Goal: Transaction & Acquisition: Subscribe to service/newsletter

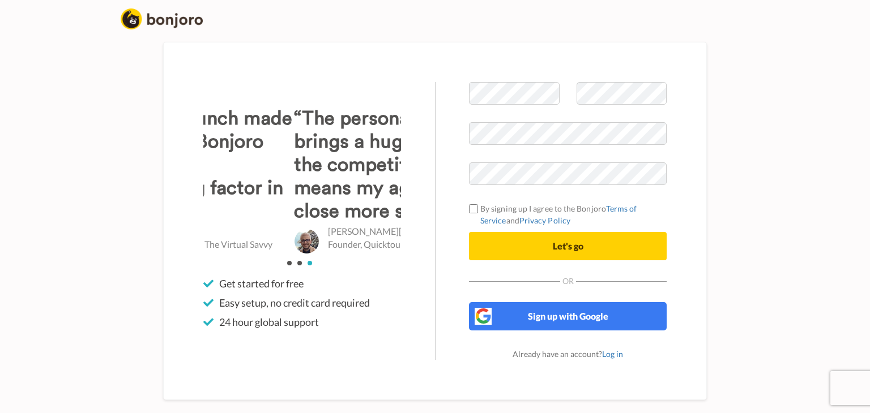
click at [450, 187] on div "Welcome to Bonjoro By signing up I agree to the Bonjoro Terms of Service and Pr…" at bounding box center [568, 221] width 266 height 278
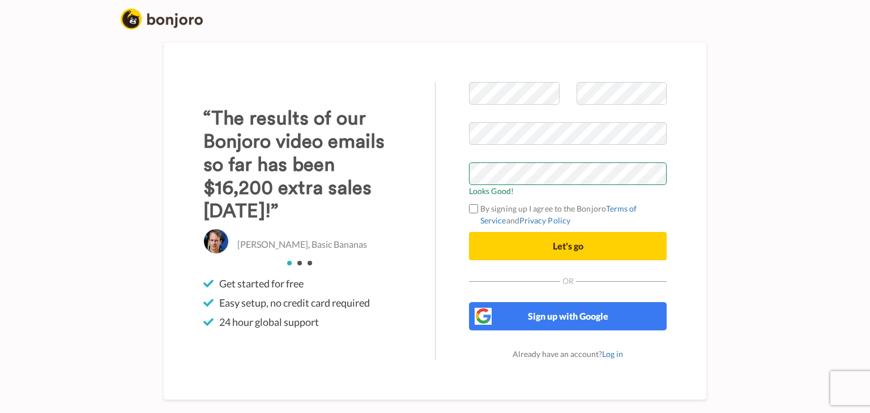
click at [454, 169] on div "Welcome to Bonjoro Looks Good! By signing up I agree to the Bonjoro Terms of Se…" at bounding box center [568, 221] width 266 height 278
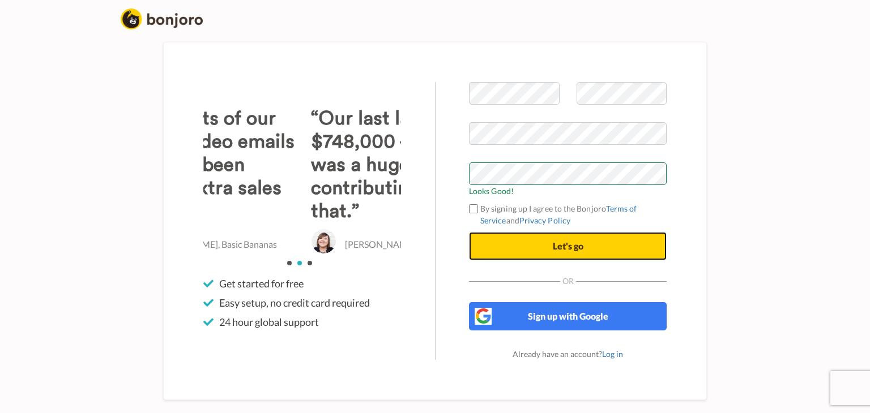
click at [545, 249] on button "Let's go" at bounding box center [568, 246] width 198 height 28
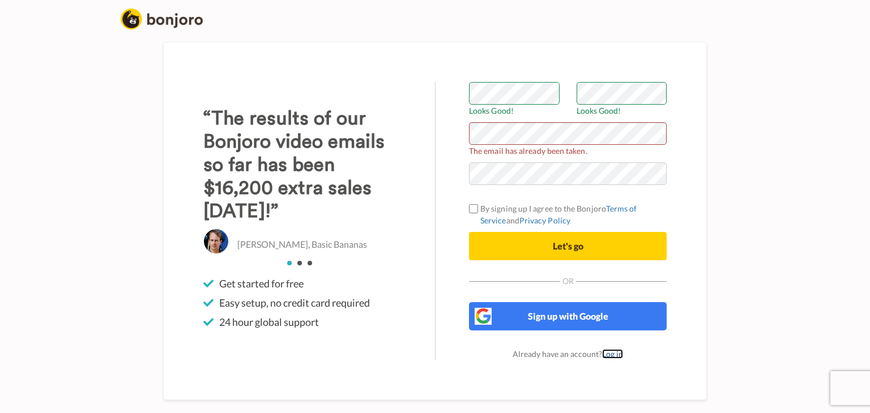
click at [609, 355] on link "Log in" at bounding box center [612, 354] width 21 height 10
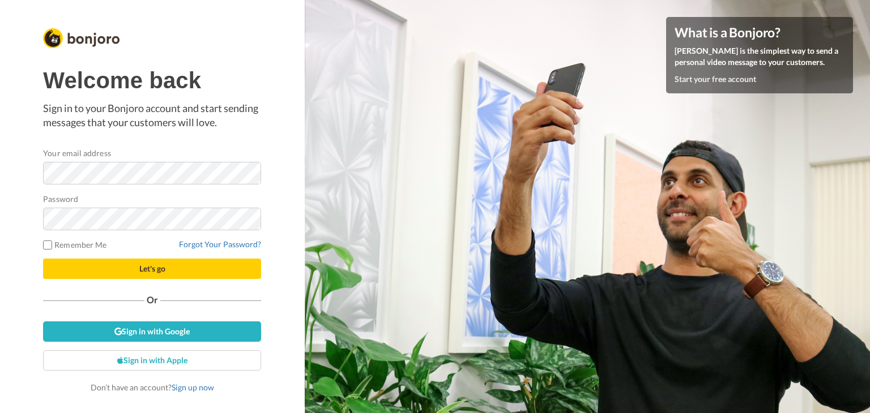
click at [57, 247] on label "Remember Me" at bounding box center [74, 245] width 63 height 12
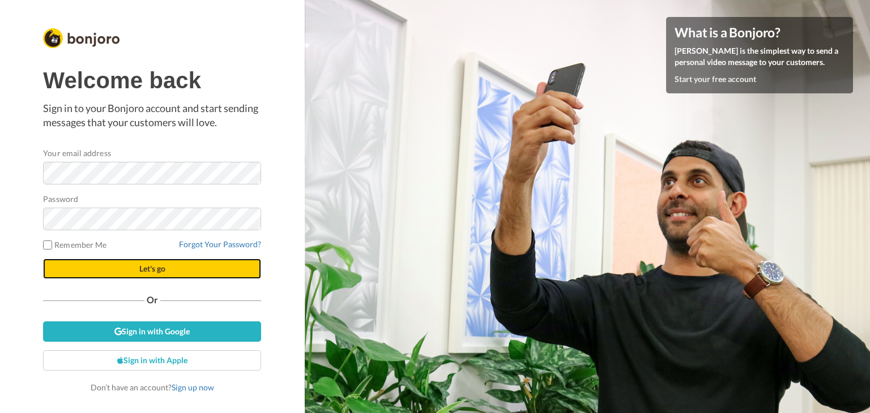
click at [173, 268] on button "Let's go" at bounding box center [152, 269] width 218 height 20
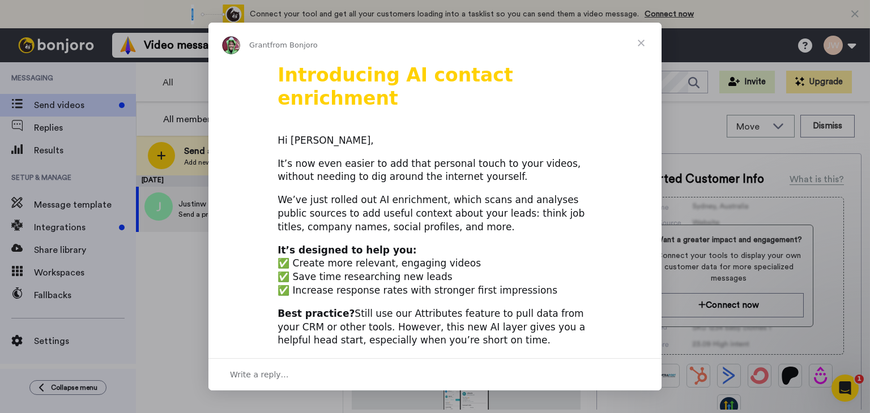
click at [643, 45] on span "Close" at bounding box center [641, 43] width 41 height 41
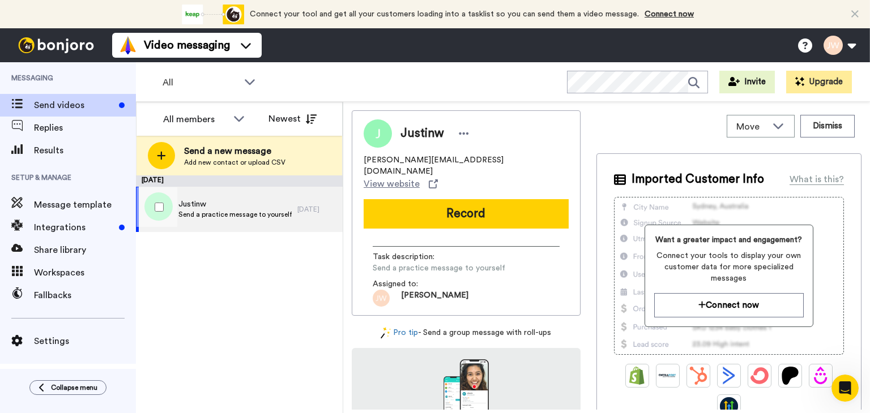
click at [208, 213] on span "Send a practice message to yourself" at bounding box center [234, 214] width 113 height 9
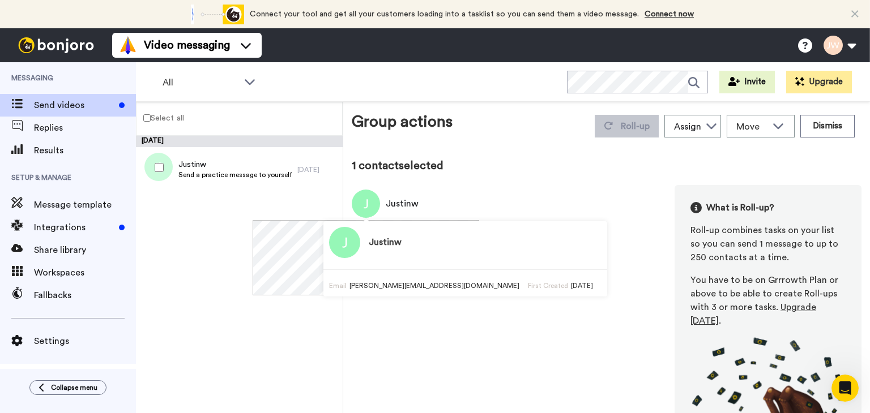
click at [373, 207] on img at bounding box center [366, 204] width 28 height 28
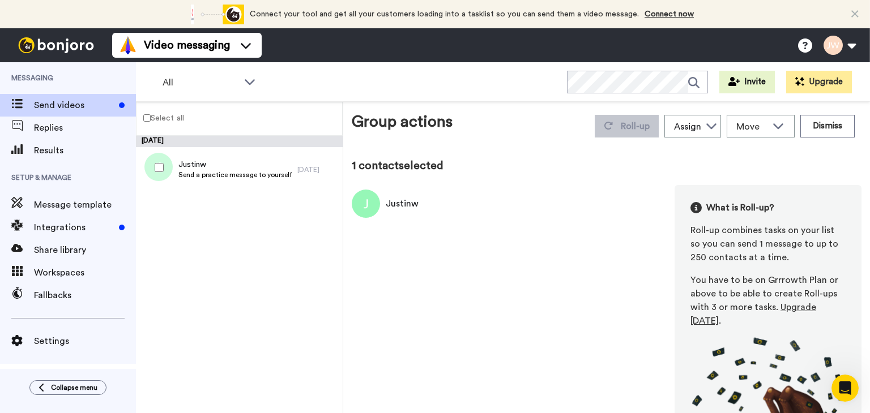
click at [400, 207] on div "Justinw" at bounding box center [402, 204] width 33 height 14
click at [61, 208] on span "Message template" at bounding box center [85, 205] width 102 height 14
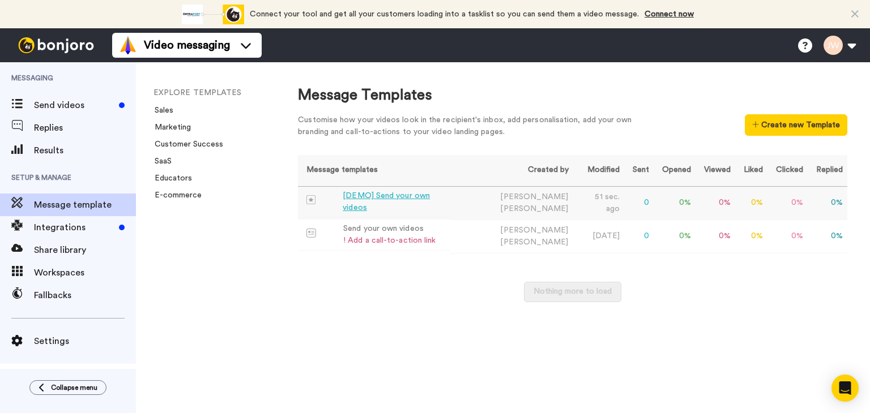
click at [372, 204] on div "[DEMO] Send your own videos" at bounding box center [394, 202] width 102 height 24
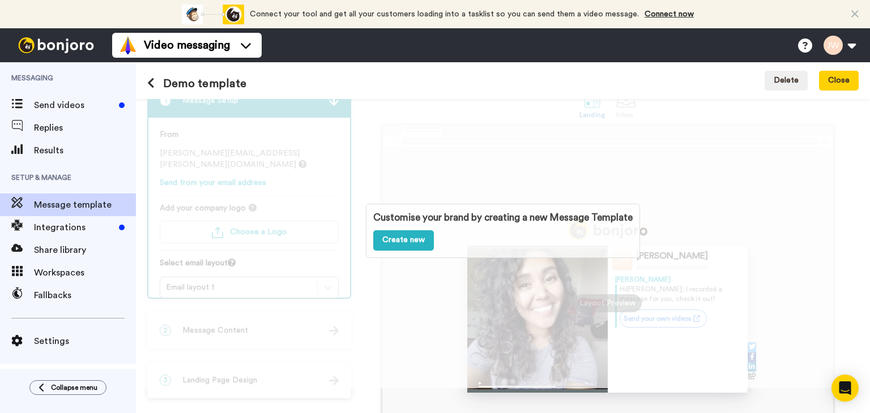
scroll to position [57, 0]
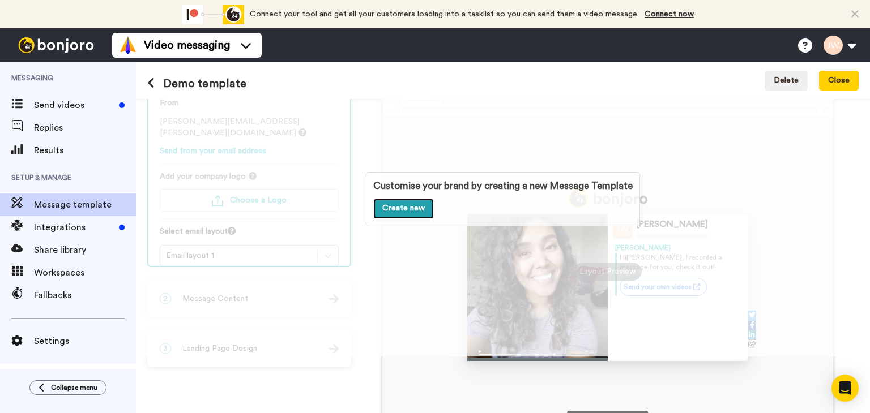
click at [397, 208] on link "Create new" at bounding box center [403, 209] width 61 height 20
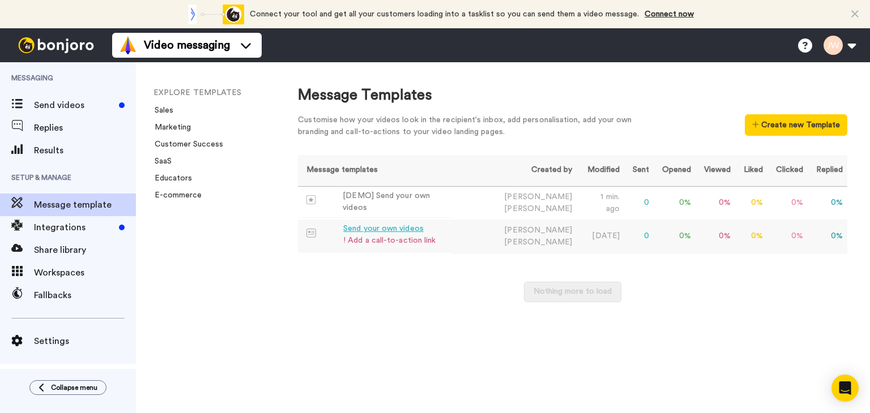
click at [387, 229] on div "Send your own videos" at bounding box center [389, 229] width 92 height 12
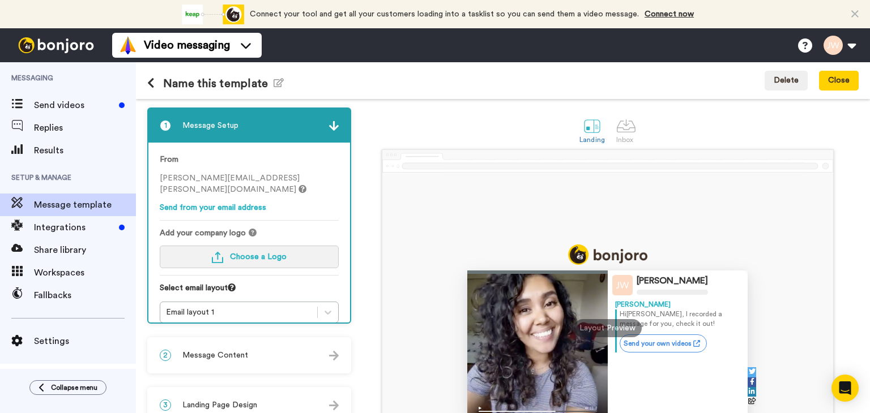
click at [305, 251] on button "Choose a Logo" at bounding box center [249, 257] width 179 height 23
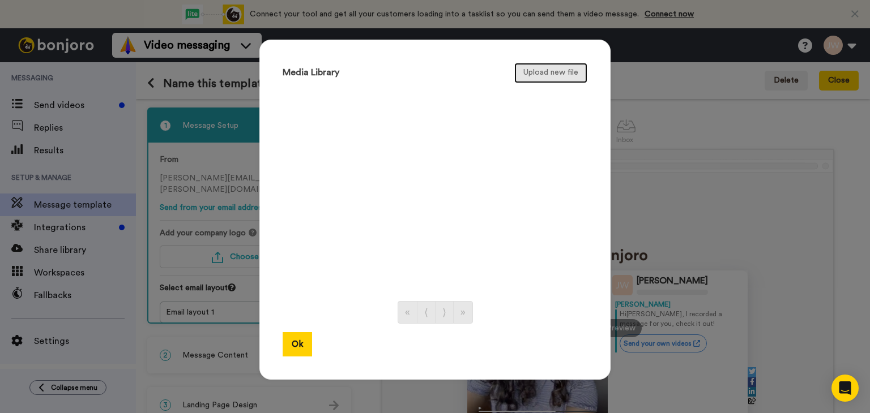
click at [556, 72] on button "Upload new file" at bounding box center [550, 73] width 73 height 20
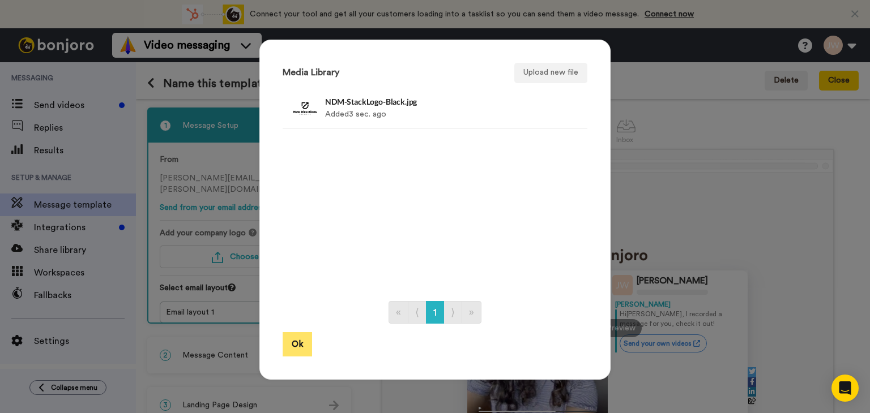
click at [293, 347] on button "Ok" at bounding box center [297, 344] width 29 height 24
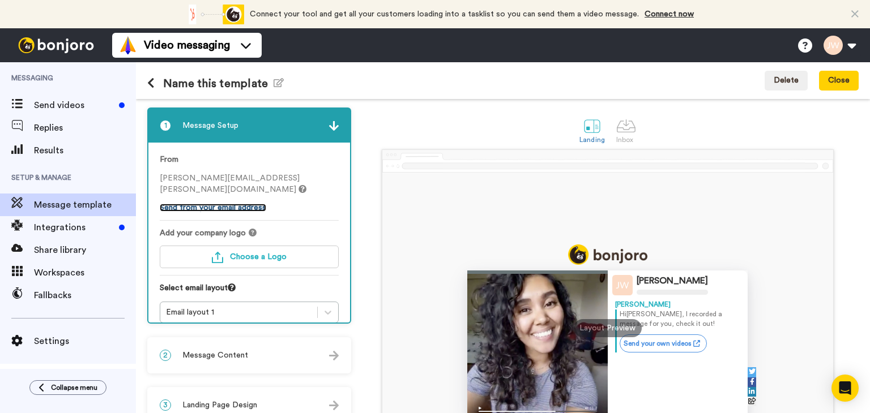
click at [257, 204] on link "Send from your email address" at bounding box center [213, 208] width 106 height 8
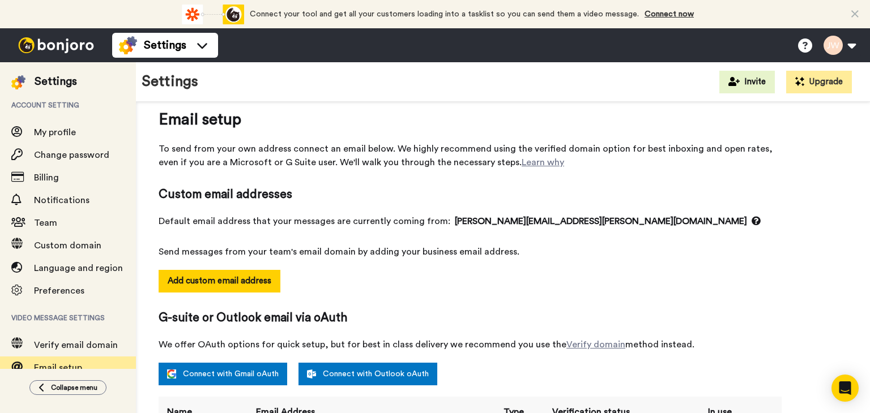
scroll to position [2, 0]
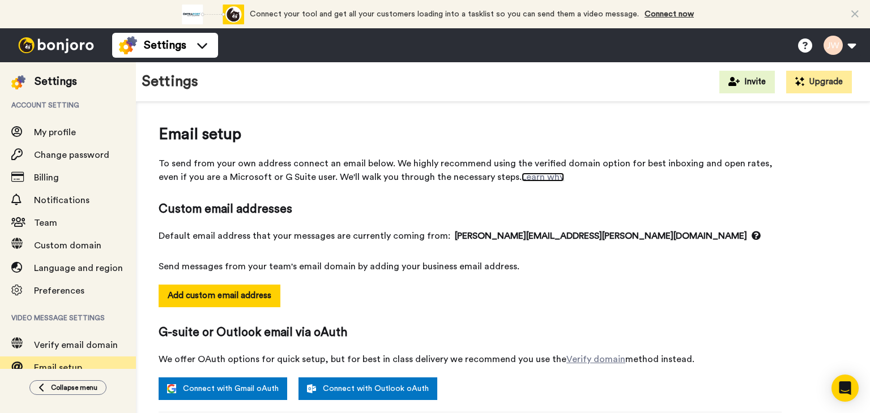
click at [522, 178] on link "Learn why" at bounding box center [543, 177] width 42 height 9
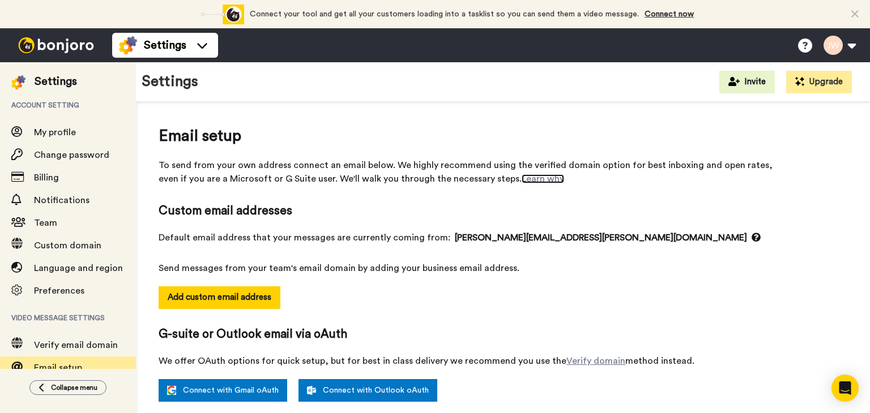
scroll to position [0, 0]
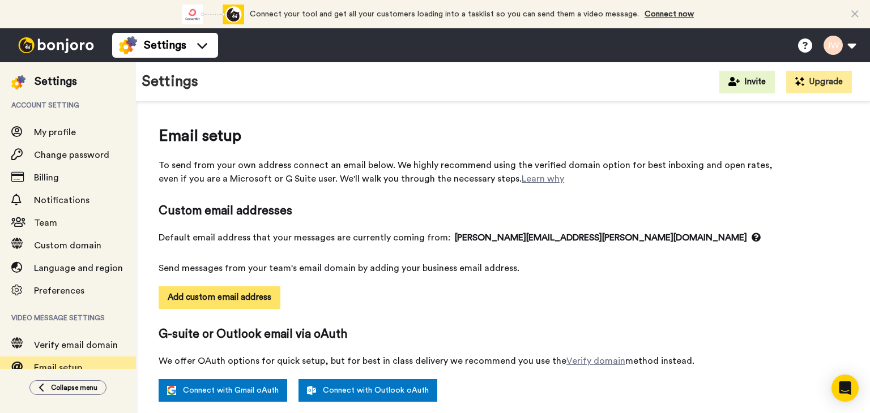
click at [256, 300] on button "Add custom email address" at bounding box center [220, 298] width 122 height 23
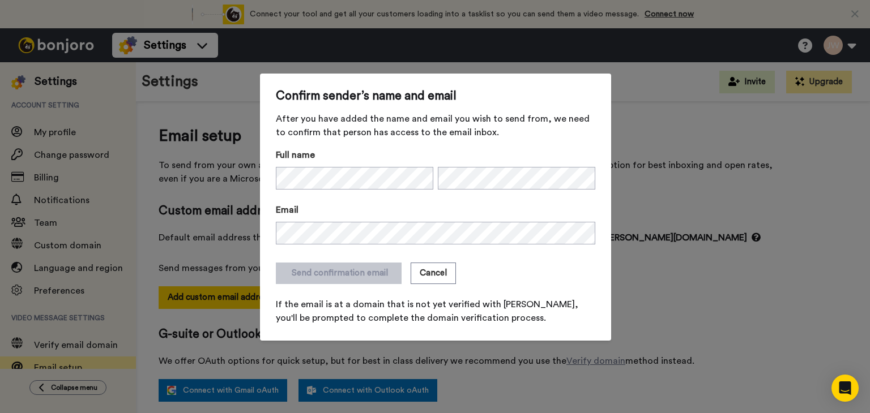
click at [236, 253] on div "Confirm sender’s name and email After you have added the name and email you wis…" at bounding box center [435, 206] width 870 height 413
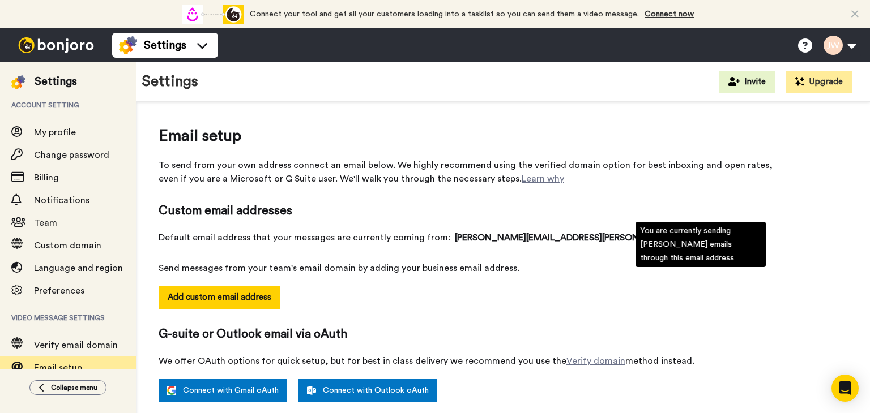
click at [752, 238] on icon at bounding box center [756, 237] width 9 height 9
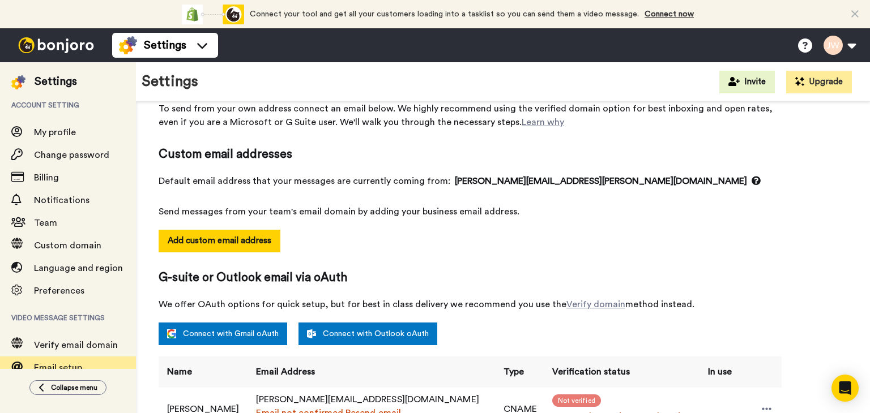
scroll to position [113, 0]
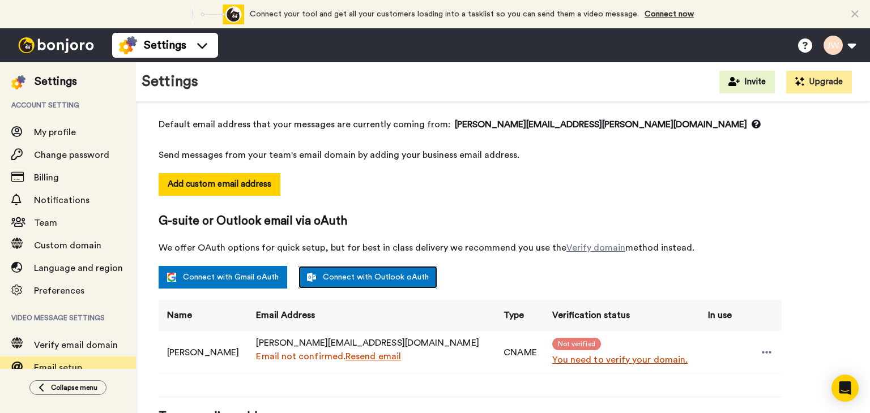
click at [370, 280] on link "Connect with Outlook oAuth" at bounding box center [367, 277] width 139 height 23
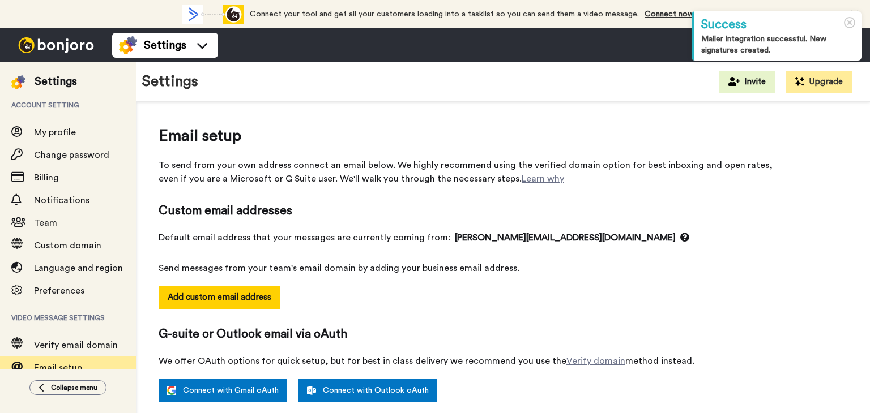
select select "164185"
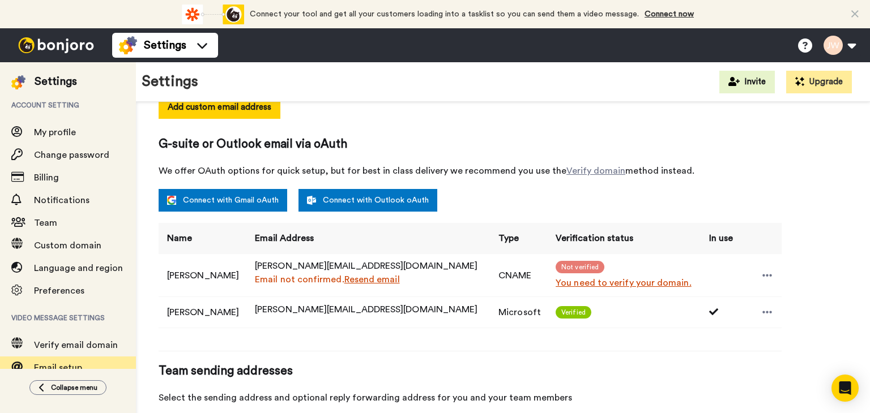
scroll to position [227, 0]
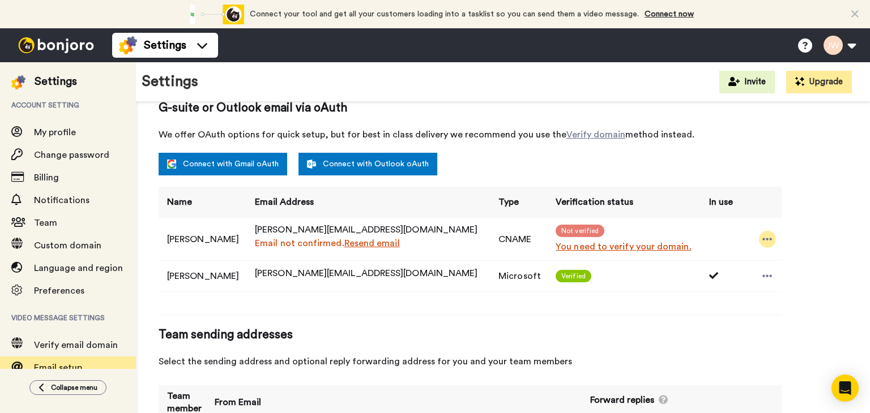
click at [762, 240] on icon at bounding box center [767, 239] width 10 height 2
click at [786, 277] on li "Delete" at bounding box center [793, 274] width 82 height 16
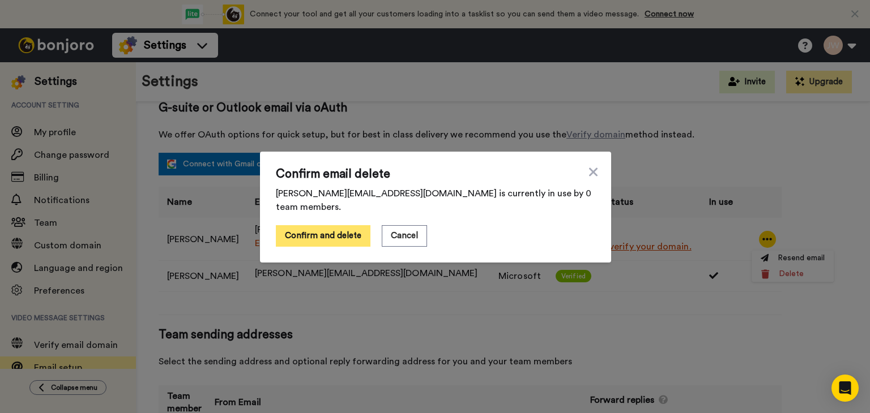
click at [322, 232] on button "Confirm and delete" at bounding box center [323, 236] width 95 height 22
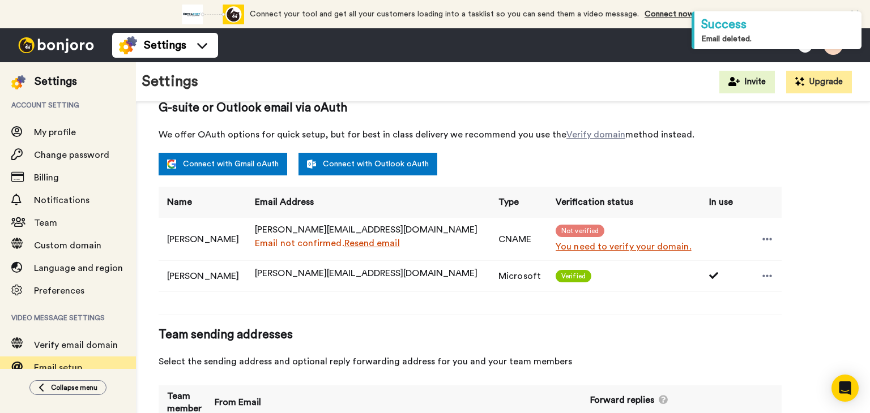
scroll to position [217, 0]
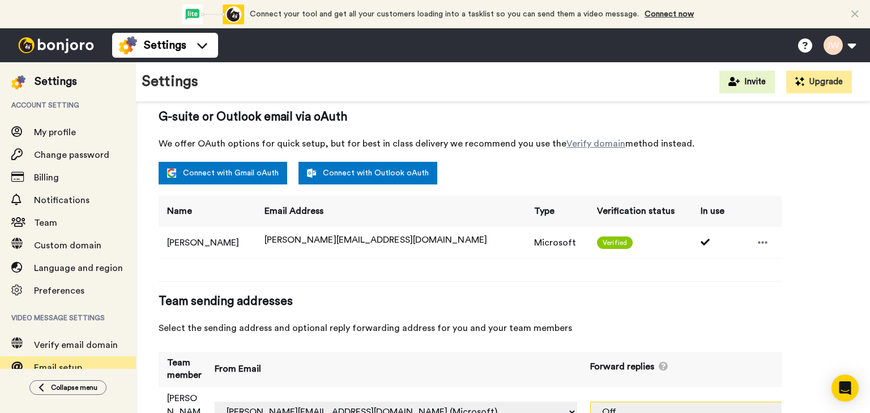
click at [750, 402] on select "Off justinw@newdirectionsministries.org (Microsoft)" at bounding box center [740, 412] width 301 height 20
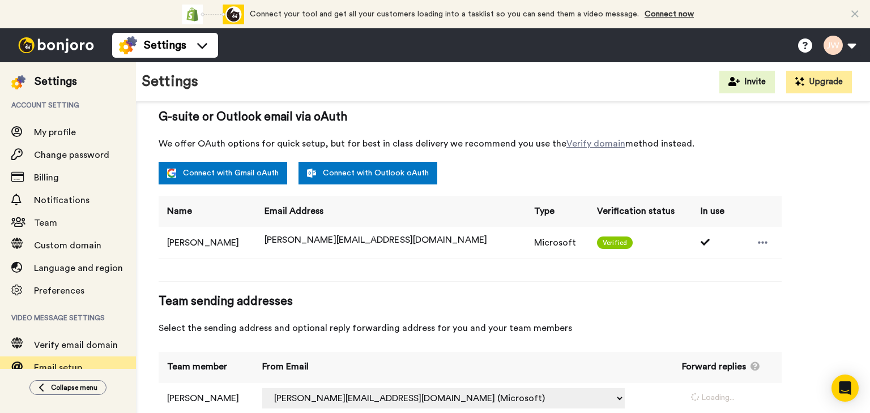
select select "164185"
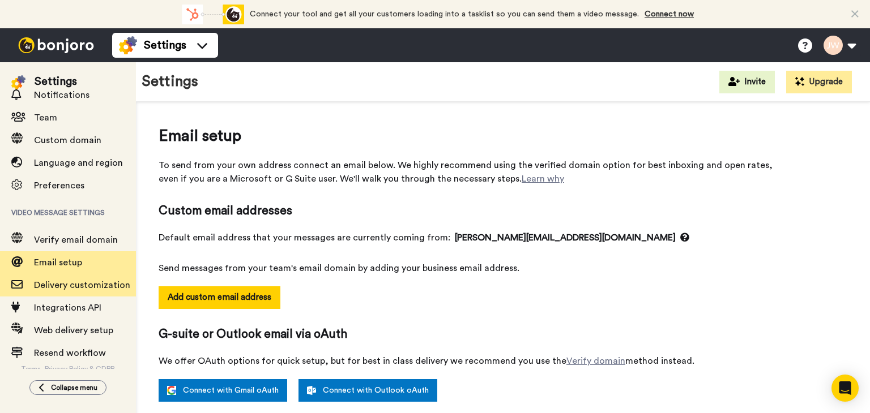
scroll to position [109, 0]
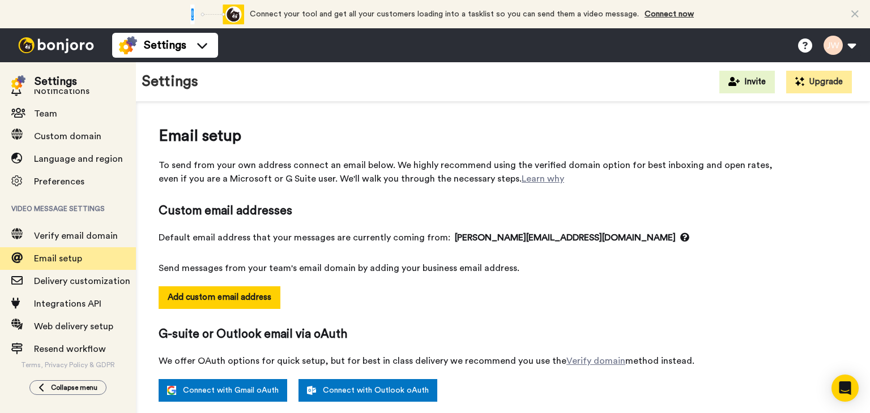
click at [37, 46] on img at bounding box center [56, 45] width 85 height 16
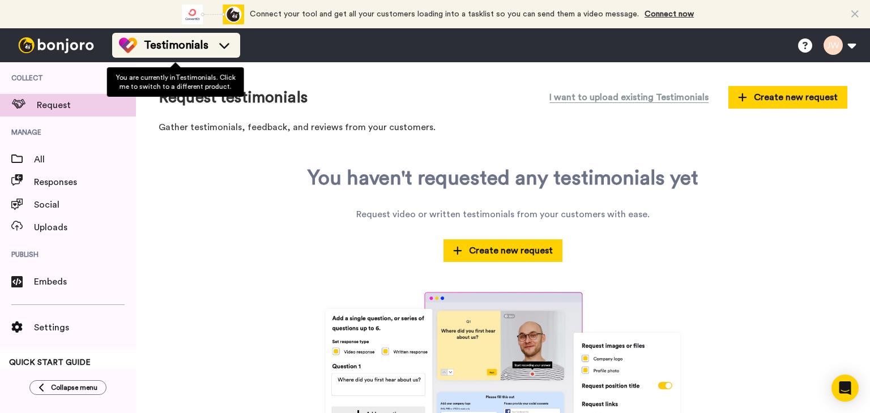
click at [188, 50] on span "Testimonials" at bounding box center [176, 45] width 65 height 16
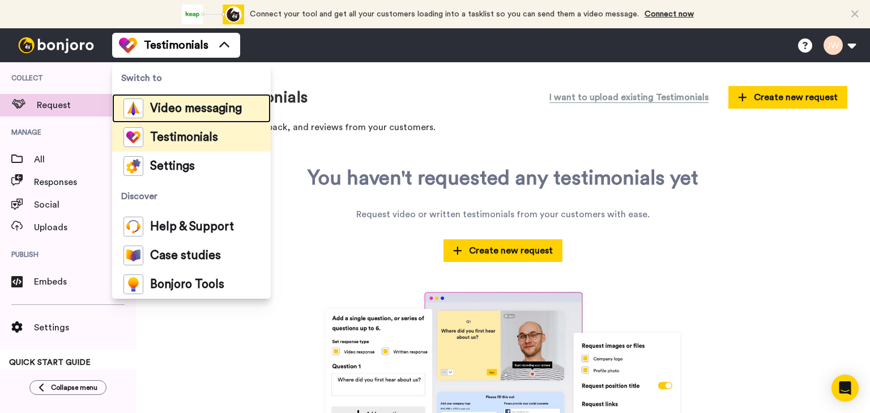
click at [184, 106] on span "Video messaging" at bounding box center [196, 108] width 92 height 11
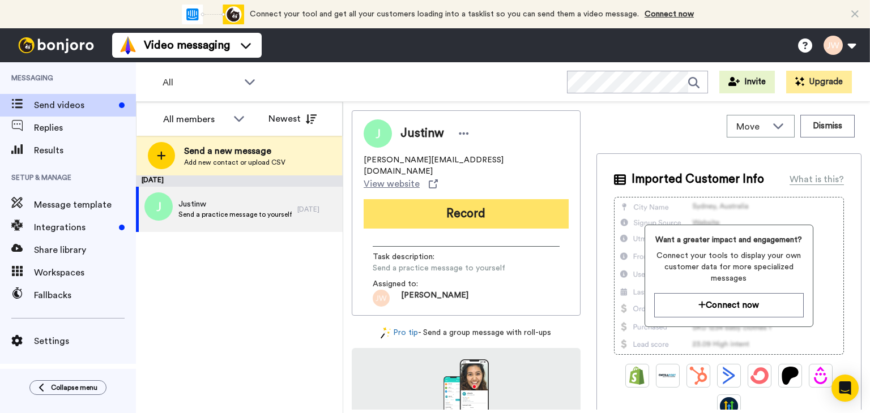
click at [454, 206] on button "Record" at bounding box center [466, 213] width 205 height 29
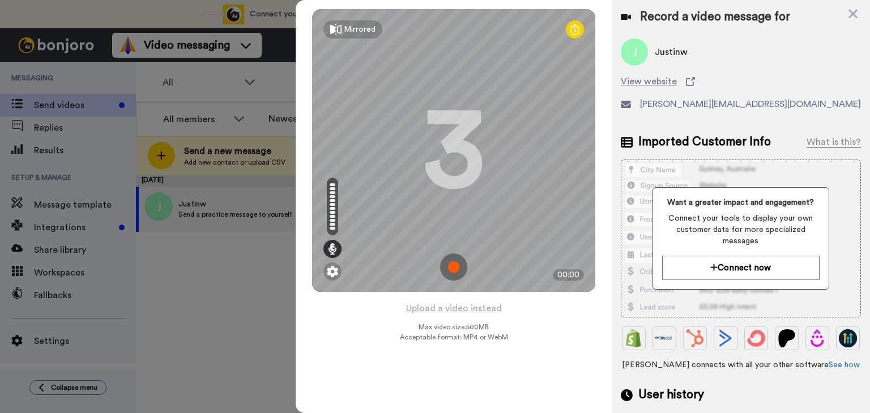
scroll to position [118, 0]
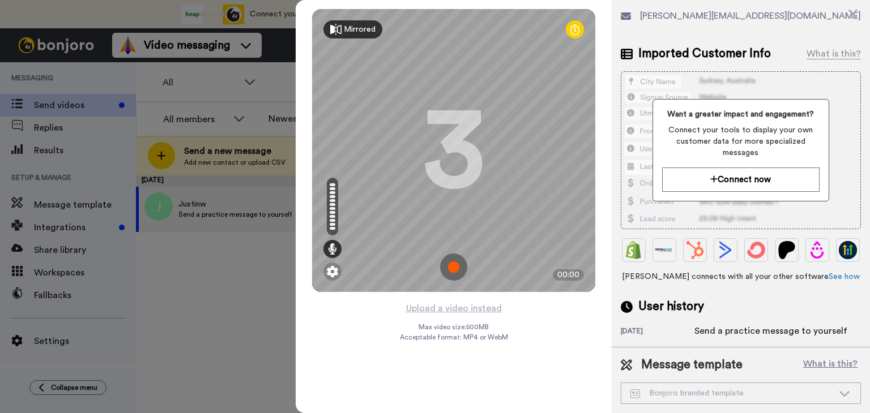
click at [342, 33] on div "Mirrored" at bounding box center [352, 29] width 59 height 18
click at [332, 272] on img at bounding box center [332, 271] width 11 height 11
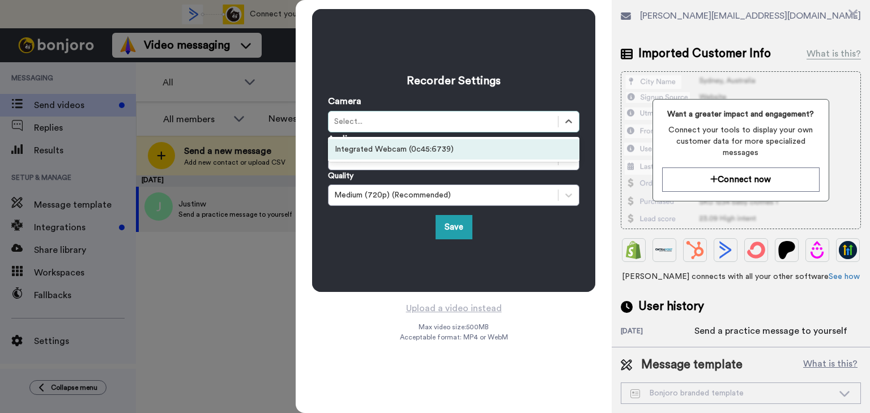
click at [357, 124] on div "Select..." at bounding box center [443, 121] width 218 height 11
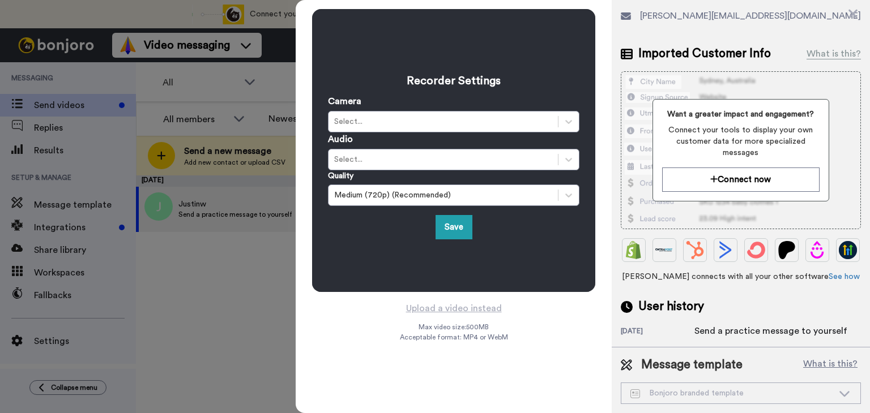
click at [364, 238] on div "Save" at bounding box center [453, 227] width 251 height 24
click at [449, 163] on div "Select..." at bounding box center [443, 159] width 218 height 11
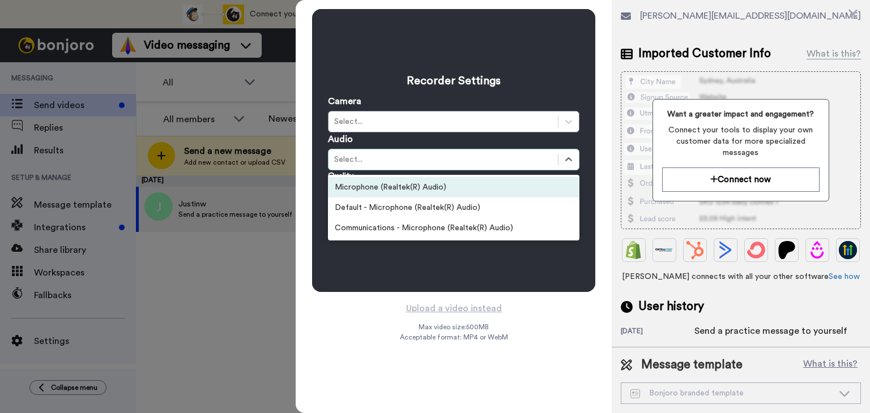
click at [449, 163] on div "Select..." at bounding box center [443, 159] width 218 height 11
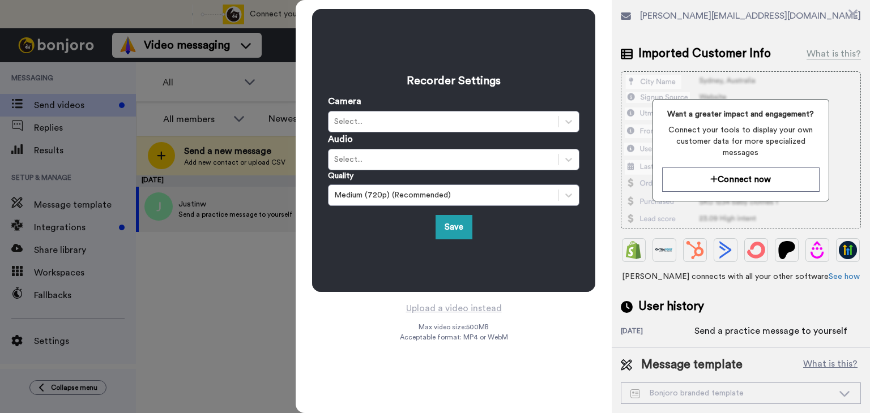
click at [351, 353] on div "Recorder Settings Camera Select... Audio Select... Quality Medium (720p) (Recom…" at bounding box center [454, 206] width 316 height 413
click at [446, 222] on button "Save" at bounding box center [453, 227] width 37 height 24
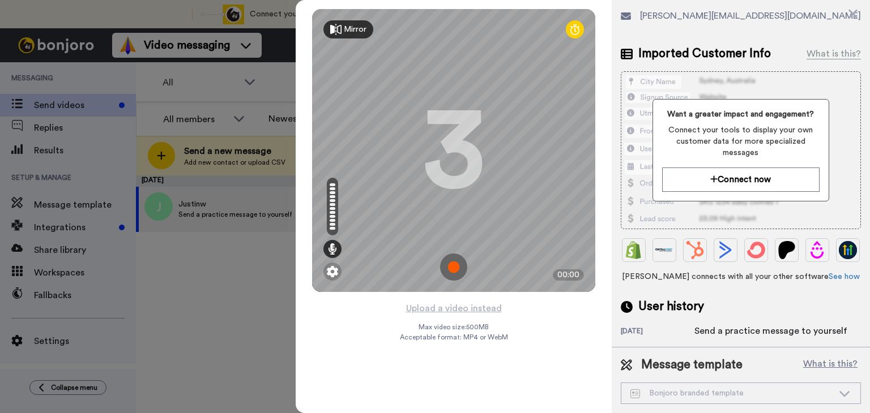
click at [331, 220] on div at bounding box center [333, 220] width 6 height 3
click at [573, 31] on icon at bounding box center [574, 29] width 9 height 11
click at [452, 266] on img at bounding box center [453, 267] width 27 height 27
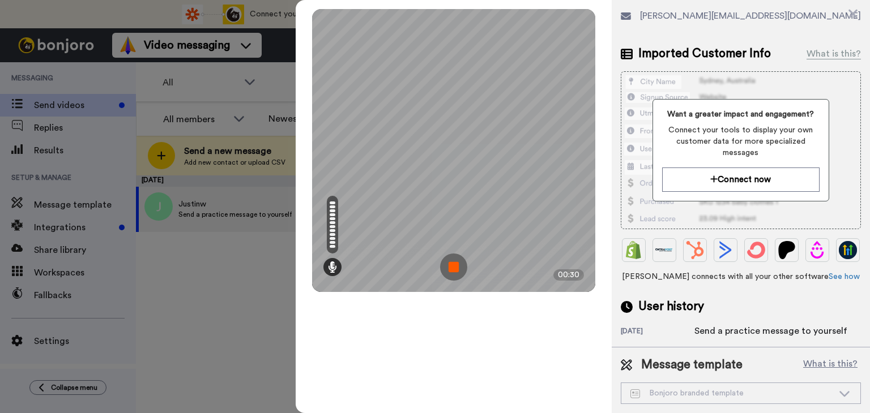
click at [452, 272] on img at bounding box center [453, 267] width 27 height 27
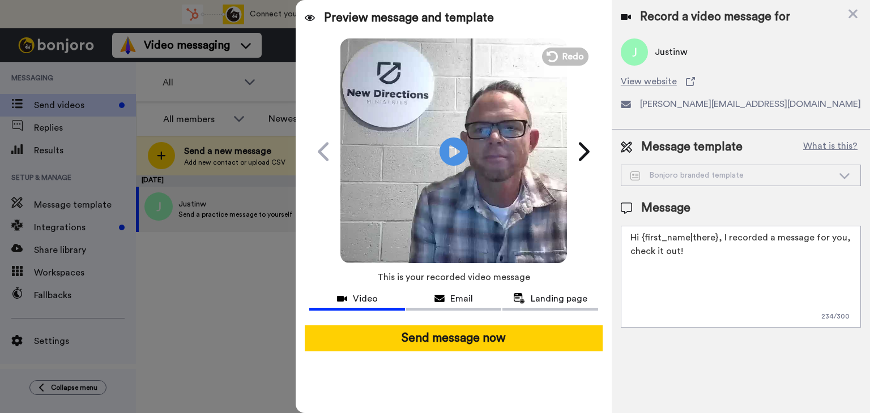
scroll to position [0, 0]
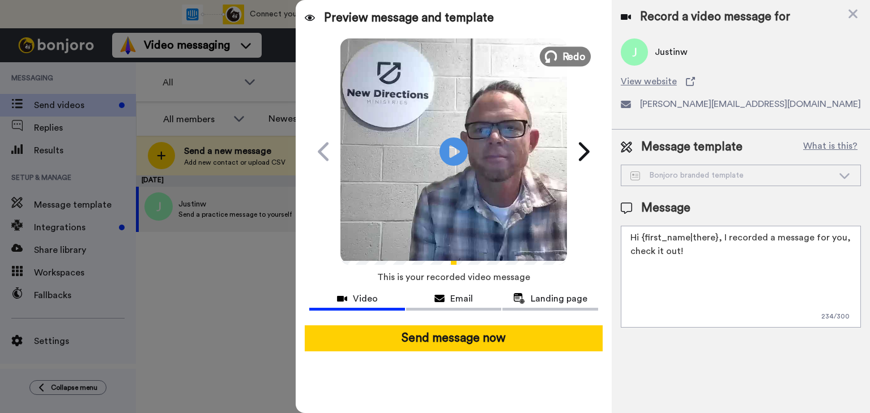
click at [561, 58] on button "Redo" at bounding box center [565, 56] width 51 height 20
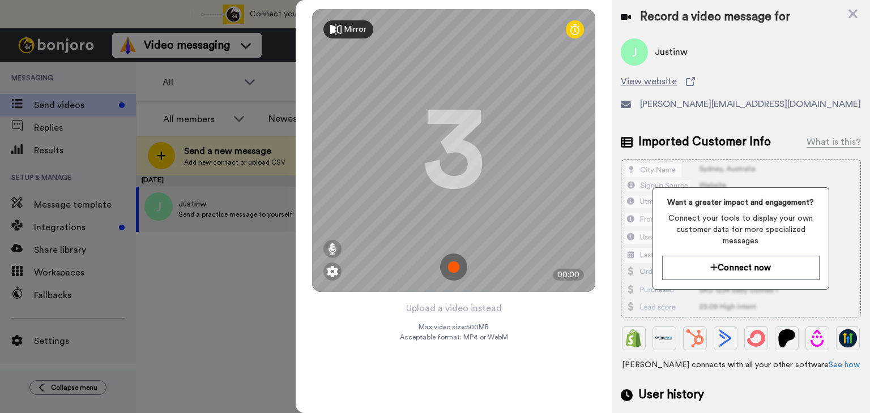
click at [447, 271] on img at bounding box center [453, 267] width 27 height 27
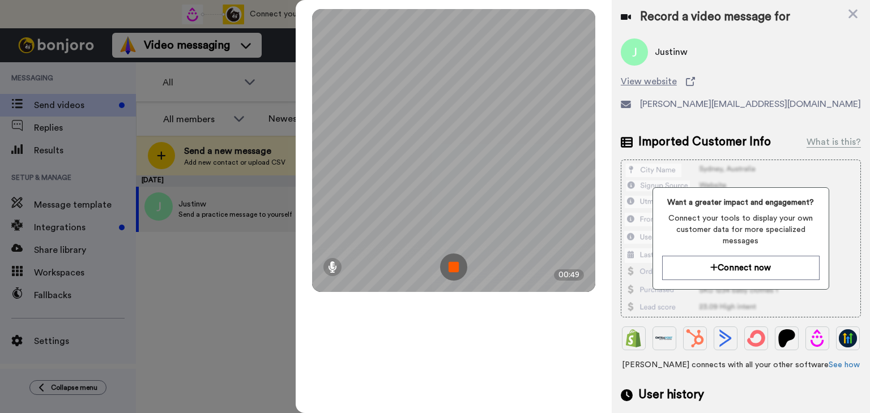
click at [453, 267] on img at bounding box center [453, 267] width 27 height 27
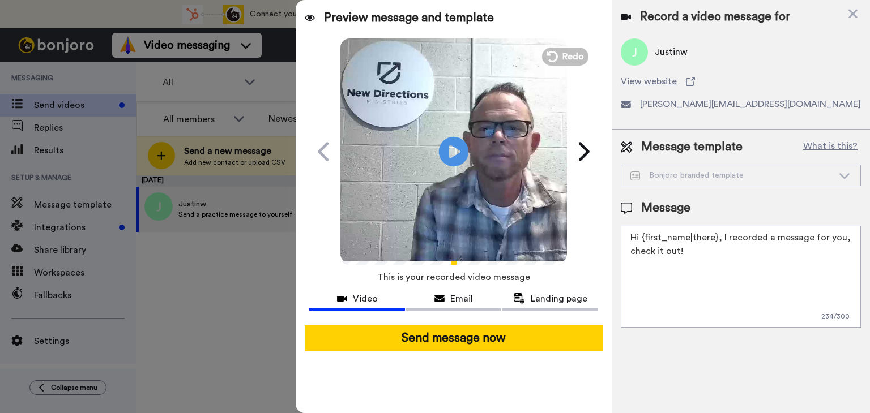
click at [454, 152] on icon "Play/Pause" at bounding box center [454, 152] width 30 height 54
click at [557, 59] on icon at bounding box center [551, 56] width 12 height 12
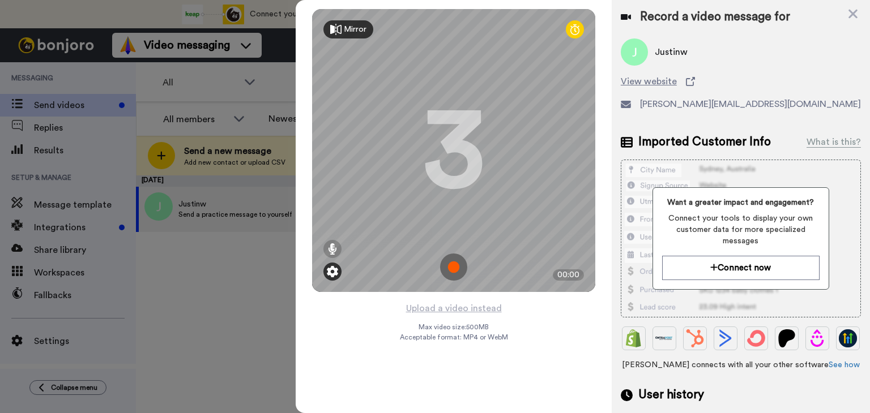
click at [331, 272] on img at bounding box center [332, 271] width 11 height 11
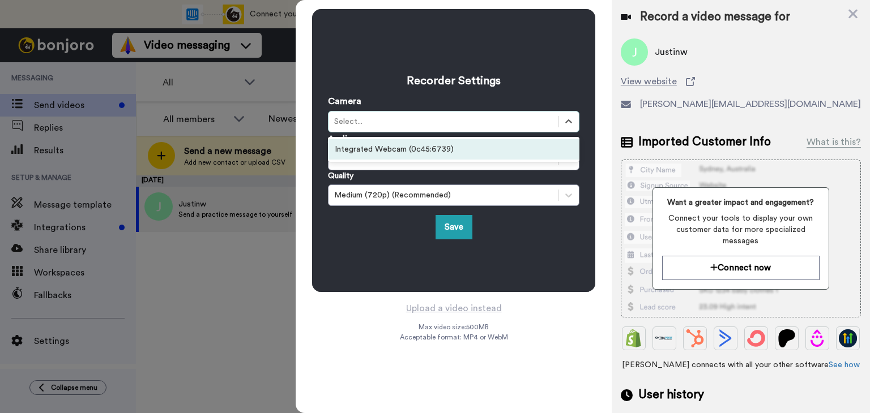
click at [376, 122] on div "Select..." at bounding box center [443, 121] width 218 height 11
click at [377, 152] on div "Integrated Webcam (0c45:6739)" at bounding box center [453, 149] width 251 height 20
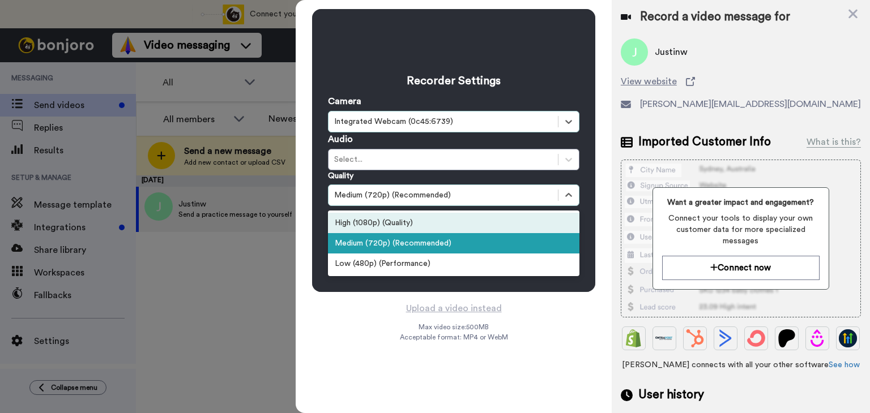
click at [367, 223] on div "High (1080p) (Quality)" at bounding box center [453, 223] width 251 height 20
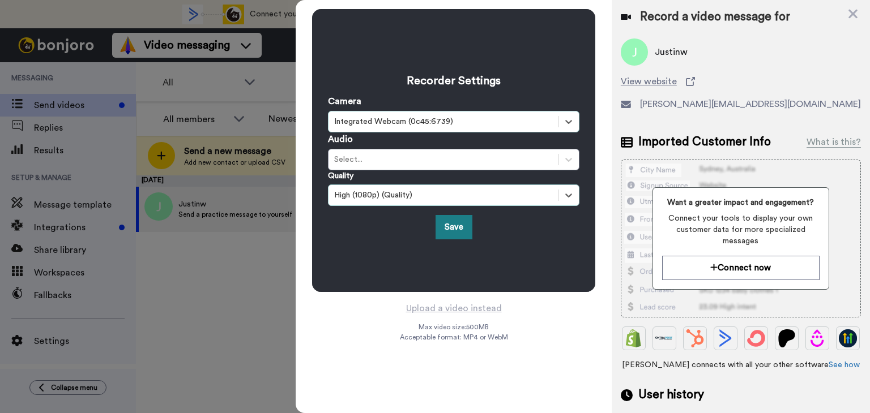
click at [455, 223] on button "Save" at bounding box center [453, 227] width 37 height 24
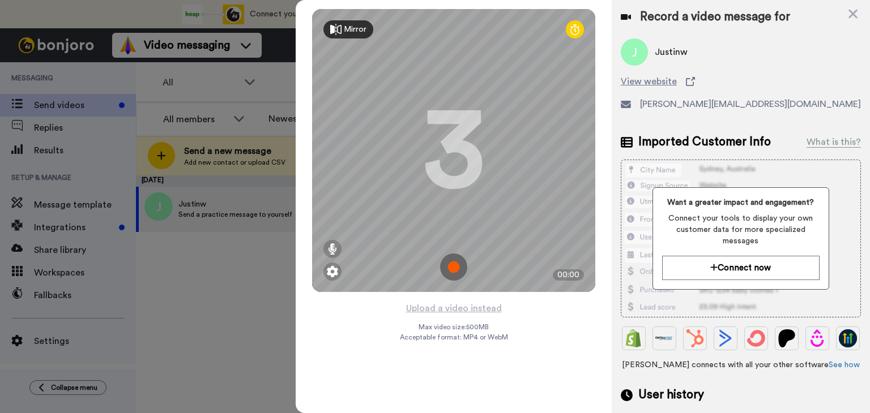
click at [454, 267] on img at bounding box center [453, 267] width 27 height 27
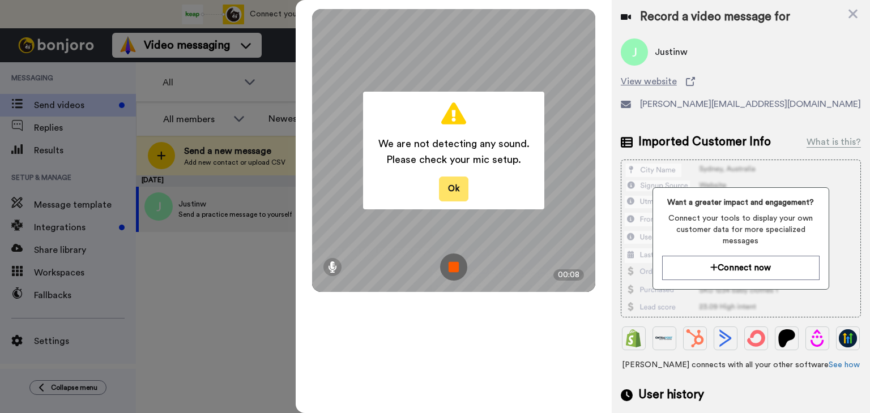
click at [446, 187] on button "Ok" at bounding box center [453, 189] width 29 height 24
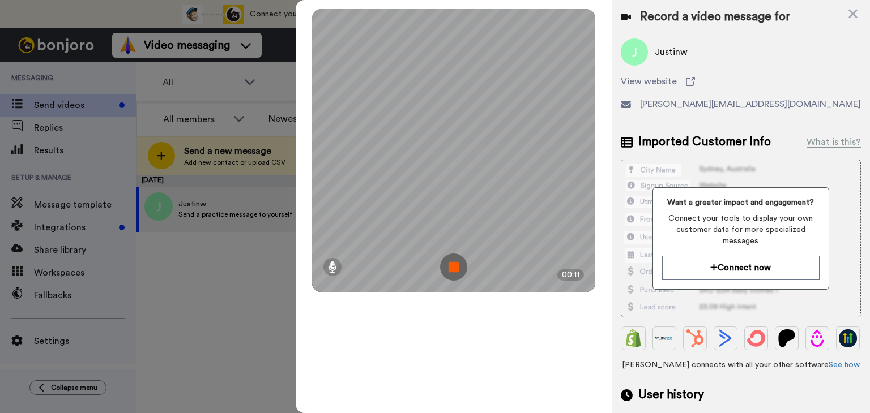
click at [458, 270] on img at bounding box center [453, 267] width 27 height 27
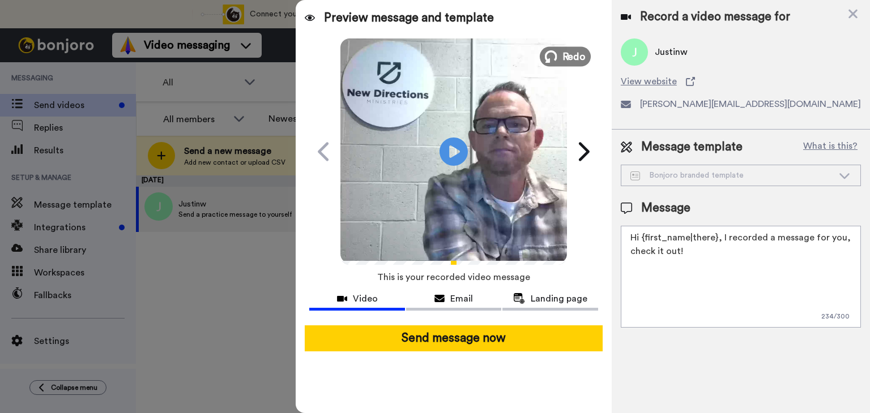
click at [566, 61] on span "Redo" at bounding box center [574, 56] width 24 height 15
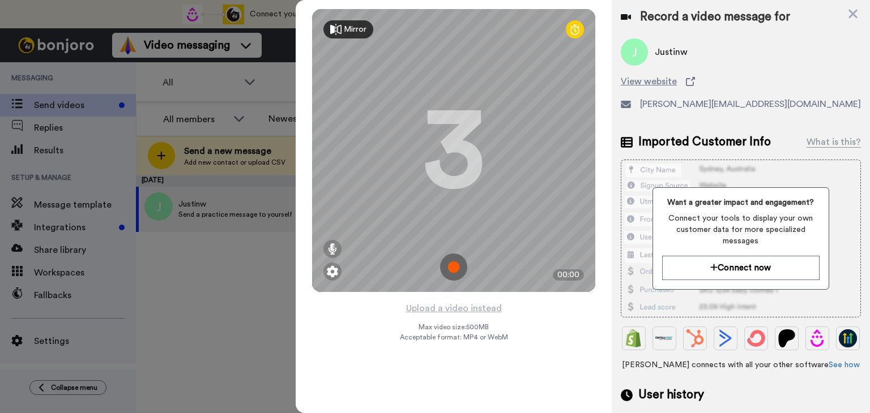
click at [451, 274] on img at bounding box center [453, 267] width 27 height 27
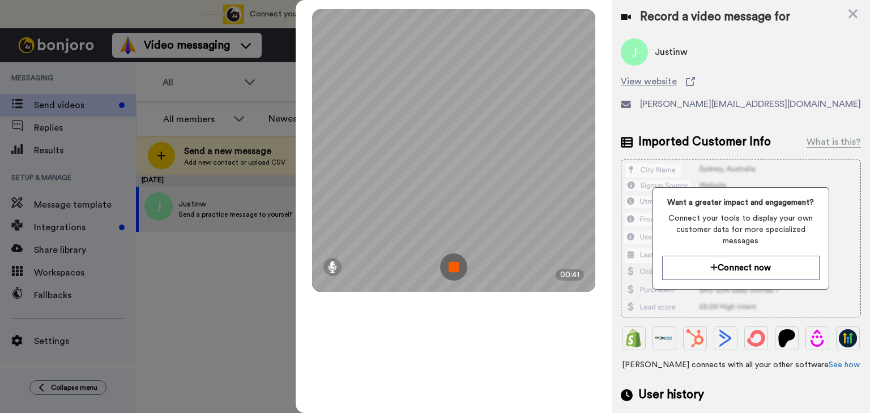
click at [452, 270] on img at bounding box center [453, 267] width 27 height 27
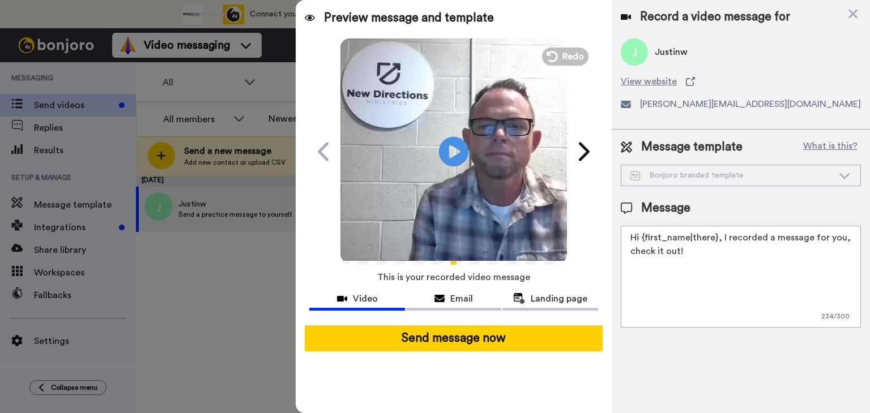
click at [449, 147] on icon at bounding box center [454, 151] width 30 height 30
click at [545, 55] on icon at bounding box center [551, 56] width 12 height 12
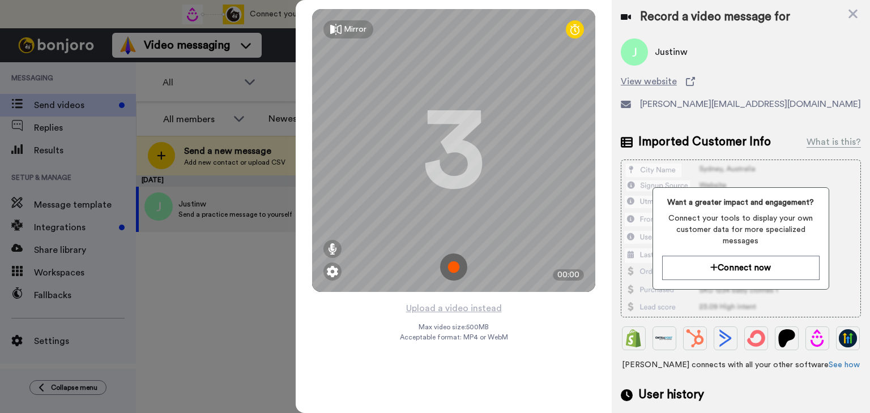
click at [355, 31] on div "Mirror" at bounding box center [355, 29] width 23 height 11
click at [236, 253] on div at bounding box center [435, 206] width 870 height 413
click at [328, 27] on div "Mirrored" at bounding box center [352, 29] width 59 height 18
click at [451, 263] on img at bounding box center [453, 267] width 27 height 27
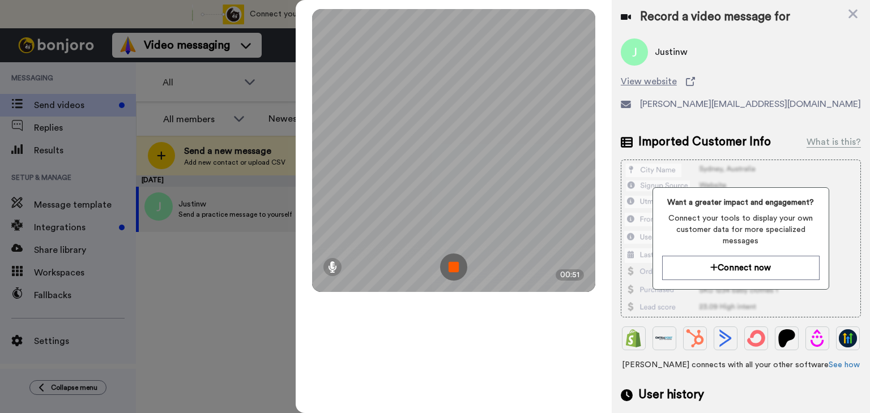
click at [452, 262] on img at bounding box center [453, 267] width 27 height 27
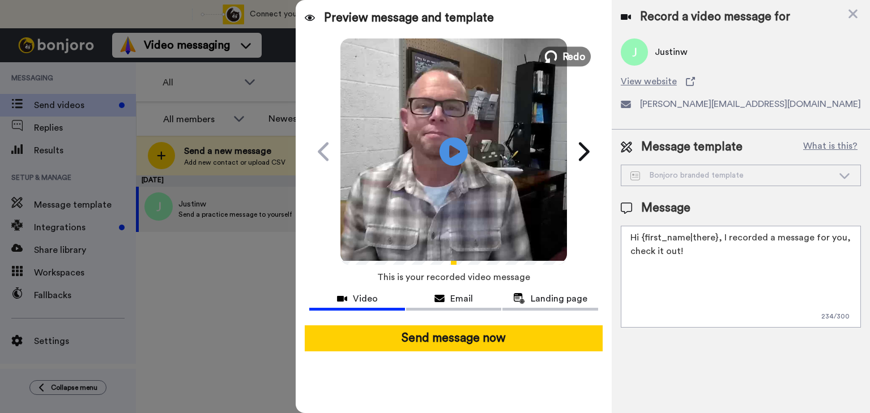
click at [566, 54] on span "Redo" at bounding box center [574, 56] width 24 height 15
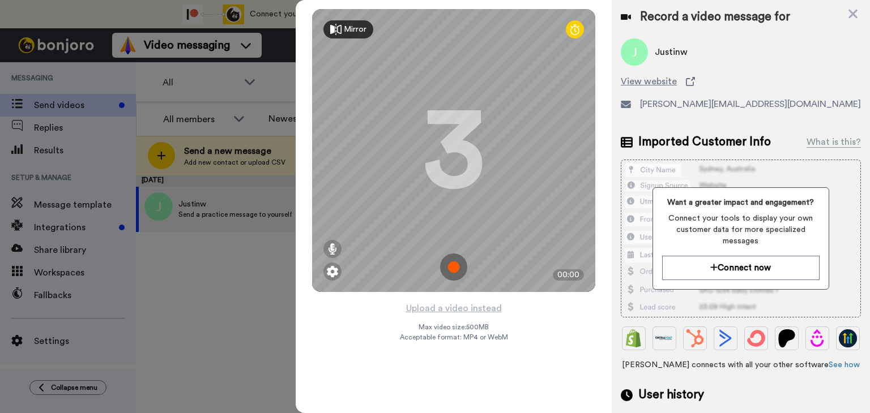
click at [449, 270] on img at bounding box center [453, 267] width 27 height 27
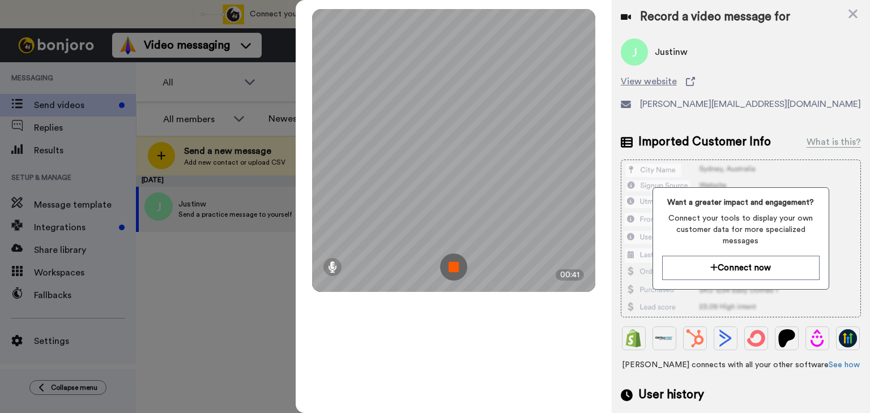
click at [453, 272] on img at bounding box center [453, 267] width 27 height 27
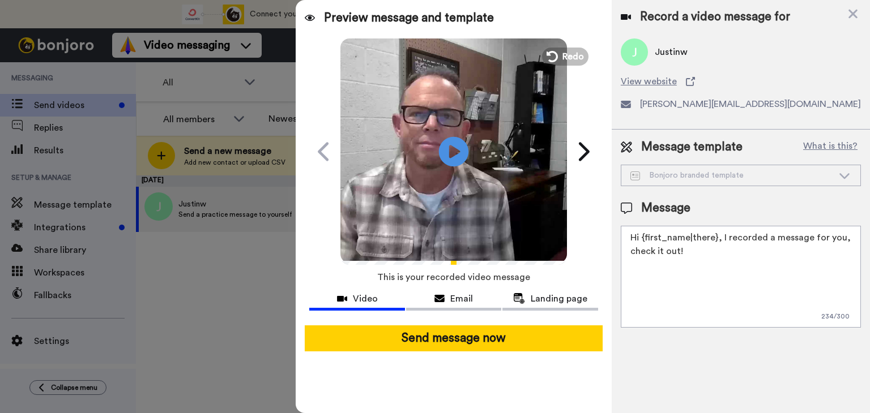
click at [449, 155] on icon "Play/Pause" at bounding box center [454, 152] width 30 height 54
click at [558, 51] on button "Redo" at bounding box center [565, 56] width 51 height 20
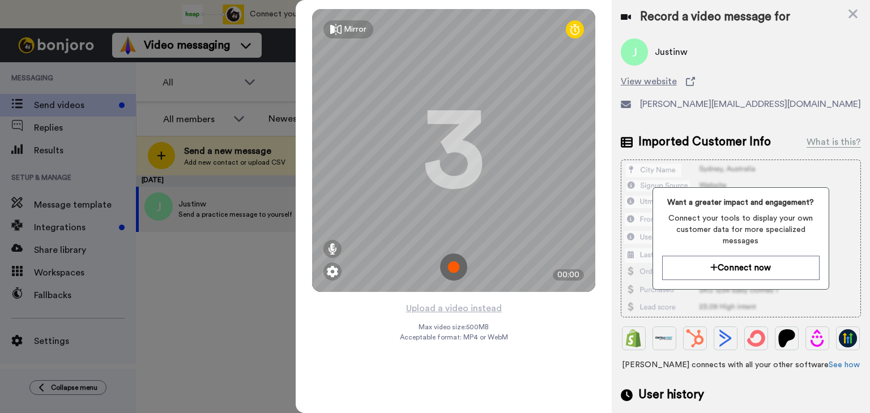
click at [352, 28] on div "Mirror" at bounding box center [355, 29] width 23 height 11
click at [358, 32] on div "Mirrored" at bounding box center [360, 29] width 32 height 11
click at [451, 269] on img at bounding box center [453, 267] width 27 height 27
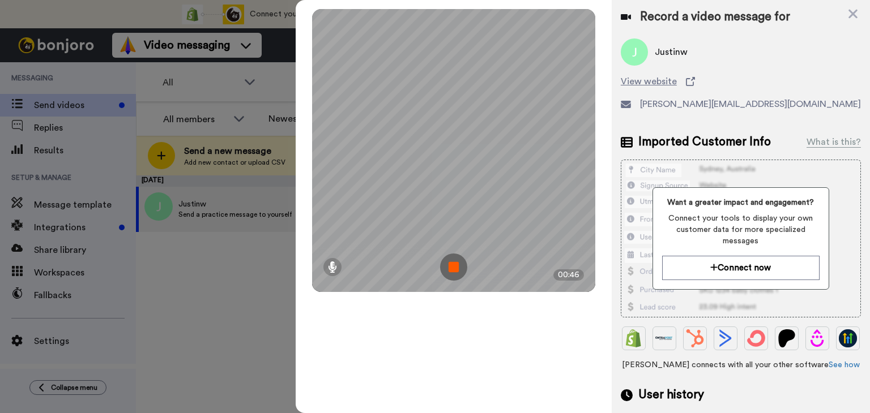
click at [455, 272] on img at bounding box center [453, 267] width 27 height 27
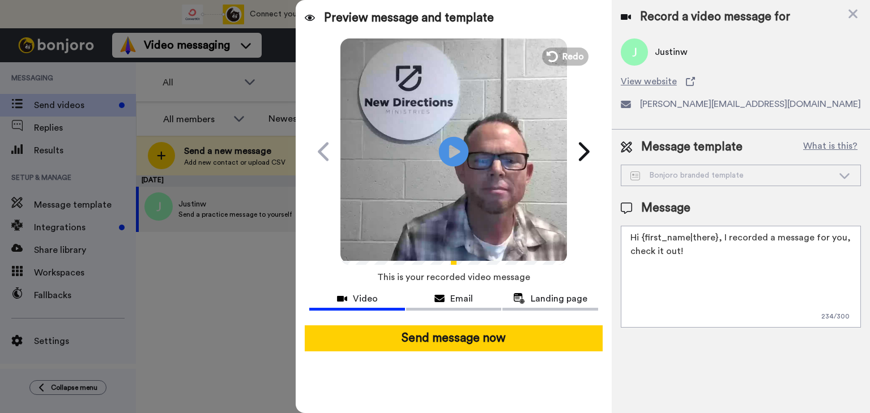
click at [459, 155] on icon at bounding box center [454, 151] width 30 height 30
click at [462, 300] on span "Email" at bounding box center [461, 299] width 23 height 14
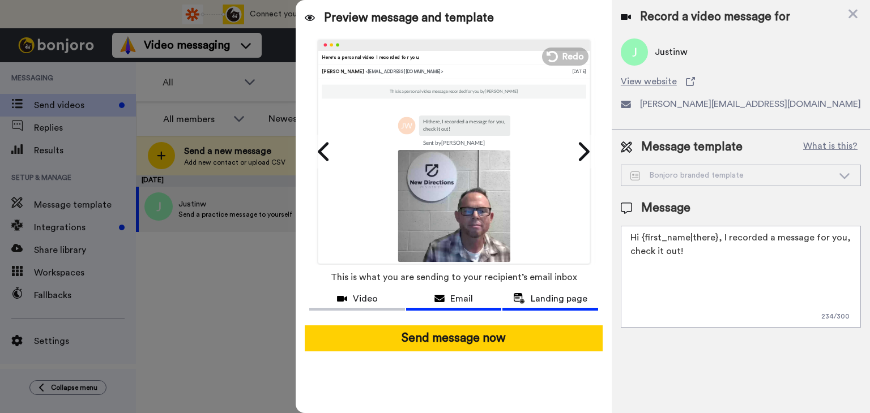
click at [537, 295] on span "Landing page" at bounding box center [559, 299] width 57 height 14
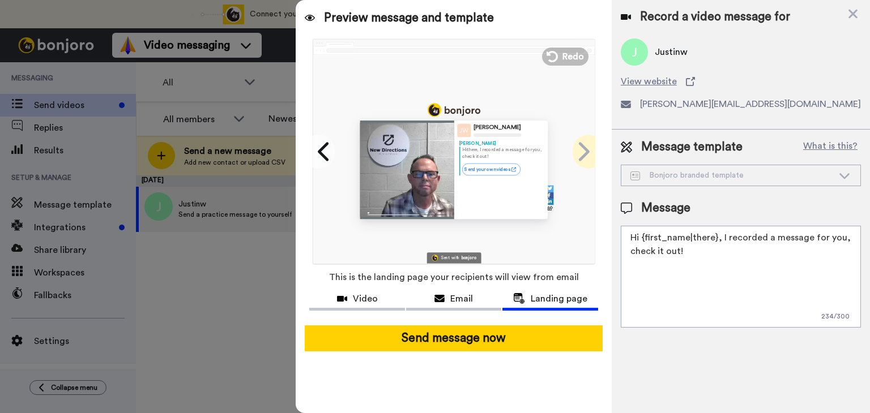
click at [580, 151] on icon at bounding box center [583, 152] width 18 height 22
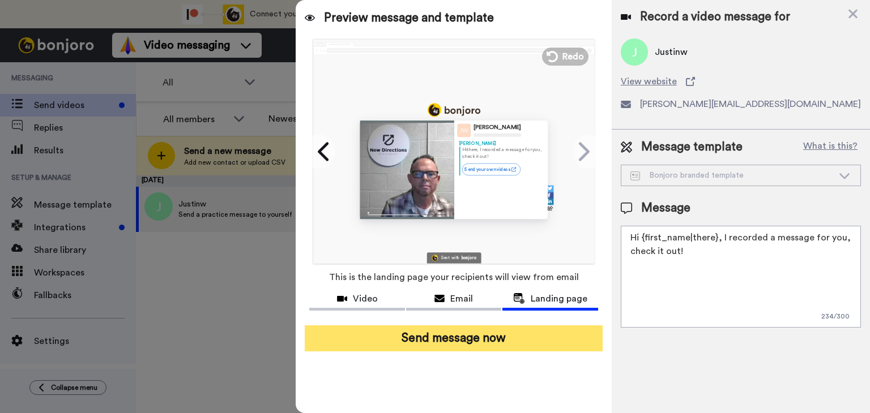
click at [450, 343] on button "Send message now" at bounding box center [454, 339] width 298 height 26
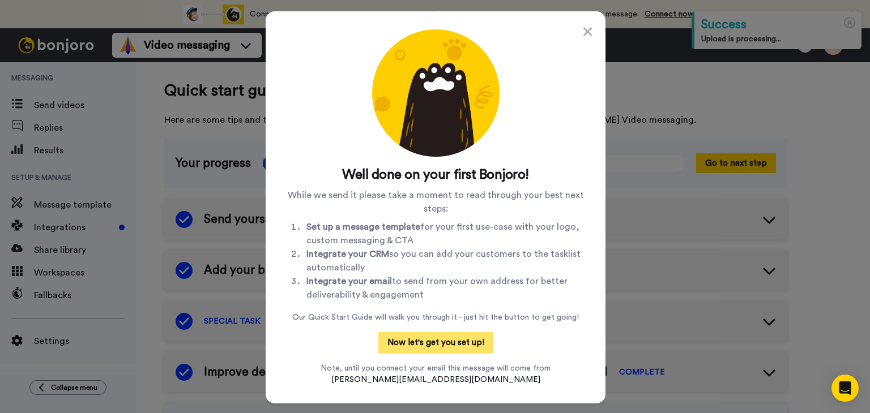
click at [427, 345] on button "Now let's get you set up!" at bounding box center [435, 343] width 115 height 22
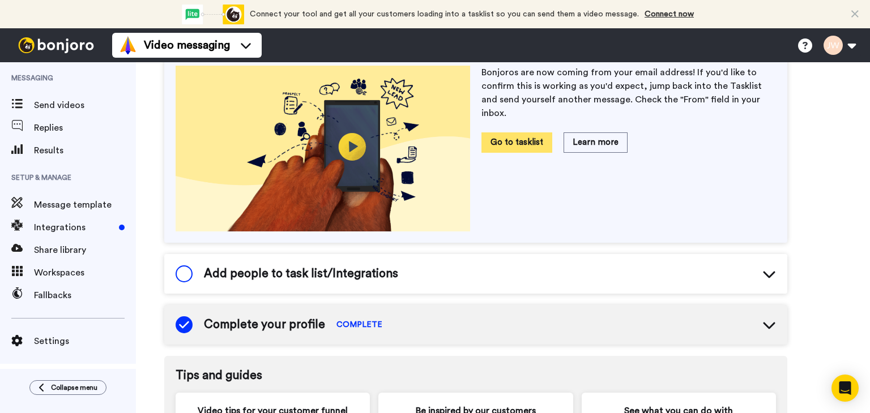
scroll to position [387, 0]
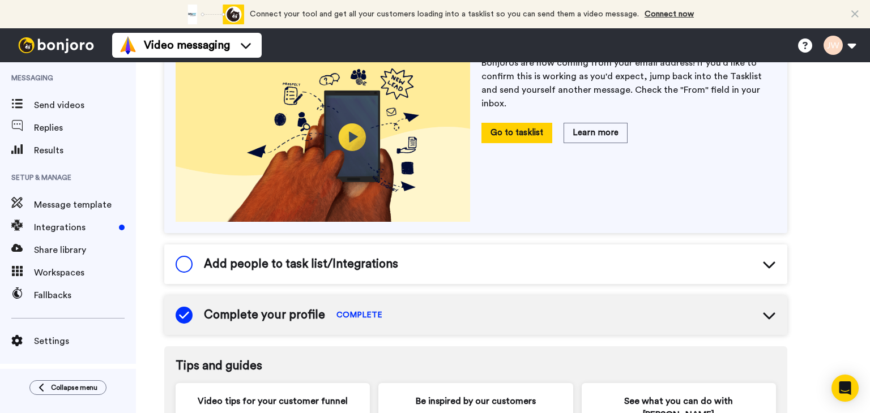
click at [446, 264] on div "Add people to task list/Integrations" at bounding box center [475, 265] width 623 height 40
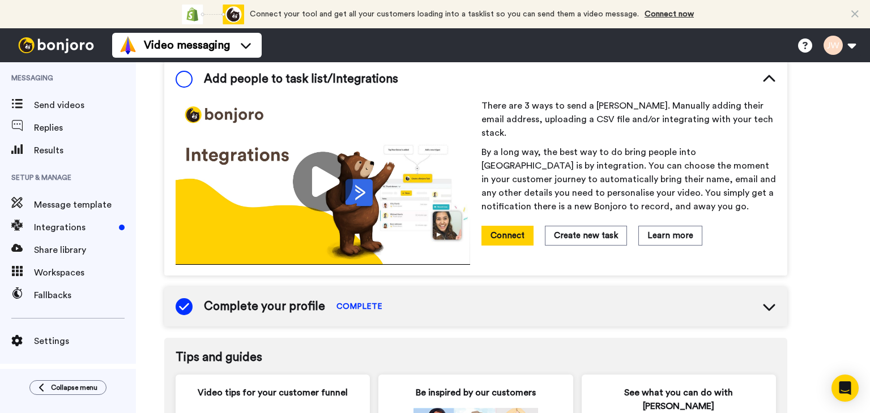
scroll to position [671, 0]
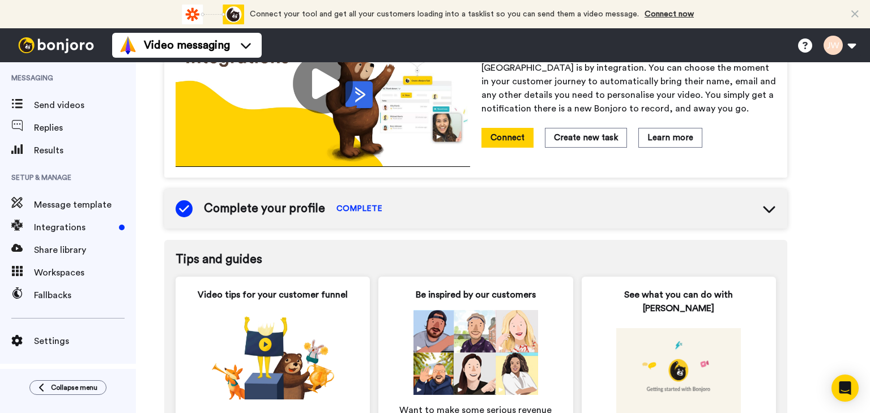
click at [417, 211] on div "Complete your profile COMPLETE" at bounding box center [475, 209] width 623 height 40
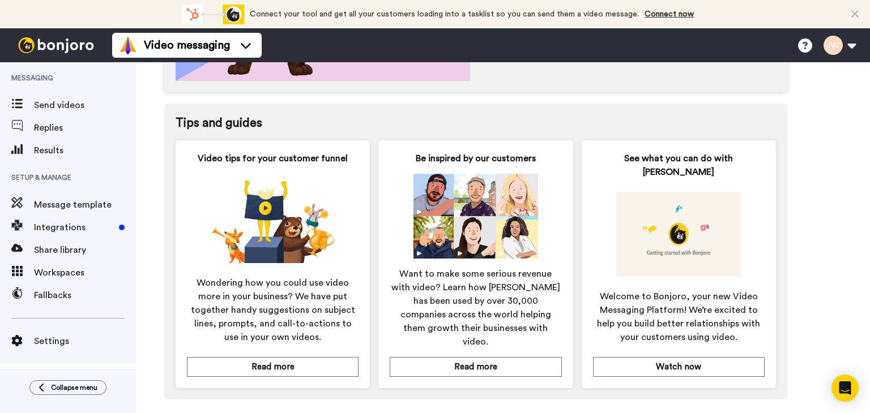
scroll to position [985, 0]
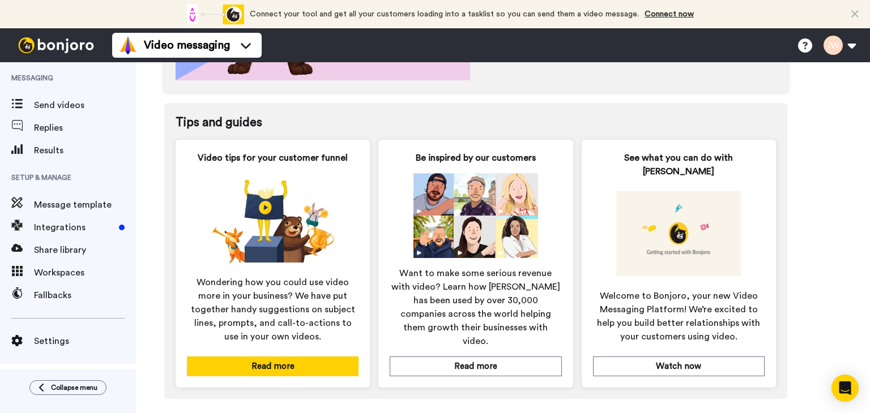
click at [288, 357] on button "Read more" at bounding box center [273, 367] width 172 height 20
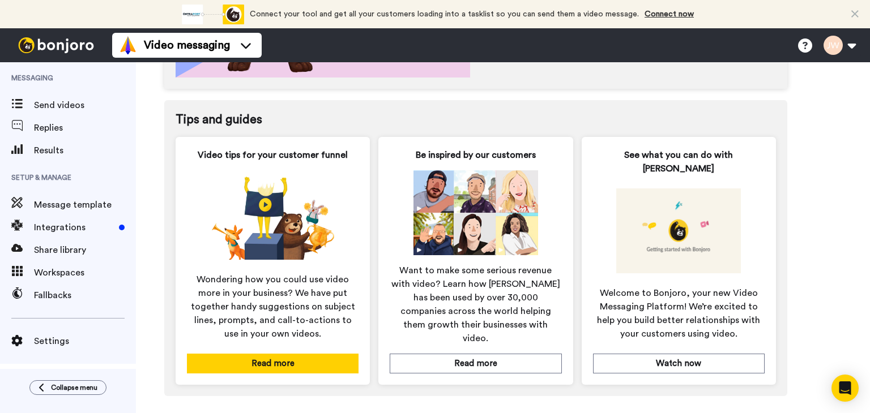
scroll to position [981, 0]
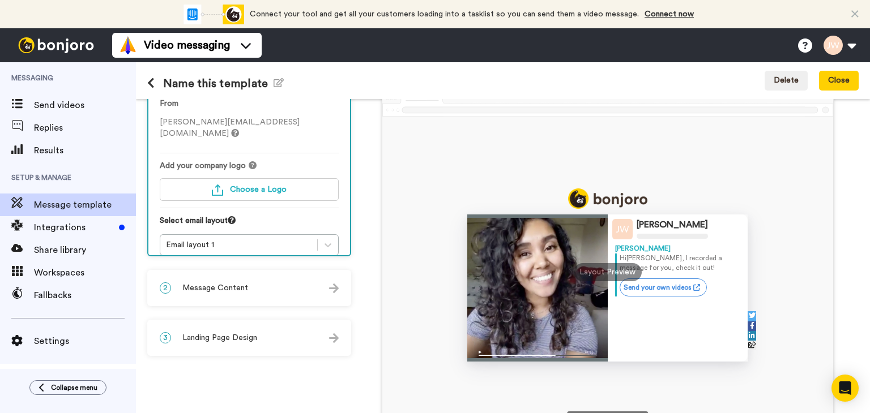
scroll to position [57, 0]
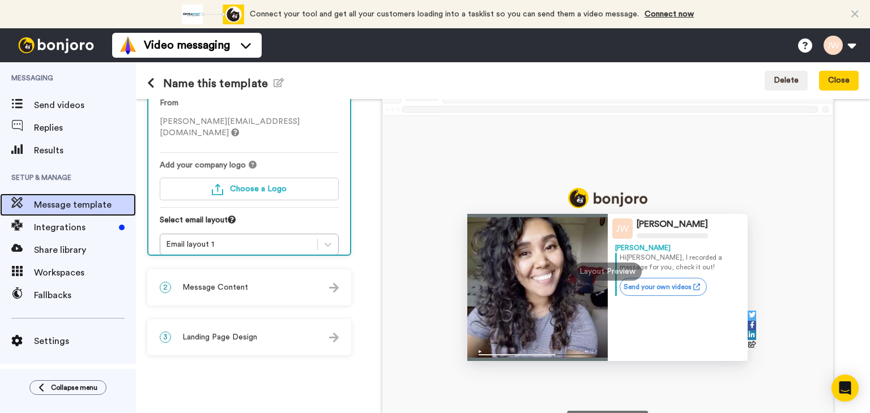
click at [63, 204] on span "Message template" at bounding box center [85, 205] width 102 height 14
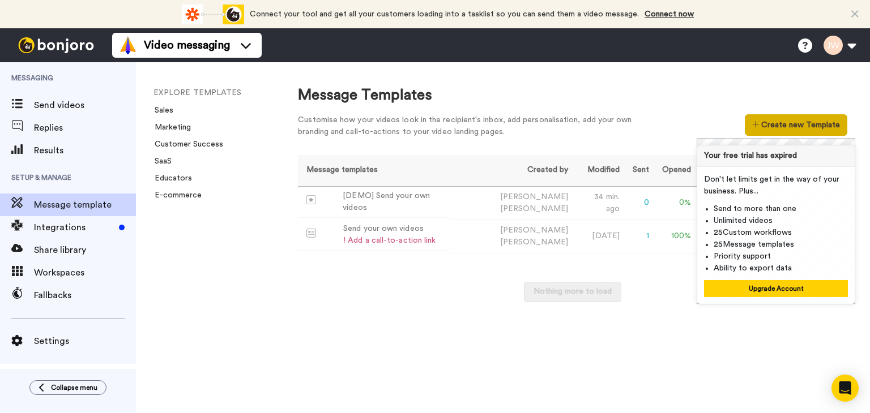
click at [769, 127] on button "Create new Template" at bounding box center [796, 125] width 103 height 22
click at [254, 279] on div "EXPLORE TEMPLATES Sales Marketing Customer Success SaaS Educators E-commerce" at bounding box center [205, 237] width 139 height 351
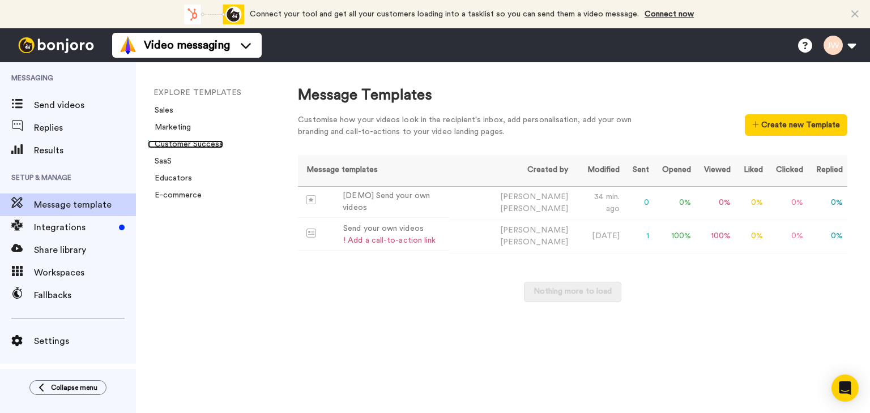
click at [174, 146] on link "Customer Success" at bounding box center [185, 144] width 75 height 8
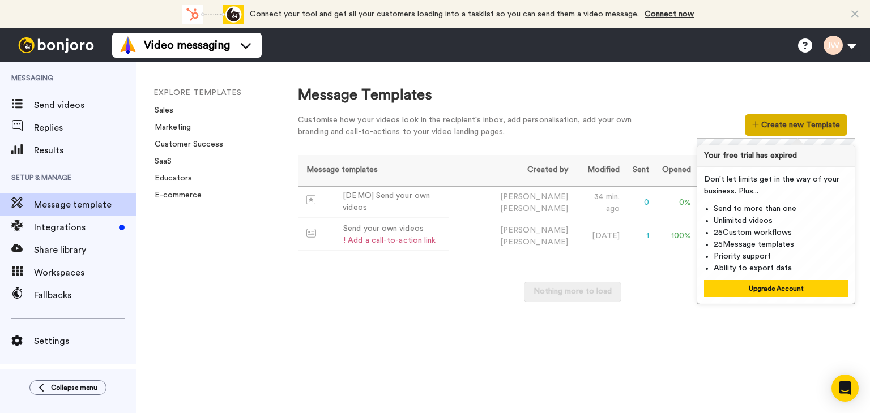
click at [757, 127] on icon at bounding box center [755, 125] width 7 height 8
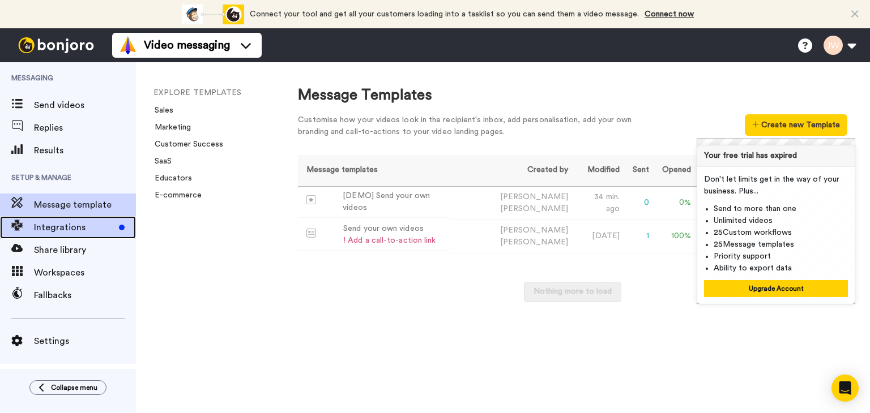
click at [59, 228] on span "Integrations" at bounding box center [74, 228] width 80 height 14
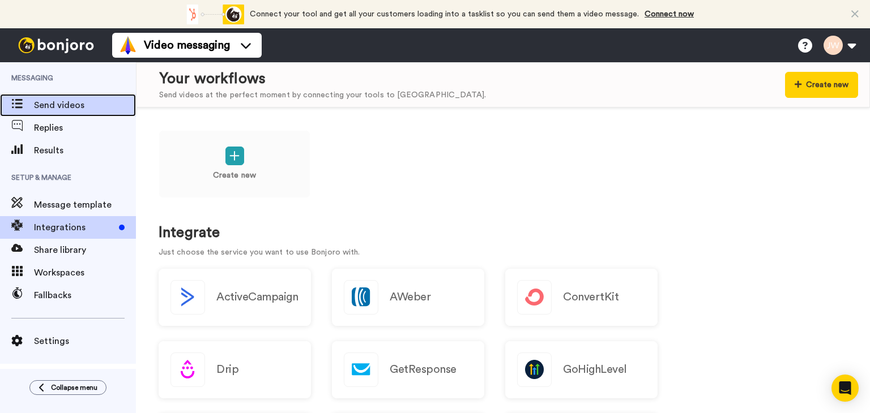
click at [59, 103] on span "Send videos" at bounding box center [85, 106] width 102 height 14
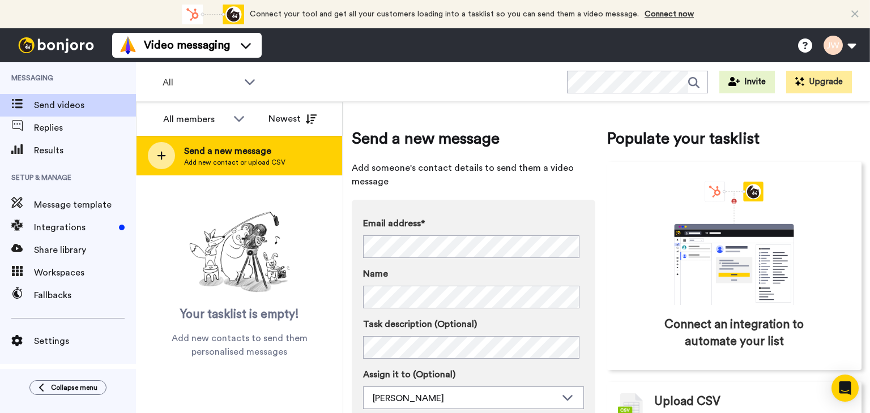
click at [213, 153] on span "Send a new message" at bounding box center [234, 151] width 101 height 14
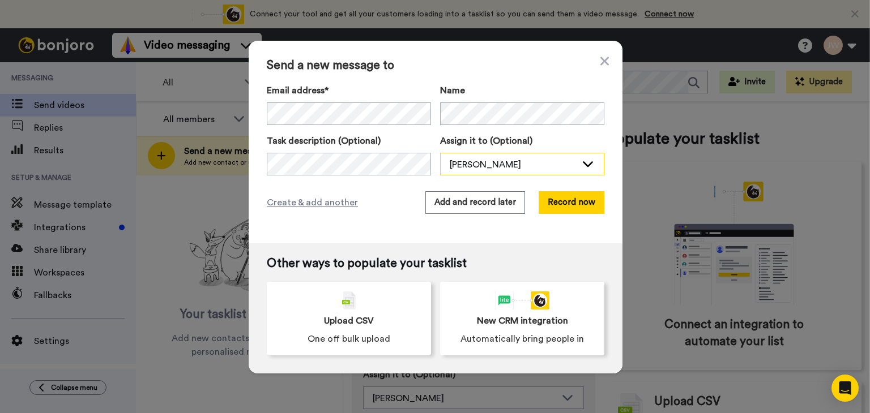
click at [560, 163] on div "[PERSON_NAME]" at bounding box center [513, 165] width 127 height 14
click at [560, 163] on div "Justin Wiseman" at bounding box center [513, 165] width 127 height 14
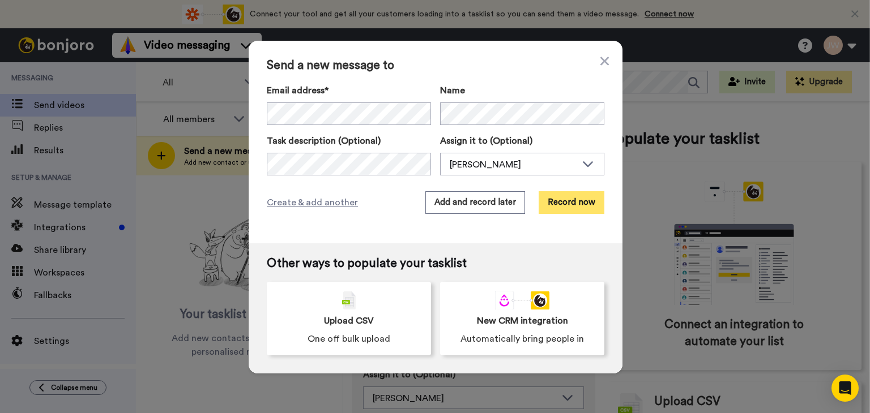
click at [551, 202] on button "Record now" at bounding box center [572, 202] width 66 height 23
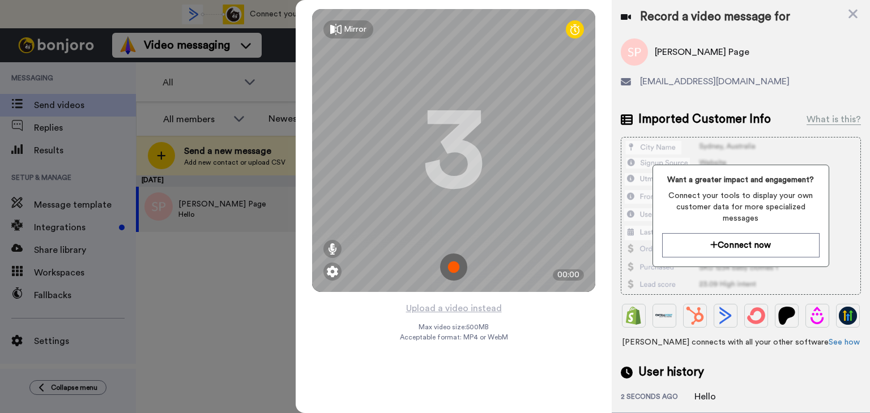
click at [338, 21] on div "Mirror" at bounding box center [348, 29] width 50 height 18
click at [348, 30] on div "Mirrored" at bounding box center [360, 29] width 32 height 11
click at [332, 30] on icon at bounding box center [335, 29] width 11 height 11
click at [452, 276] on img at bounding box center [453, 267] width 27 height 27
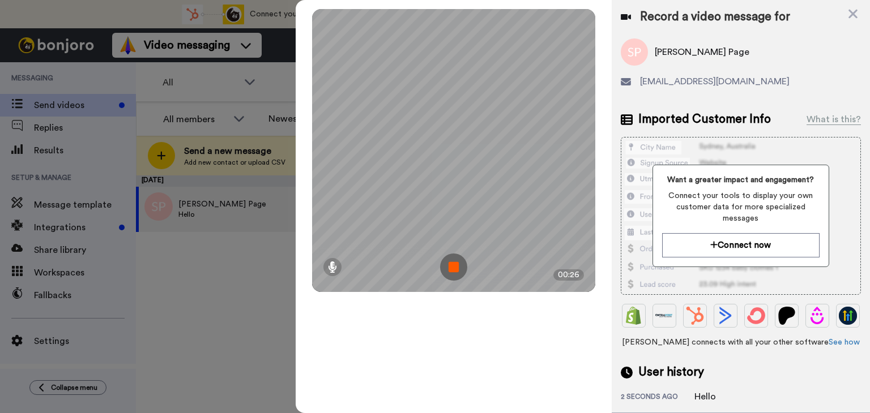
click at [447, 269] on img at bounding box center [453, 267] width 27 height 27
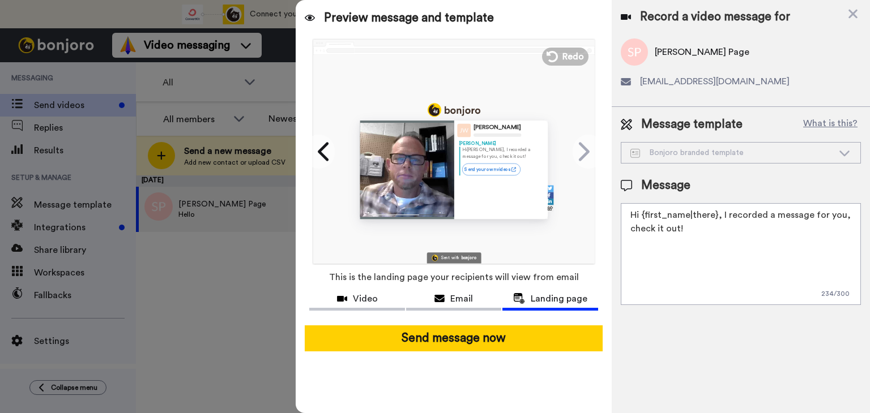
click at [681, 156] on div "Bonjoro branded template" at bounding box center [731, 152] width 203 height 11
click at [831, 146] on div "Bonjoro branded template" at bounding box center [740, 153] width 239 height 20
click at [834, 123] on button "What is this?" at bounding box center [830, 124] width 61 height 17
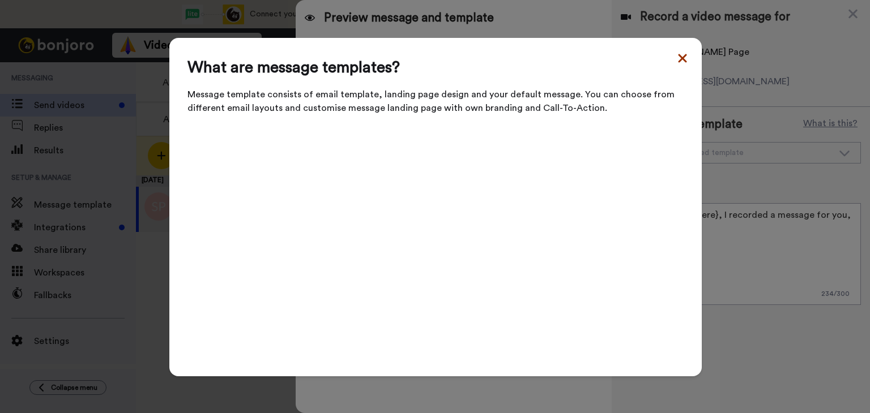
click at [677, 65] on icon at bounding box center [682, 59] width 11 height 14
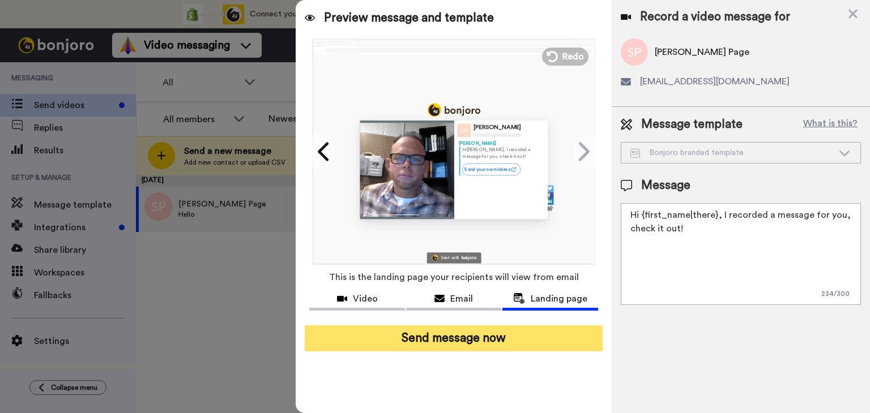
click at [514, 344] on button "Send message now" at bounding box center [454, 339] width 298 height 26
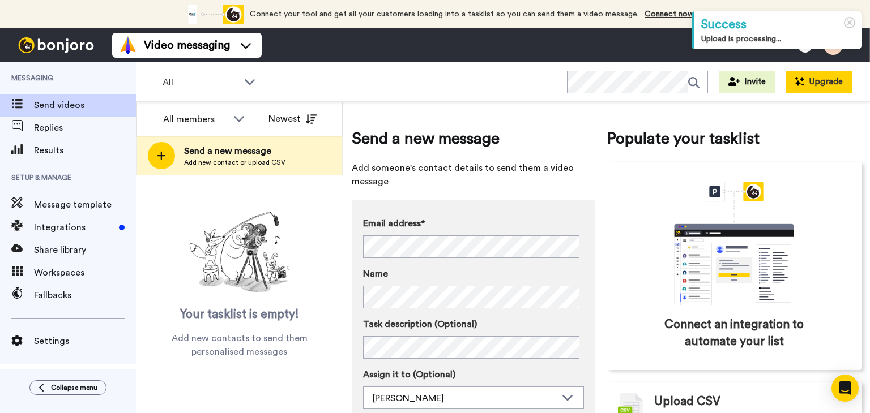
click at [822, 81] on button "Upgrade" at bounding box center [819, 82] width 66 height 23
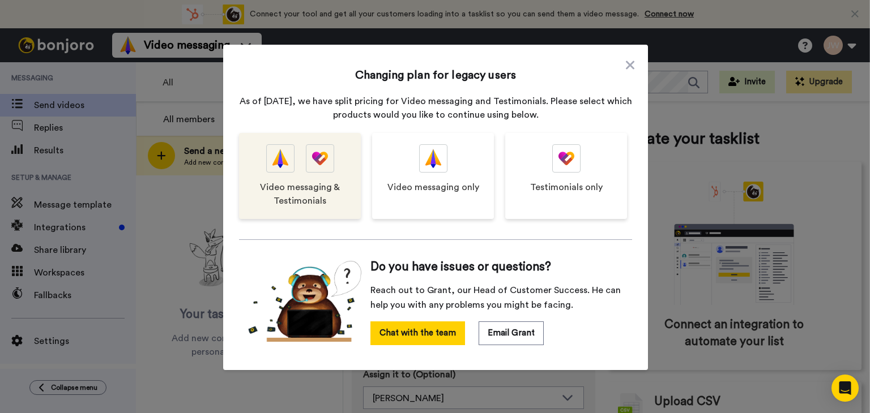
click at [326, 169] on div at bounding box center [320, 158] width 28 height 28
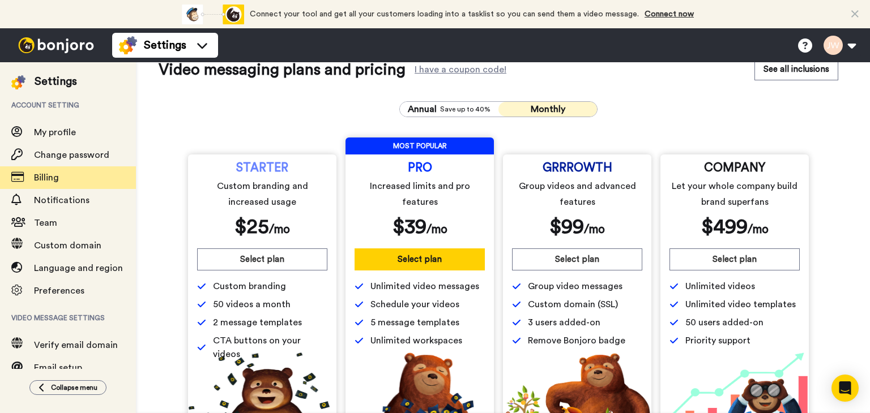
scroll to position [57, 0]
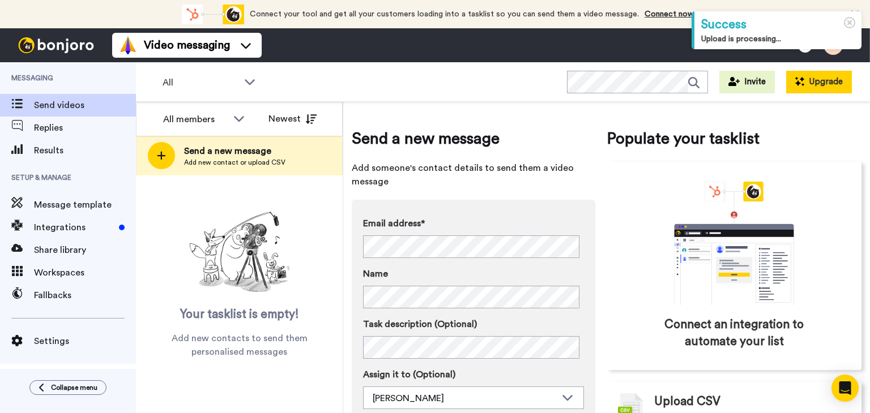
click at [828, 86] on button "Upgrade" at bounding box center [819, 82] width 66 height 23
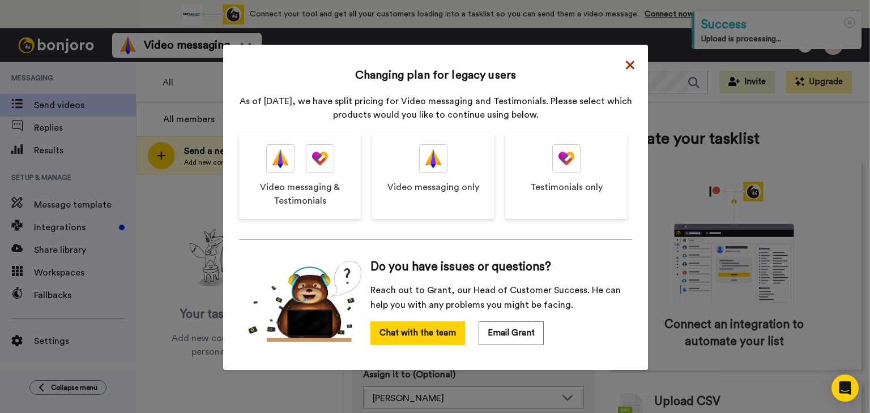
click at [629, 63] on icon at bounding box center [630, 65] width 8 height 14
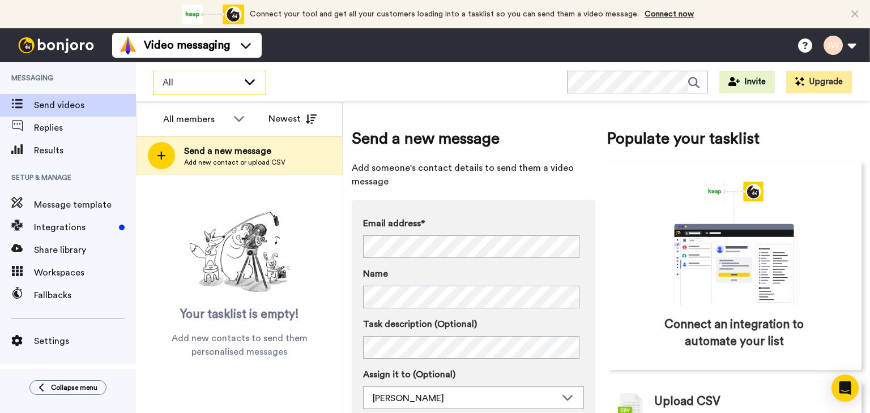
click at [171, 81] on span "All" at bounding box center [201, 83] width 76 height 14
click at [347, 78] on div "All WORKSPACES View all All Default Task List + Add a new workspace Invite Upgr…" at bounding box center [503, 82] width 734 height 40
click at [50, 42] on img at bounding box center [56, 45] width 85 height 16
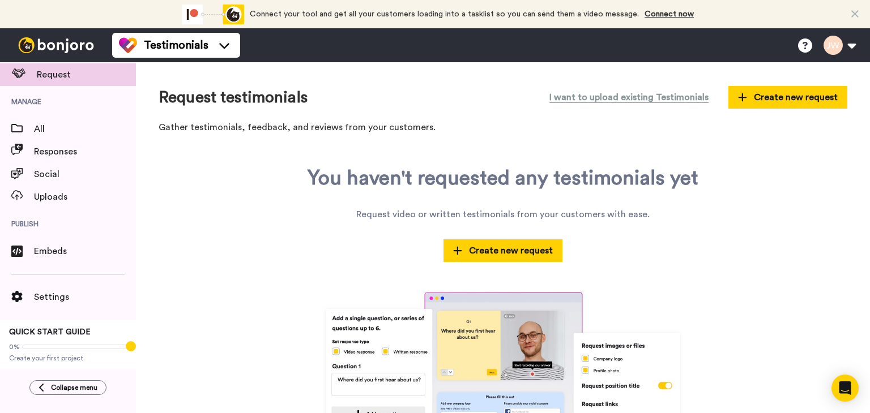
click at [69, 40] on img at bounding box center [56, 45] width 85 height 16
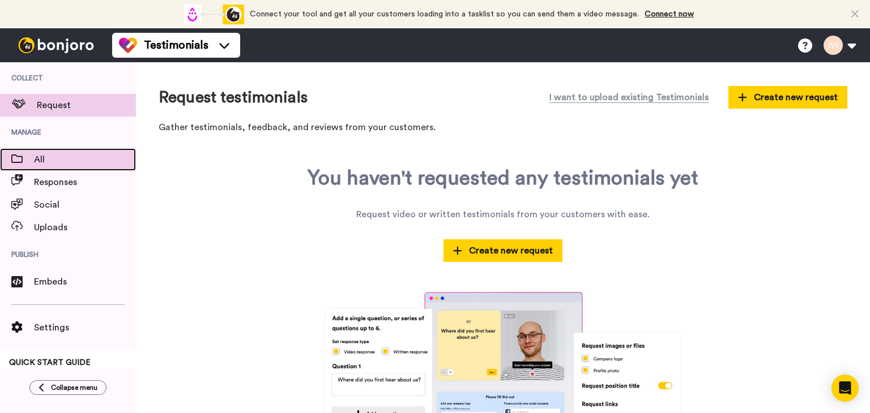
click at [63, 156] on span "All" at bounding box center [85, 160] width 102 height 14
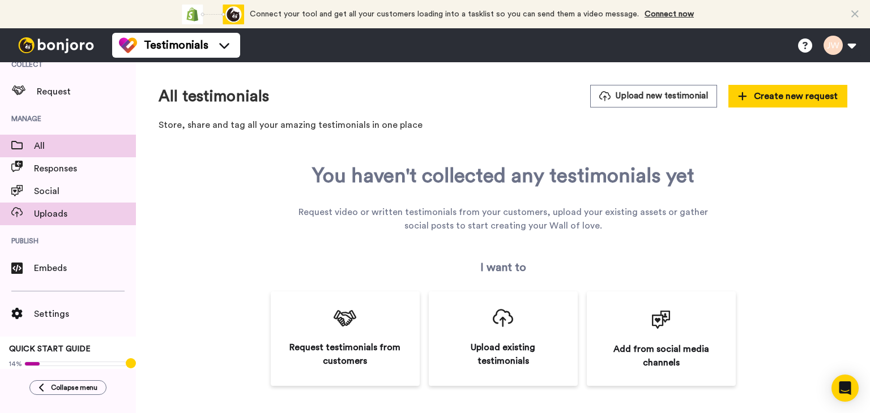
scroll to position [31, 0]
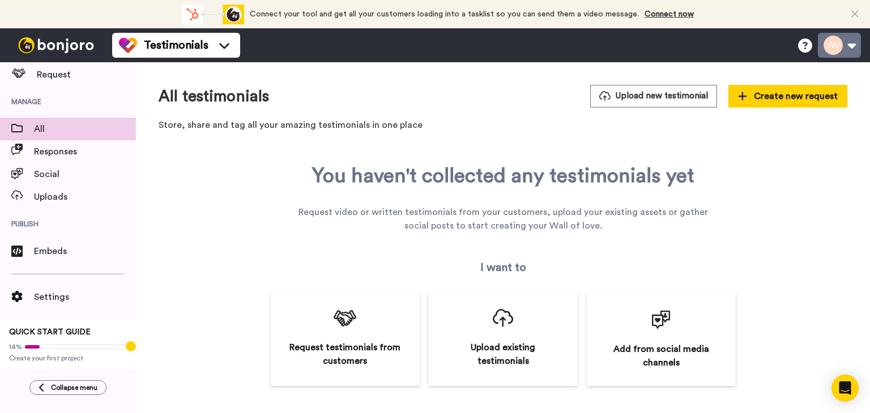
click at [854, 49] on button at bounding box center [839, 45] width 43 height 25
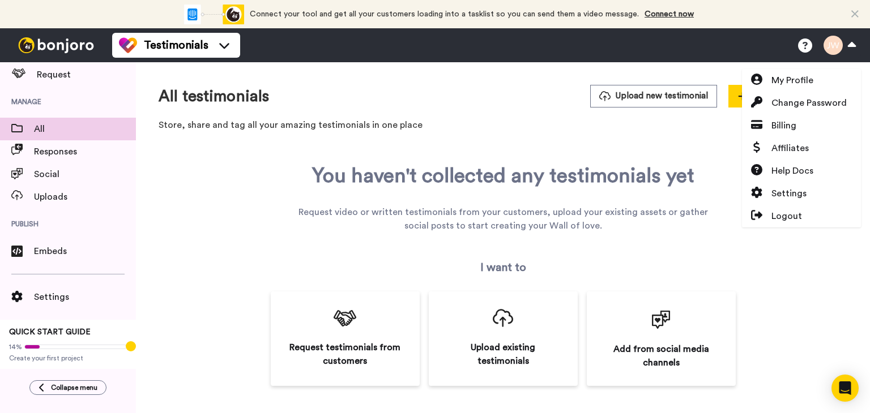
click at [403, 103] on div "All testimonials Upload new testimonial Create new request" at bounding box center [503, 96] width 689 height 23
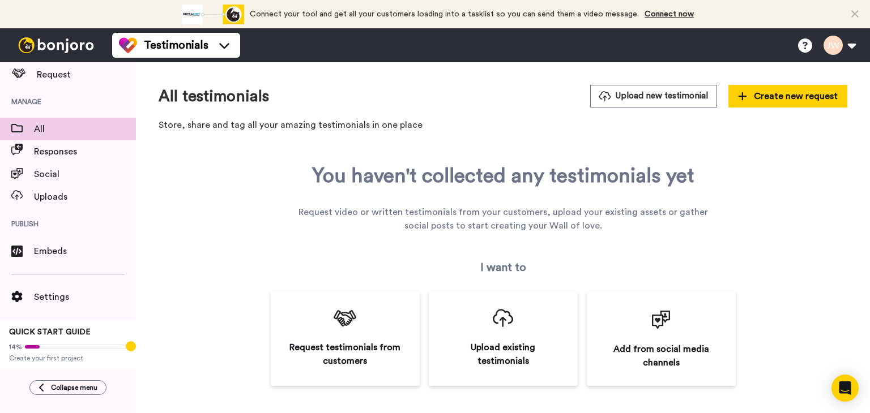
click at [50, 48] on img at bounding box center [56, 45] width 85 height 16
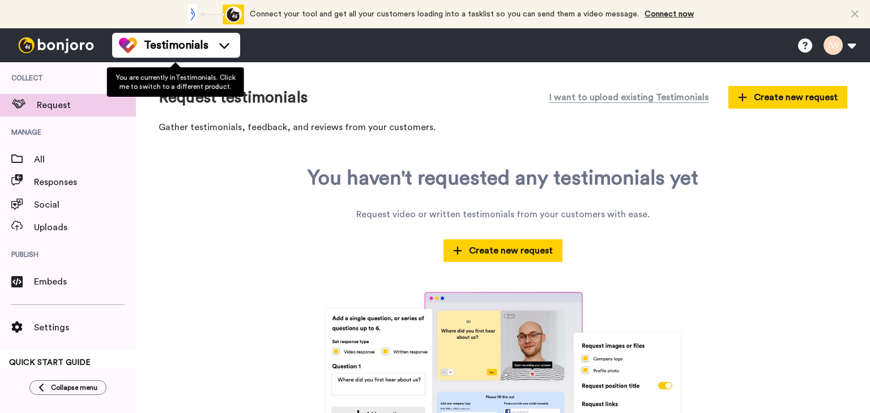
click at [224, 50] on icon at bounding box center [224, 45] width 18 height 11
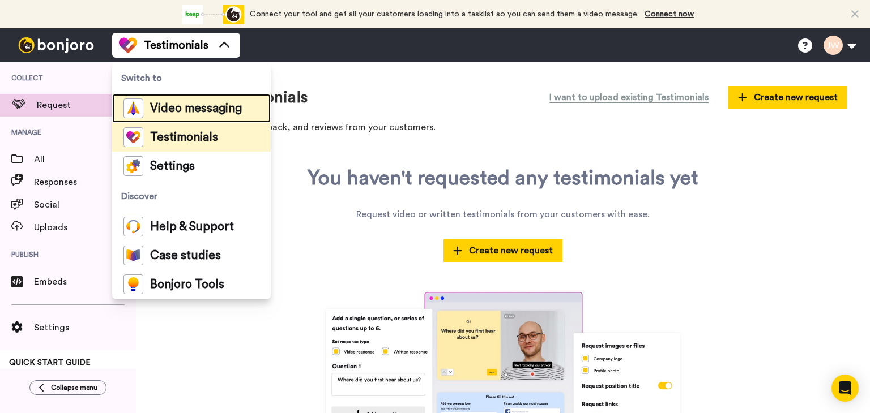
click at [197, 111] on span "Video messaging" at bounding box center [196, 108] width 92 height 11
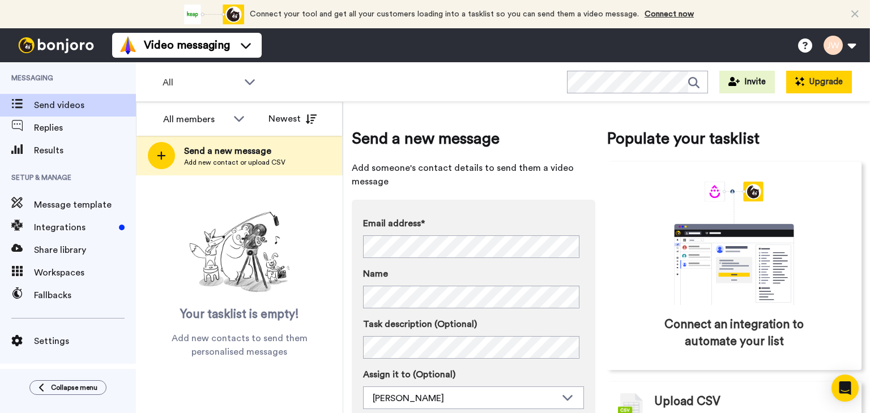
click at [815, 84] on button "Upgrade" at bounding box center [819, 82] width 66 height 23
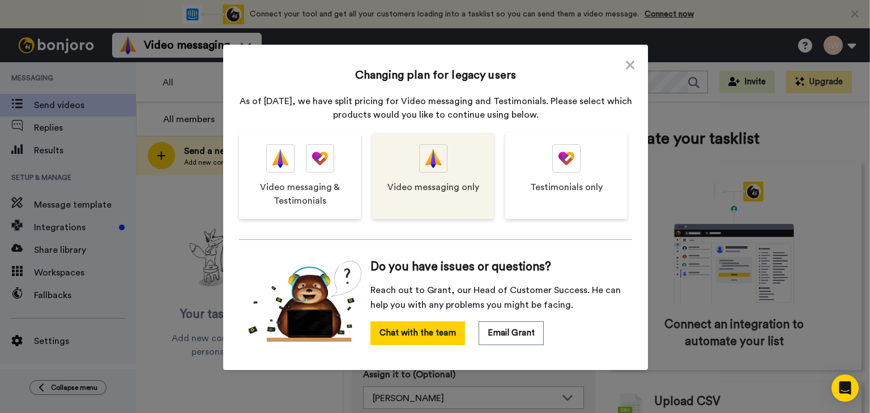
click at [456, 173] on div "Video messaging only" at bounding box center [433, 176] width 122 height 86
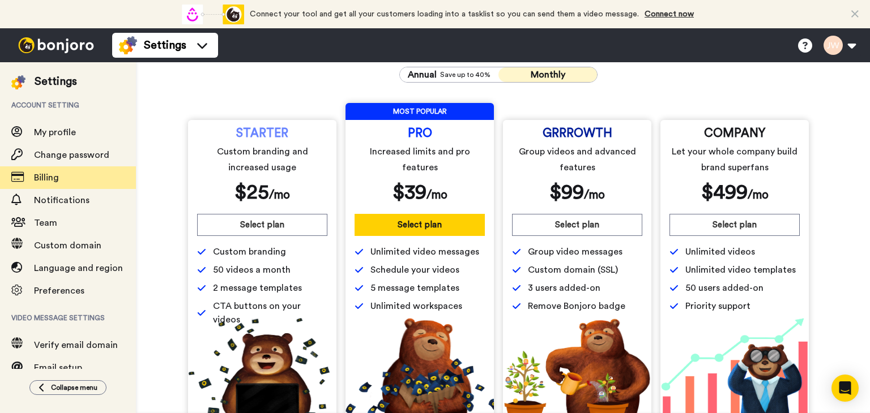
scroll to position [96, 0]
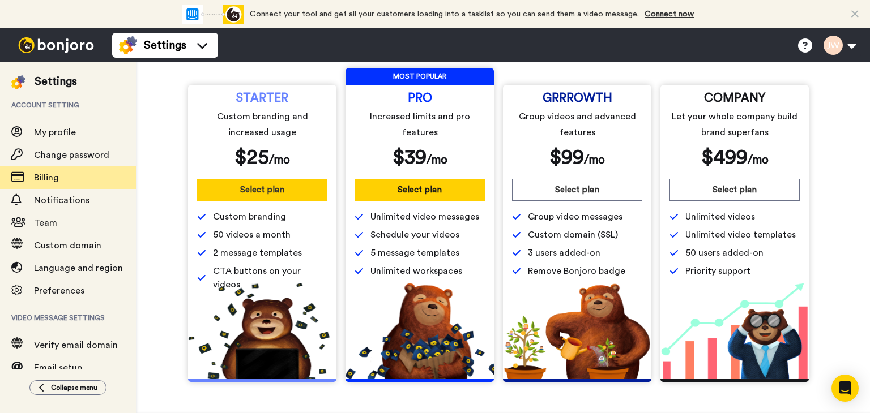
click at [261, 191] on button "Select plan" at bounding box center [262, 190] width 130 height 22
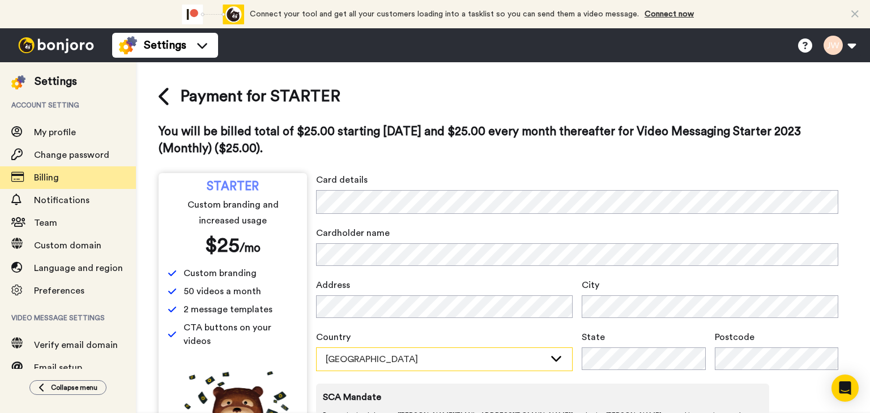
click at [562, 362] on icon at bounding box center [556, 358] width 14 height 11
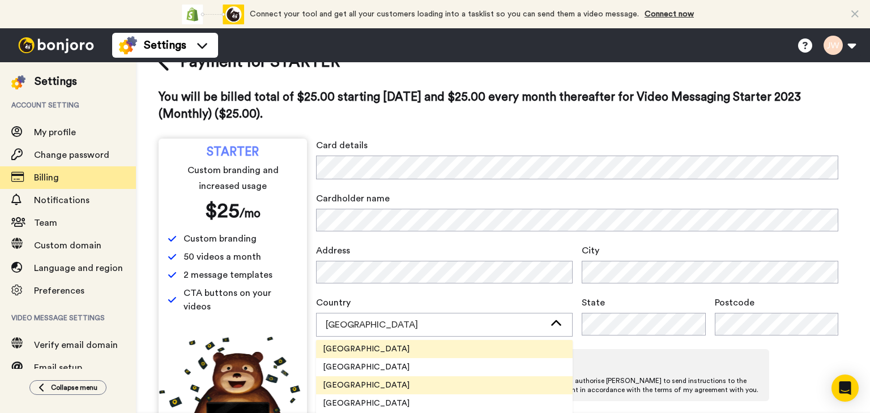
scroll to position [57, 0]
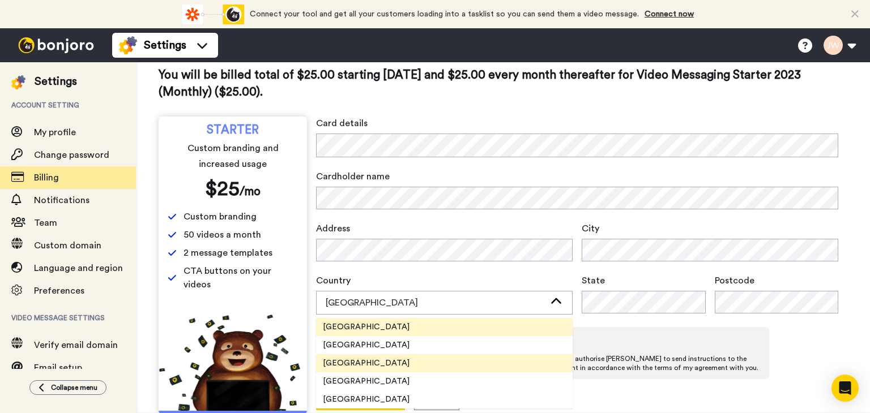
click at [501, 365] on li "United States" at bounding box center [444, 364] width 257 height 18
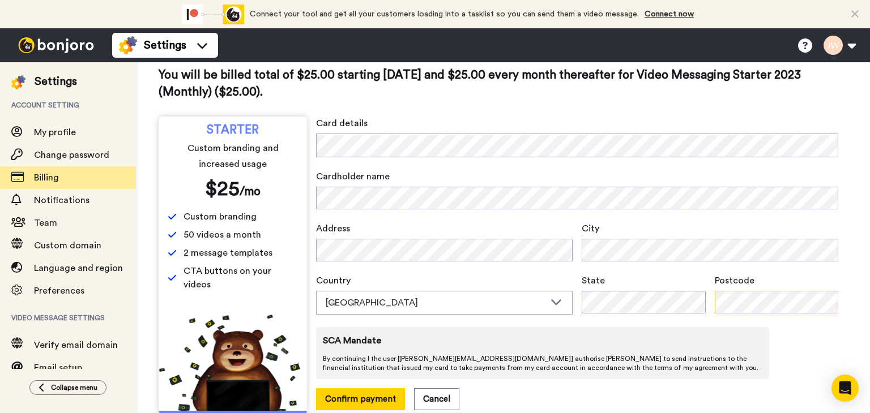
scroll to position [79, 0]
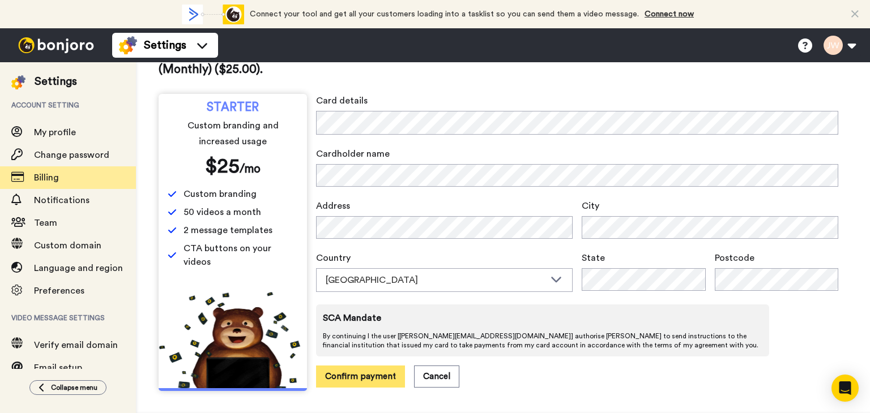
click at [365, 379] on button "Confirm payment" at bounding box center [360, 377] width 89 height 22
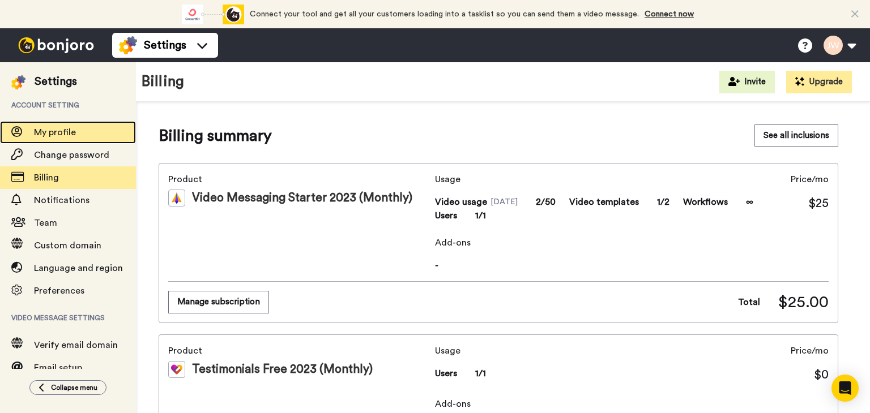
click at [49, 133] on span "My profile" at bounding box center [55, 132] width 42 height 9
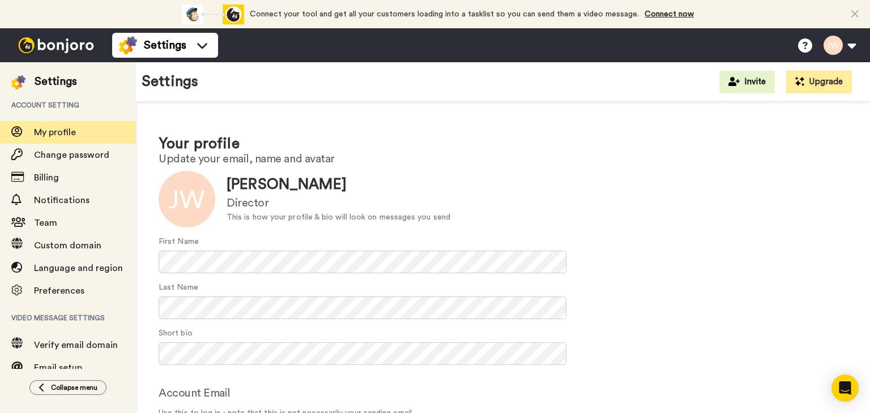
click at [60, 41] on img at bounding box center [56, 45] width 85 height 16
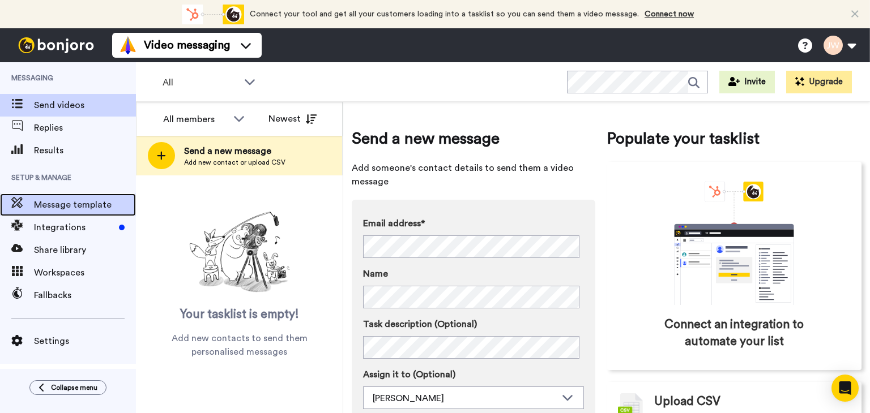
click at [81, 209] on span "Message template" at bounding box center [85, 205] width 102 height 14
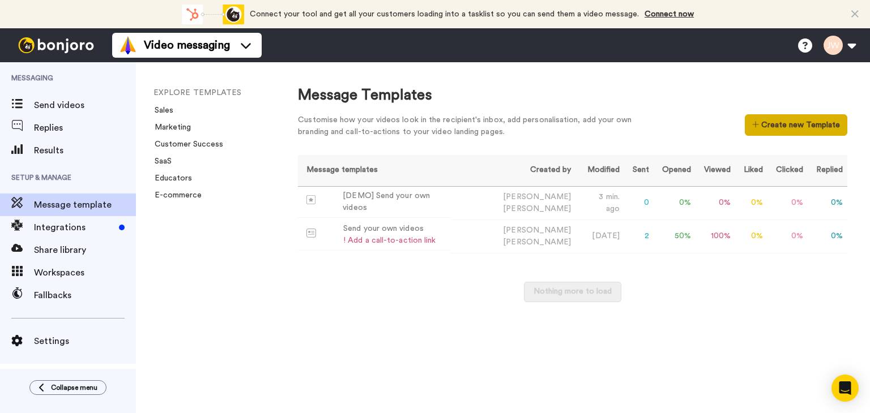
click at [806, 126] on button "Create new Template" at bounding box center [796, 125] width 103 height 22
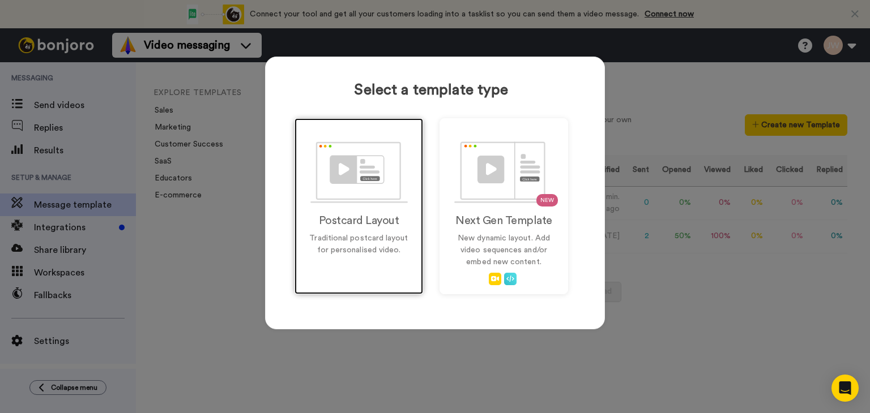
click at [368, 245] on p "Traditional postcard layout for personalised video." at bounding box center [358, 245] width 105 height 24
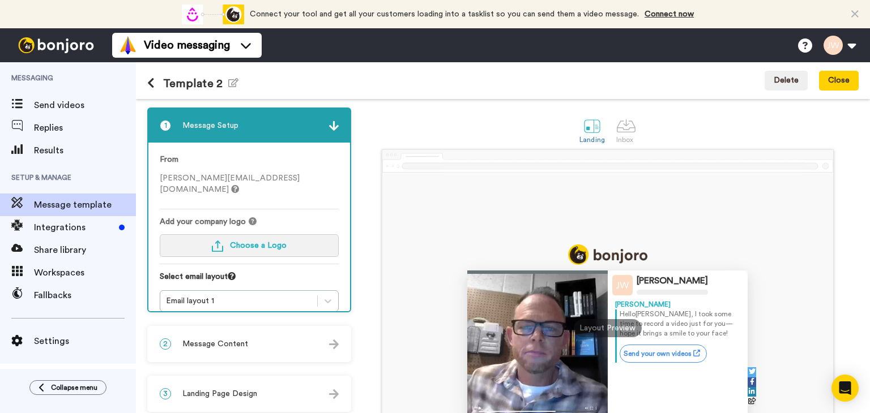
click at [319, 236] on button "Choose a Logo" at bounding box center [249, 245] width 179 height 23
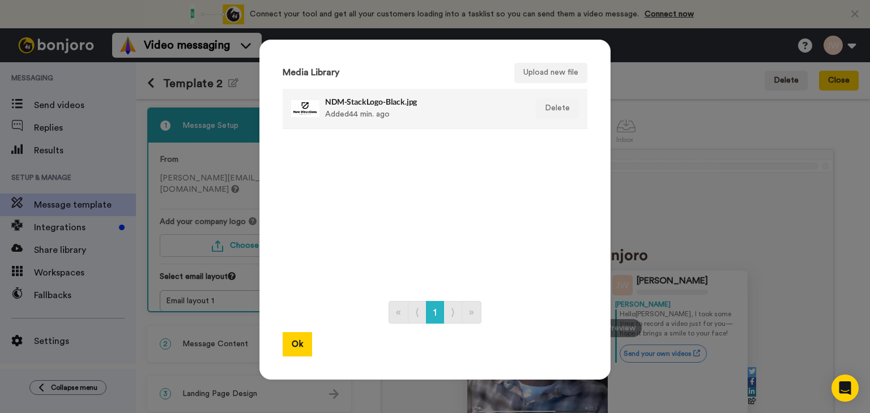
click at [335, 112] on div "NDM-StackLogo-Black.jpg Added 44 min. ago" at bounding box center [422, 109] width 195 height 28
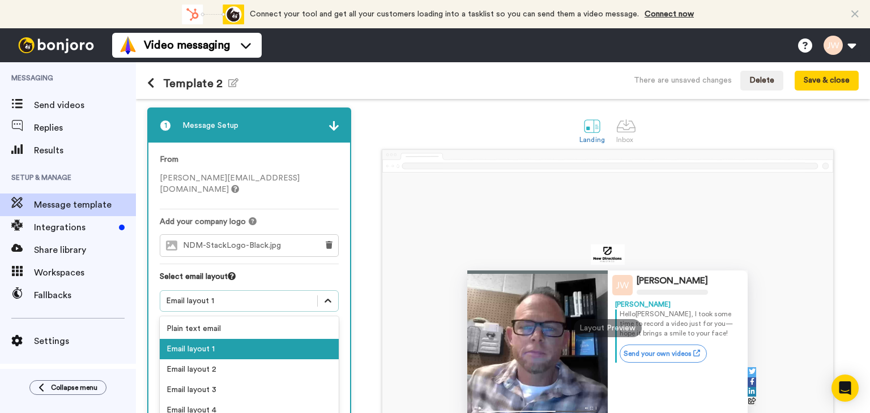
click at [328, 296] on icon at bounding box center [327, 301] width 11 height 11
click at [276, 360] on div "Email layout 2" at bounding box center [249, 370] width 179 height 20
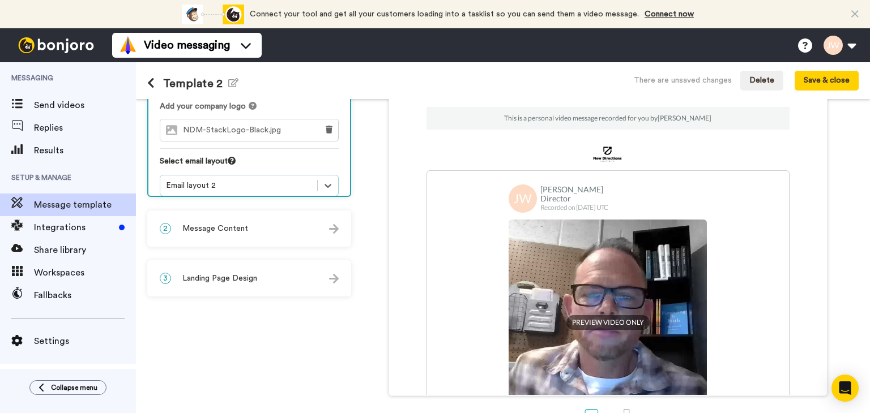
scroll to position [150, 0]
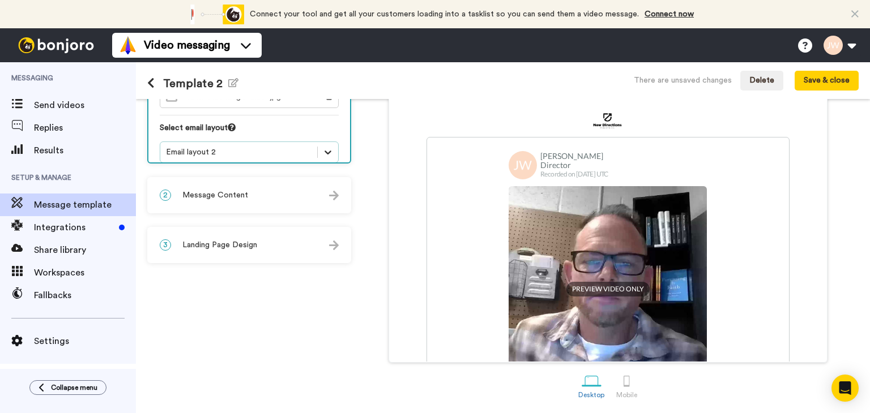
click at [328, 147] on icon at bounding box center [327, 152] width 11 height 11
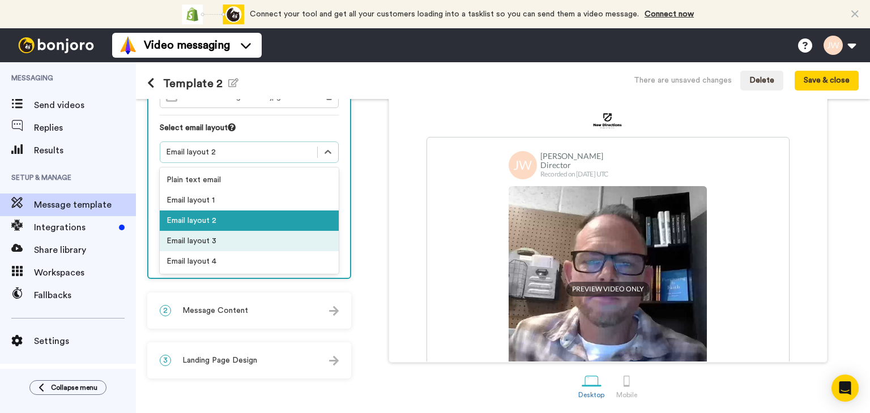
click at [289, 231] on div "Email layout 3" at bounding box center [249, 241] width 179 height 20
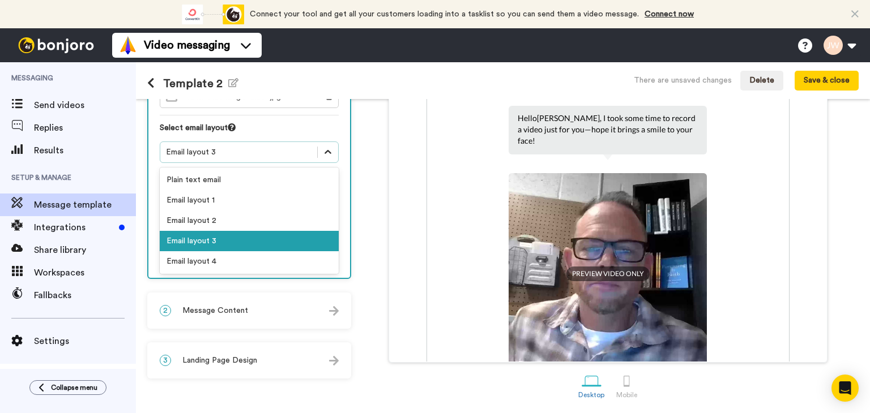
click at [332, 147] on icon at bounding box center [327, 152] width 11 height 11
click at [296, 251] on div "Email layout 4" at bounding box center [249, 261] width 179 height 20
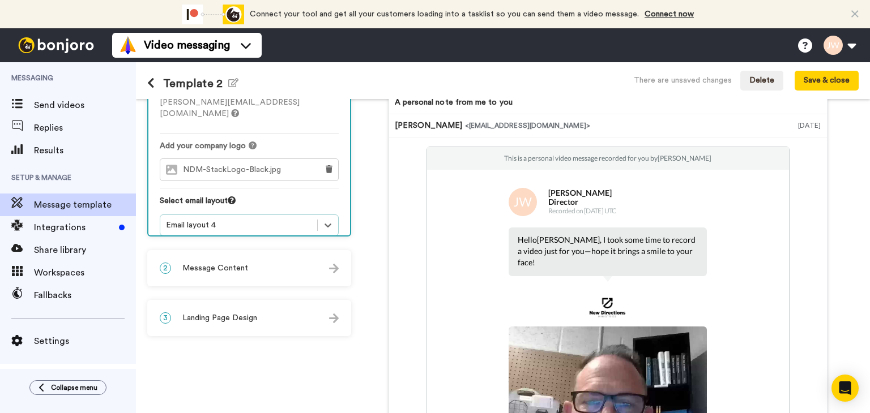
scroll to position [36, 0]
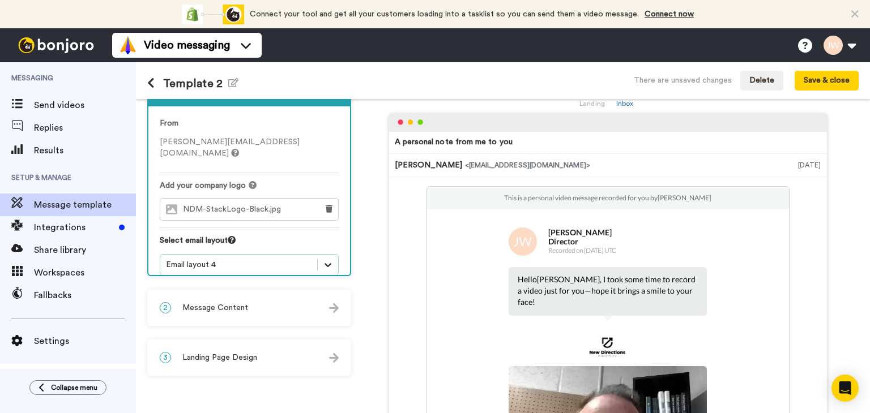
click at [331, 263] on icon at bounding box center [327, 265] width 7 height 4
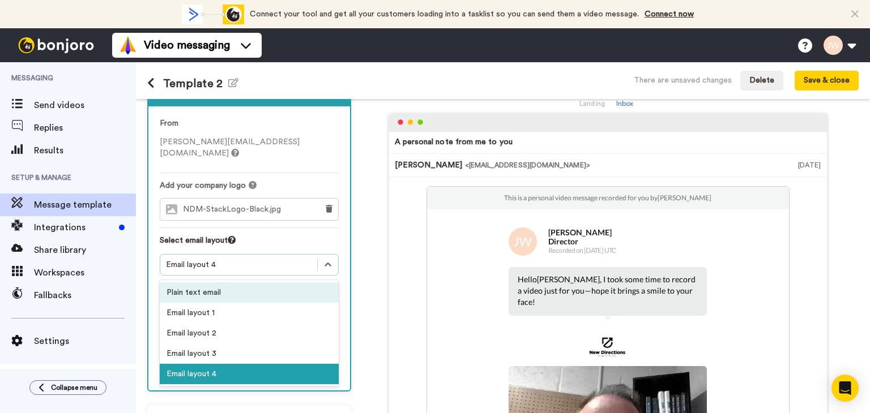
click at [297, 283] on div "Plain text email" at bounding box center [249, 293] width 179 height 20
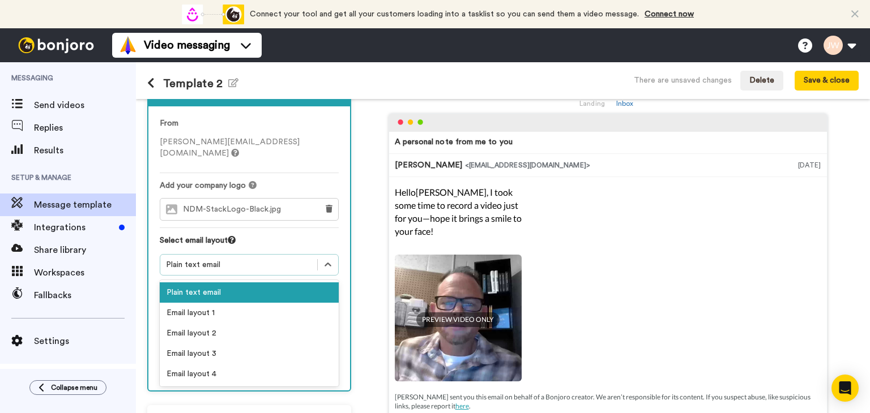
click at [285, 259] on div "Plain text email" at bounding box center [239, 264] width 146 height 11
click at [268, 304] on div "Email layout 1" at bounding box center [249, 313] width 179 height 20
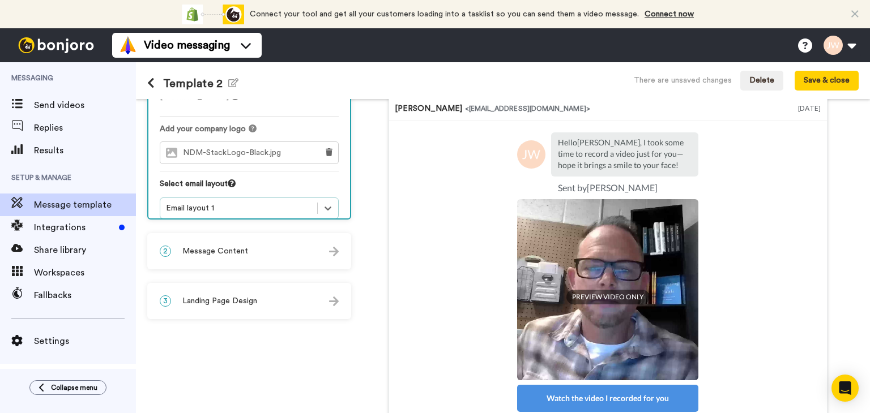
scroll to position [46, 0]
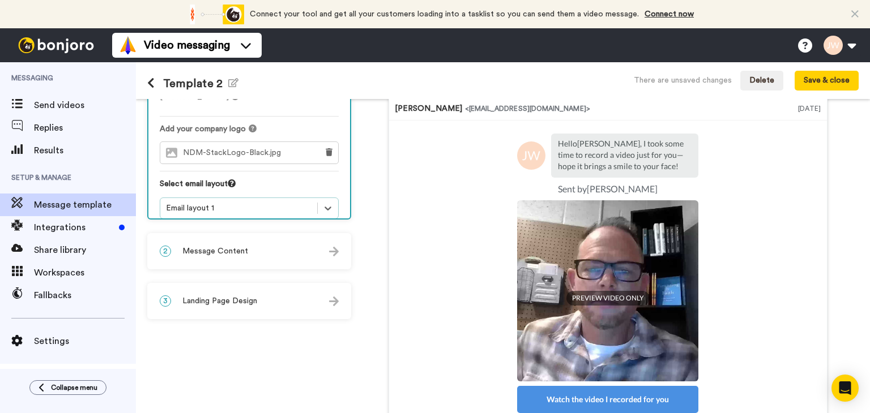
click at [294, 203] on div "Email layout 1" at bounding box center [239, 208] width 146 height 11
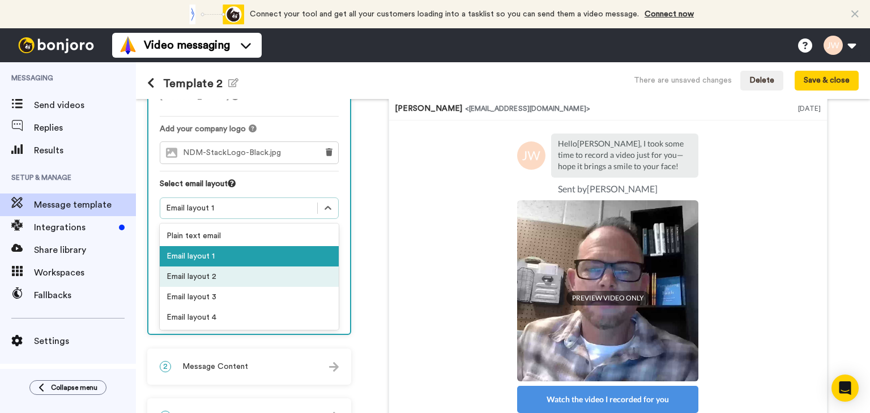
click at [279, 268] on div "Email layout 2" at bounding box center [249, 277] width 179 height 20
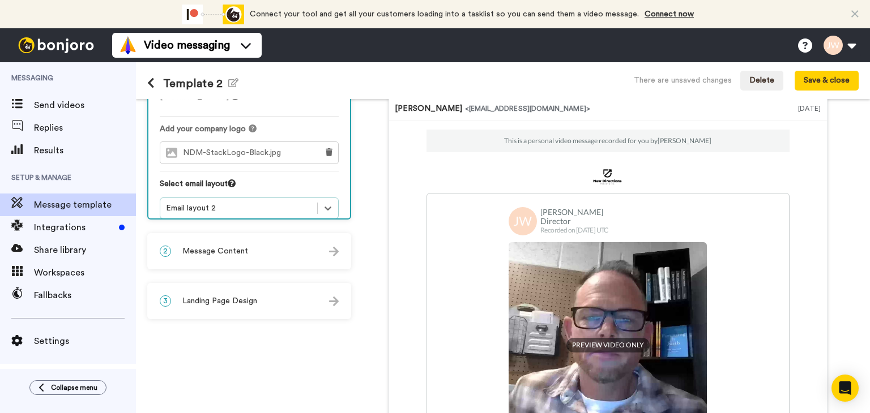
scroll to position [0, 0]
click at [344, 298] on div "3 Landing Page Design" at bounding box center [249, 301] width 202 height 34
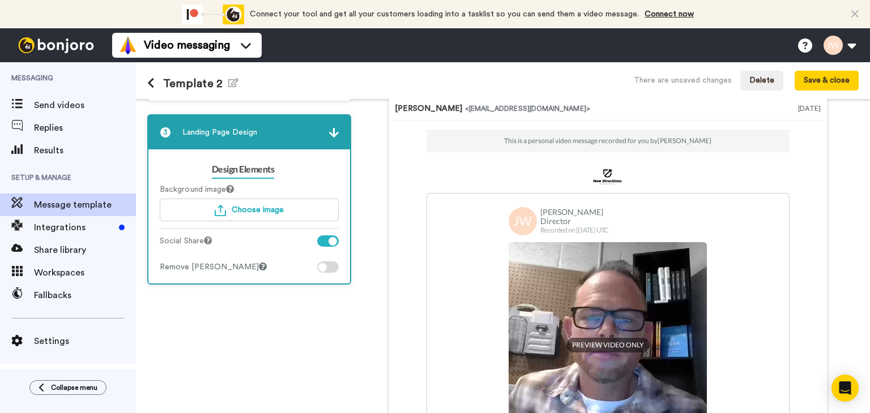
click at [331, 241] on div at bounding box center [332, 241] width 8 height 8
click at [331, 241] on div at bounding box center [328, 241] width 22 height 11
click at [331, 265] on div at bounding box center [328, 267] width 22 height 11
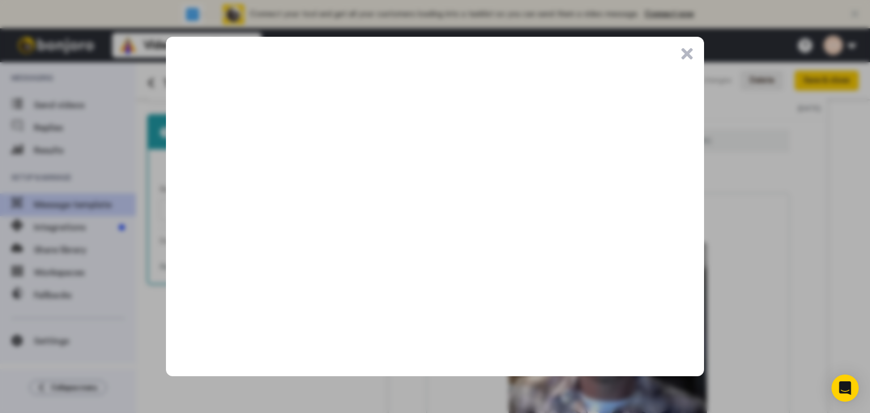
click at [689, 56] on button ".cls-1{stroke-width:0px;}" at bounding box center [686, 53] width 11 height 11
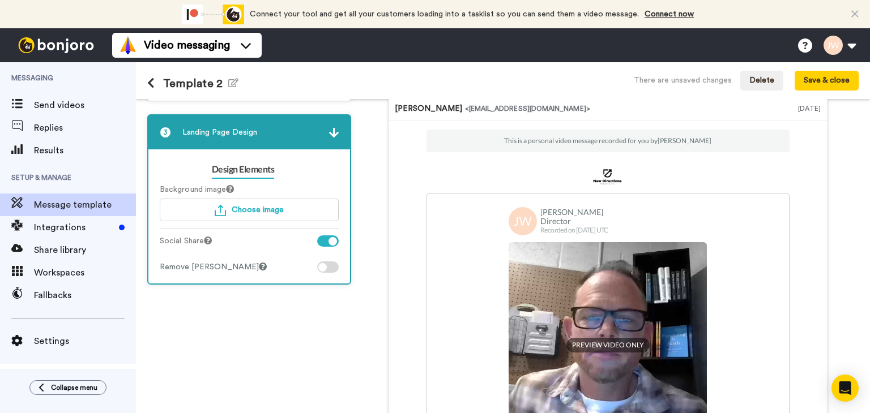
click at [331, 239] on div at bounding box center [332, 241] width 8 height 8
click at [331, 239] on div at bounding box center [328, 241] width 22 height 11
click at [283, 210] on span "Choose image" at bounding box center [258, 210] width 52 height 8
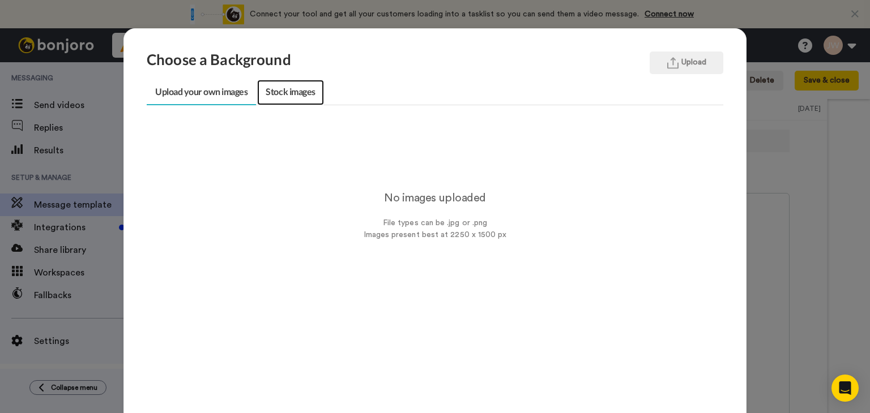
click at [284, 95] on link "Stock images" at bounding box center [290, 92] width 66 height 25
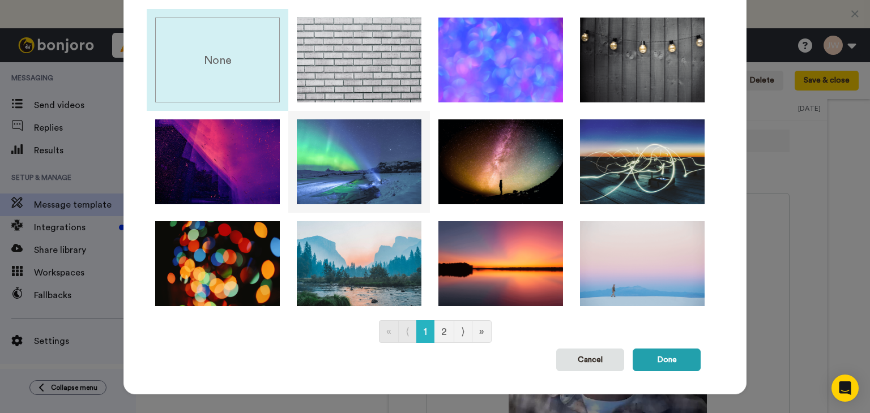
scroll to position [122, 0]
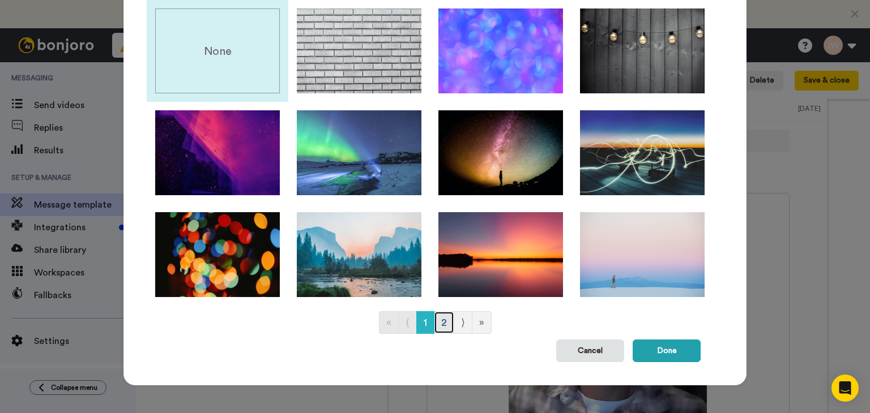
click at [436, 320] on link "2" at bounding box center [444, 322] width 20 height 23
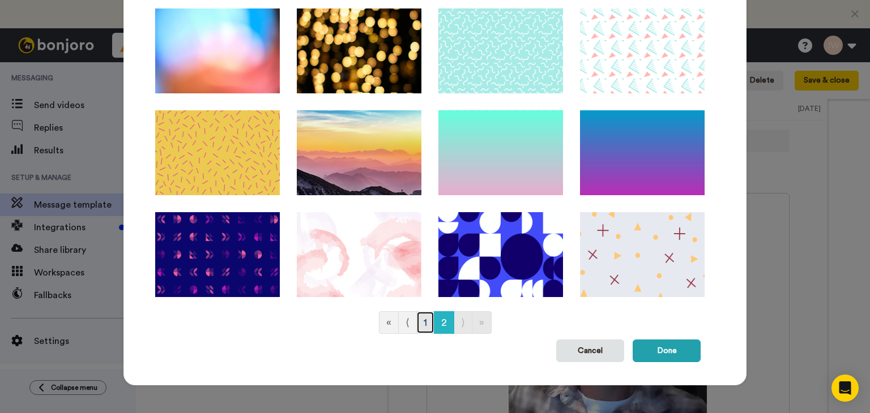
click at [421, 318] on link "1" at bounding box center [425, 322] width 18 height 23
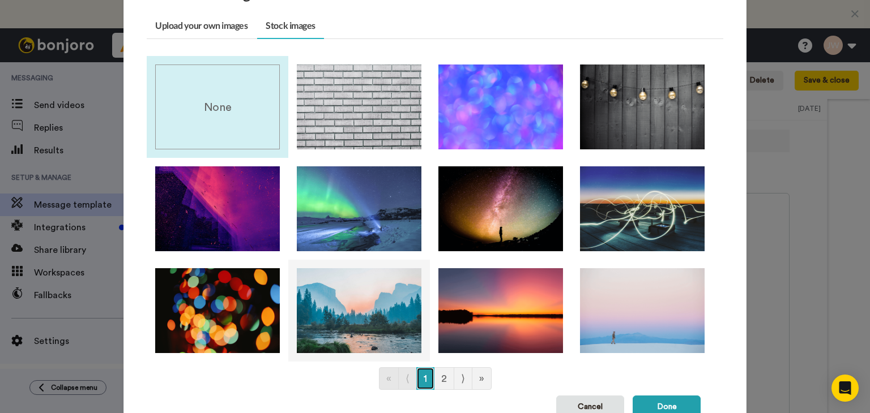
scroll to position [66, 0]
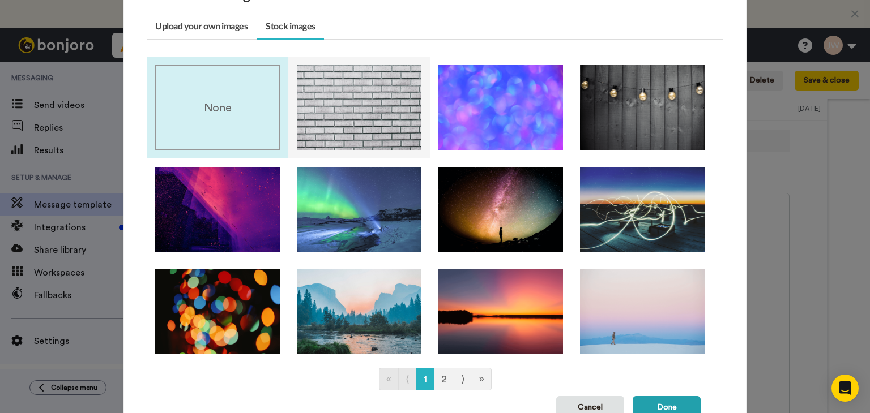
click at [343, 113] on img at bounding box center [359, 107] width 125 height 85
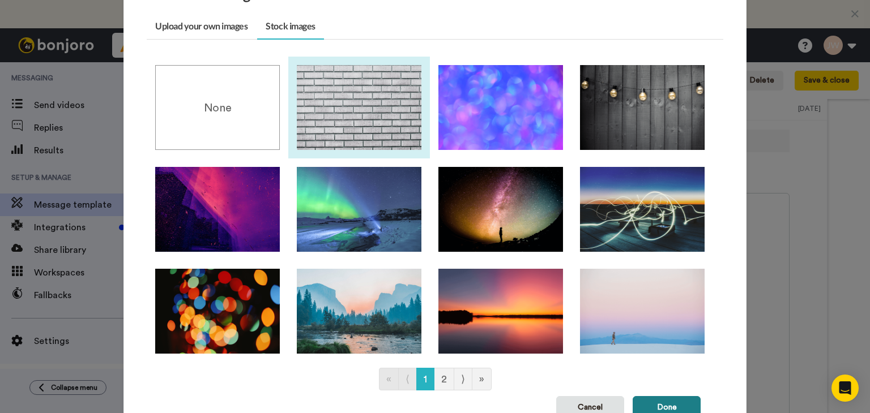
click at [656, 403] on button "Done" at bounding box center [667, 407] width 68 height 23
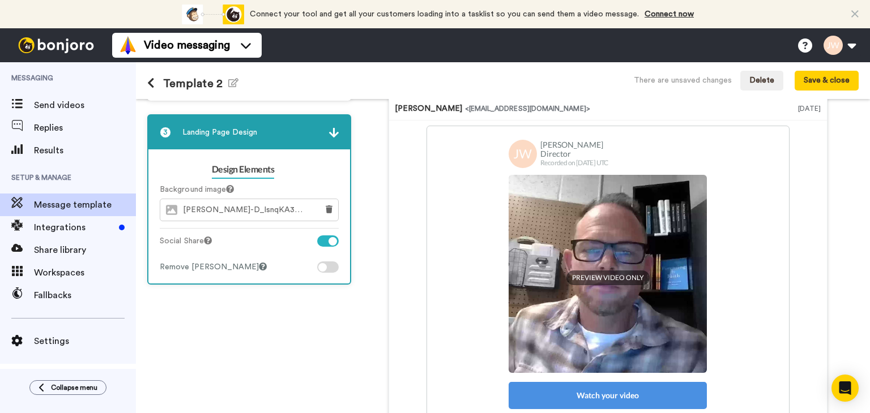
scroll to position [61, 0]
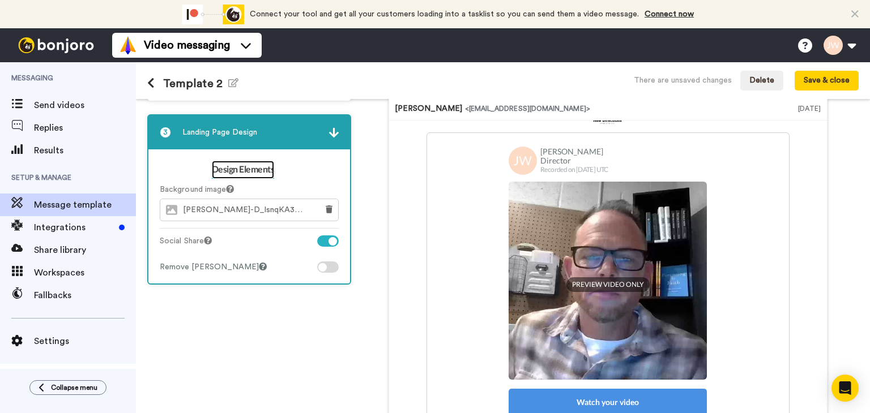
click at [267, 170] on link "Design Elements" at bounding box center [243, 170] width 63 height 18
click at [328, 209] on icon at bounding box center [329, 210] width 7 height 8
click at [281, 208] on span "Choose image" at bounding box center [258, 210] width 52 height 8
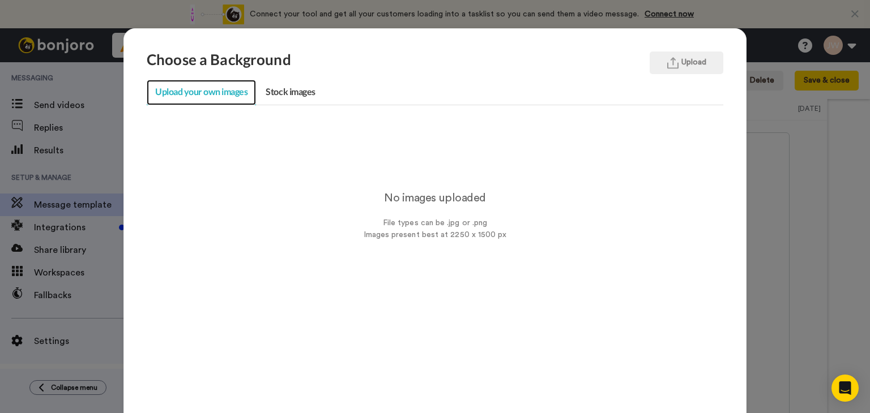
click at [215, 92] on link "Upload your own images" at bounding box center [201, 92] width 109 height 25
click at [217, 94] on link "Upload your own images" at bounding box center [201, 92] width 109 height 25
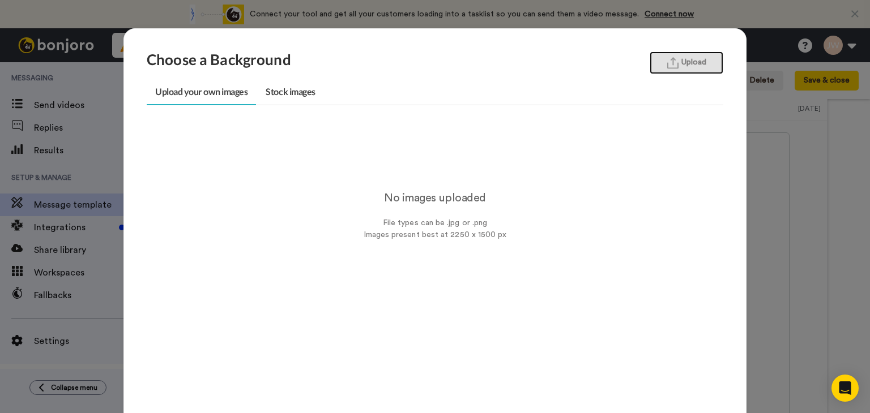
click at [677, 63] on button "Upload" at bounding box center [687, 63] width 74 height 23
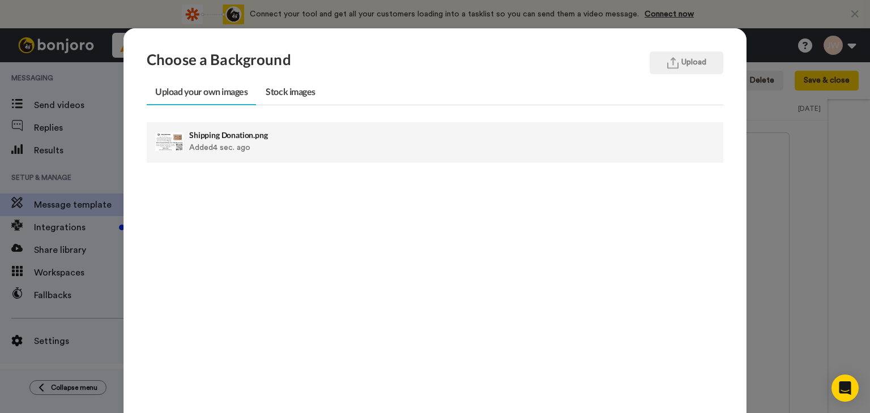
click at [279, 143] on div "Shipping Donation.png Added 4 sec. ago" at bounding box center [379, 142] width 381 height 28
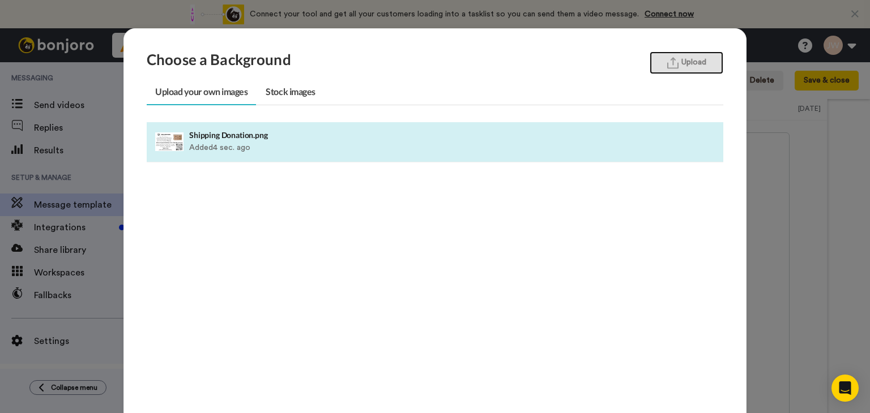
click at [659, 67] on button "Upload" at bounding box center [687, 63] width 74 height 23
click at [307, 91] on link "Stock images" at bounding box center [290, 92] width 66 height 25
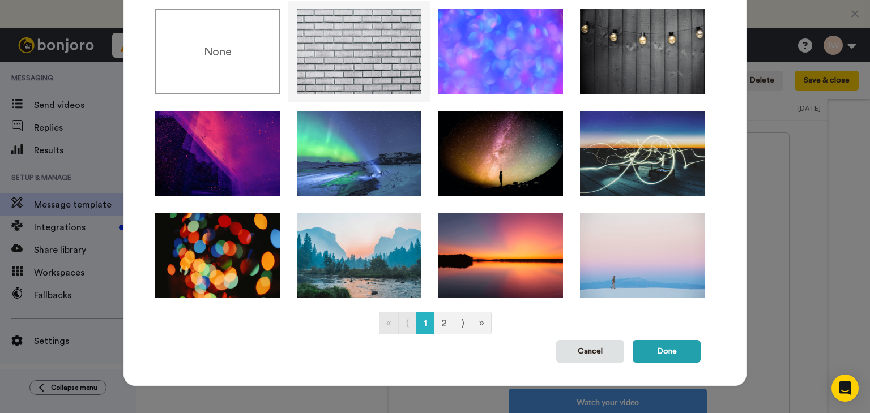
scroll to position [122, 0]
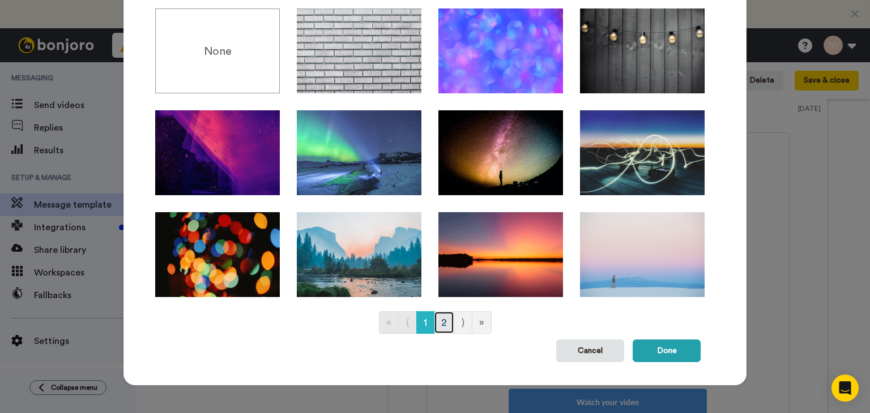
click at [439, 323] on link "2" at bounding box center [444, 322] width 20 height 23
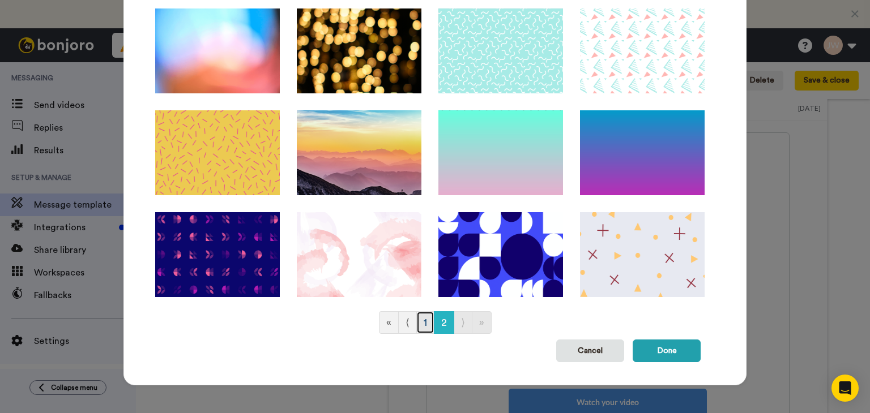
click at [423, 320] on link "1" at bounding box center [425, 322] width 18 height 23
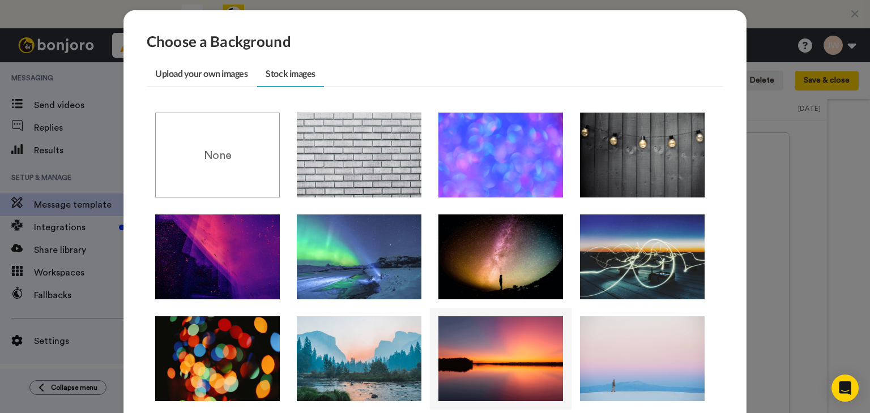
scroll to position [9, 0]
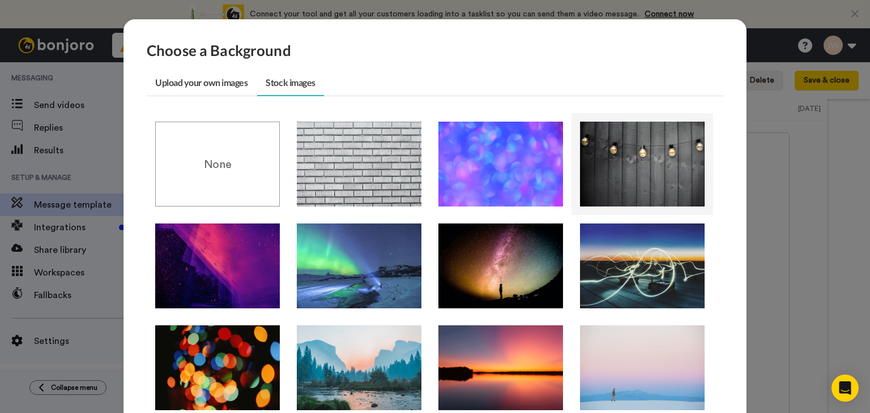
click at [651, 173] on img at bounding box center [642, 164] width 125 height 85
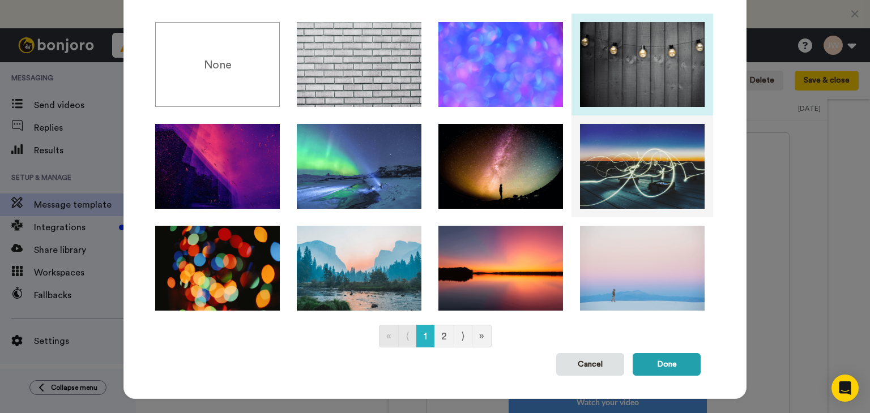
scroll to position [122, 0]
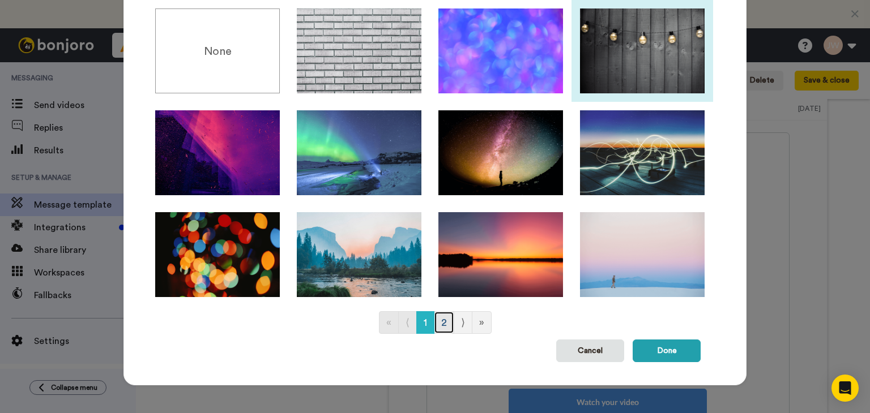
click at [446, 320] on link "2" at bounding box center [444, 322] width 20 height 23
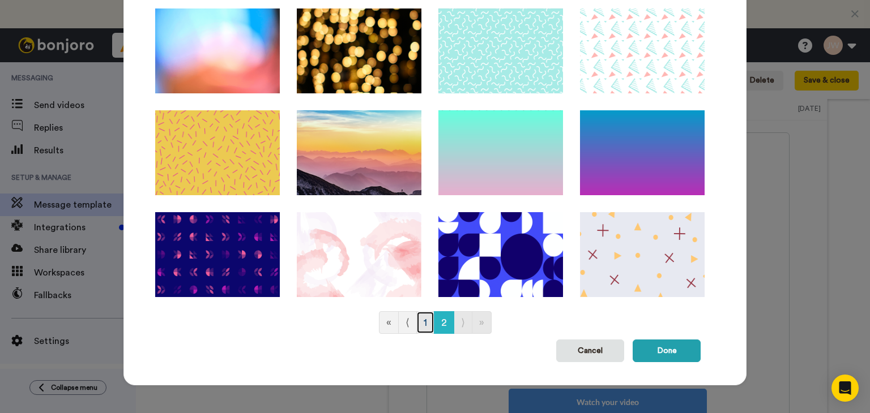
click at [419, 327] on link "1" at bounding box center [425, 322] width 18 height 23
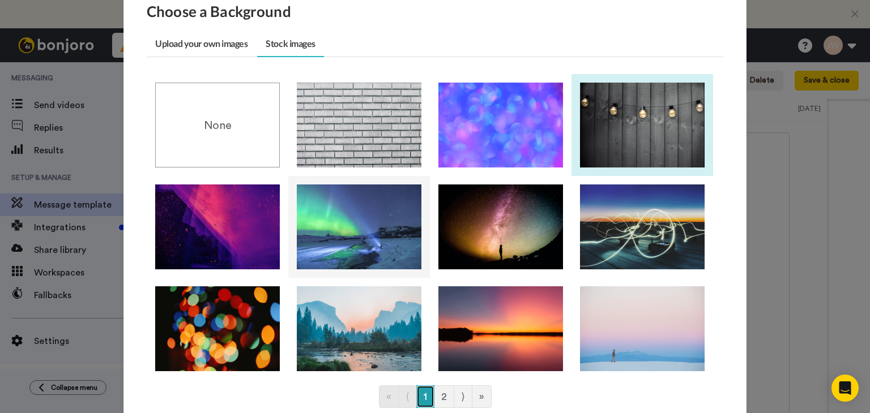
scroll to position [0, 0]
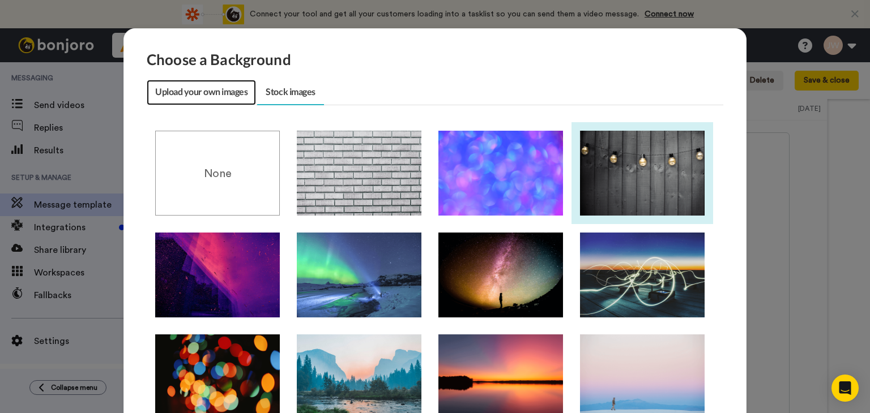
click at [223, 91] on link "Upload your own images" at bounding box center [201, 92] width 109 height 25
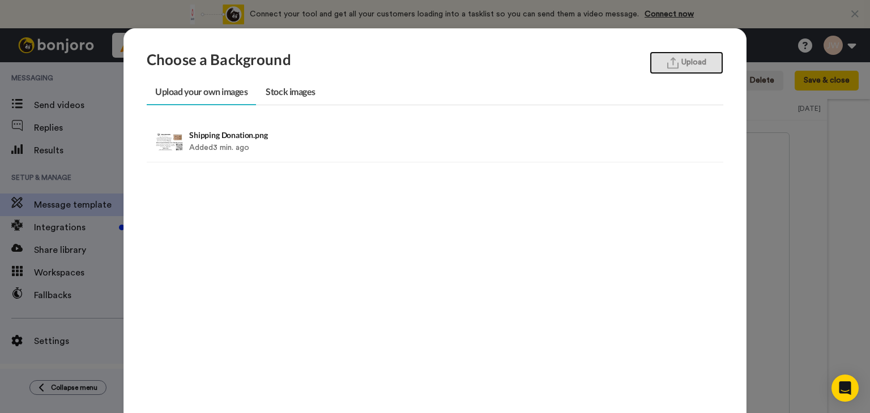
click at [692, 66] on button "Upload" at bounding box center [687, 63] width 74 height 23
click at [678, 58] on button "Upload" at bounding box center [687, 63] width 74 height 23
click at [704, 62] on button "Upload" at bounding box center [687, 63] width 74 height 23
click at [693, 59] on button "Upload" at bounding box center [687, 63] width 74 height 23
click at [667, 64] on img "button" at bounding box center [672, 63] width 11 height 12
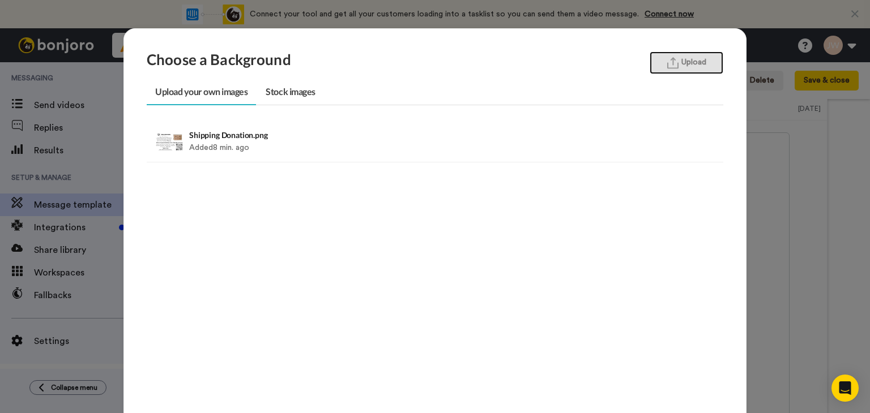
click at [702, 65] on button "Upload" at bounding box center [687, 63] width 74 height 23
click at [667, 62] on img "button" at bounding box center [672, 63] width 11 height 12
click at [677, 68] on button "Upload" at bounding box center [687, 63] width 74 height 23
click at [283, 91] on link "Stock images" at bounding box center [290, 92] width 66 height 25
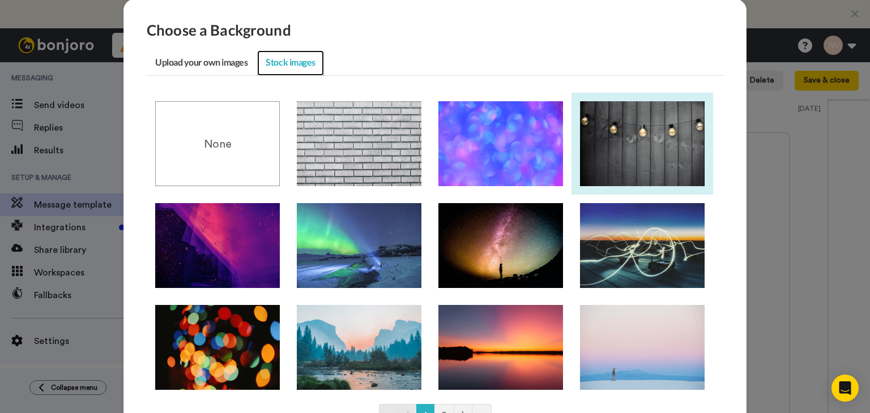
scroll to position [113, 0]
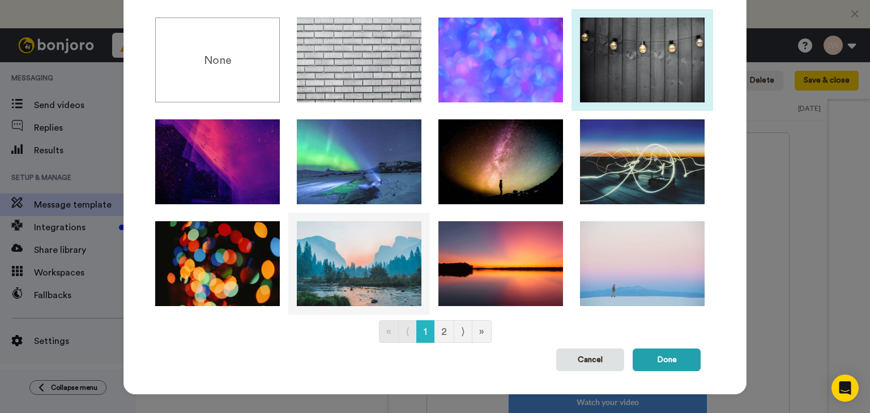
click at [352, 263] on img at bounding box center [359, 263] width 125 height 85
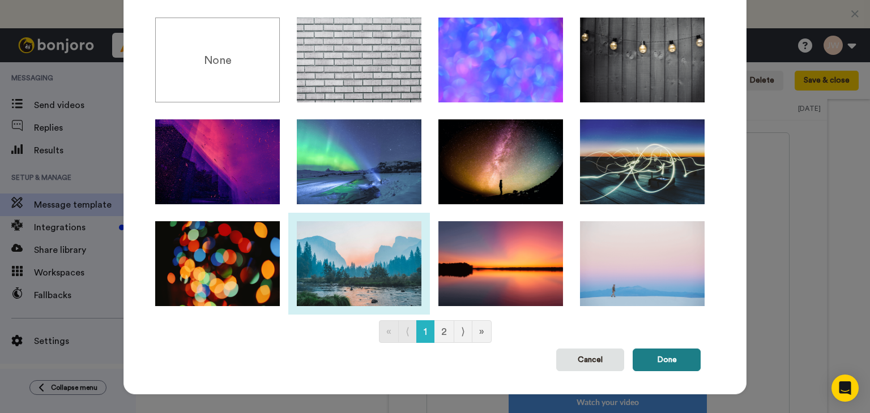
click at [652, 361] on button "Done" at bounding box center [667, 360] width 68 height 23
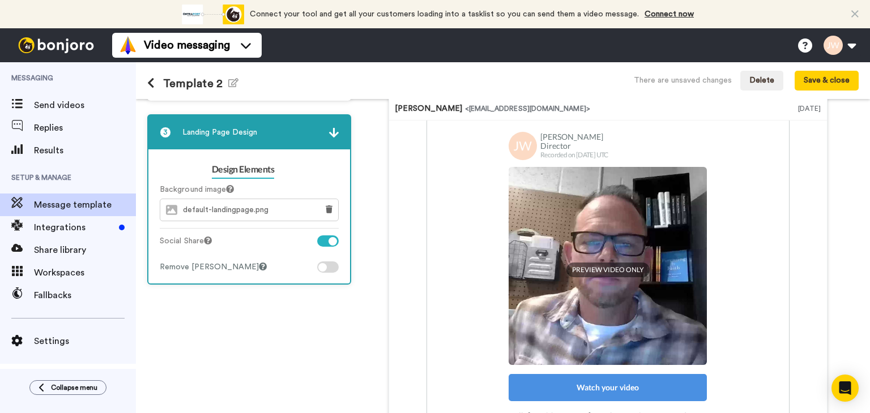
scroll to position [61, 0]
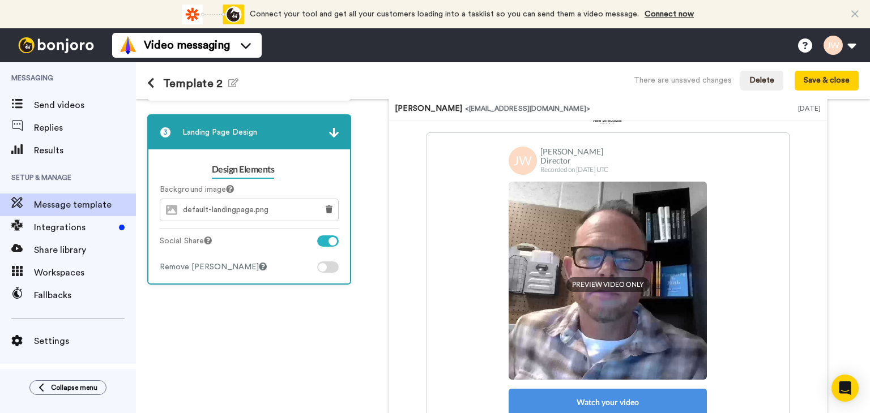
click at [334, 133] on img at bounding box center [334, 133] width 10 height 10
click at [332, 134] on img at bounding box center [334, 133] width 10 height 10
click at [229, 84] on icon "button" at bounding box center [233, 82] width 10 height 9
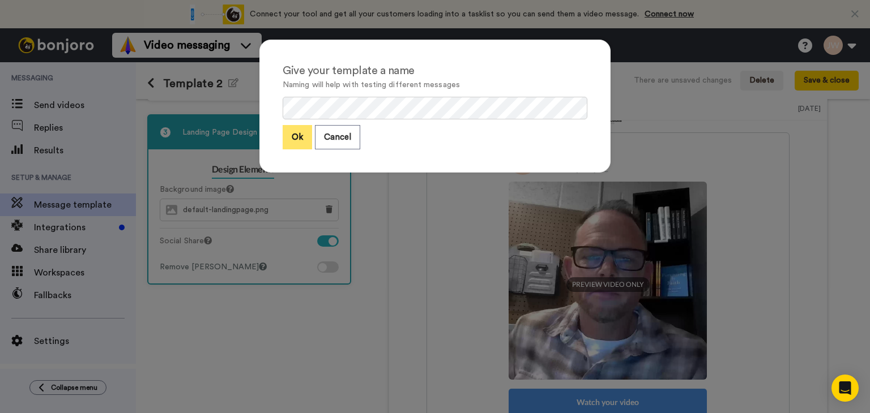
click at [301, 141] on button "Ok" at bounding box center [297, 137] width 29 height 24
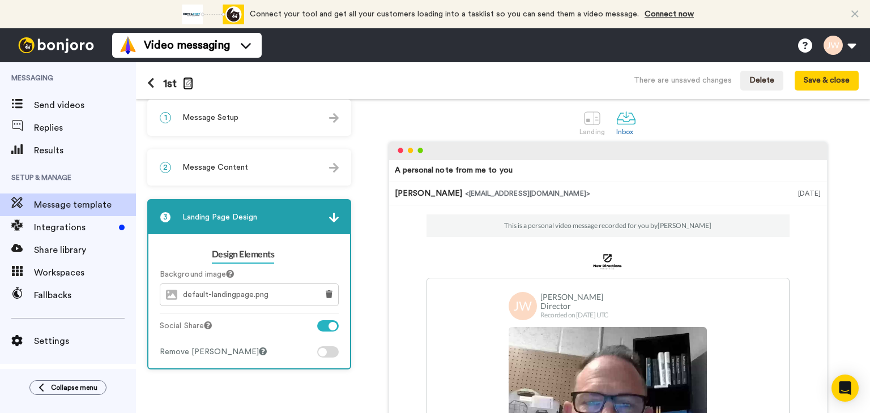
scroll to position [0, 0]
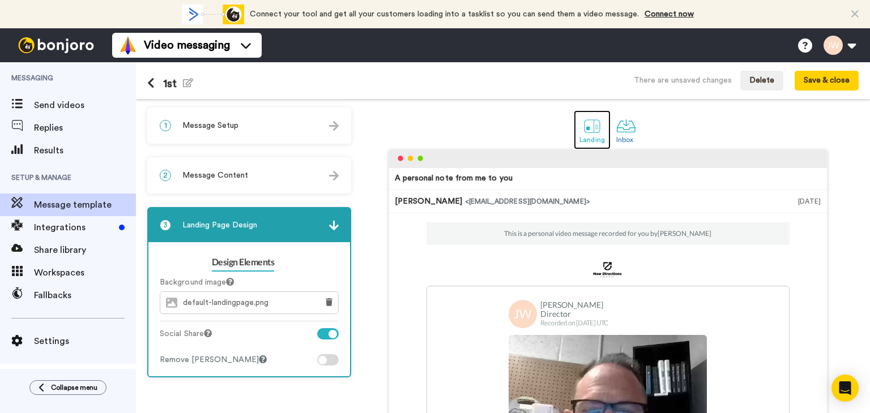
click at [593, 127] on div at bounding box center [592, 126] width 20 height 20
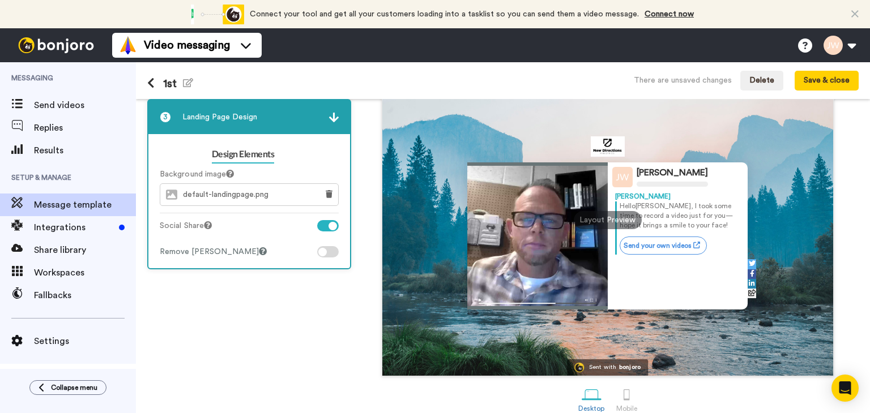
scroll to position [113, 0]
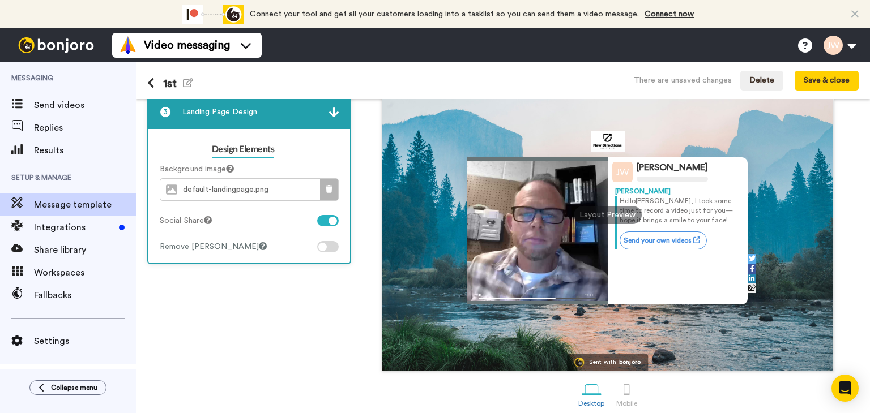
click at [333, 191] on button at bounding box center [329, 190] width 18 height 22
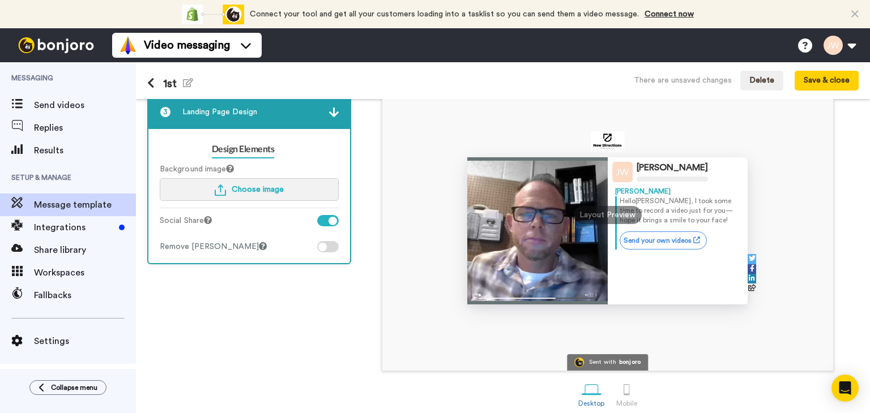
click at [296, 191] on button "Choose image" at bounding box center [249, 189] width 179 height 23
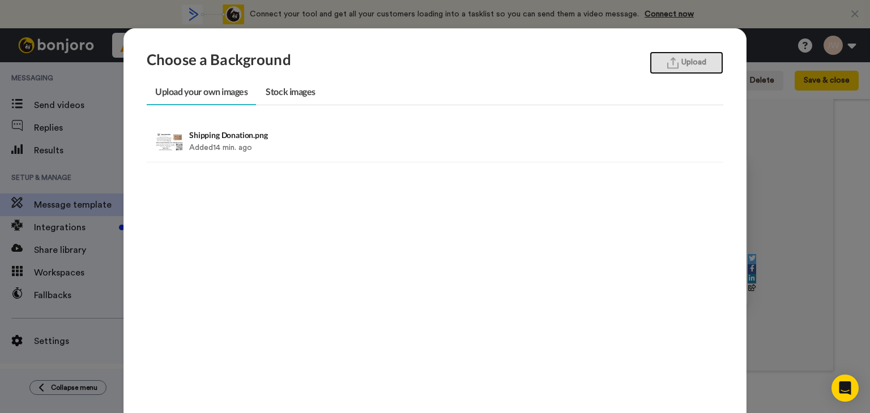
click at [684, 60] on button "Upload" at bounding box center [687, 63] width 74 height 23
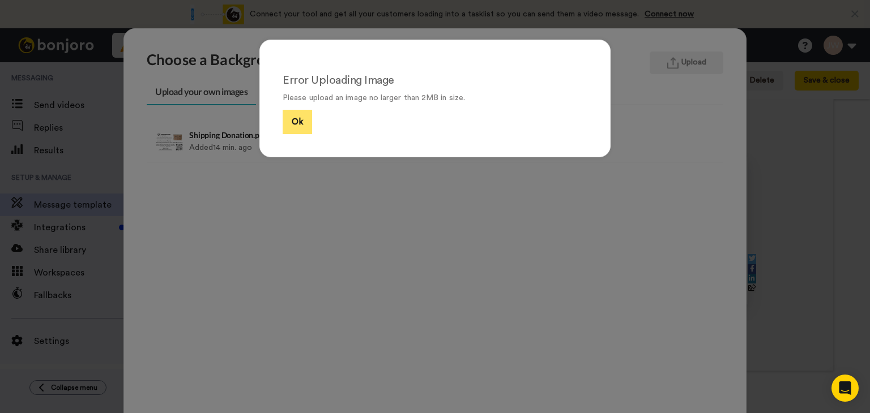
click at [293, 126] on button "Ok" at bounding box center [297, 122] width 29 height 24
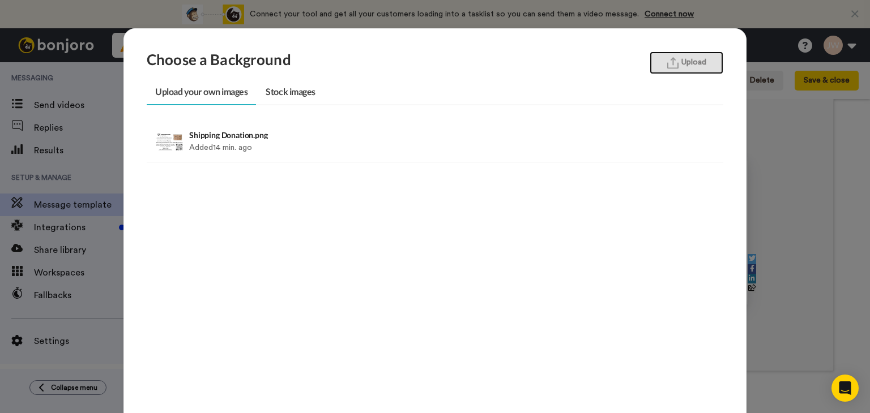
click at [687, 58] on button "Upload" at bounding box center [687, 63] width 74 height 23
click at [791, 150] on div "Choose a Background Upload Upload your own images Stock images Shipping Donatio…" at bounding box center [435, 206] width 870 height 413
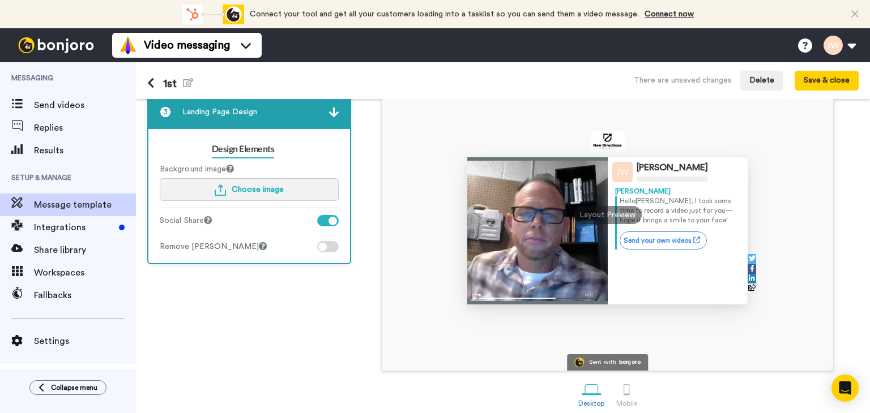
click at [268, 189] on span "Choose image" at bounding box center [258, 190] width 52 height 8
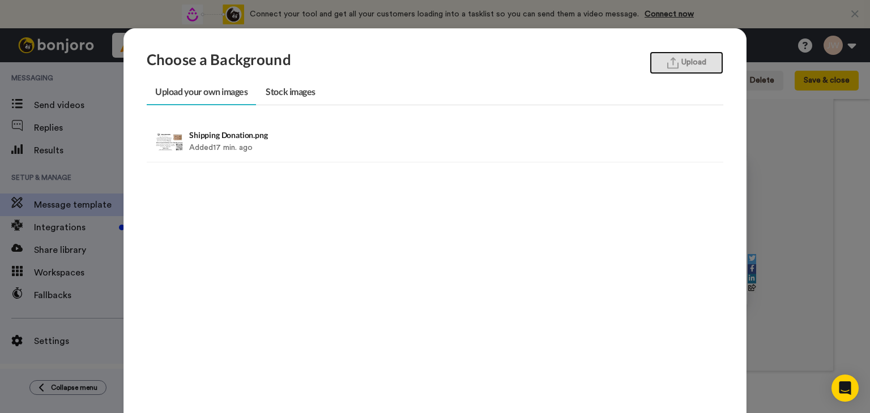
click at [667, 65] on img "button" at bounding box center [672, 63] width 11 height 12
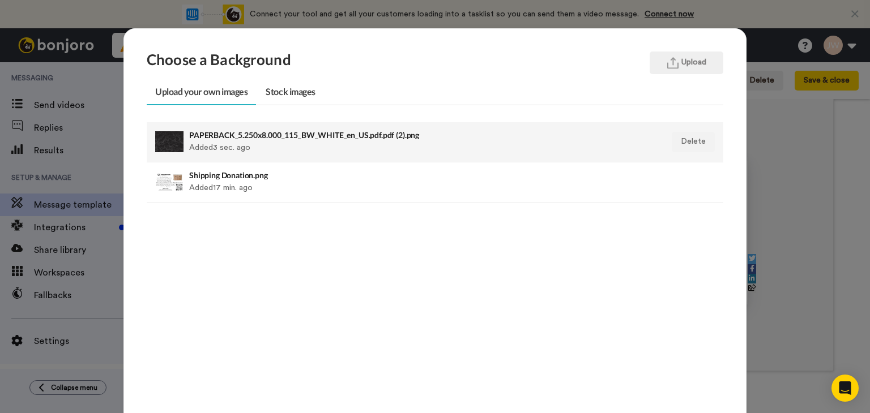
click at [332, 140] on div "PAPERBACK_5.250x8.000_115_BW_WHITE_en_US.pdf.pdf (2).png Added 3 sec. ago" at bounding box center [379, 142] width 381 height 28
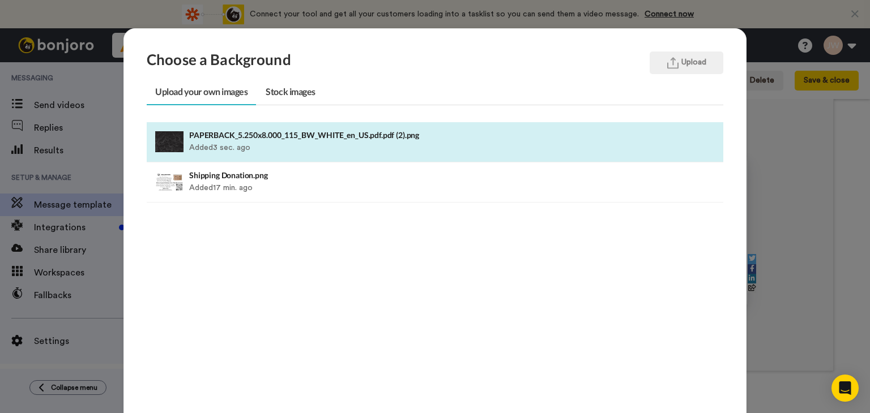
click at [766, 183] on div "Choose a Background Upload Upload your own images Stock images PAPERBACK_5.250x…" at bounding box center [435, 206] width 870 height 413
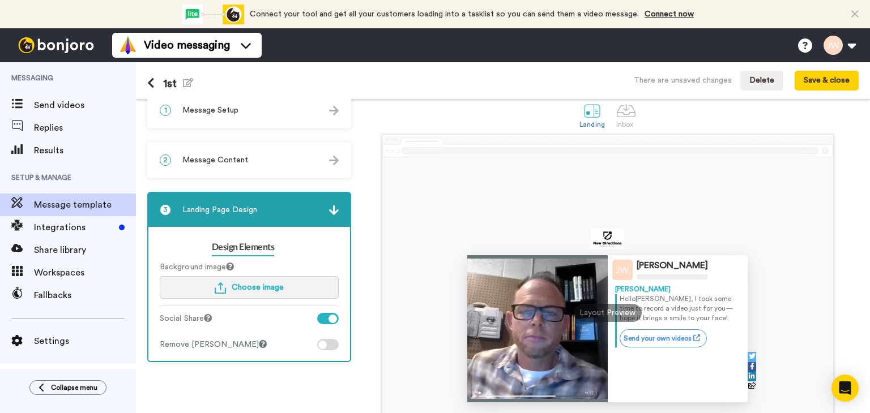
scroll to position [0, 0]
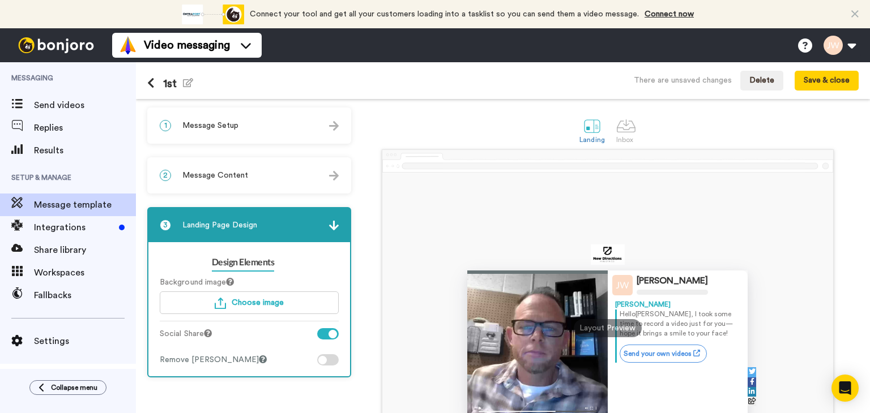
click at [249, 127] on div "1 Message Setup" at bounding box center [249, 126] width 202 height 34
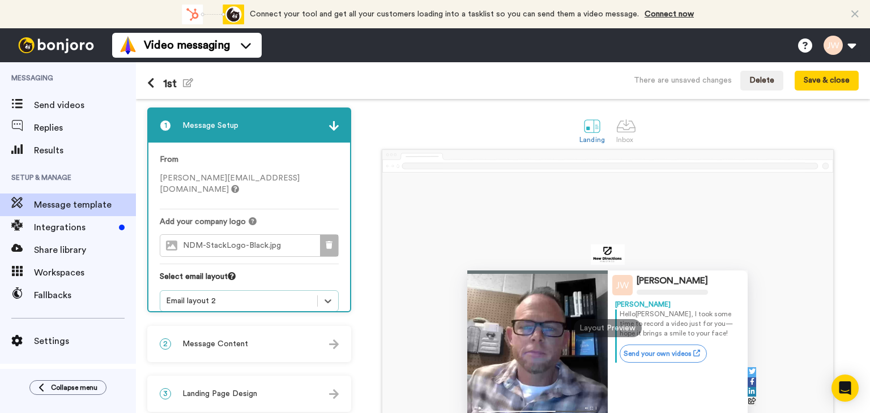
click at [331, 241] on icon at bounding box center [329, 245] width 7 height 8
click at [289, 234] on button "Choose a Logo" at bounding box center [249, 245] width 179 height 23
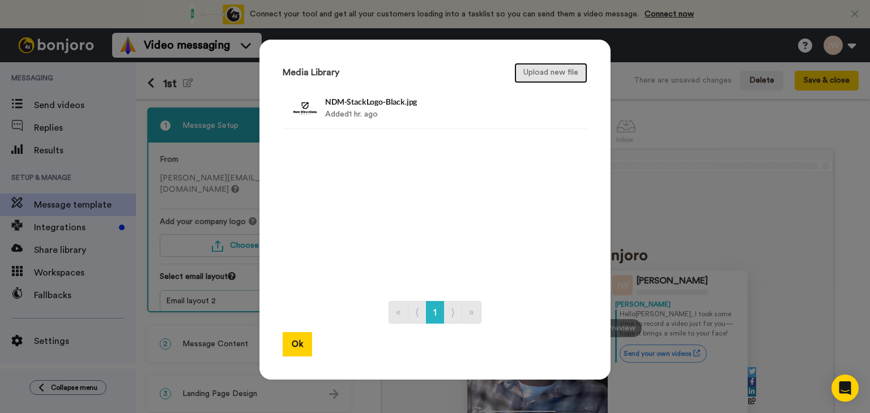
click at [523, 71] on button "Upload new file" at bounding box center [550, 73] width 73 height 20
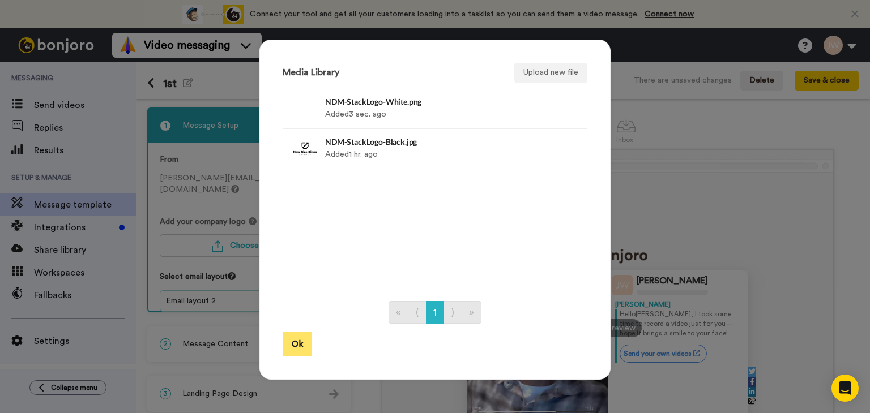
click at [291, 347] on button "Ok" at bounding box center [297, 344] width 29 height 24
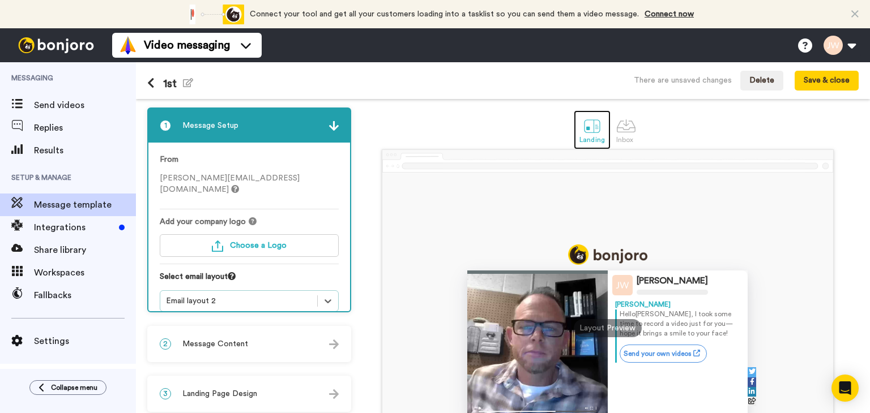
click at [584, 135] on div at bounding box center [592, 126] width 20 height 20
click at [617, 130] on div at bounding box center [626, 126] width 20 height 20
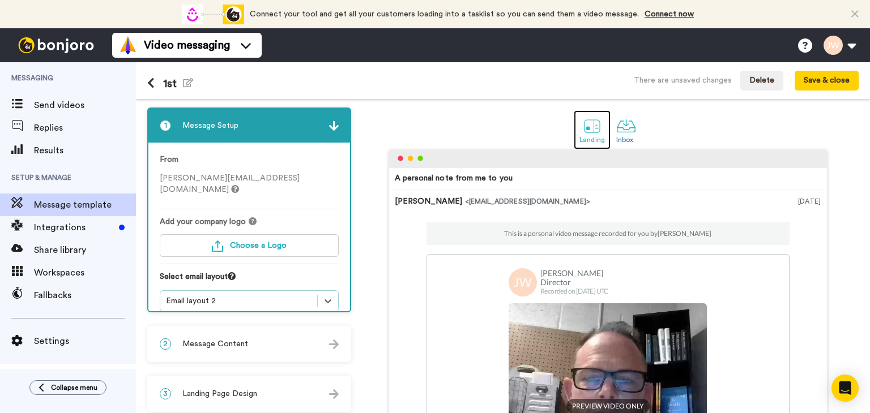
click at [588, 133] on div at bounding box center [592, 126] width 20 height 20
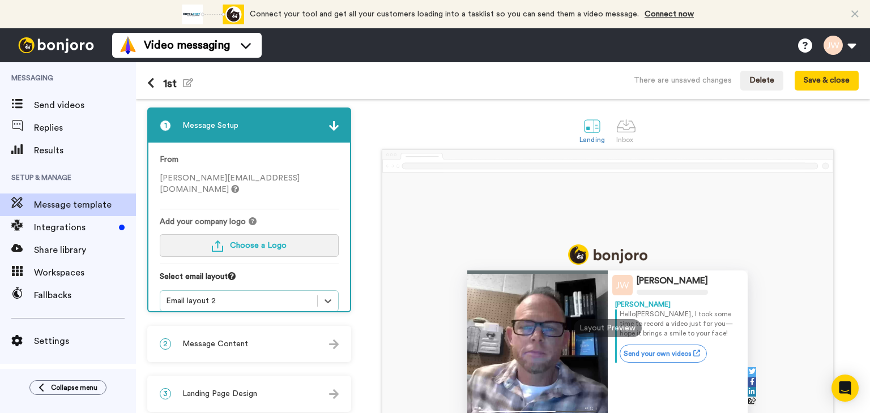
click at [240, 242] on span "Choose a Logo" at bounding box center [258, 246] width 57 height 8
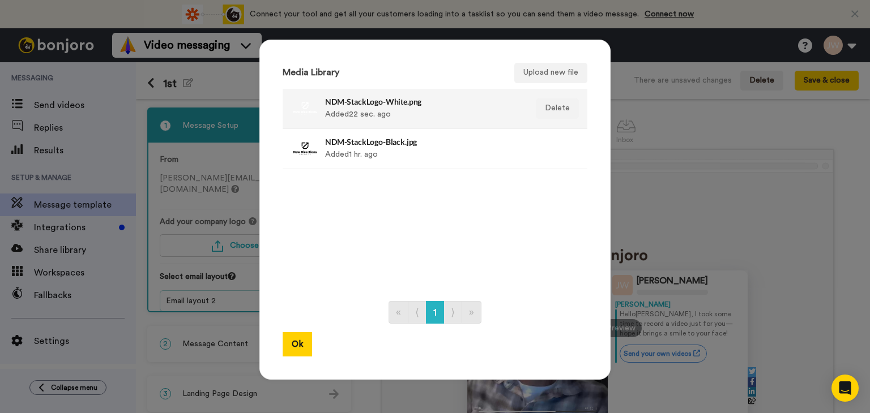
click at [350, 103] on h4 "NDM-StackLogo-White.png" at bounding box center [422, 101] width 195 height 8
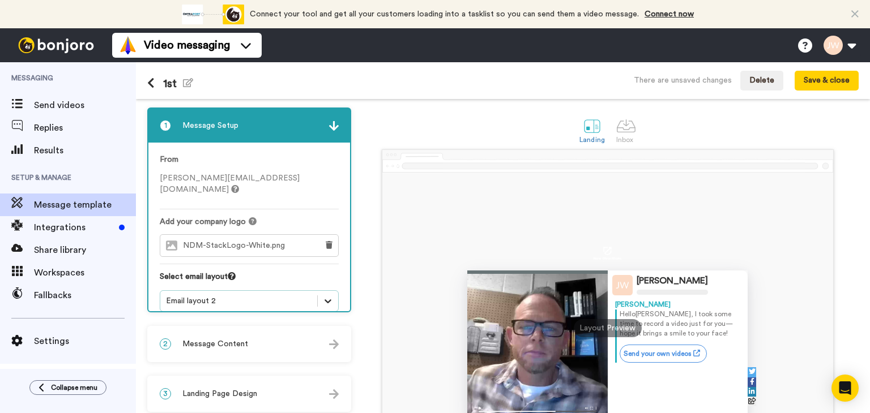
click at [331, 296] on icon at bounding box center [327, 301] width 11 height 11
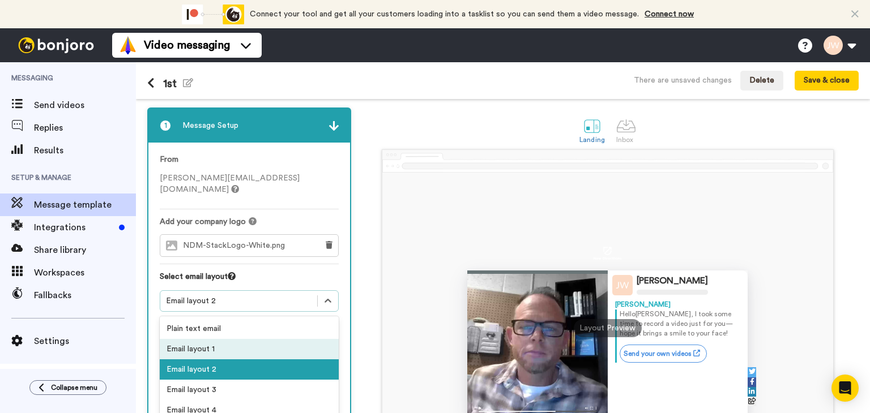
click at [267, 339] on div "Email layout 1" at bounding box center [249, 349] width 179 height 20
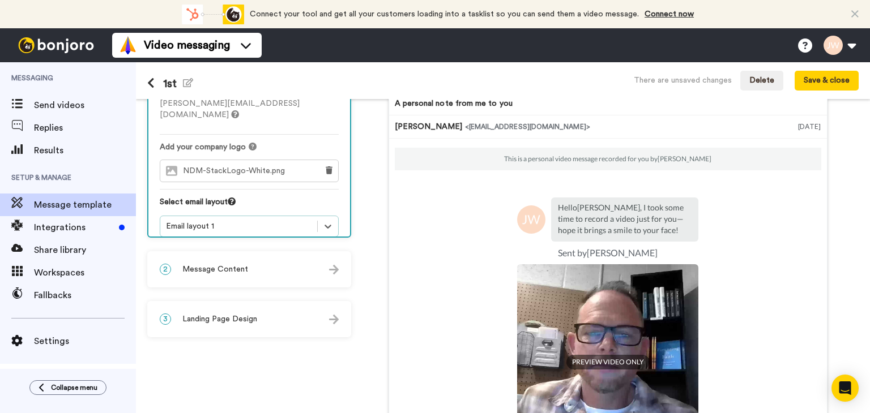
scroll to position [113, 0]
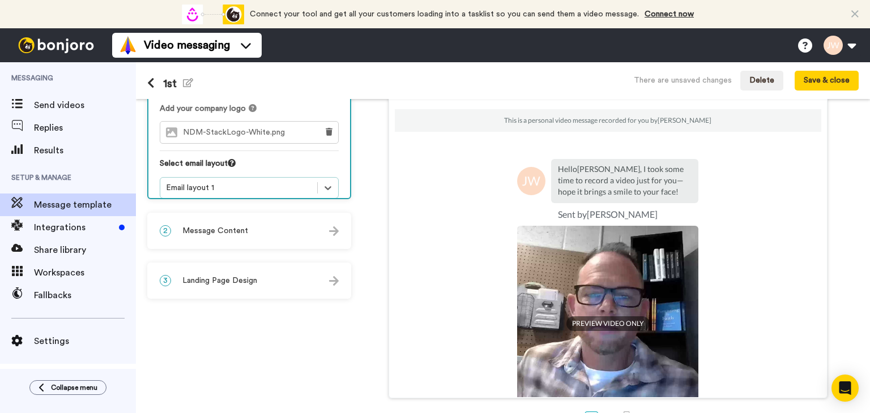
click at [268, 287] on div "3 Landing Page Design" at bounding box center [249, 281] width 202 height 34
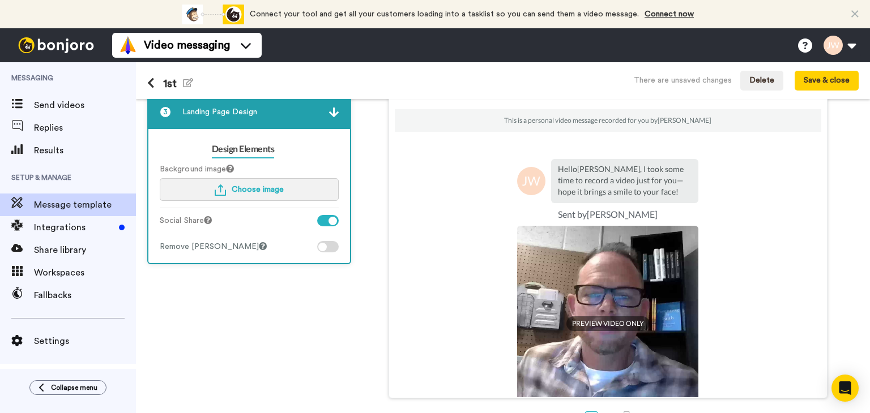
click at [271, 189] on span "Choose image" at bounding box center [258, 190] width 52 height 8
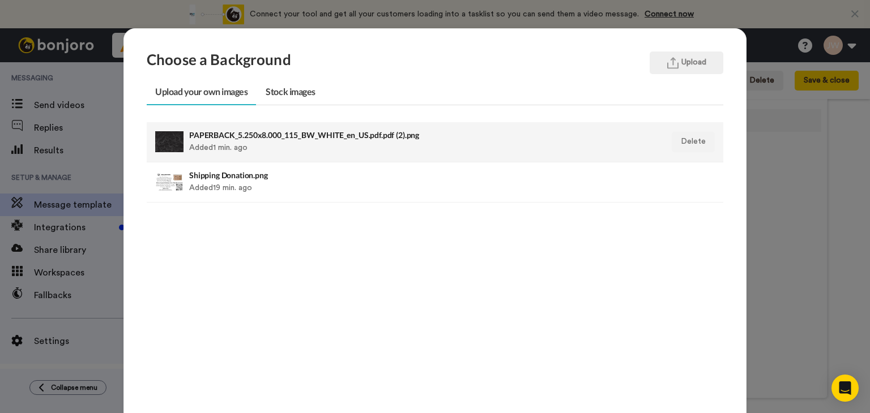
click at [292, 137] on h4 "PAPERBACK_5.250x8.000_115_BW_WHITE_en_US.pdf.pdf (2).png" at bounding box center [379, 135] width 381 height 8
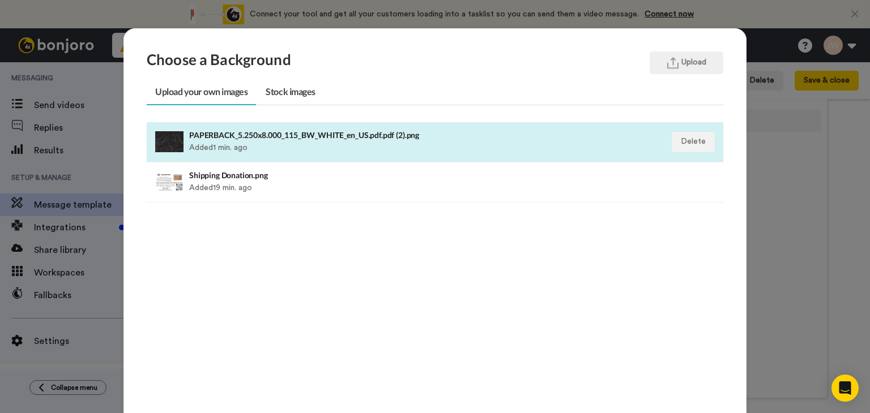
click at [292, 137] on h4 "PAPERBACK_5.250x8.000_115_BW_WHITE_en_US.pdf.pdf (2).png" at bounding box center [379, 135] width 381 height 8
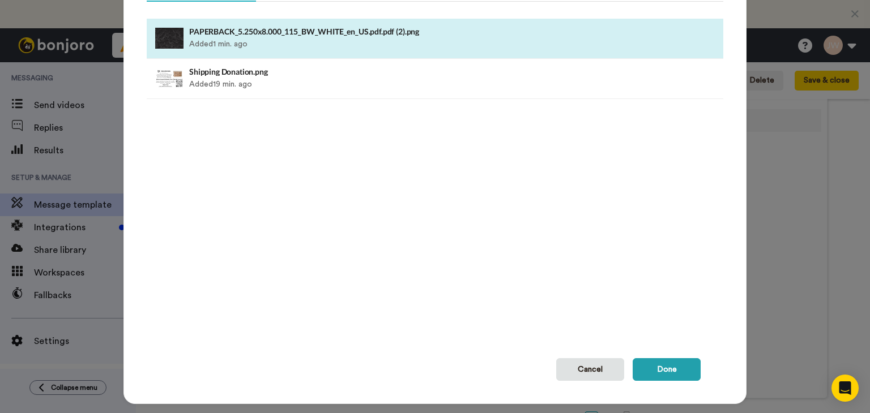
scroll to position [122, 0]
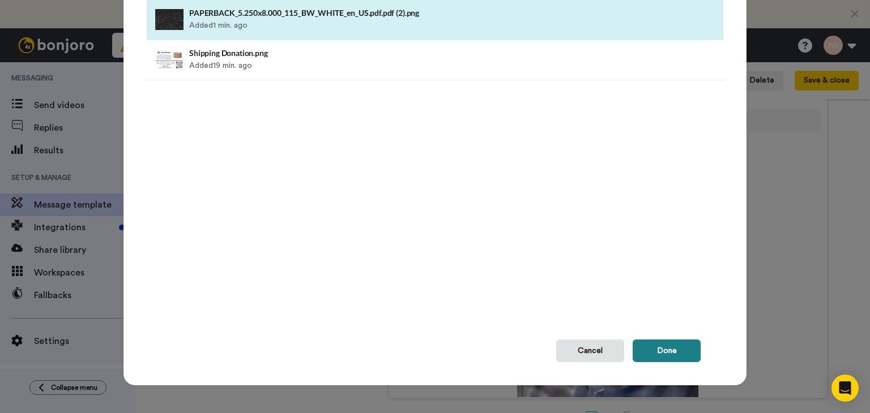
click at [659, 355] on button "Done" at bounding box center [667, 351] width 68 height 23
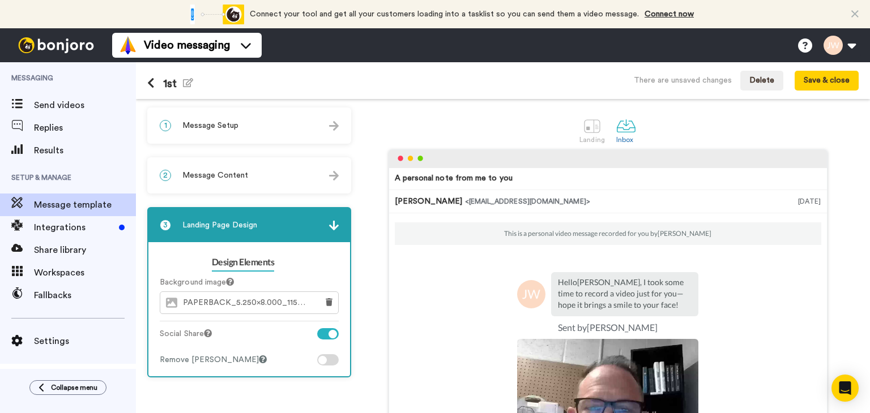
scroll to position [0, 0]
click at [589, 127] on div at bounding box center [592, 126] width 20 height 20
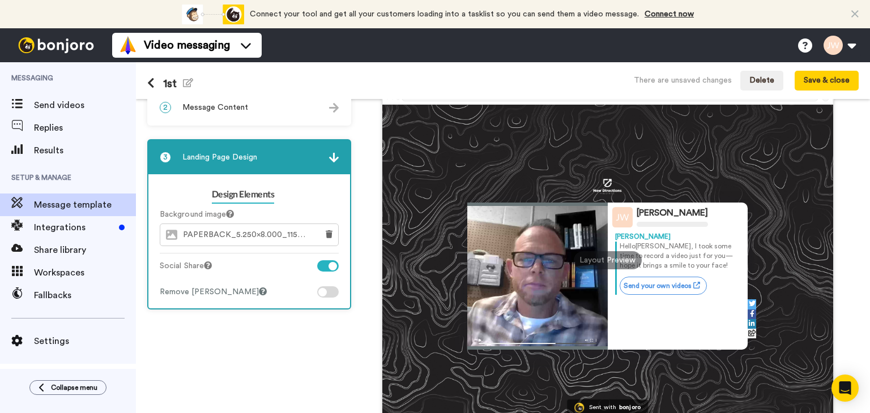
scroll to position [66, 0]
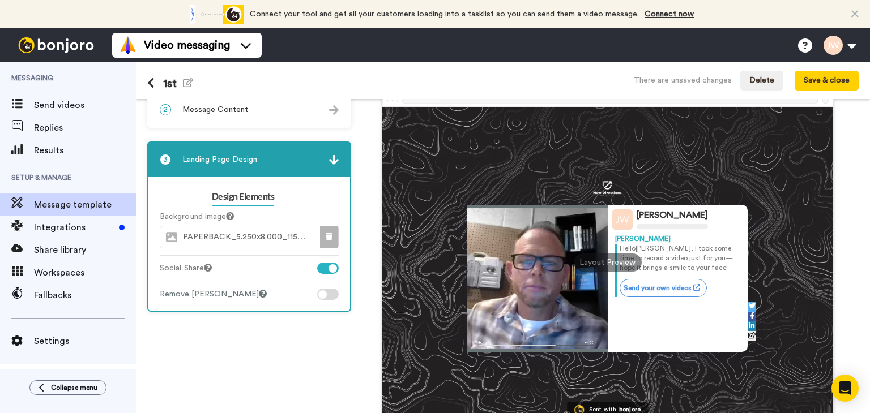
click at [322, 236] on button at bounding box center [329, 238] width 18 height 22
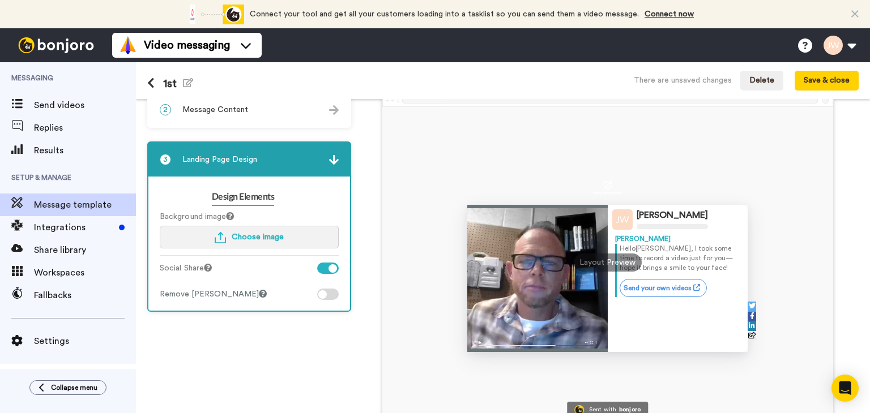
click at [272, 236] on span "Choose image" at bounding box center [258, 237] width 52 height 8
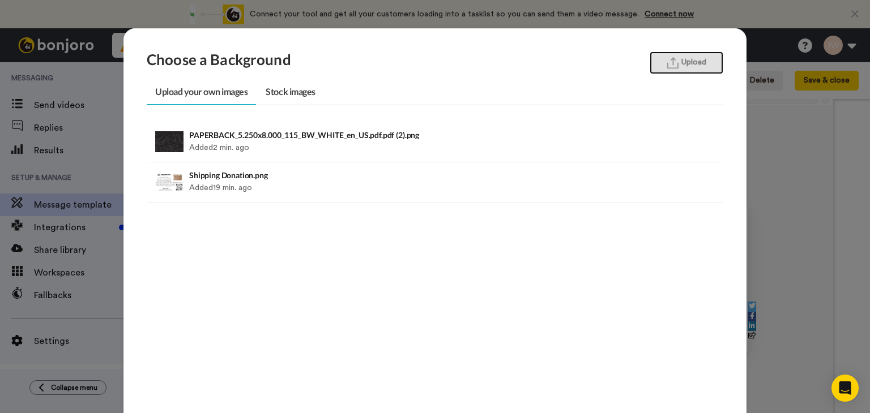
click at [689, 58] on button "Upload" at bounding box center [687, 63] width 74 height 23
click at [288, 87] on link "Stock images" at bounding box center [290, 92] width 66 height 25
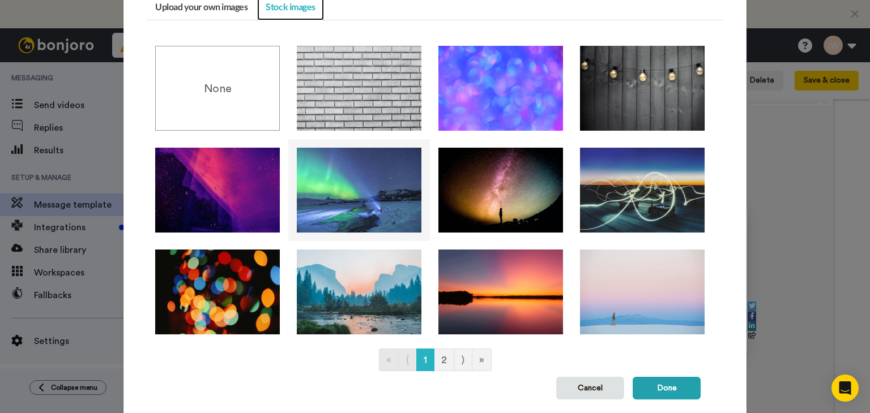
scroll to position [113, 0]
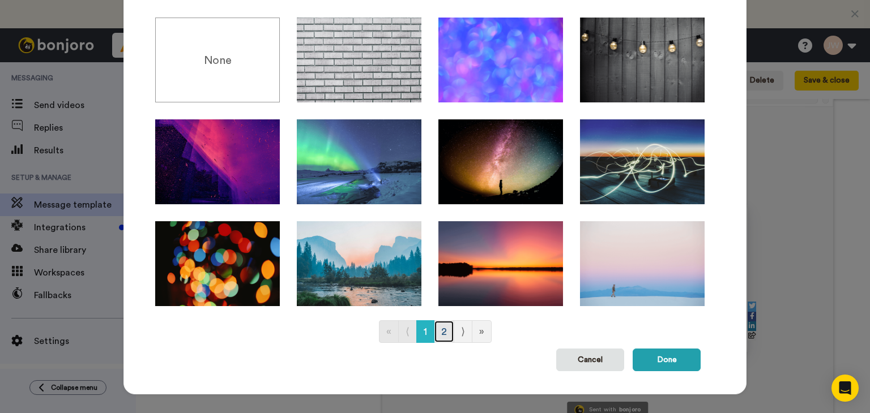
click at [442, 332] on link "2" at bounding box center [444, 332] width 20 height 23
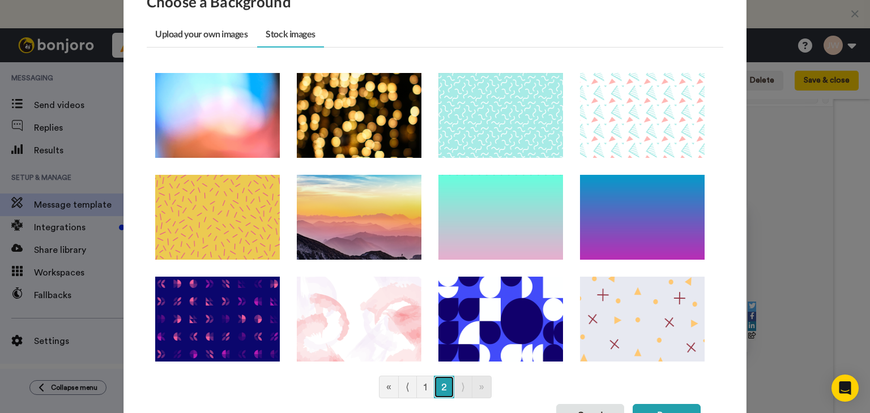
scroll to position [57, 0]
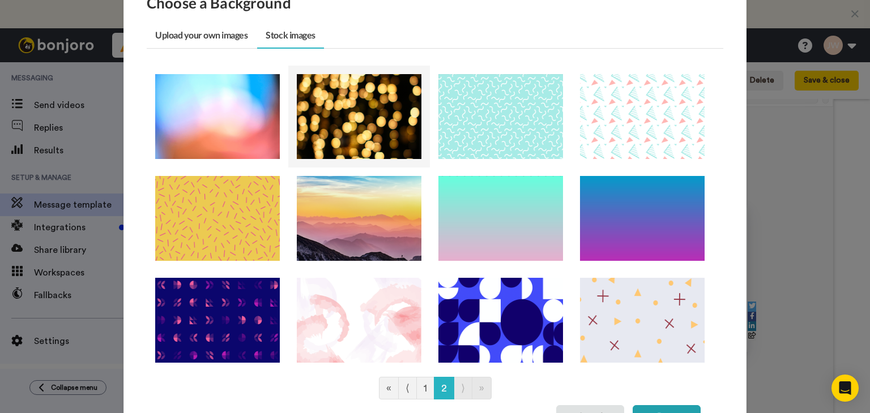
click at [390, 128] on img at bounding box center [359, 116] width 125 height 85
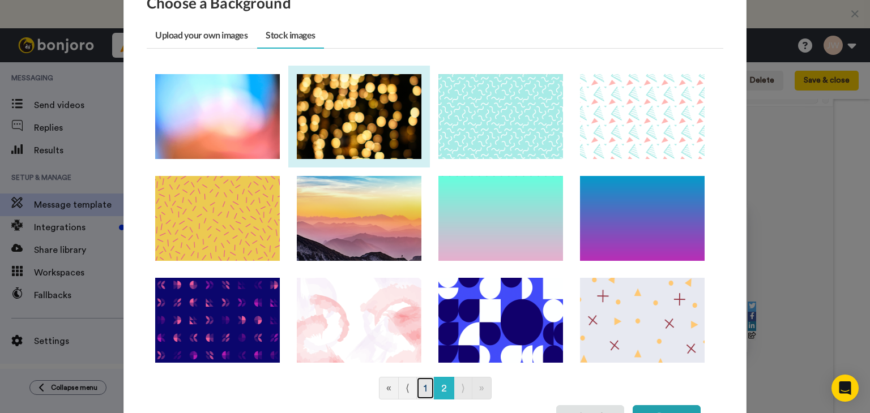
click at [421, 394] on link "1" at bounding box center [425, 388] width 18 height 23
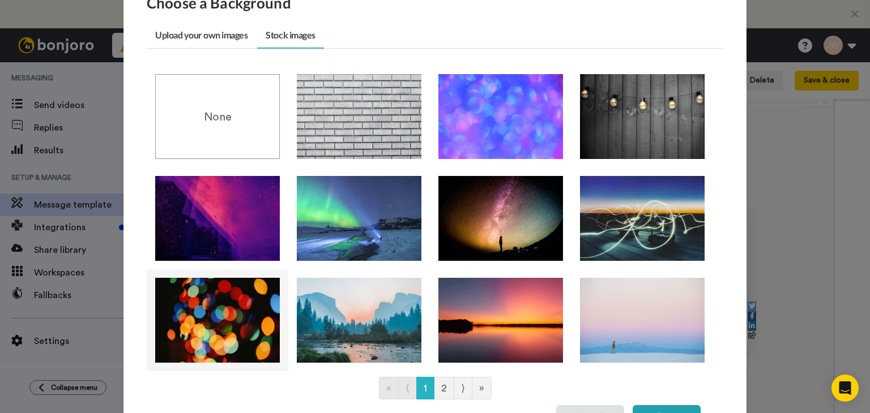
click at [237, 320] on img at bounding box center [217, 320] width 125 height 85
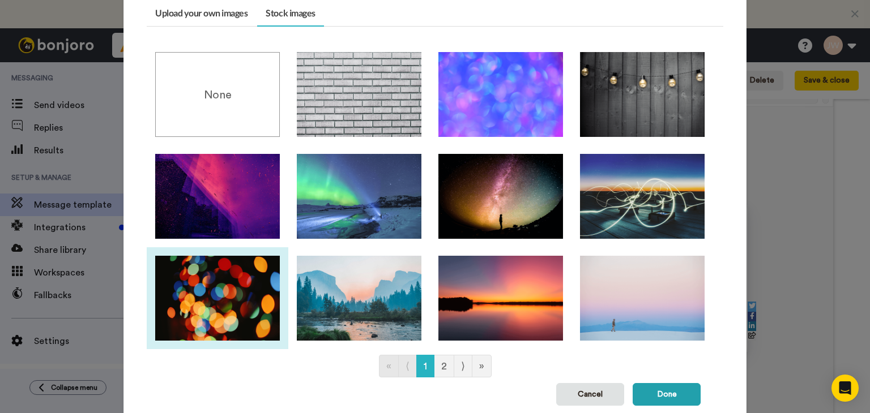
scroll to position [122, 0]
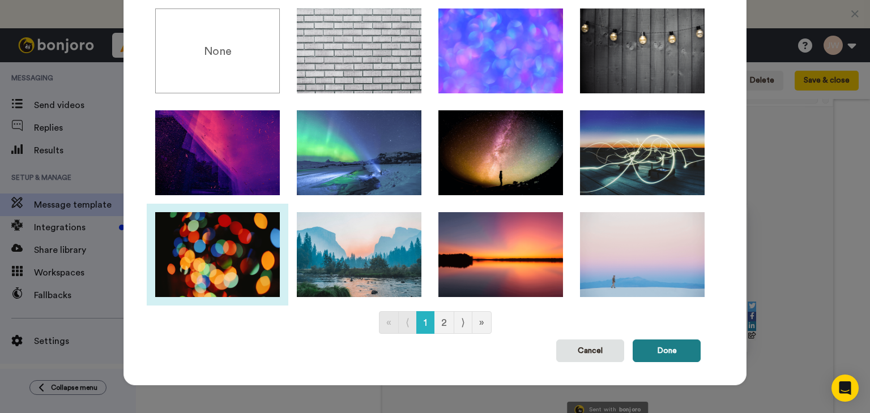
click at [671, 356] on button "Done" at bounding box center [667, 351] width 68 height 23
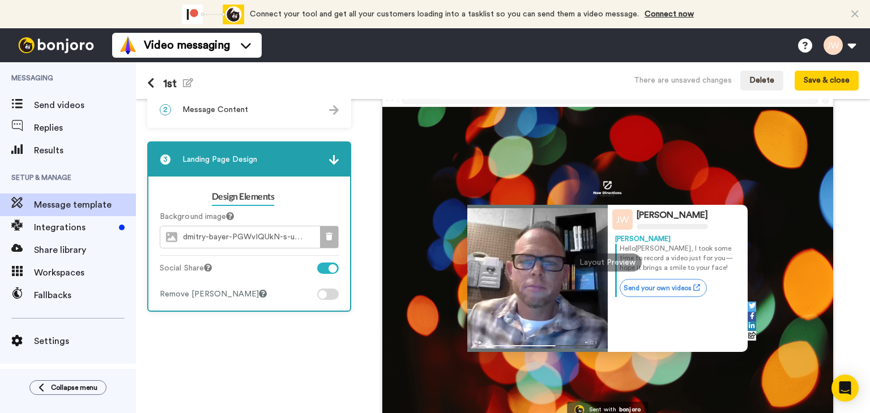
click at [330, 237] on icon at bounding box center [329, 237] width 7 height 8
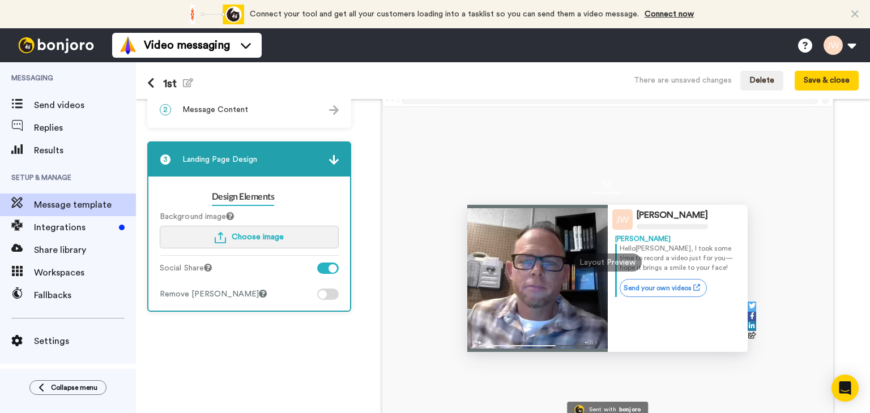
click at [250, 237] on span "Choose image" at bounding box center [258, 237] width 52 height 8
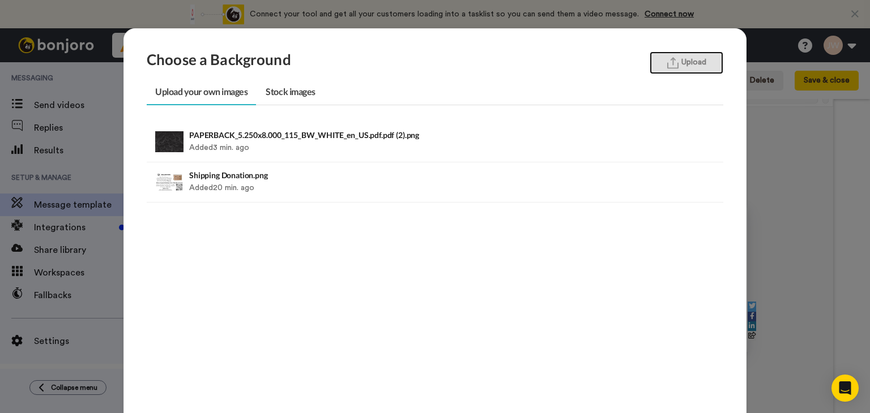
click at [678, 55] on button "Upload" at bounding box center [687, 63] width 74 height 23
click at [796, 189] on div "Choose a Background Upload Upload your own images Stock images PAPERBACK_5.250x…" at bounding box center [435, 206] width 870 height 413
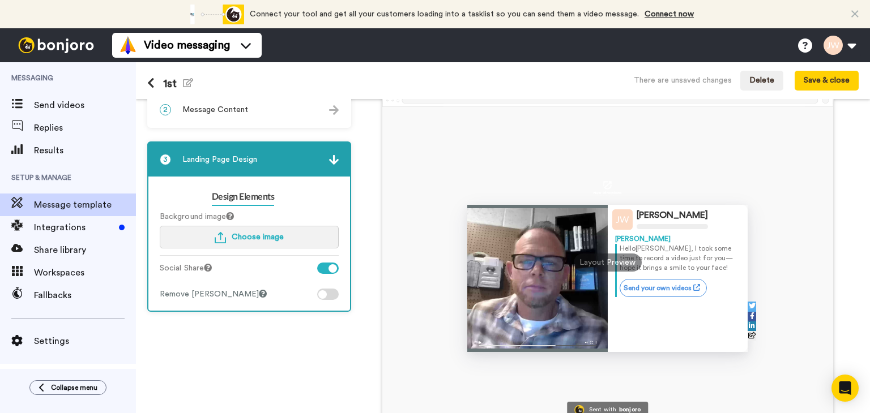
click at [239, 236] on span "Choose image" at bounding box center [258, 237] width 52 height 8
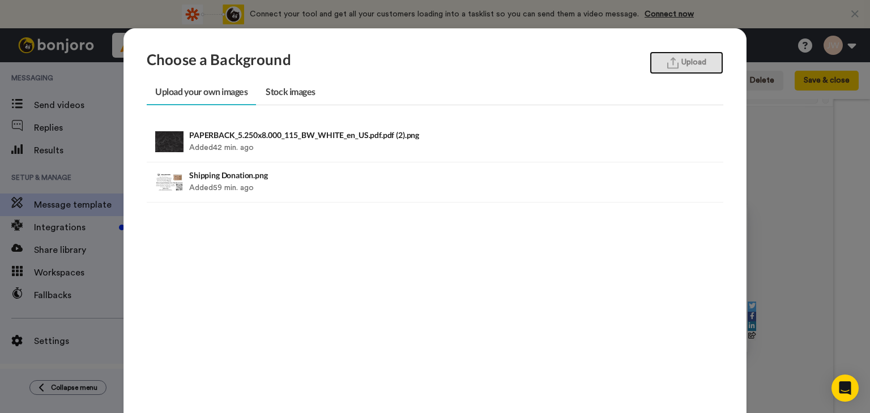
click at [680, 62] on button "Upload" at bounding box center [687, 63] width 74 height 23
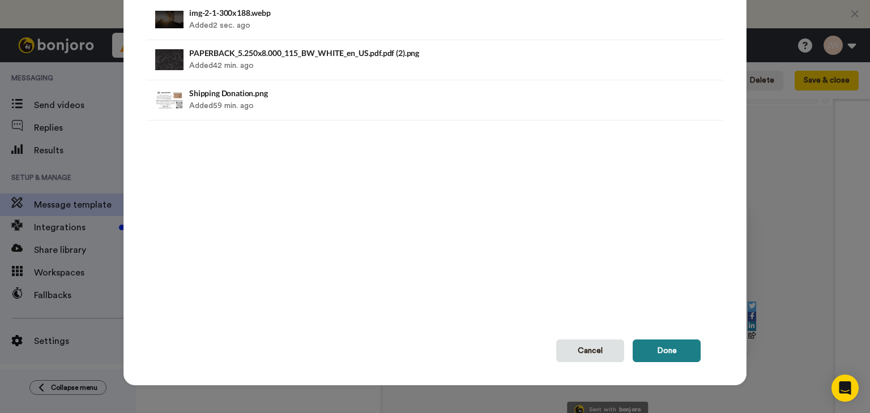
click at [659, 352] on button "Done" at bounding box center [667, 351] width 68 height 23
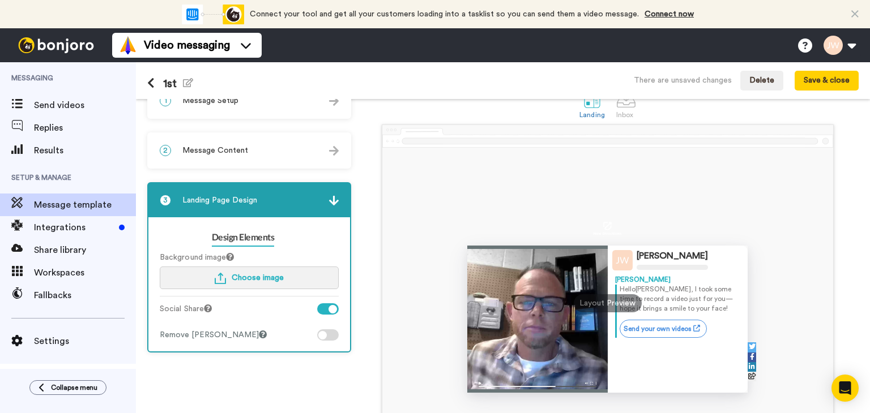
scroll to position [0, 0]
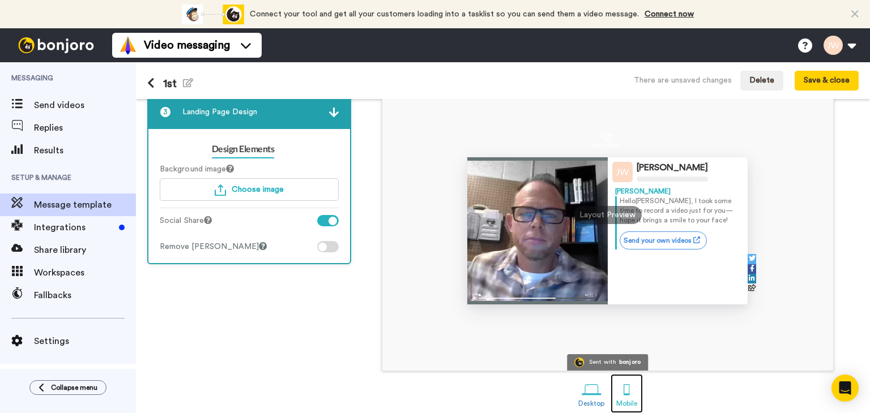
click at [625, 398] on div at bounding box center [627, 390] width 20 height 20
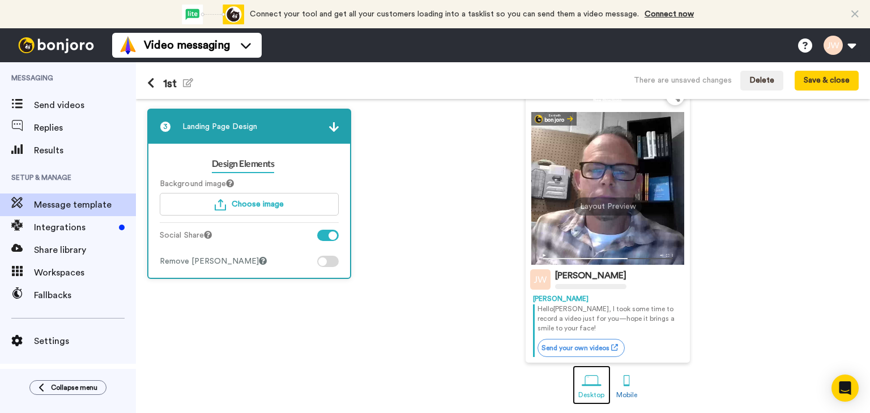
click at [592, 385] on div at bounding box center [592, 382] width 20 height 20
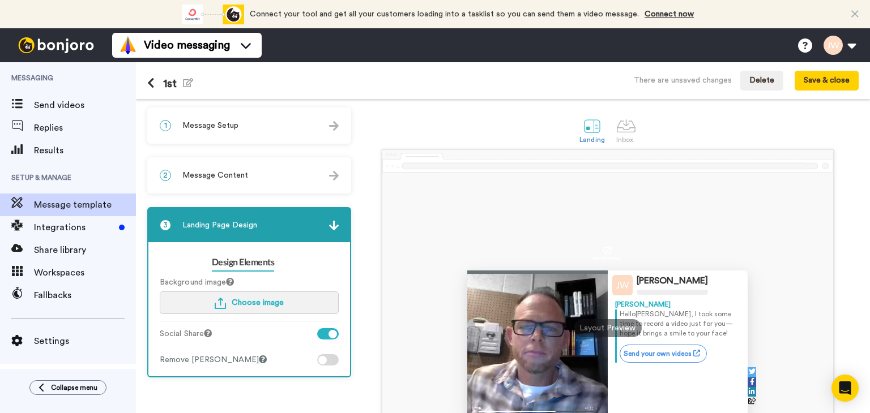
click at [265, 300] on span "Choose image" at bounding box center [258, 303] width 52 height 8
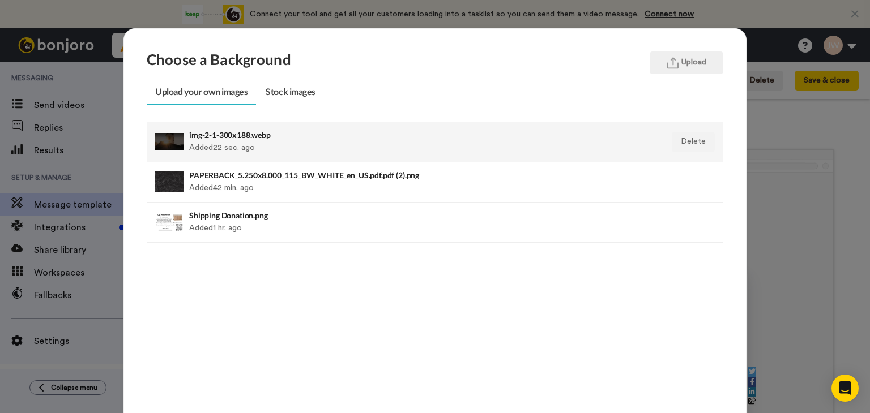
click at [240, 139] on div "img-2-1-300x188.webp Added 22 sec. ago" at bounding box center [379, 142] width 381 height 28
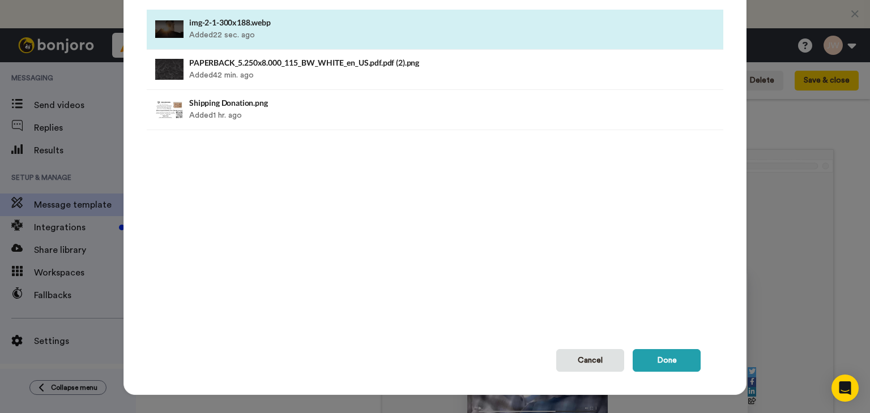
scroll to position [122, 0]
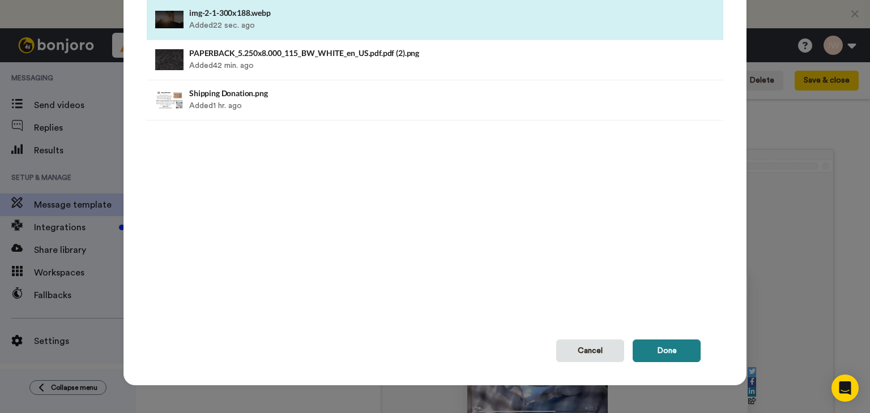
click at [660, 349] on button "Done" at bounding box center [667, 351] width 68 height 23
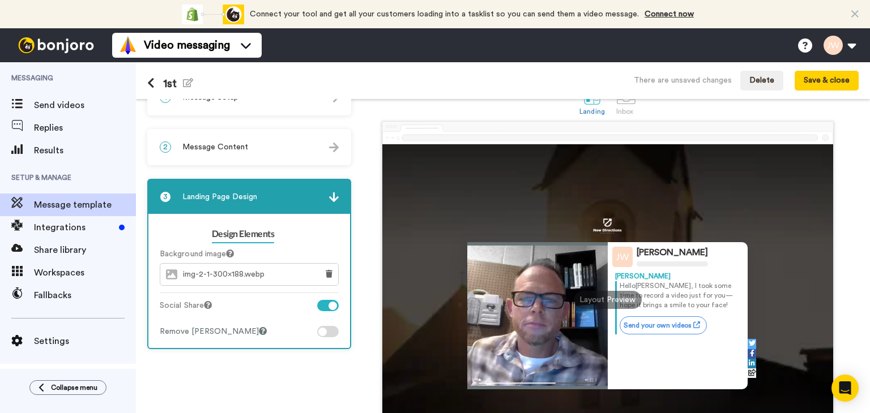
scroll to position [9, 0]
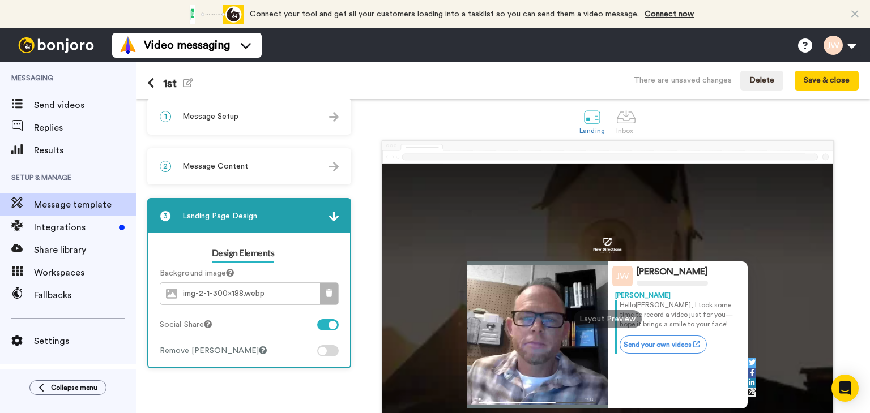
click at [326, 291] on icon at bounding box center [329, 293] width 7 height 8
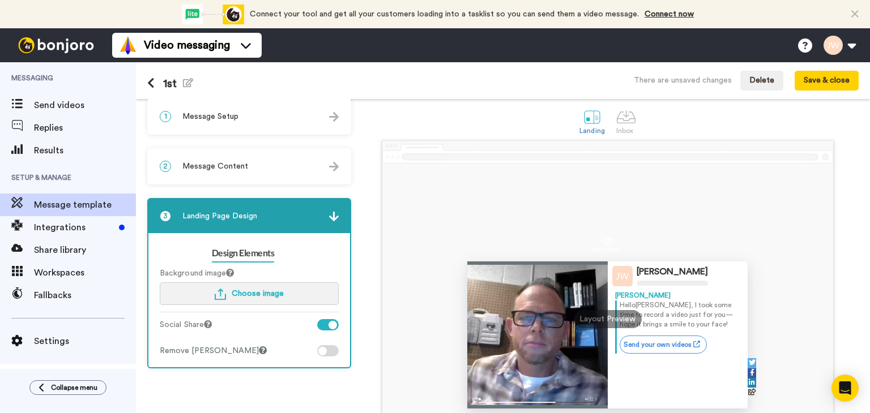
click at [294, 294] on button "Choose image" at bounding box center [249, 294] width 179 height 23
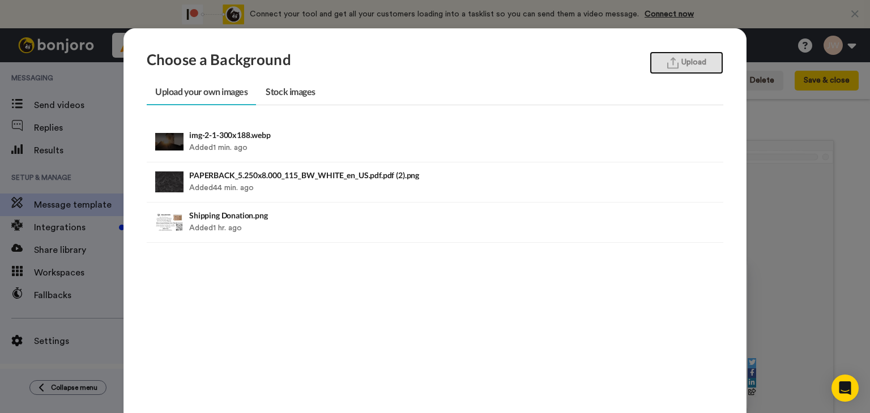
click at [699, 63] on button "Upload" at bounding box center [687, 63] width 74 height 23
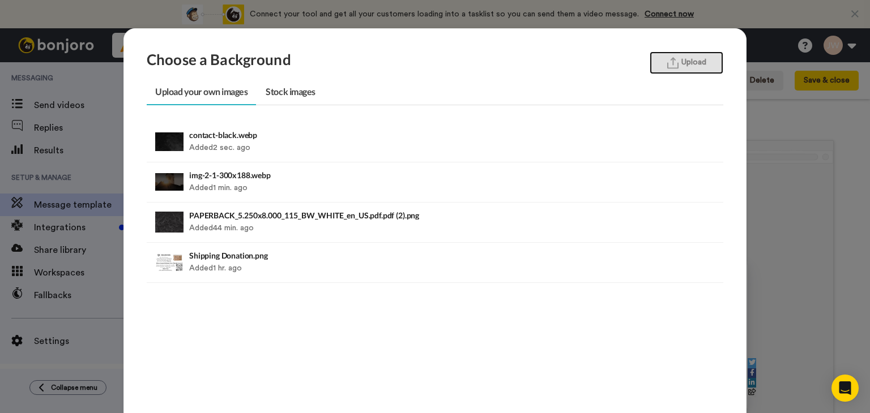
click at [669, 65] on img "button" at bounding box center [672, 63] width 11 height 12
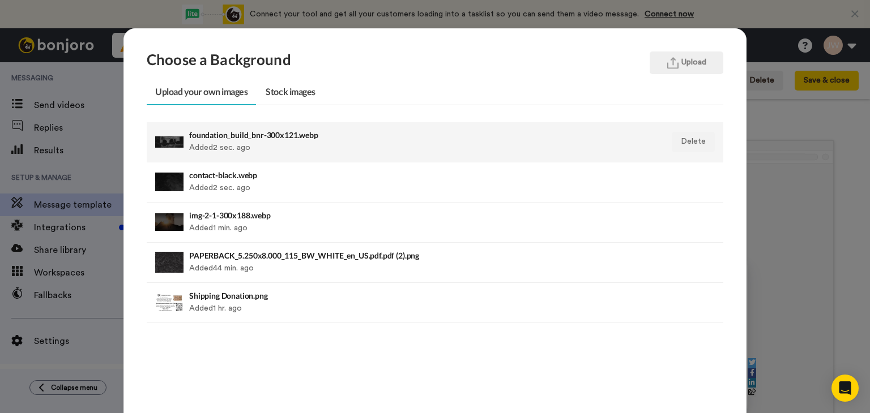
click at [324, 151] on div "foundation_build_bnr-300x121.webp Added 2 sec. ago" at bounding box center [379, 142] width 381 height 28
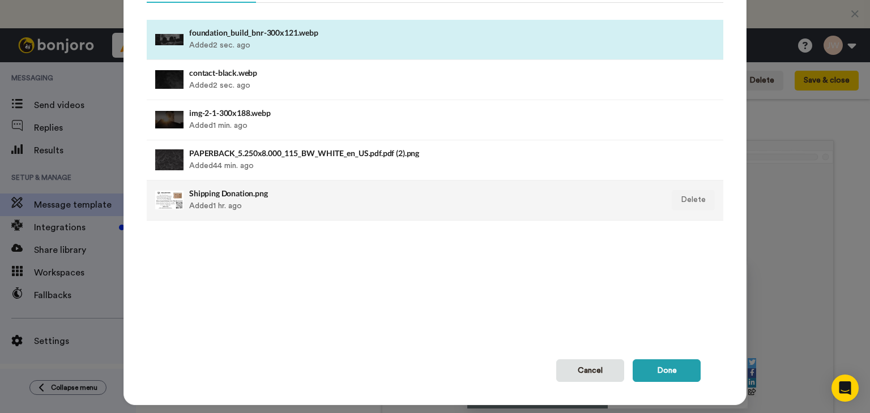
scroll to position [122, 0]
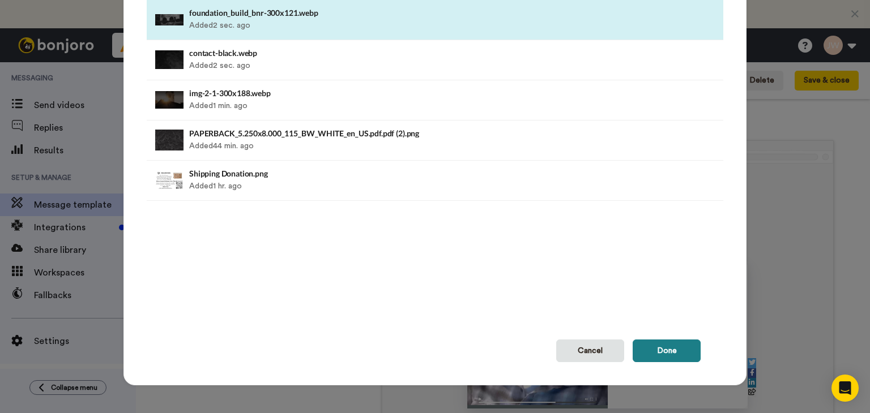
click at [666, 353] on button "Done" at bounding box center [667, 351] width 68 height 23
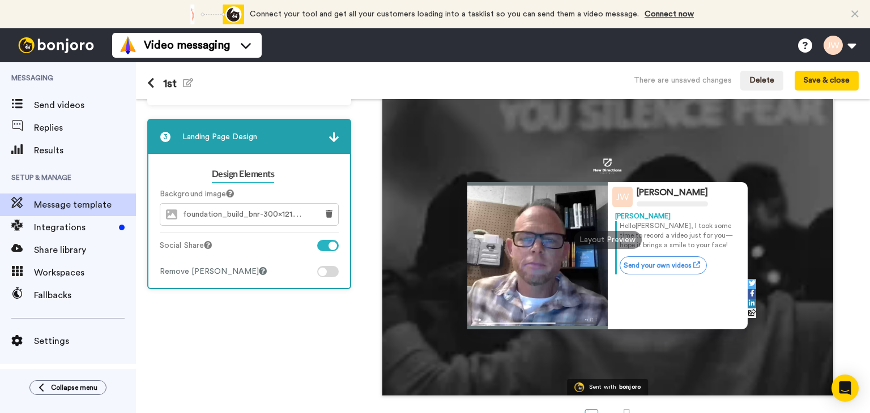
scroll to position [0, 0]
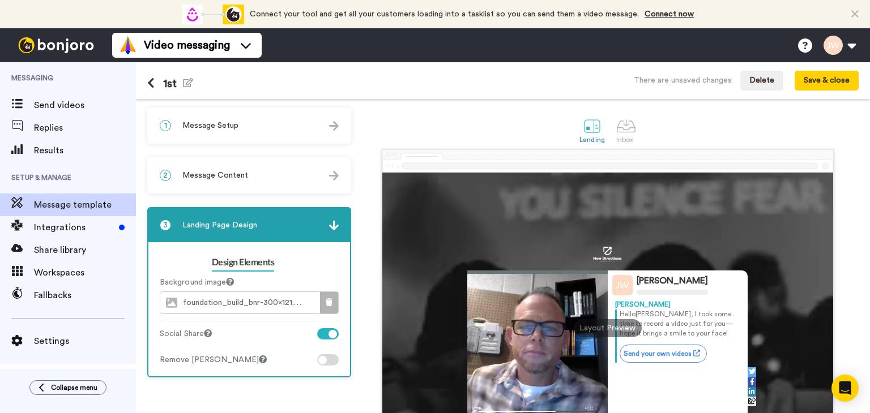
click at [326, 304] on icon at bounding box center [329, 302] width 7 height 8
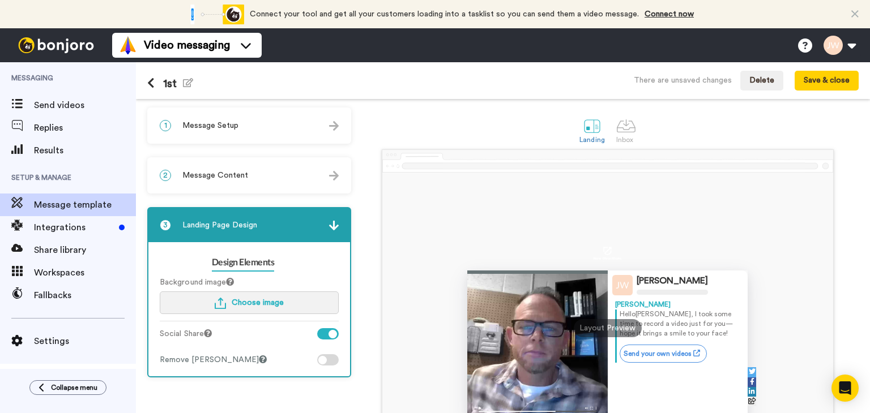
click at [289, 300] on button "Choose image" at bounding box center [249, 303] width 179 height 23
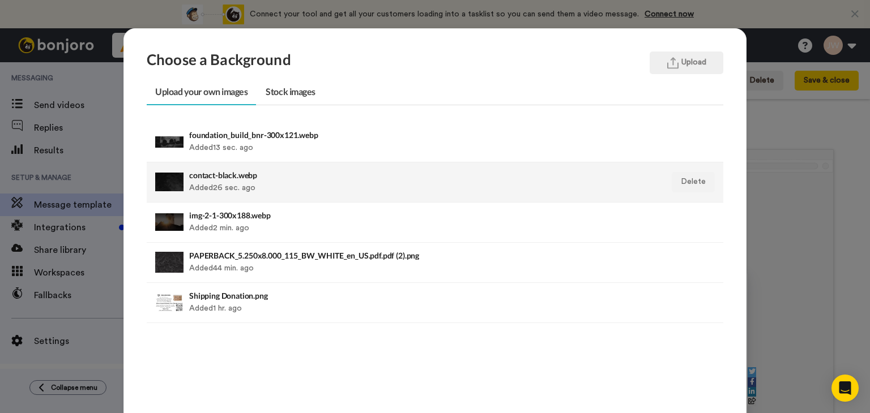
click at [242, 182] on div "contact-black.webp Added 26 sec. ago" at bounding box center [379, 182] width 381 height 28
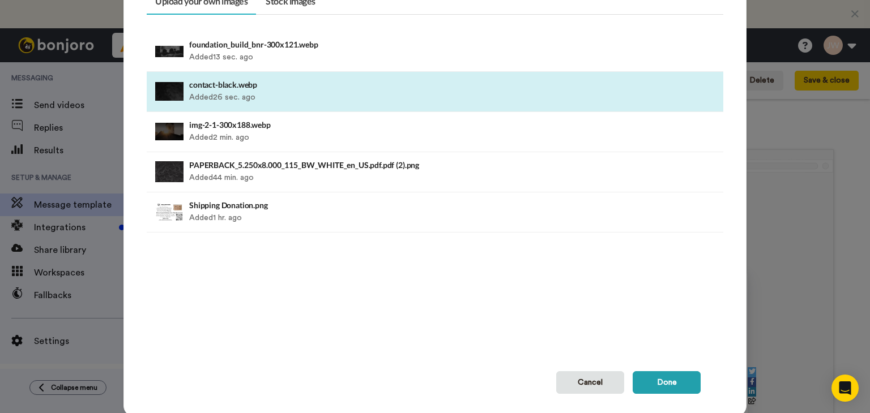
scroll to position [122, 0]
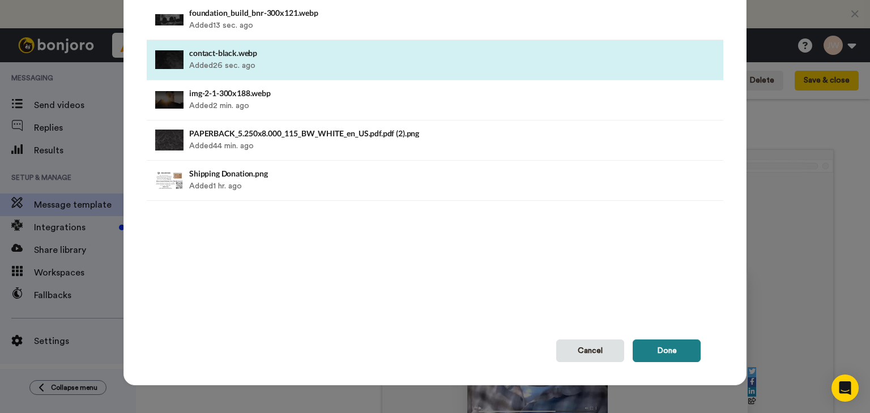
click at [656, 354] on button "Done" at bounding box center [667, 351] width 68 height 23
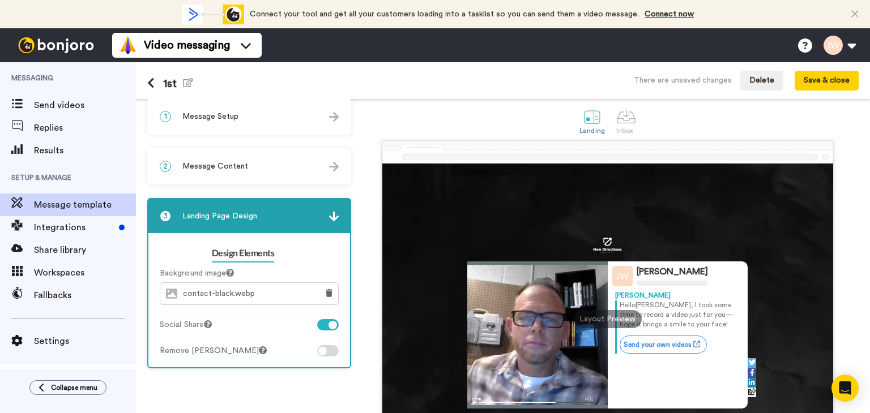
scroll to position [9, 0]
click at [331, 293] on icon at bounding box center [329, 293] width 7 height 8
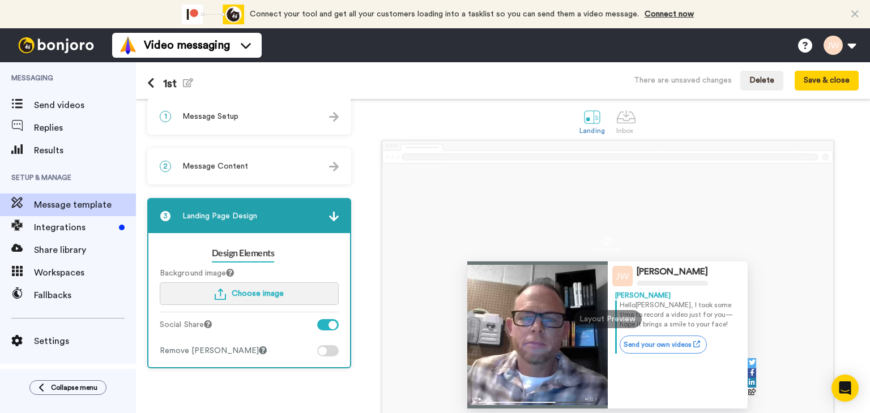
click at [258, 290] on span "Choose image" at bounding box center [258, 294] width 52 height 8
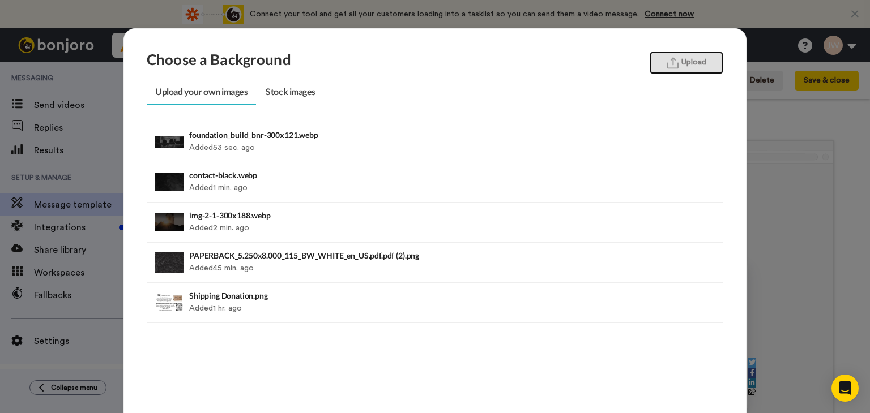
click at [667, 66] on img "button" at bounding box center [672, 63] width 11 height 12
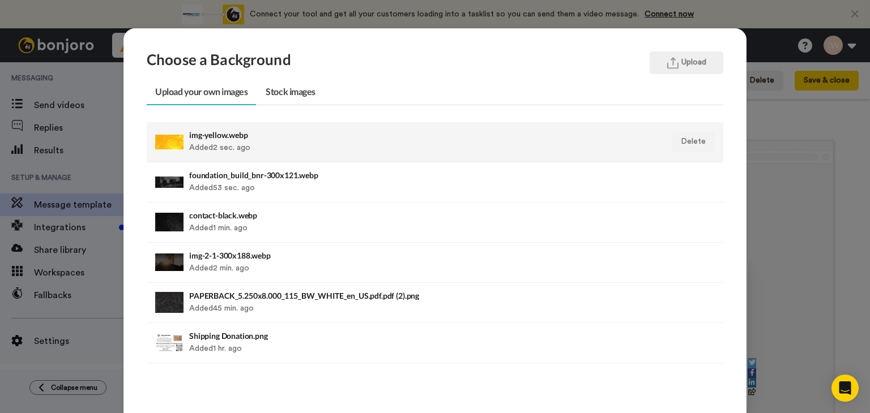
click at [319, 146] on div "img-yellow.webp Added 2 sec. ago" at bounding box center [379, 142] width 381 height 28
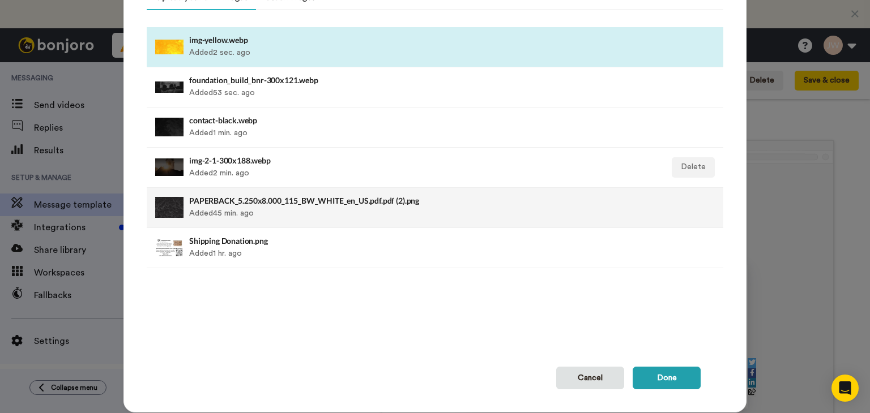
scroll to position [122, 0]
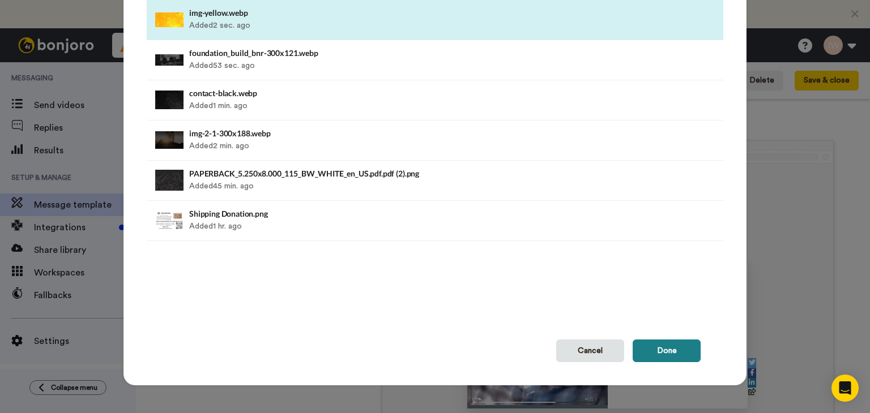
click at [656, 351] on button "Done" at bounding box center [667, 351] width 68 height 23
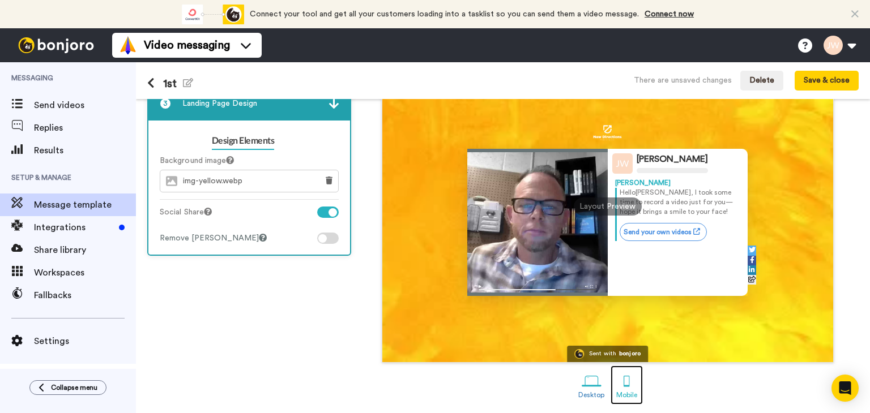
click at [625, 384] on div at bounding box center [627, 382] width 20 height 20
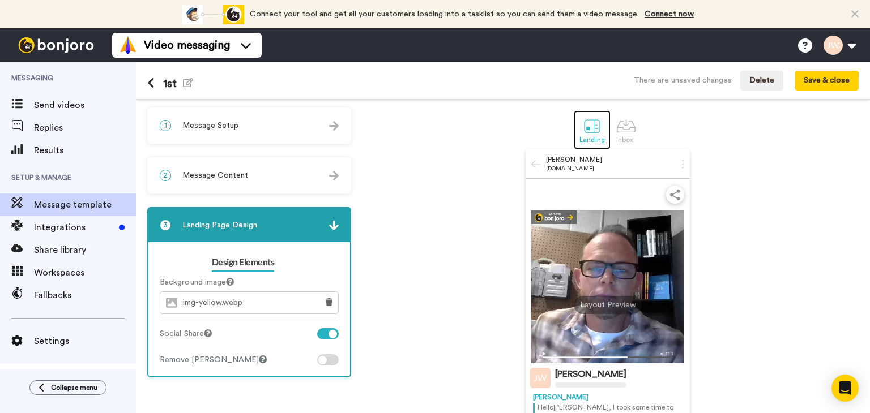
click at [584, 128] on div at bounding box center [592, 126] width 20 height 20
click at [587, 127] on div at bounding box center [592, 126] width 20 height 20
click at [623, 132] on div at bounding box center [626, 126] width 20 height 20
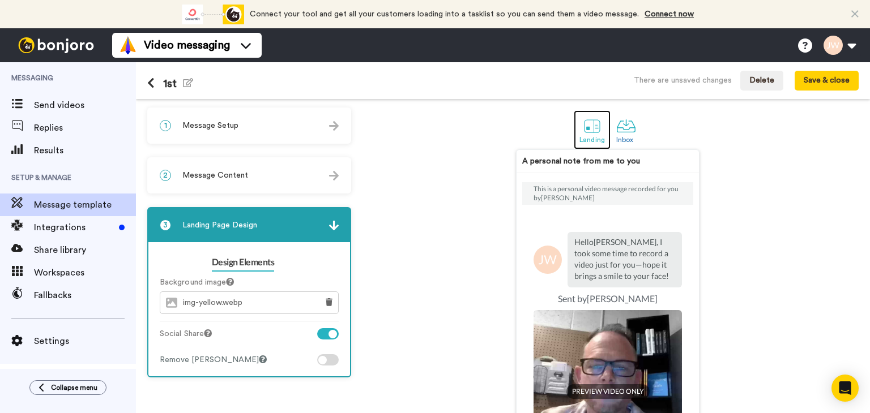
click at [591, 128] on div at bounding box center [592, 126] width 20 height 20
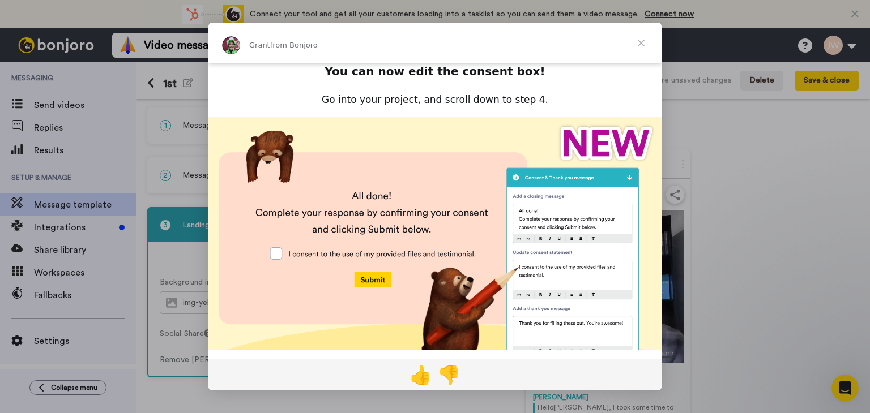
scroll to position [54, 0]
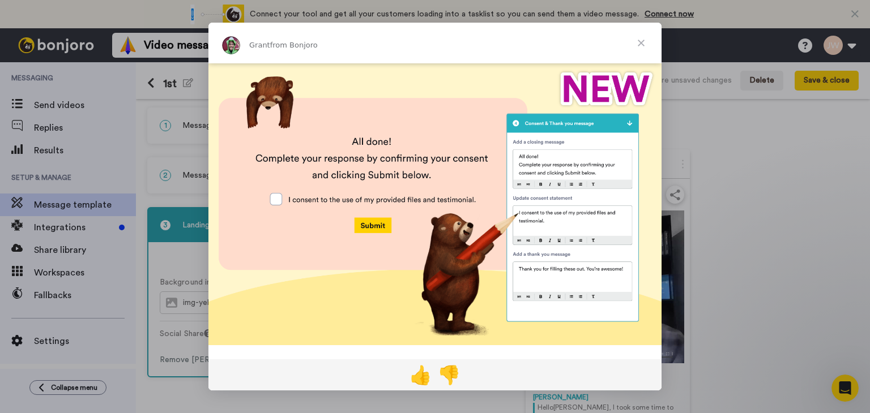
click at [642, 46] on span "Close" at bounding box center [641, 43] width 41 height 41
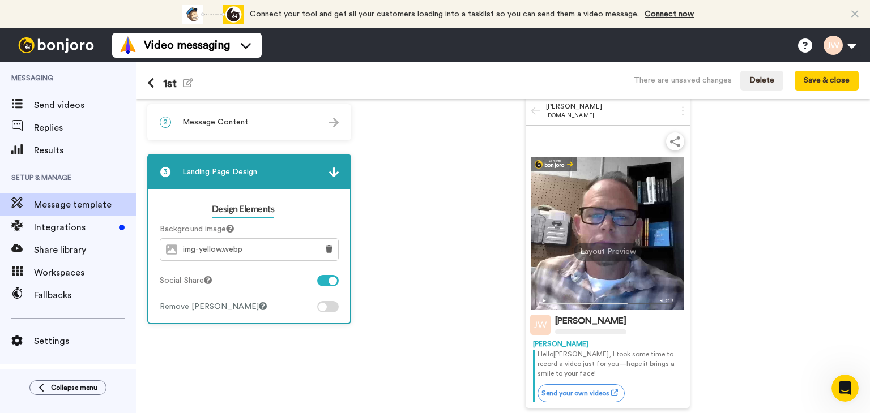
scroll to position [0, 0]
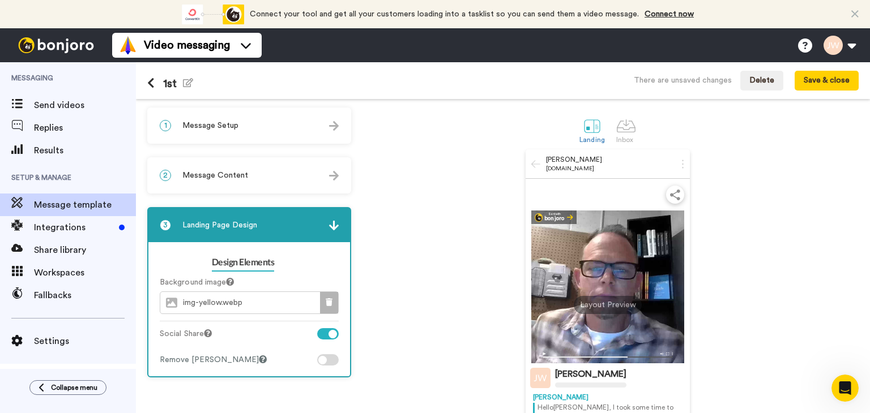
click at [326, 304] on icon at bounding box center [329, 302] width 7 height 8
click at [279, 300] on span "Choose image" at bounding box center [258, 303] width 52 height 8
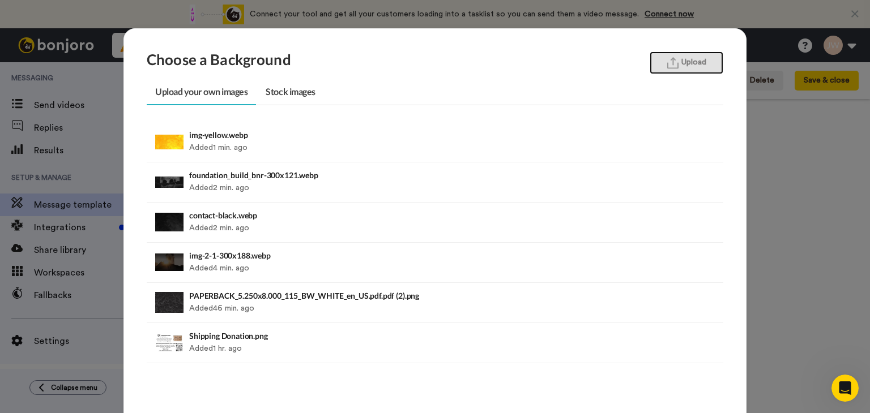
click at [676, 61] on button "Upload" at bounding box center [687, 63] width 74 height 23
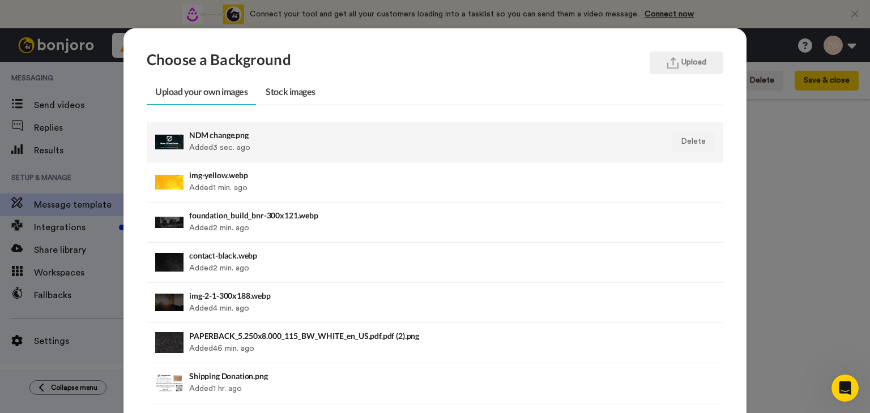
click at [288, 139] on div "NDM change.png Added 3 sec. ago" at bounding box center [379, 142] width 381 height 28
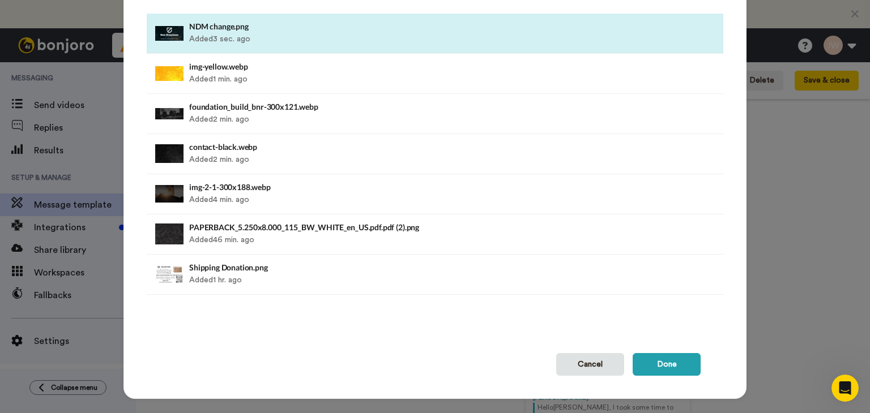
scroll to position [122, 0]
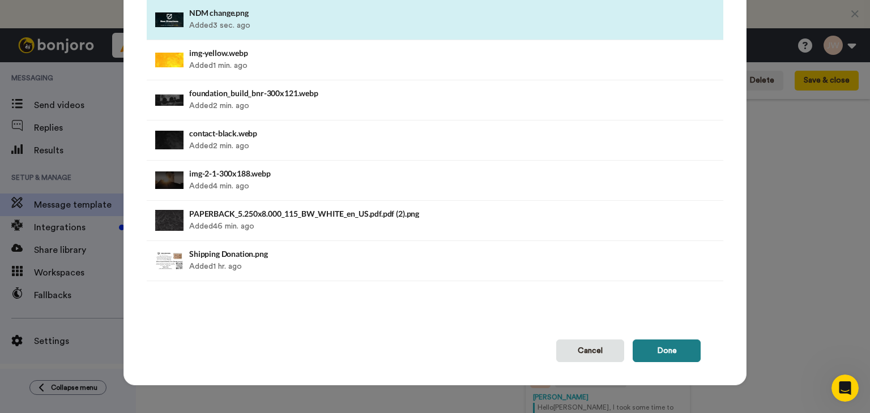
click at [657, 353] on button "Done" at bounding box center [667, 351] width 68 height 23
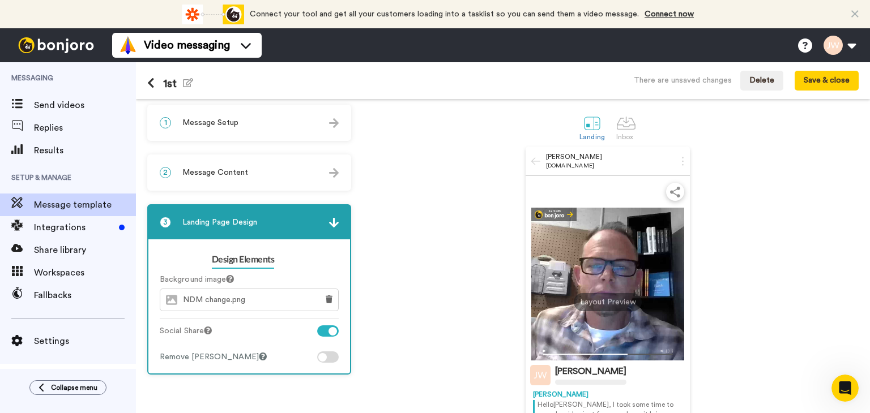
scroll to position [0, 0]
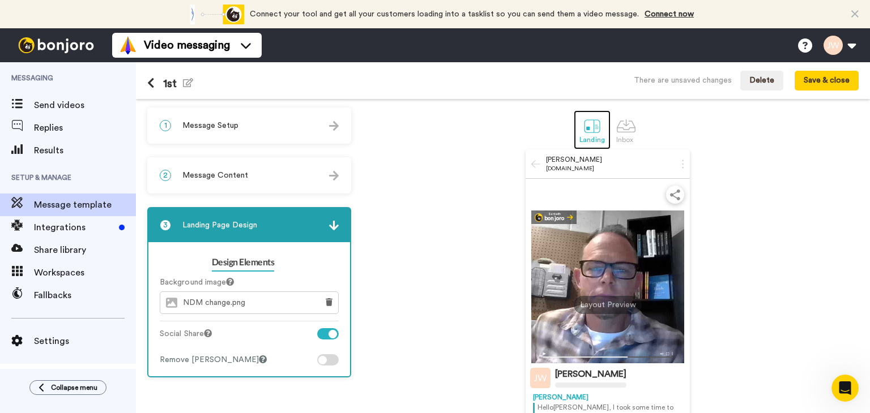
click at [588, 131] on div at bounding box center [592, 126] width 20 height 20
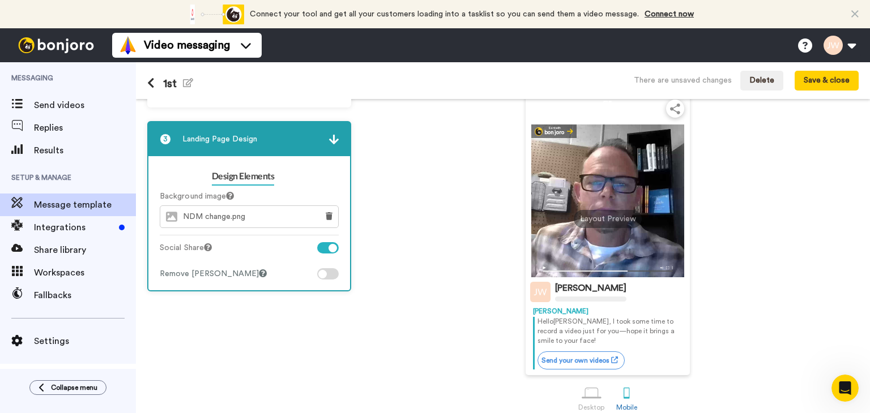
scroll to position [99, 0]
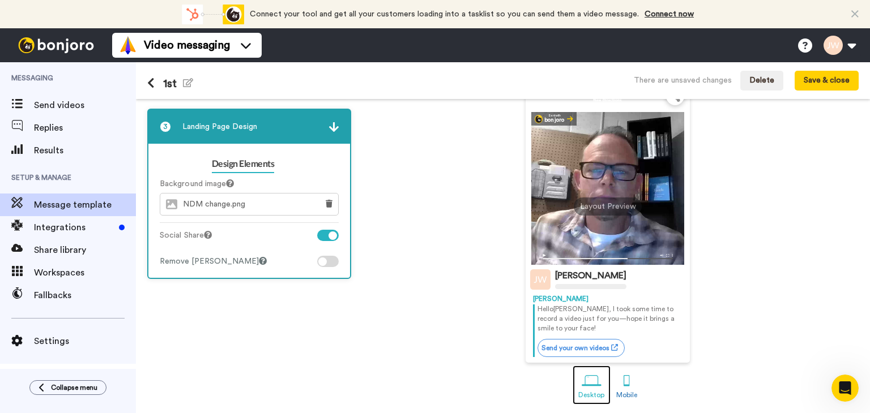
click at [590, 379] on div at bounding box center [592, 382] width 20 height 20
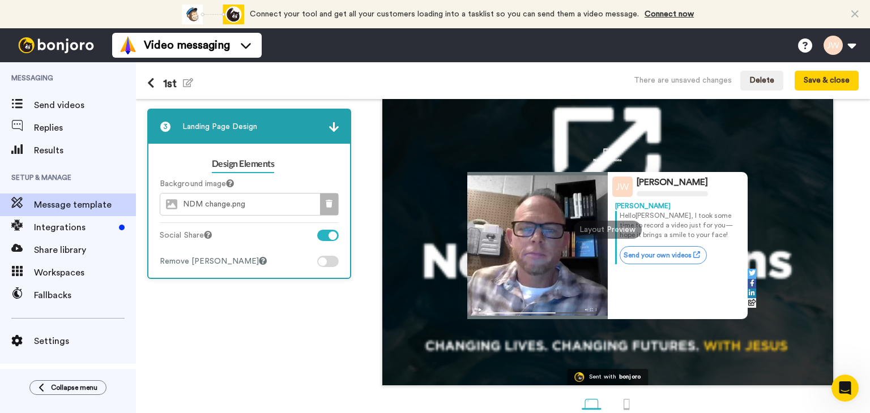
click at [326, 200] on icon at bounding box center [329, 204] width 7 height 8
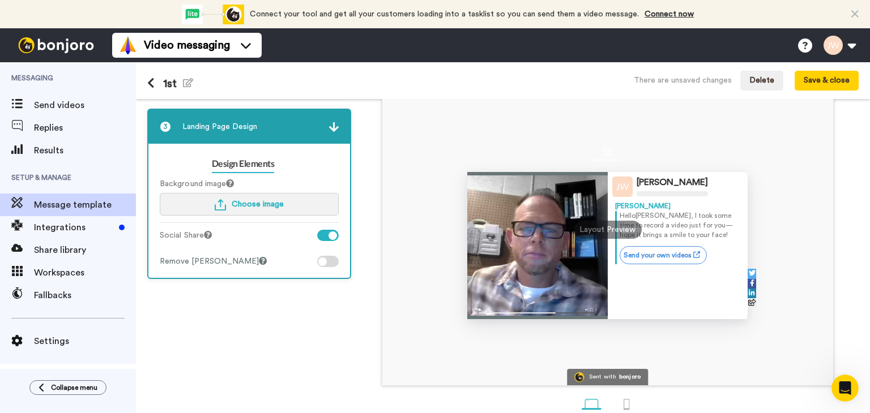
click at [292, 202] on button "Choose image" at bounding box center [249, 204] width 179 height 23
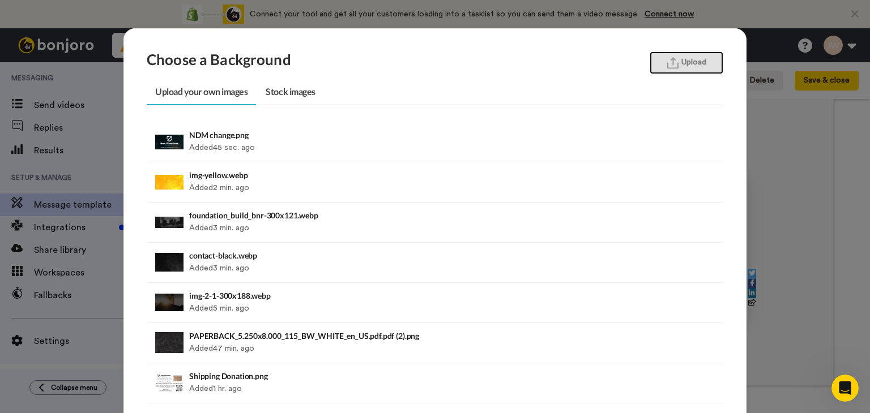
click at [690, 59] on button "Upload" at bounding box center [687, 63] width 74 height 23
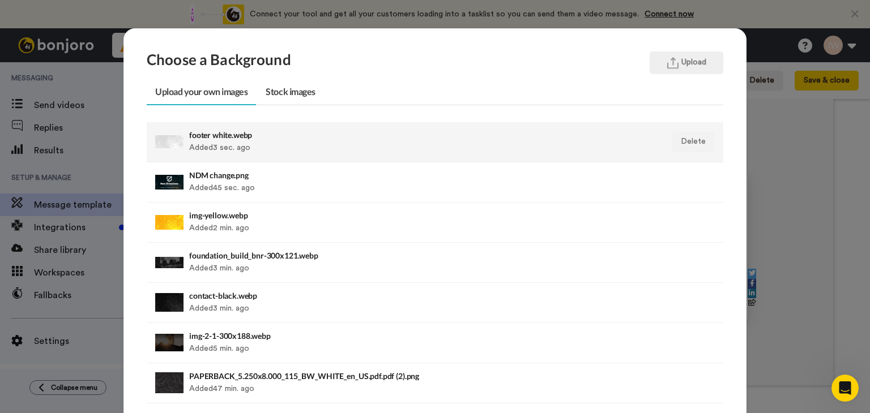
click at [245, 142] on div "footer white.webp Added 3 sec. ago" at bounding box center [379, 142] width 381 height 28
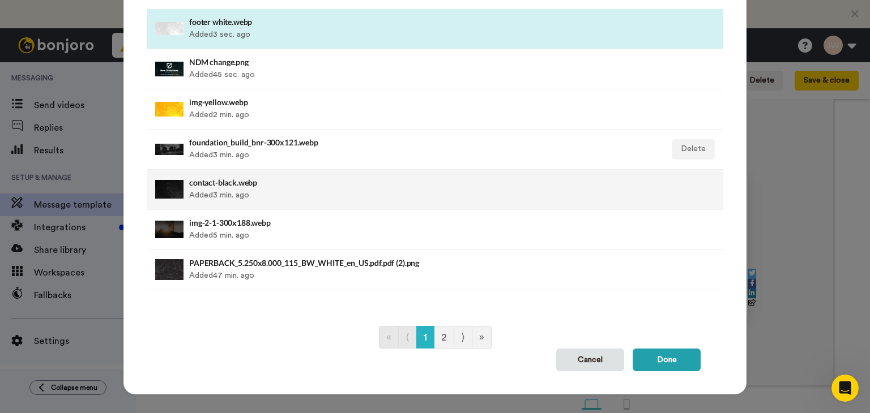
scroll to position [122, 0]
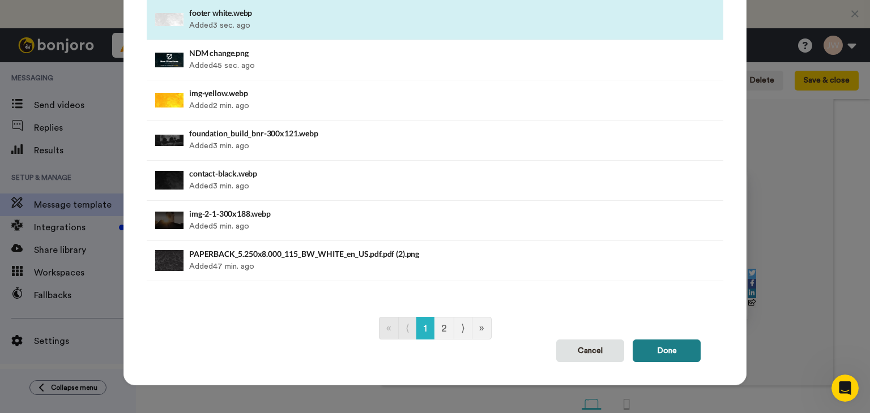
click at [668, 352] on button "Done" at bounding box center [667, 351] width 68 height 23
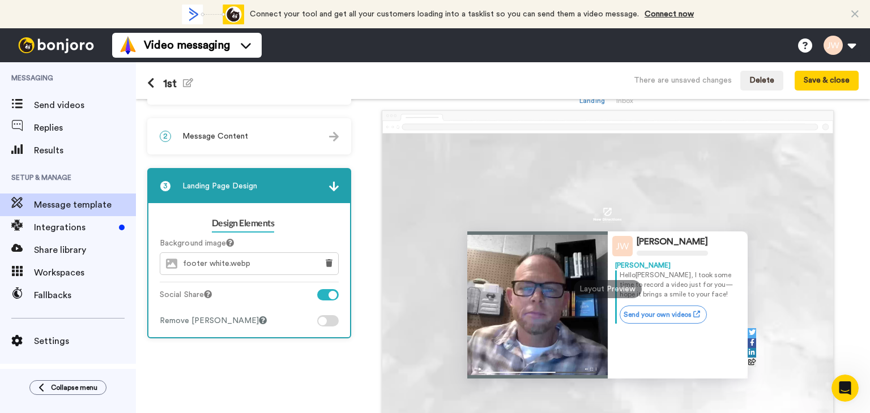
scroll to position [0, 0]
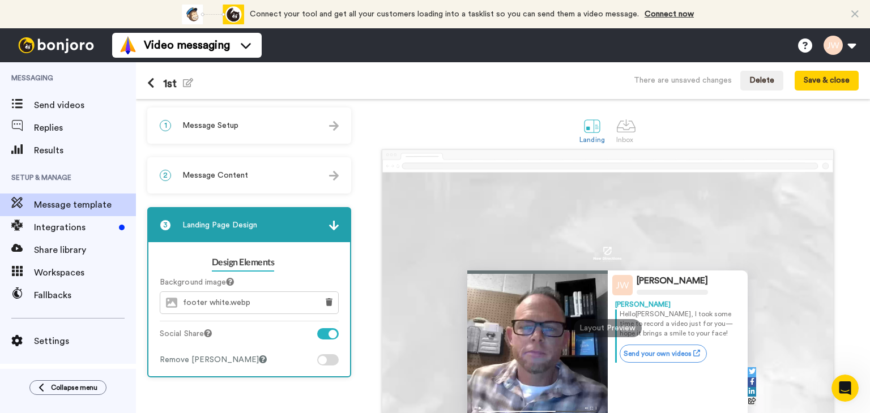
click at [291, 173] on div "2 Message Content" at bounding box center [249, 176] width 202 height 34
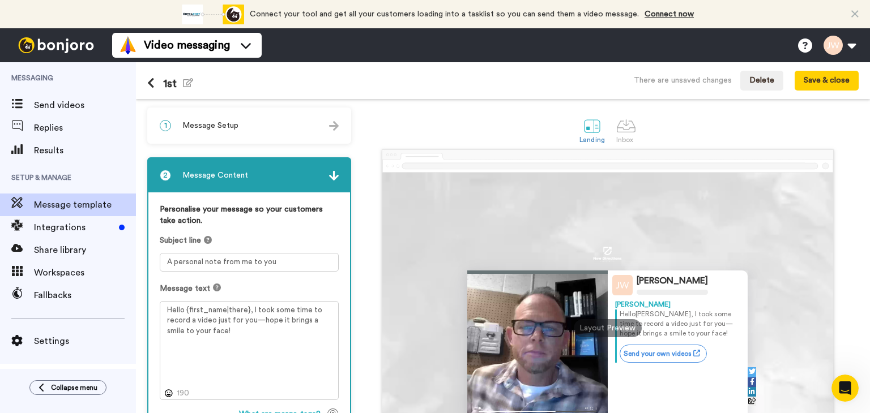
click at [300, 127] on div "1 Message Setup" at bounding box center [249, 126] width 202 height 34
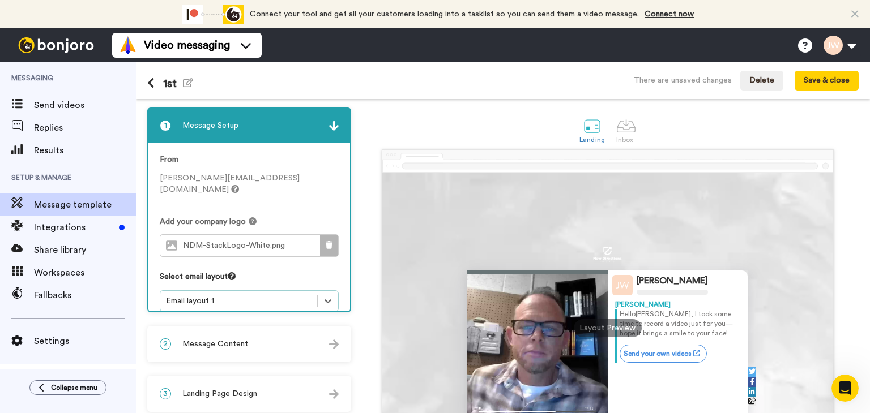
click at [326, 237] on button at bounding box center [329, 246] width 18 height 22
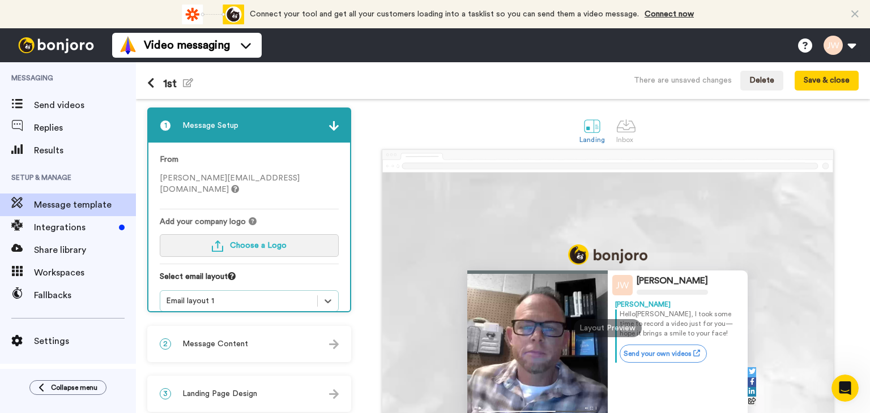
click at [275, 242] on span "Choose a Logo" at bounding box center [258, 246] width 57 height 8
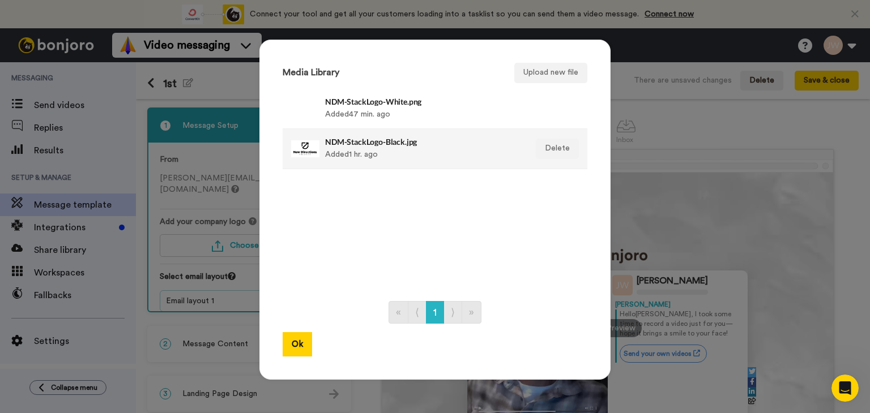
click at [347, 155] on div "NDM-StackLogo-Black.jpg Added 1 hr. ago" at bounding box center [422, 149] width 195 height 28
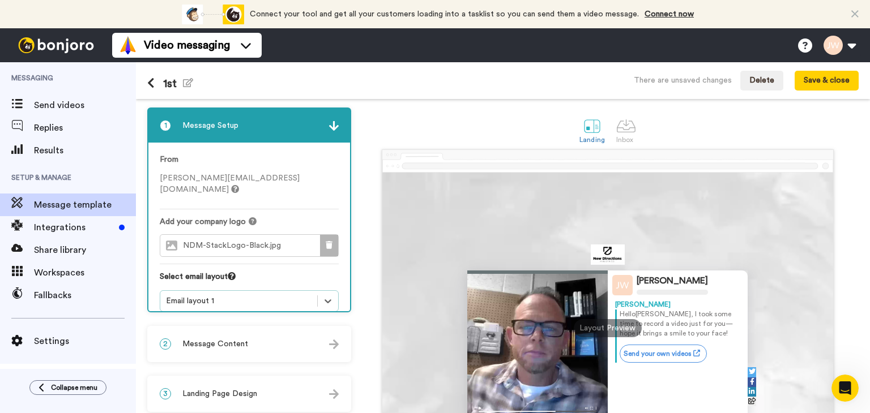
click at [334, 235] on button at bounding box center [329, 246] width 18 height 22
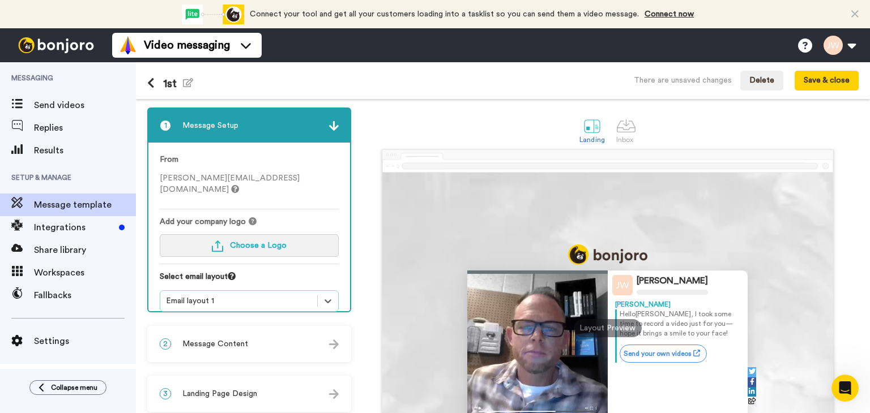
click at [286, 236] on button "Choose a Logo" at bounding box center [249, 245] width 179 height 23
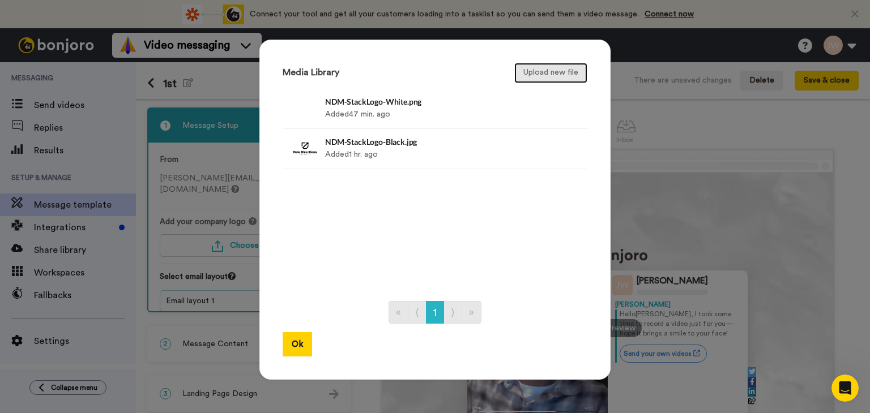
click at [546, 74] on button "Upload new file" at bounding box center [550, 73] width 73 height 20
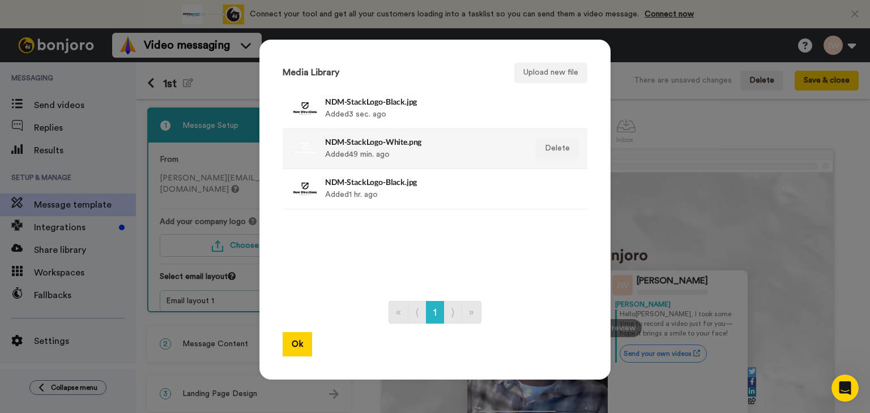
click at [353, 150] on div "NDM-StackLogo-White.png Added 49 min. ago" at bounding box center [422, 149] width 195 height 28
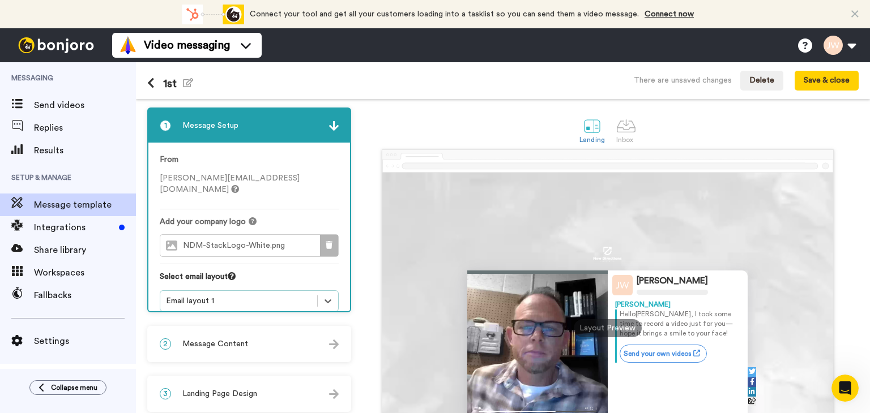
click at [328, 241] on icon at bounding box center [329, 245] width 7 height 8
click at [272, 242] on span "Choose a Logo" at bounding box center [258, 246] width 57 height 8
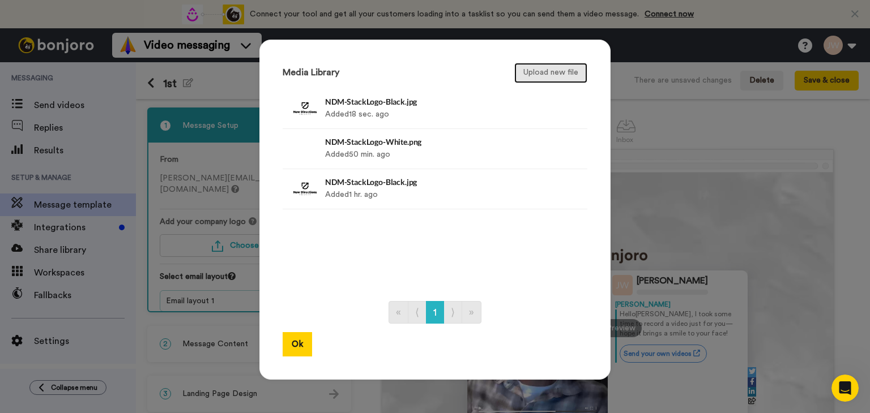
click at [545, 76] on button "Upload new file" at bounding box center [550, 73] width 73 height 20
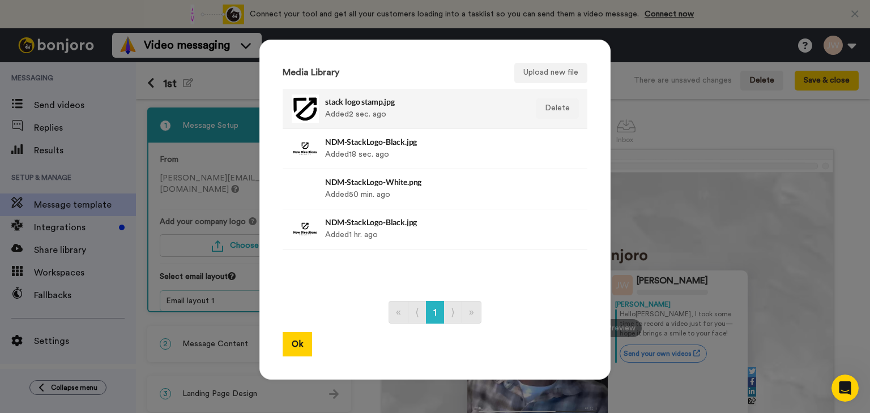
click at [388, 109] on div "stack logo stamp.jpg Added 2 sec. ago" at bounding box center [422, 109] width 195 height 28
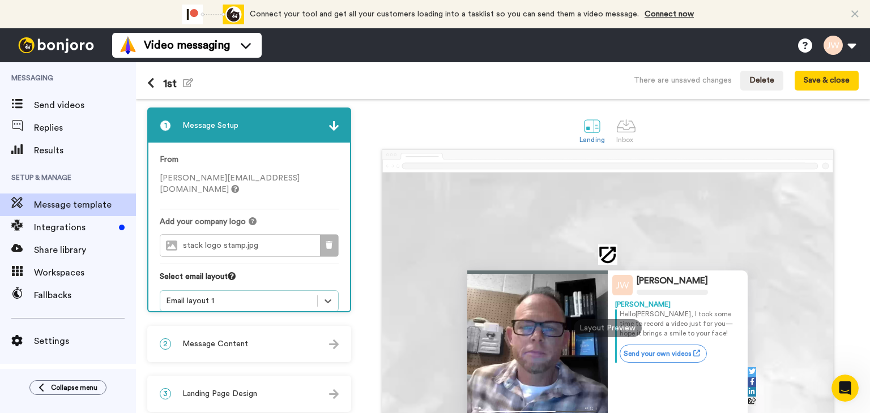
click at [331, 241] on icon at bounding box center [329, 245] width 7 height 8
click at [268, 242] on span "Choose a Logo" at bounding box center [258, 246] width 57 height 8
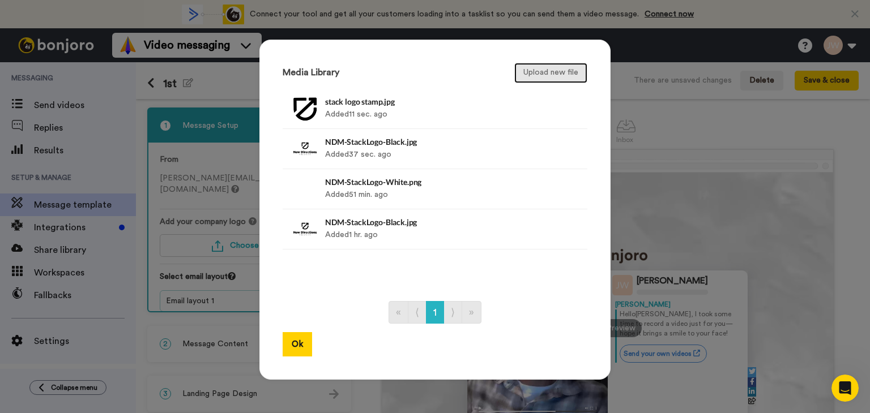
click at [538, 75] on button "Upload new file" at bounding box center [550, 73] width 73 height 20
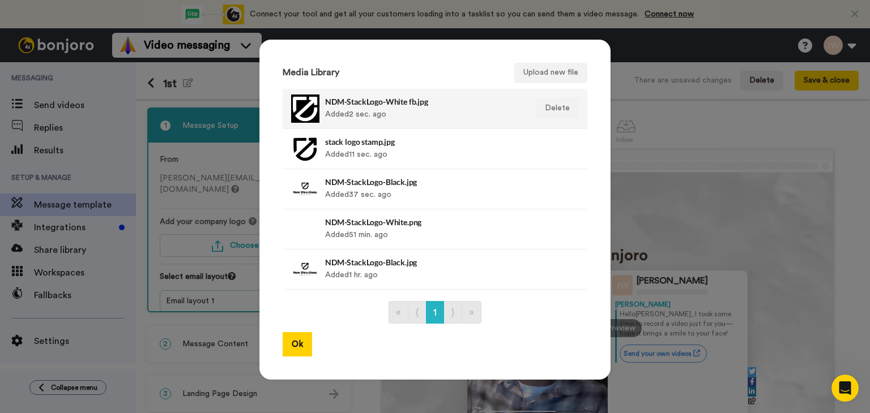
click at [352, 101] on h4 "NDM-StackLogo-White fb.jpg" at bounding box center [422, 101] width 195 height 8
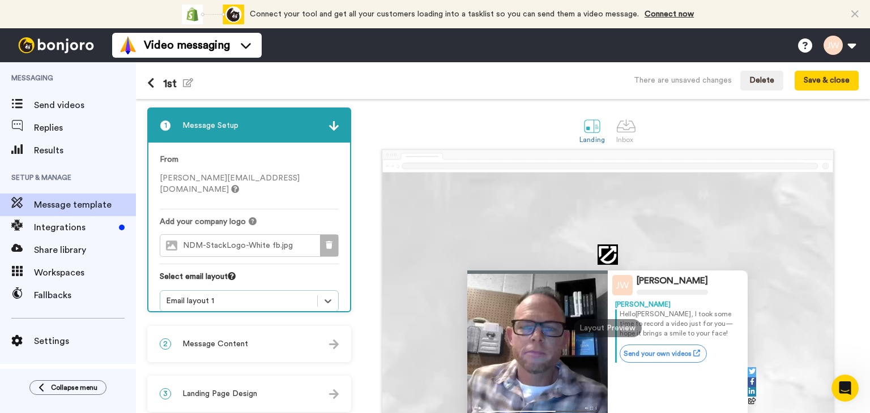
click at [328, 241] on icon at bounding box center [329, 245] width 7 height 8
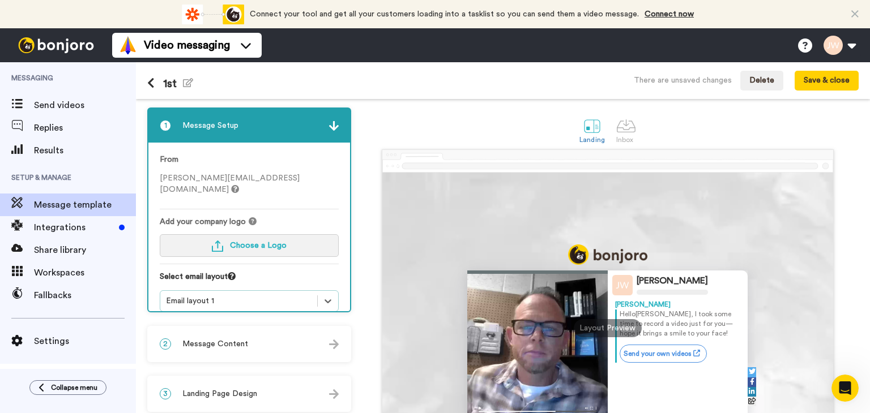
click at [276, 242] on span "Choose a Logo" at bounding box center [258, 246] width 57 height 8
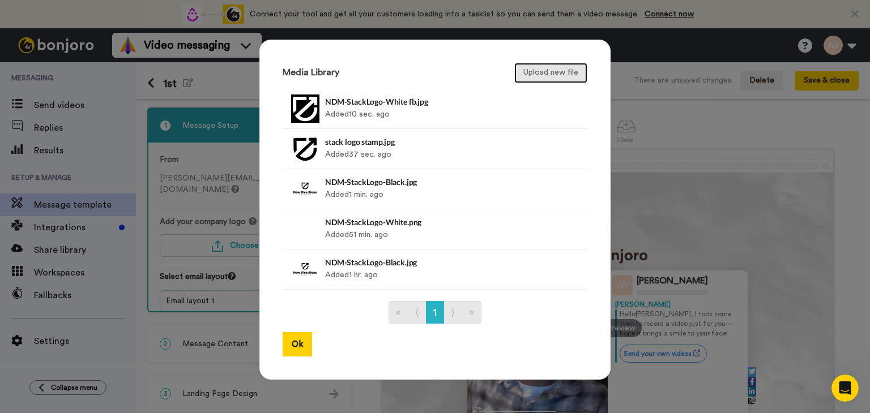
click at [523, 80] on button "Upload new file" at bounding box center [550, 73] width 73 height 20
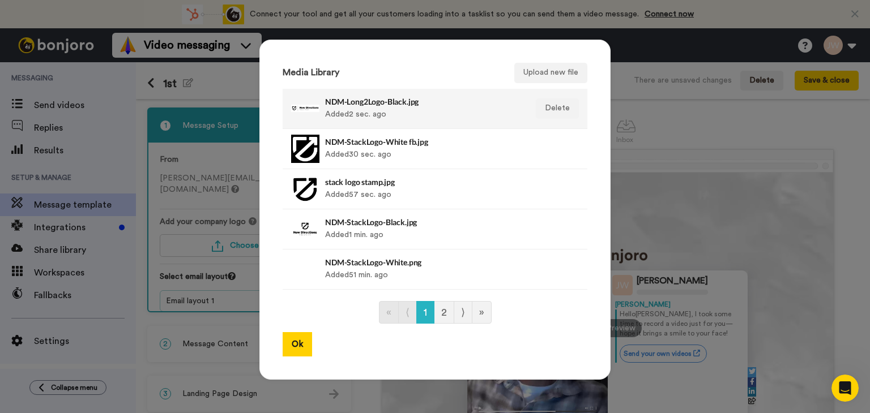
click at [353, 103] on h4 "NDM-Long2Logo-Black.jpg" at bounding box center [422, 101] width 195 height 8
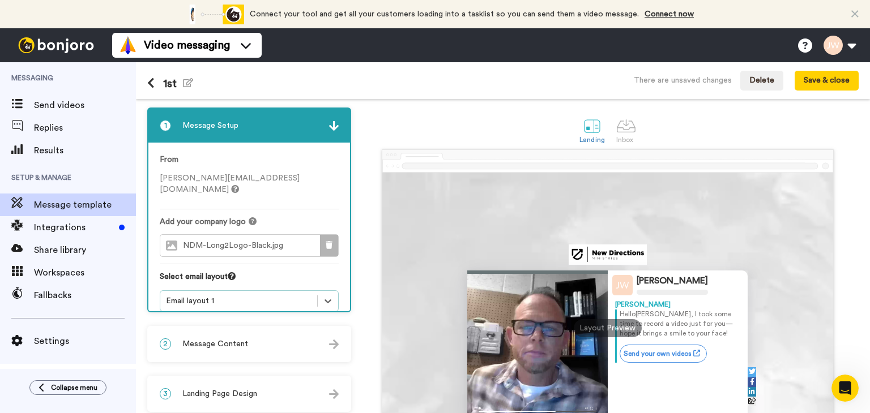
click at [327, 241] on icon at bounding box center [329, 245] width 7 height 8
click at [271, 242] on span "Choose a Logo" at bounding box center [258, 246] width 57 height 8
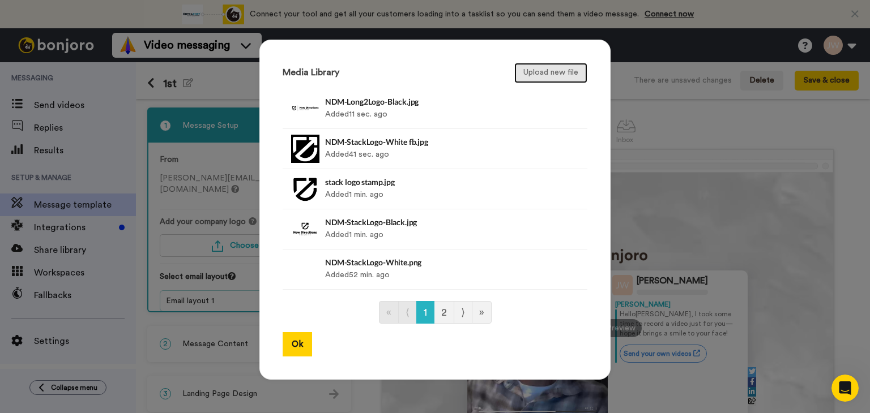
click at [563, 76] on button "Upload new file" at bounding box center [550, 73] width 73 height 20
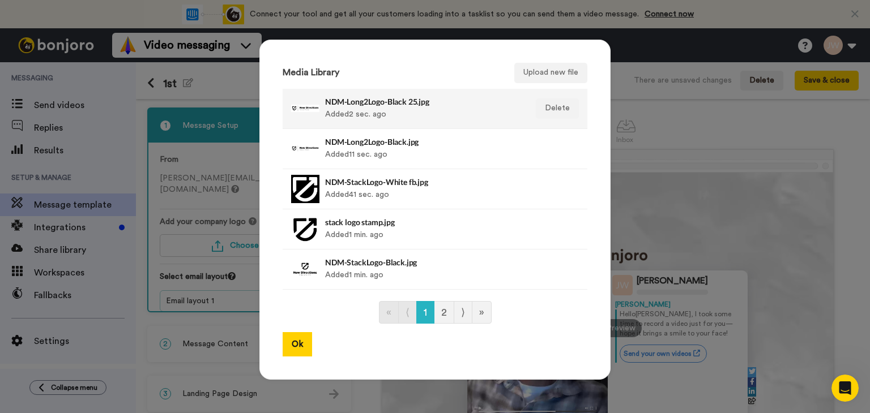
click at [392, 114] on div "NDM-Long2Logo-Black 25.jpg Added 2 sec. ago" at bounding box center [422, 109] width 195 height 28
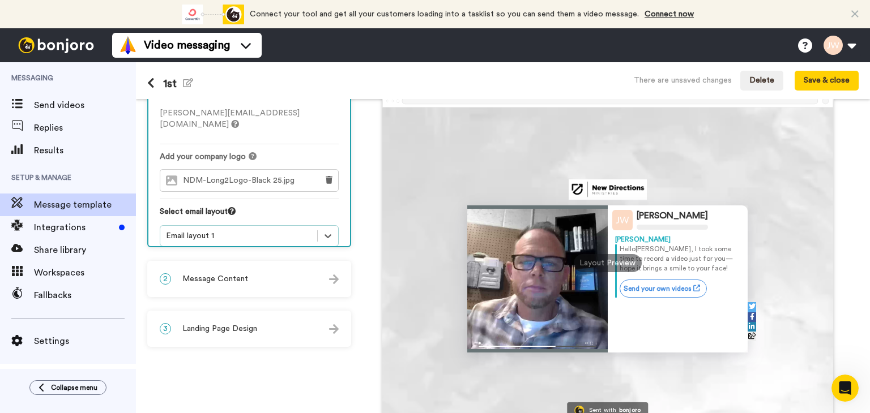
scroll to position [66, 0]
click at [324, 230] on icon at bounding box center [327, 235] width 11 height 11
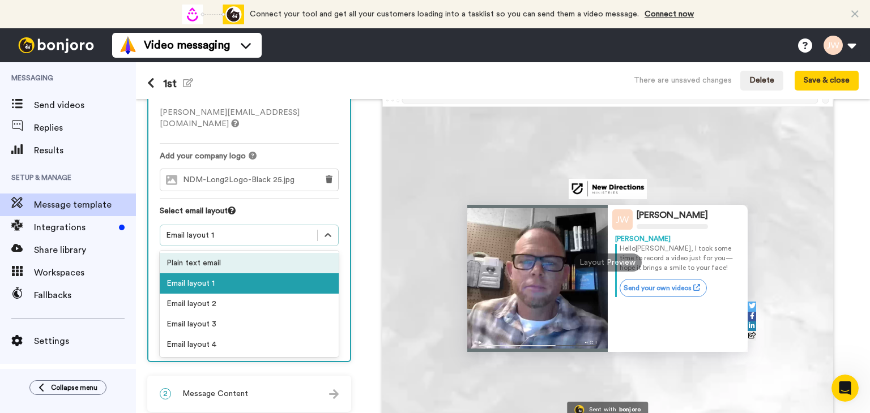
click at [261, 253] on div "Plain text email" at bounding box center [249, 263] width 179 height 20
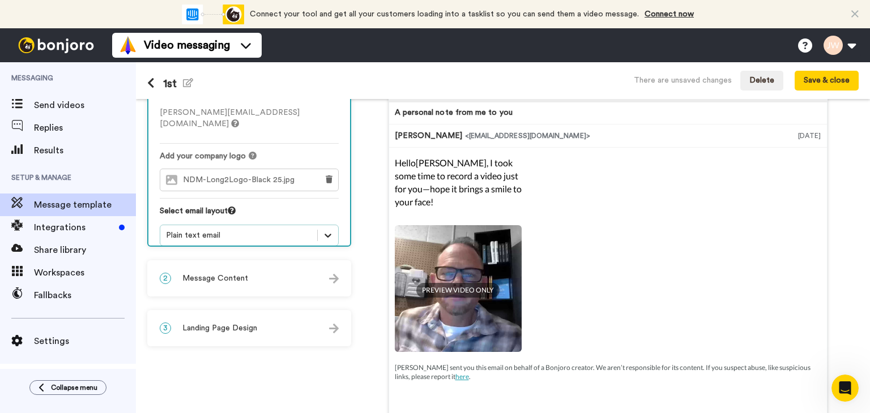
click at [331, 230] on icon at bounding box center [327, 235] width 11 height 11
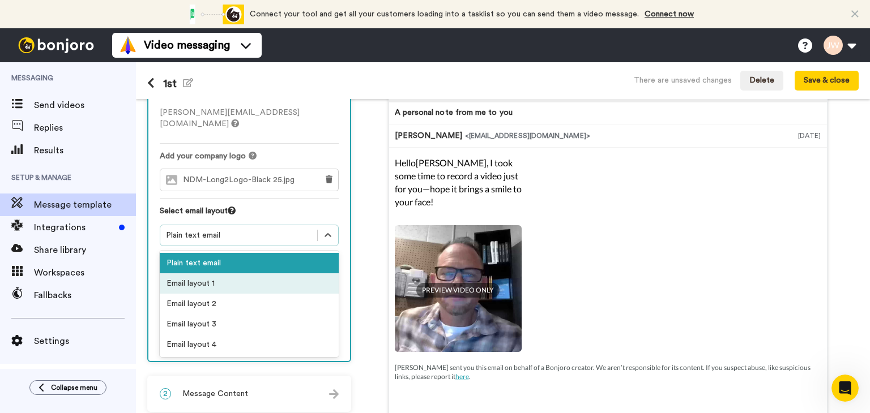
click at [270, 274] on div "Email layout 1" at bounding box center [249, 284] width 179 height 20
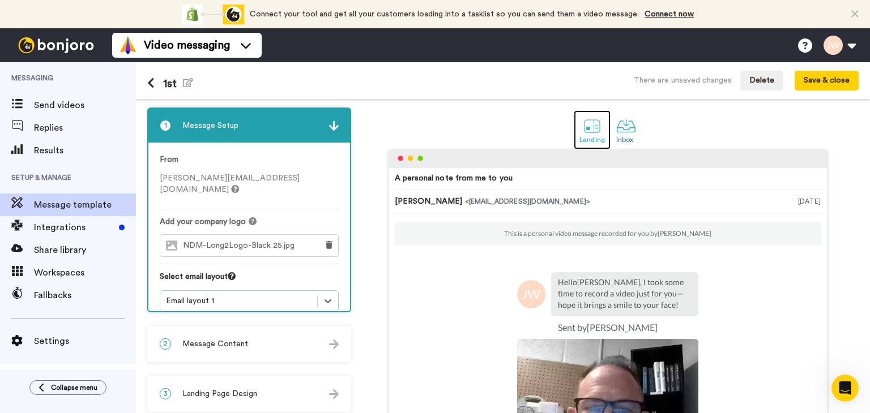
click at [587, 136] on div "Landing" at bounding box center [591, 140] width 25 height 8
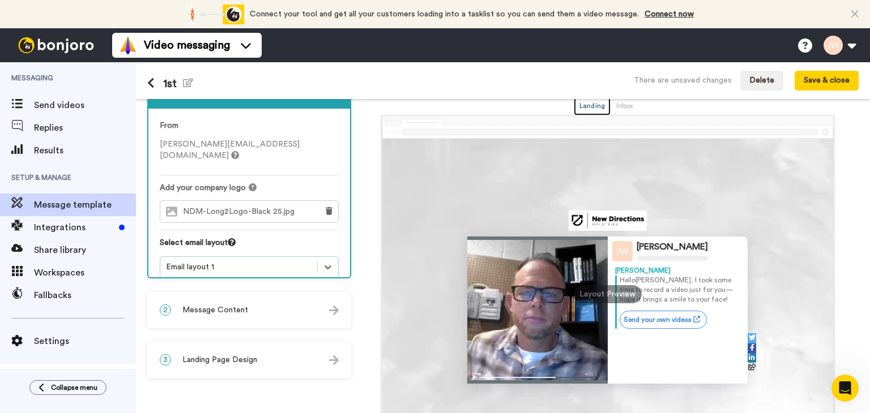
scroll to position [57, 0]
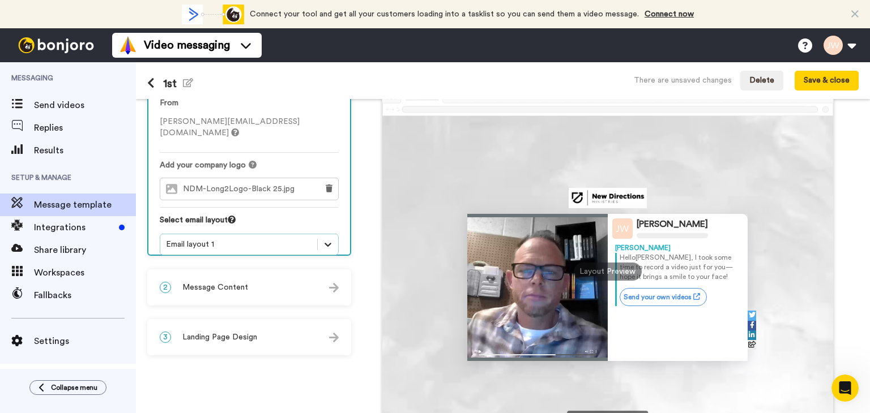
click at [322, 239] on icon at bounding box center [327, 244] width 11 height 11
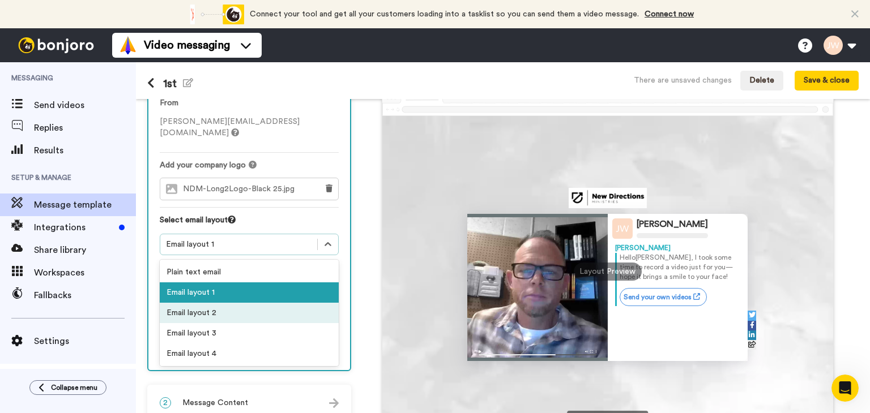
click at [266, 303] on div "Email layout 2" at bounding box center [249, 313] width 179 height 20
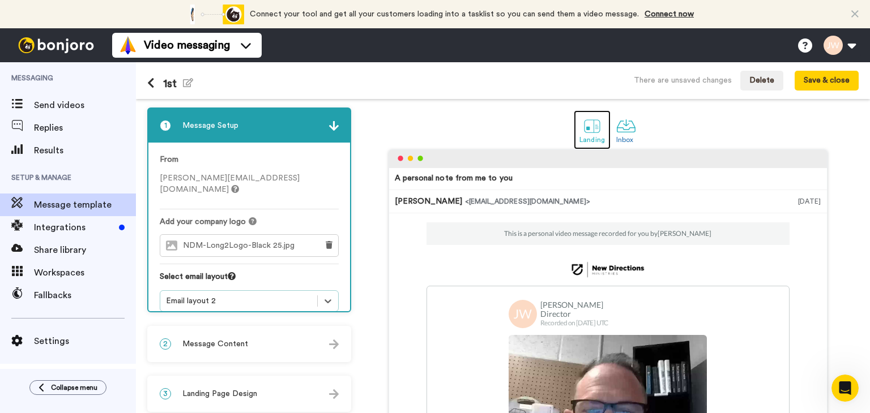
click at [587, 133] on div at bounding box center [592, 126] width 20 height 20
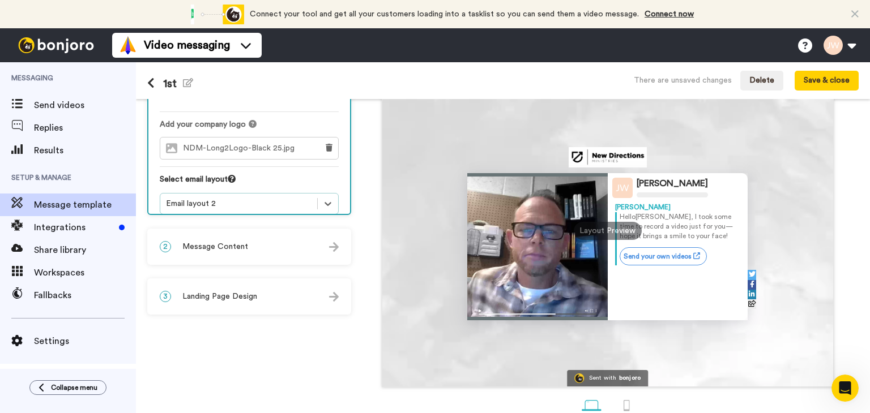
scroll to position [113, 0]
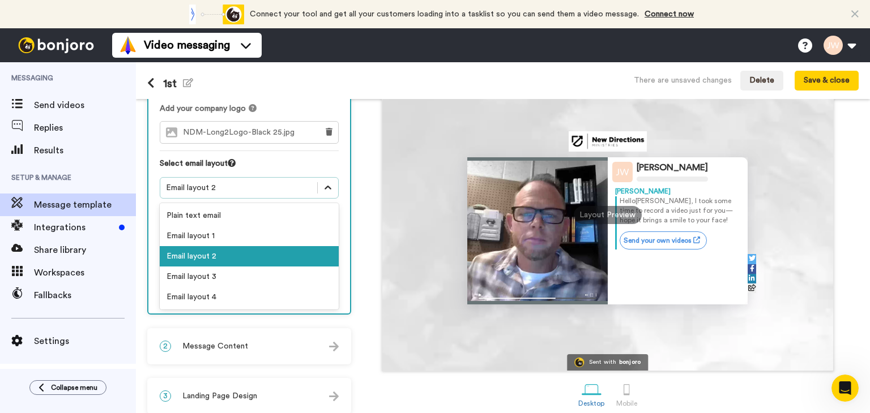
click at [319, 180] on div at bounding box center [328, 188] width 20 height 20
click at [247, 288] on div "Email layout 4" at bounding box center [249, 297] width 179 height 20
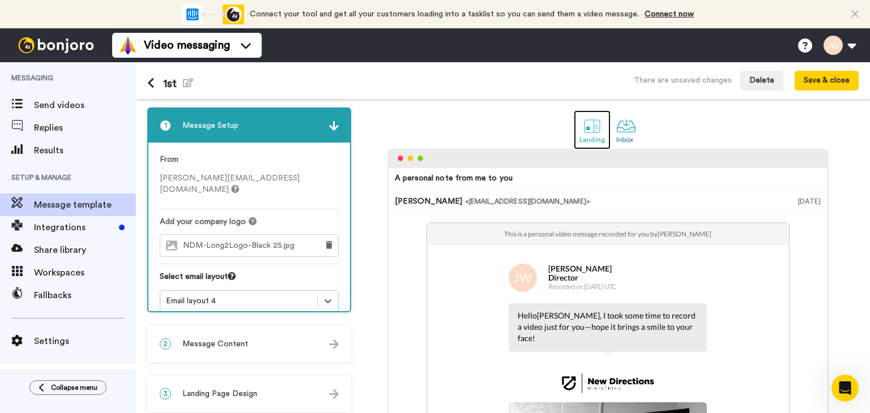
click at [583, 128] on div at bounding box center [592, 126] width 20 height 20
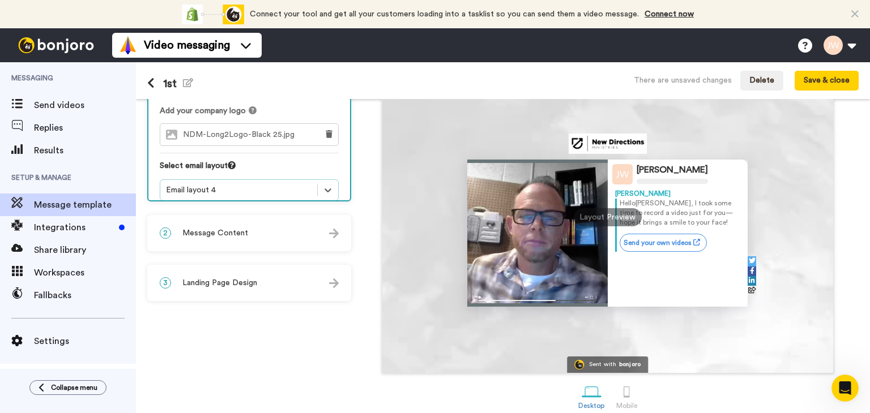
scroll to position [122, 0]
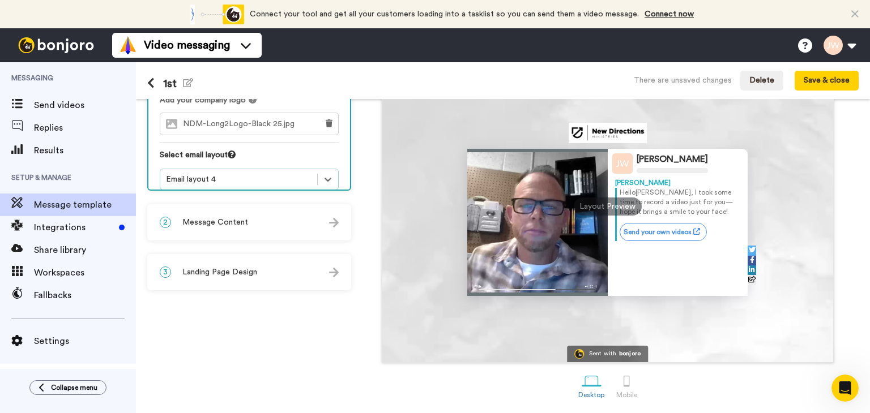
click at [311, 272] on div "3 Landing Page Design" at bounding box center [249, 272] width 202 height 34
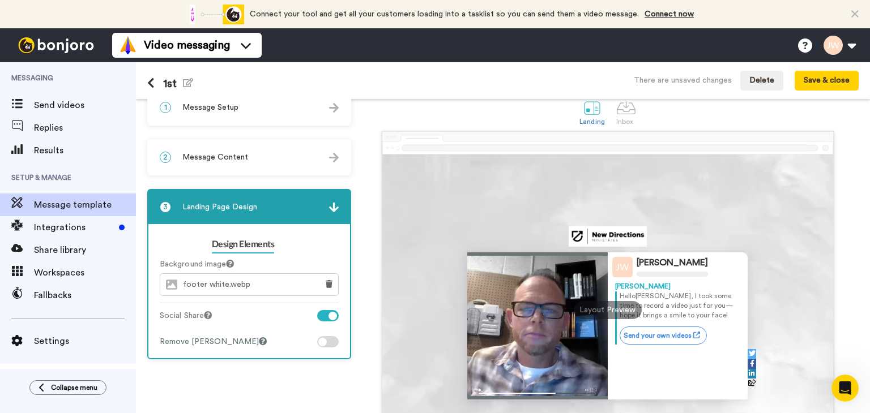
scroll to position [0, 0]
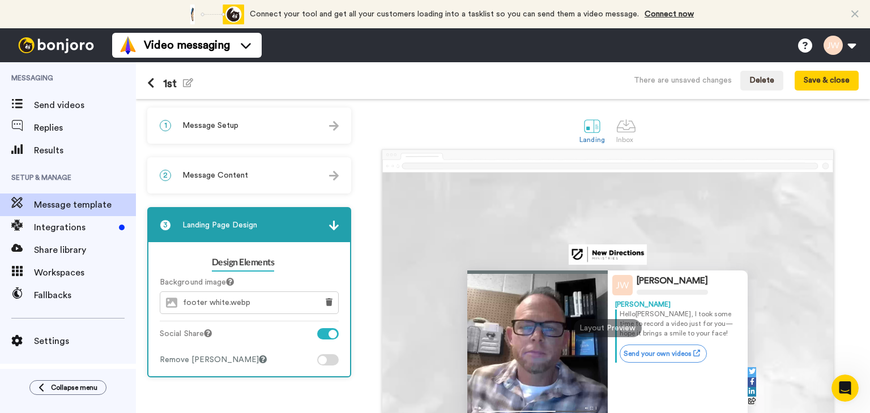
click at [254, 133] on div "1 Message Setup" at bounding box center [249, 126] width 202 height 34
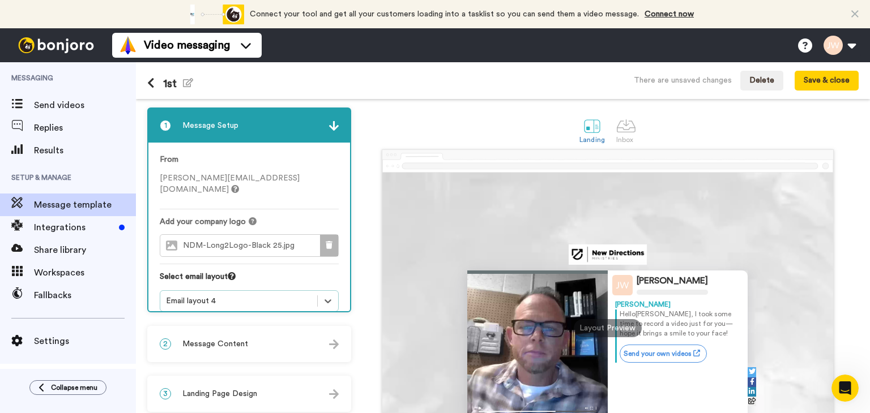
click at [332, 241] on icon at bounding box center [329, 245] width 7 height 8
click at [259, 242] on span "Choose a Logo" at bounding box center [258, 246] width 57 height 8
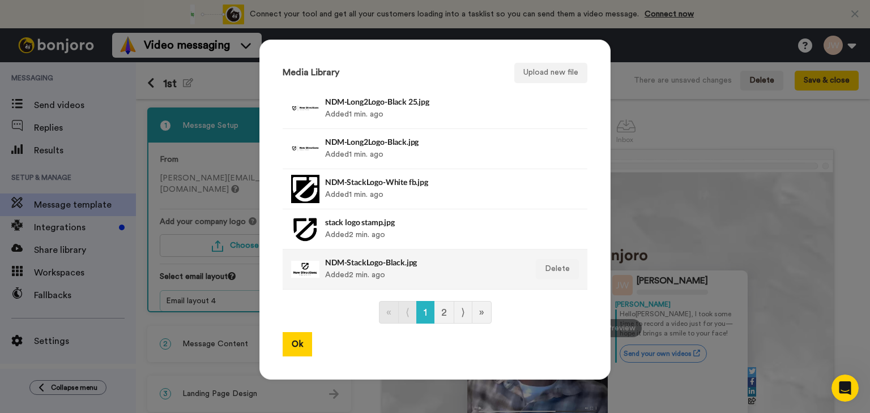
click at [365, 264] on h4 "NDM-StackLogo-Black.jpg" at bounding box center [422, 262] width 195 height 8
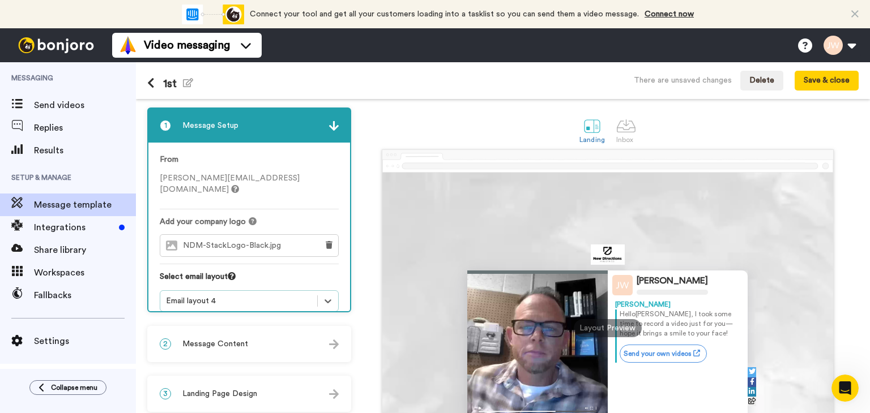
click at [605, 254] on img at bounding box center [607, 255] width 33 height 20
click at [603, 256] on img at bounding box center [607, 255] width 33 height 20
click at [330, 241] on icon at bounding box center [329, 245] width 7 height 8
click at [277, 242] on span "Choose a Logo" at bounding box center [258, 246] width 57 height 8
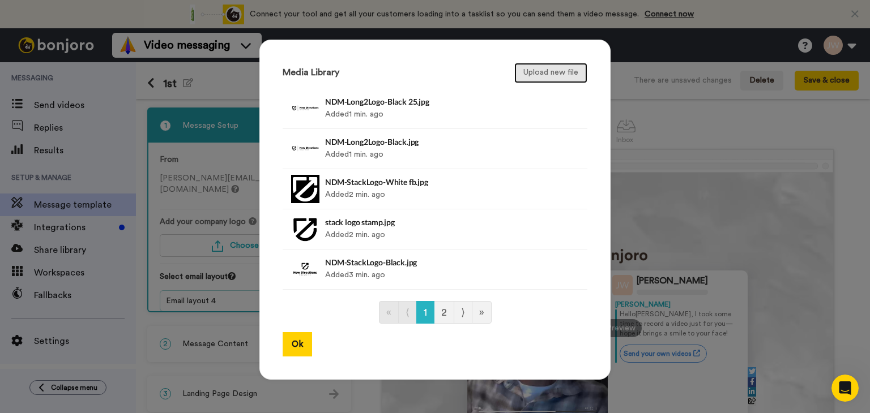
click at [560, 76] on button "Upload new file" at bounding box center [550, 73] width 73 height 20
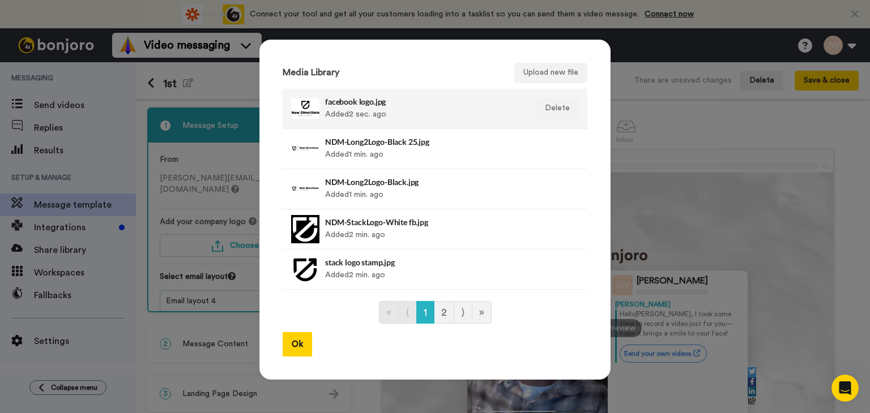
click at [370, 107] on div "facebook logo.jpg Added 2 sec. ago" at bounding box center [422, 109] width 195 height 28
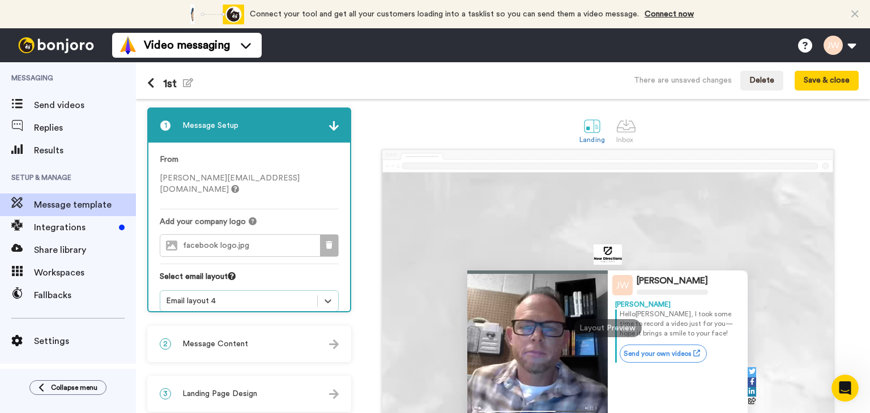
click at [328, 241] on icon at bounding box center [329, 245] width 7 height 8
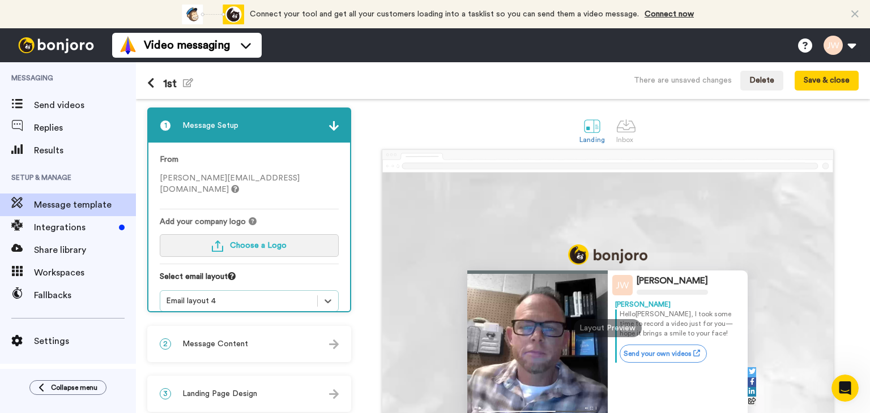
click at [292, 234] on button "Choose a Logo" at bounding box center [249, 245] width 179 height 23
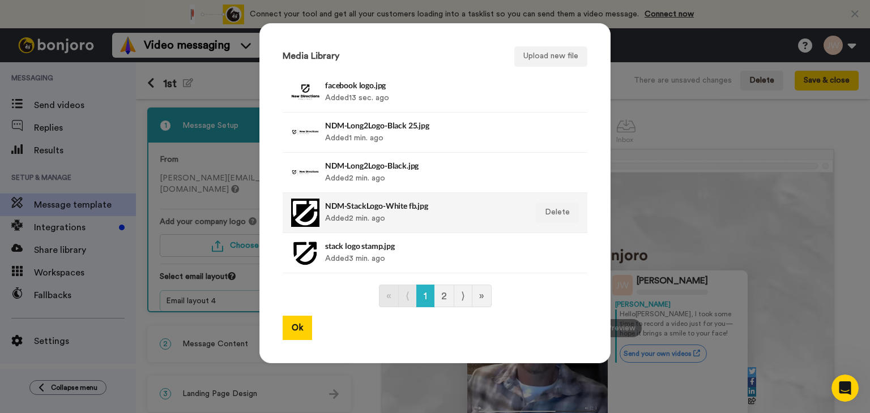
scroll to position [17, 0]
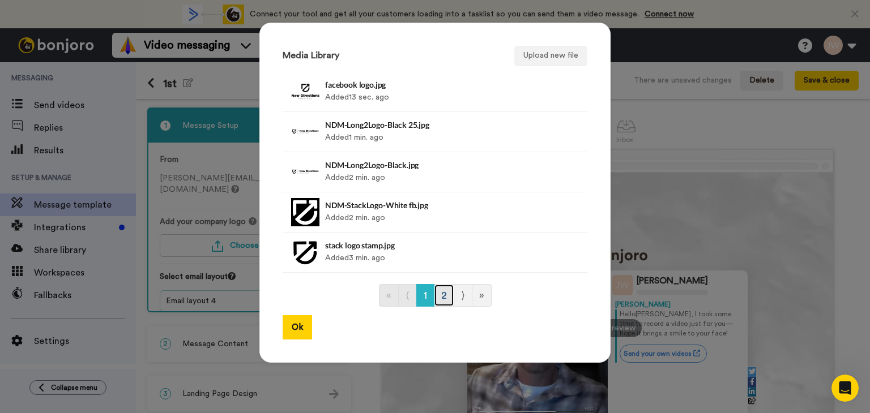
click at [439, 294] on link "2" at bounding box center [444, 295] width 20 height 23
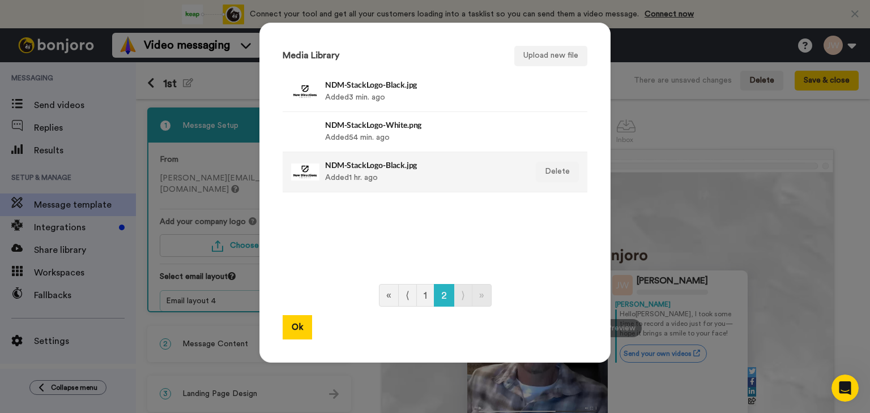
click at [355, 165] on h4 "NDM-StackLogo-Black.jpg" at bounding box center [422, 165] width 195 height 8
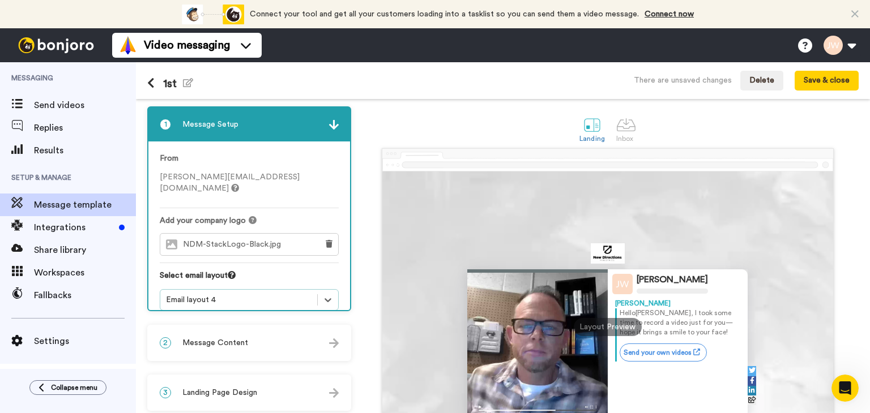
scroll to position [0, 0]
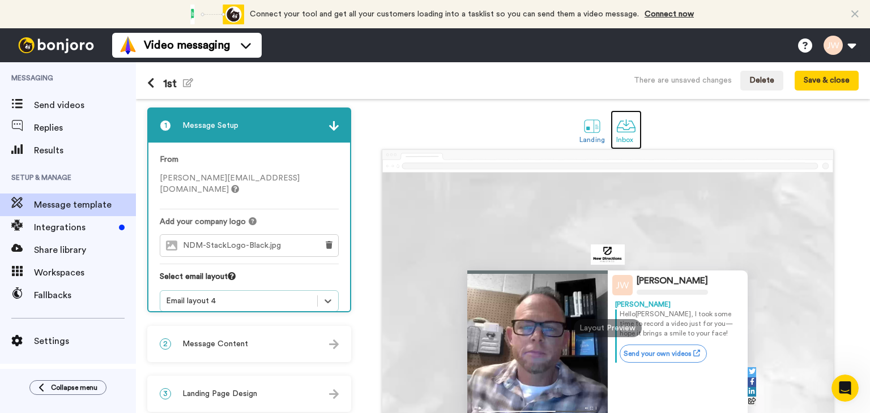
click at [622, 135] on div at bounding box center [626, 126] width 20 height 20
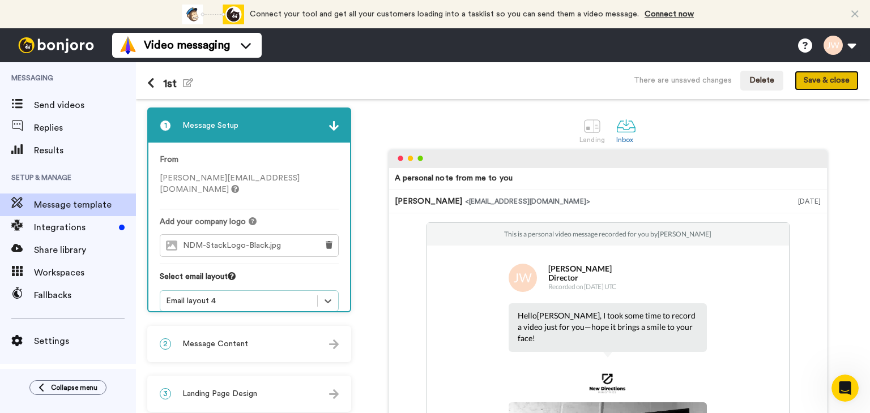
click at [834, 80] on button "Save & close" at bounding box center [827, 81] width 64 height 20
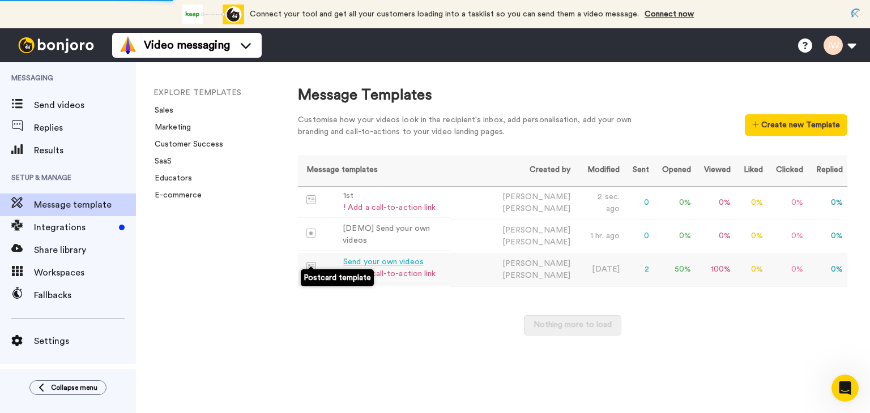
click at [308, 262] on img at bounding box center [311, 266] width 10 height 9
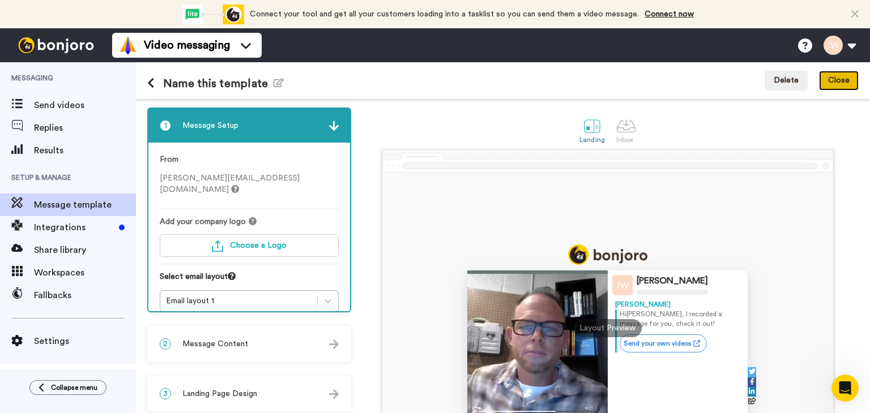
click at [844, 78] on button "Close" at bounding box center [839, 81] width 40 height 20
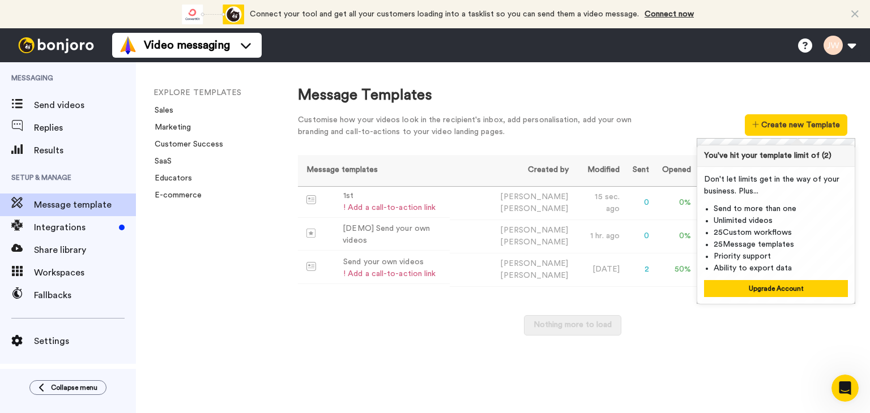
click at [704, 107] on div "Message Templates Customise how your videos look in the recipient's inbox, add …" at bounding box center [572, 114] width 549 height 59
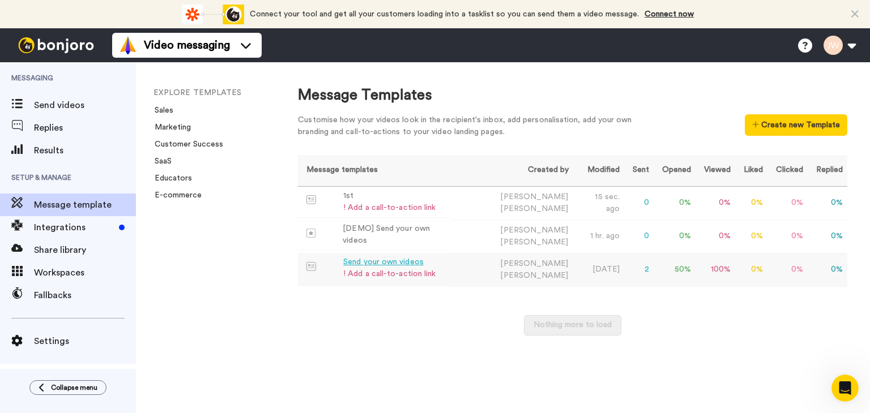
drag, startPoint x: 369, startPoint y: 261, endPoint x: 349, endPoint y: 261, distance: 19.8
click at [349, 261] on div "Send your own videos" at bounding box center [389, 263] width 92 height 12
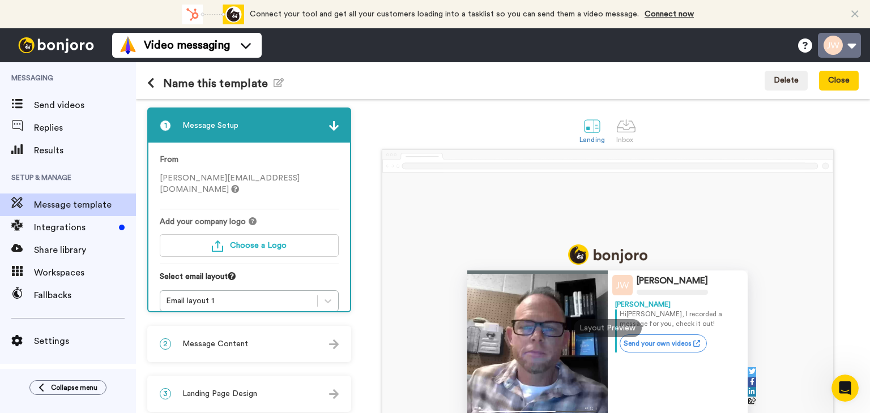
click at [849, 48] on button at bounding box center [839, 45] width 43 height 25
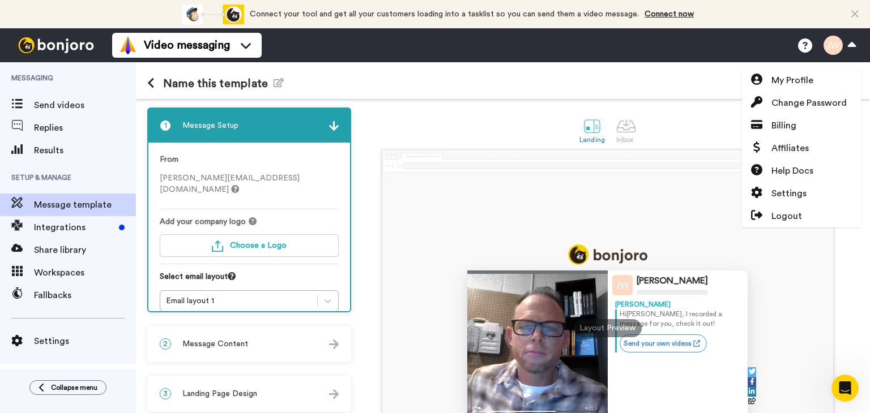
click at [476, 120] on div "Landing Inbox" at bounding box center [608, 129] width 502 height 39
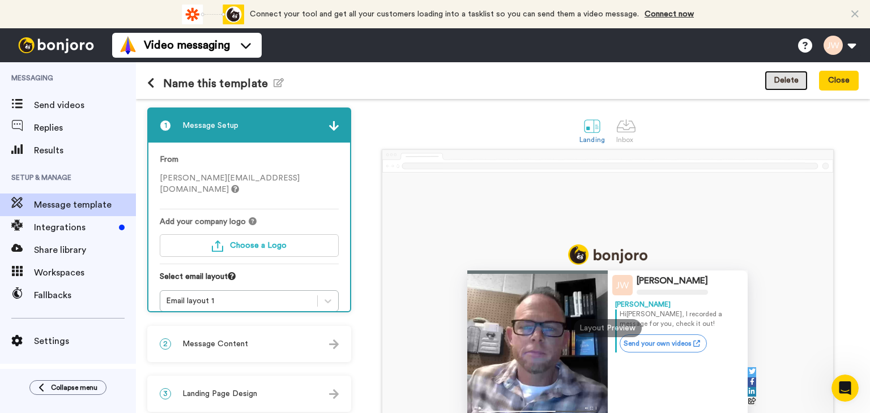
click at [796, 82] on button "Delete" at bounding box center [786, 81] width 43 height 20
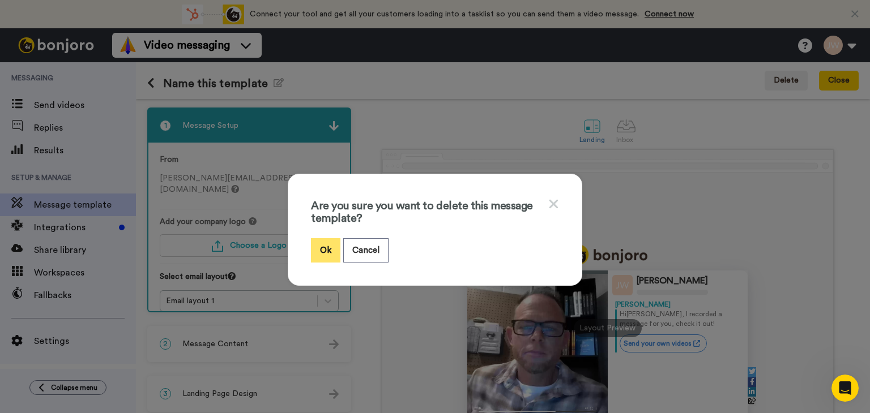
click at [322, 252] on button "Ok" at bounding box center [325, 250] width 29 height 24
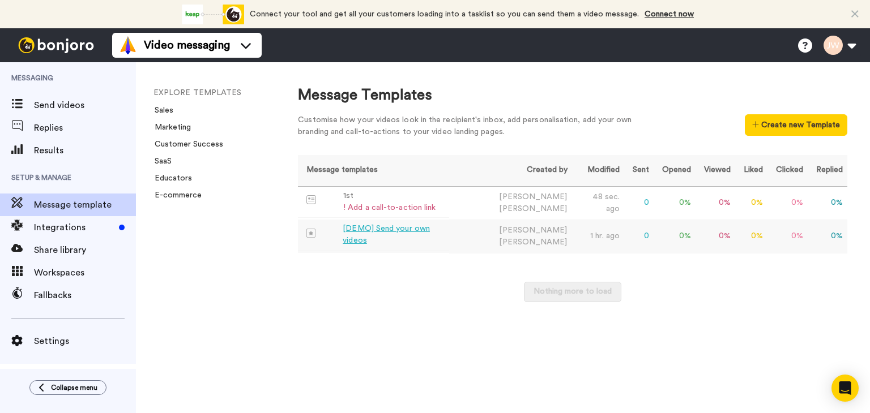
click at [366, 232] on div "[DEMO] Send your own videos" at bounding box center [394, 235] width 102 height 24
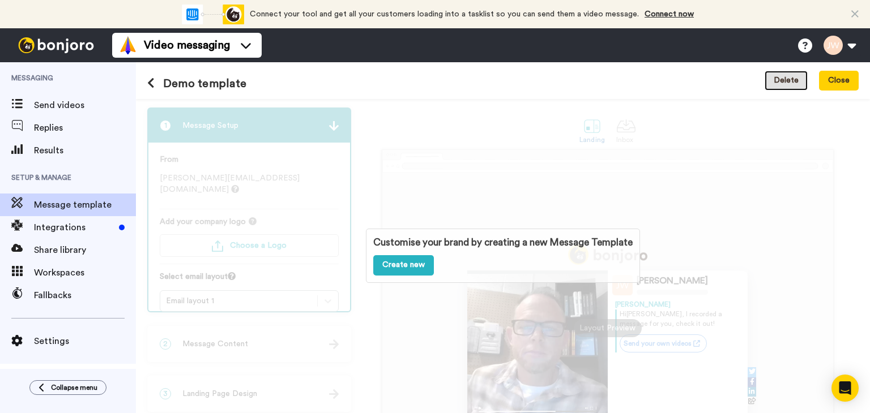
click at [797, 80] on button "Delete" at bounding box center [786, 81] width 43 height 20
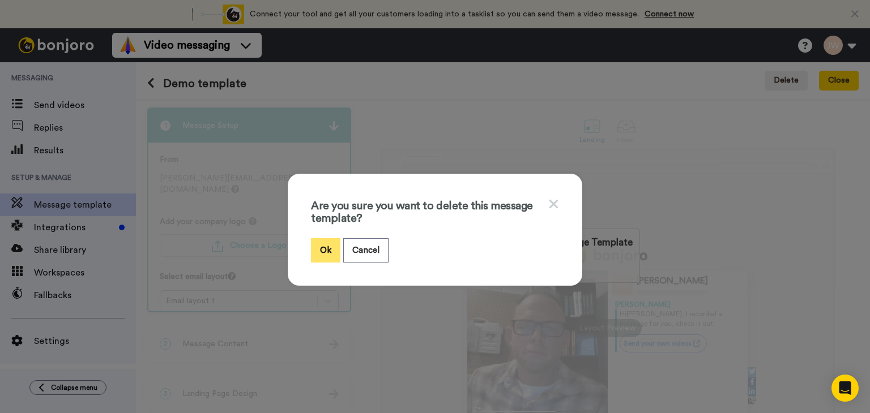
click at [323, 251] on button "Ok" at bounding box center [325, 250] width 29 height 24
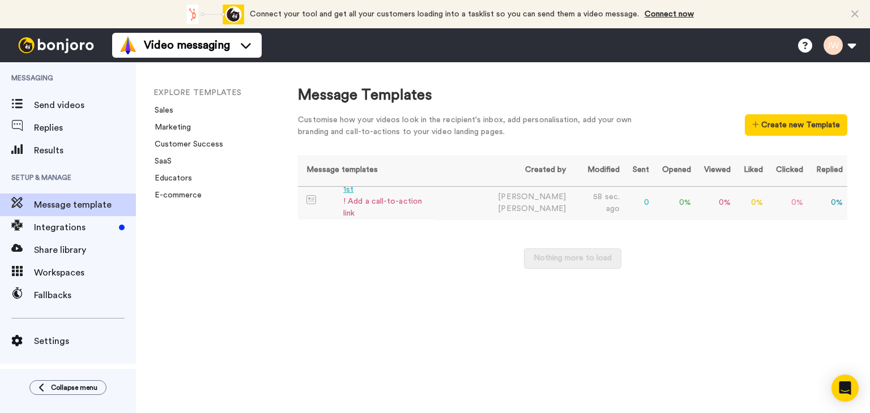
click at [398, 207] on div "! Add a call-to-action link" at bounding box center [387, 208] width 89 height 24
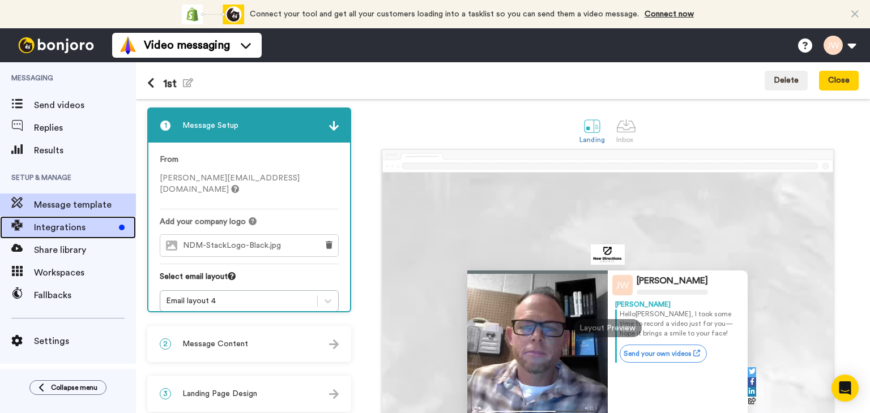
click at [54, 229] on span "Integrations" at bounding box center [74, 228] width 80 height 14
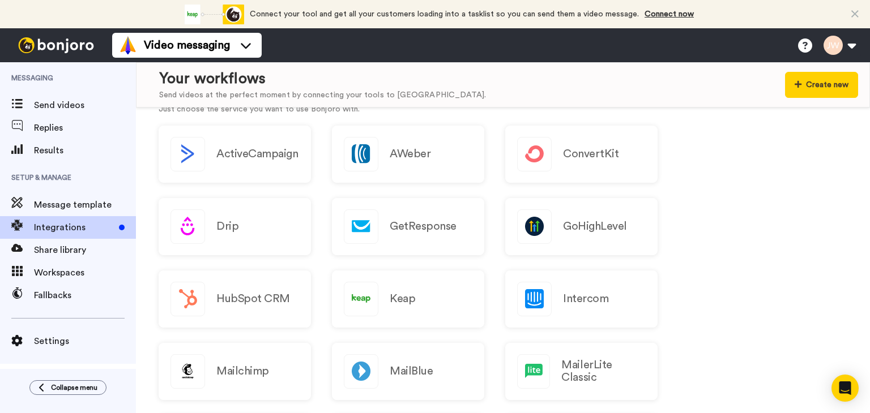
scroll to position [227, 0]
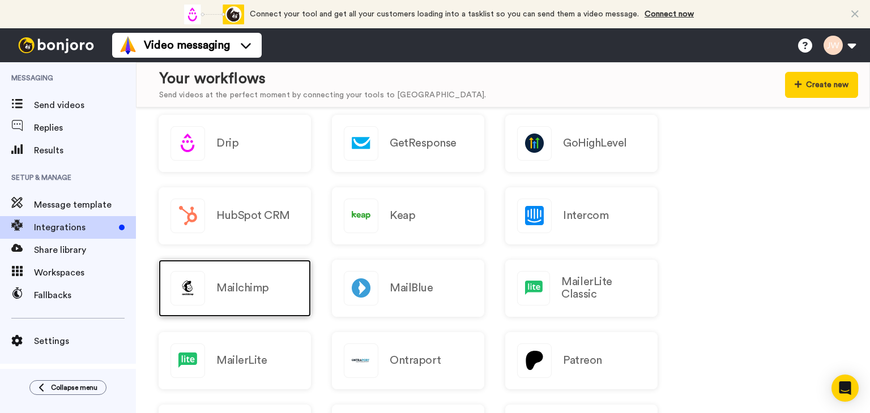
click at [249, 291] on h2 "Mailchimp" at bounding box center [242, 288] width 53 height 12
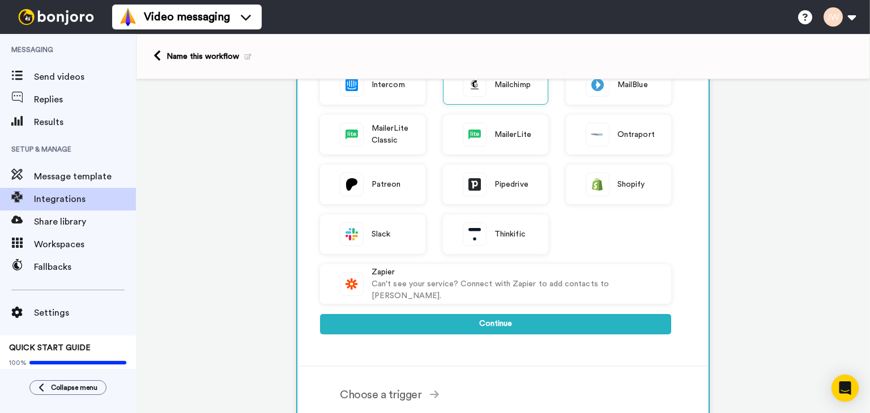
scroll to position [283, 0]
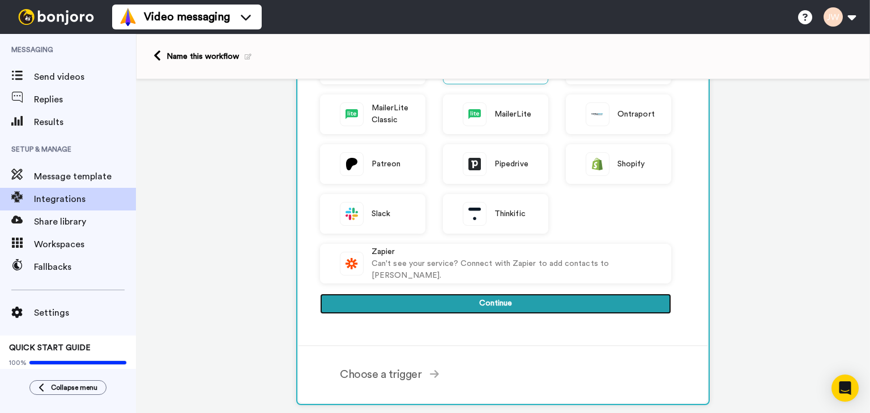
click at [446, 305] on button "Continue" at bounding box center [495, 304] width 351 height 20
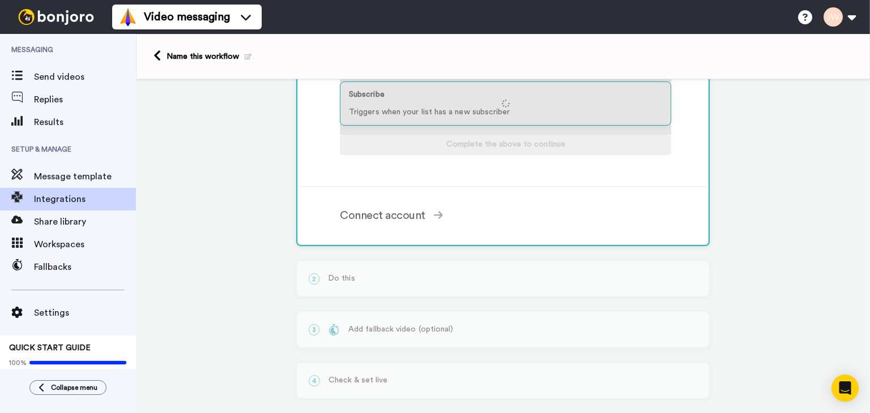
scroll to position [133, 0]
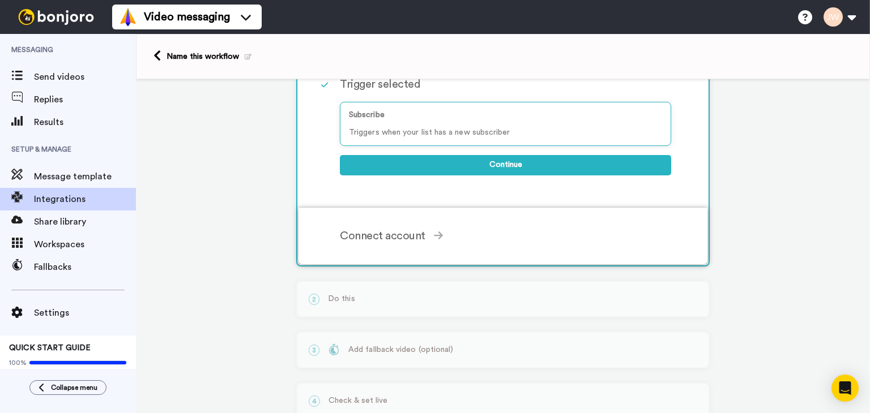
click at [434, 234] on icon at bounding box center [438, 236] width 9 height 8
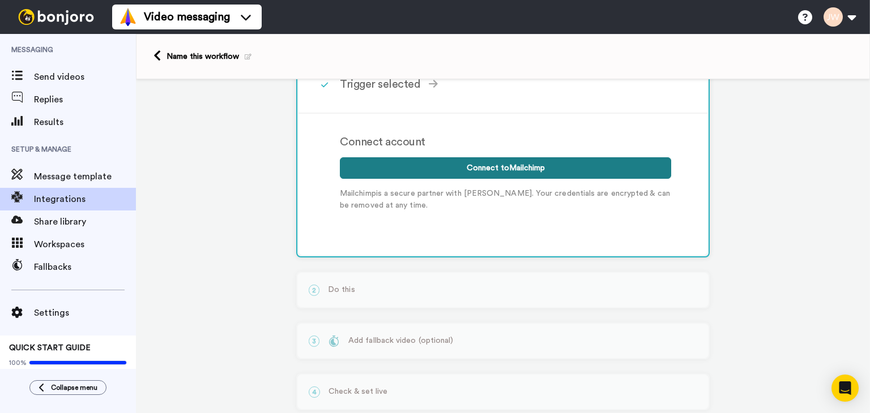
click at [487, 169] on button "Connect to Mailchimp" at bounding box center [505, 168] width 331 height 22
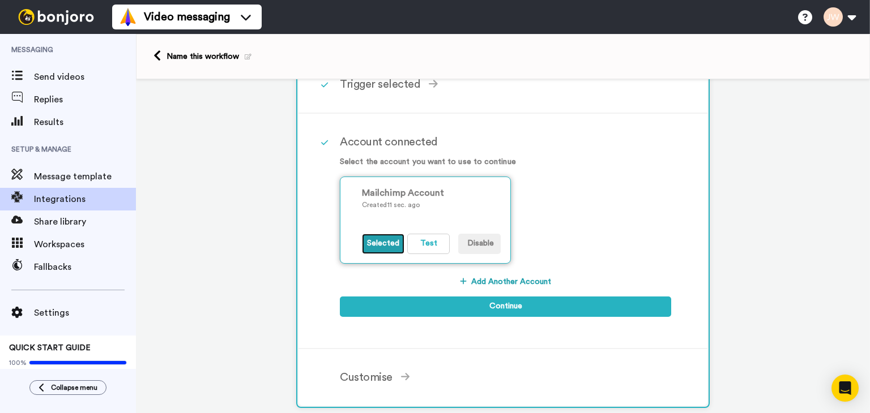
click at [387, 250] on button "Selected" at bounding box center [383, 244] width 42 height 20
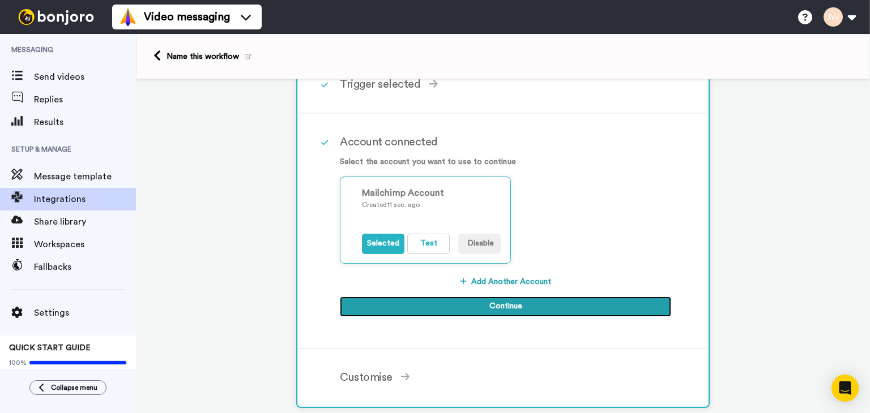
click at [439, 306] on button "Continue" at bounding box center [505, 307] width 331 height 20
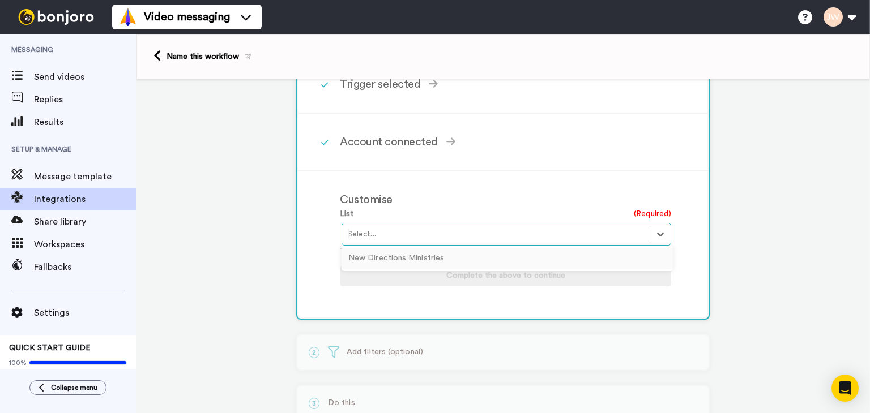
click at [374, 238] on div at bounding box center [496, 235] width 296 height 14
click at [378, 258] on div "New Directions Ministries" at bounding box center [506, 258] width 331 height 21
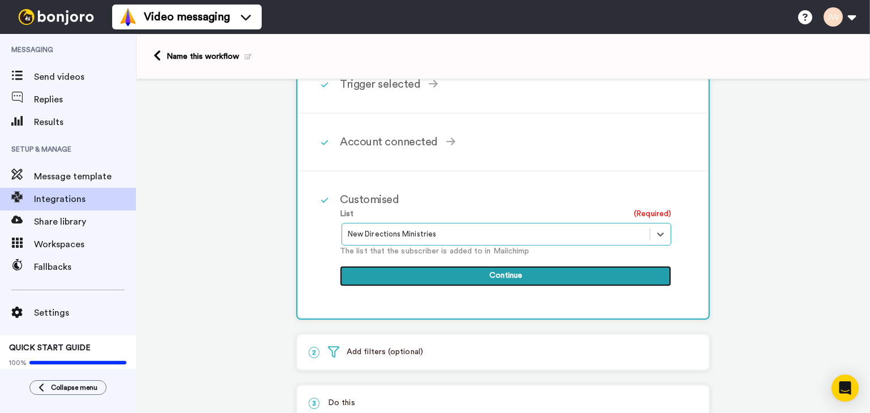
click at [394, 276] on button "Continue" at bounding box center [505, 276] width 331 height 20
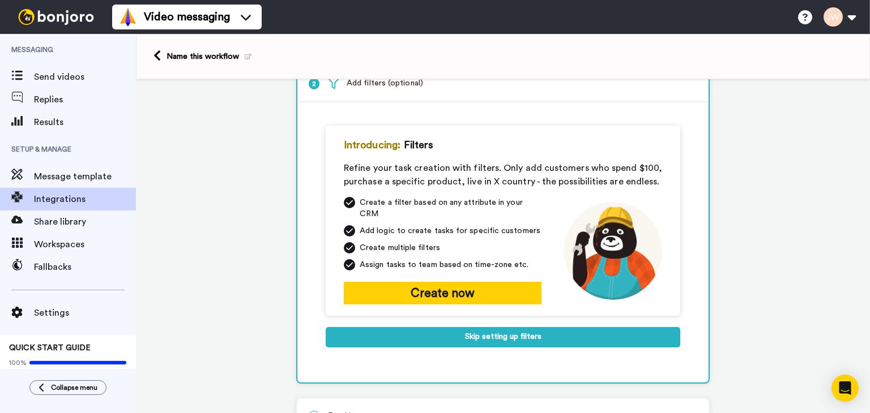
scroll to position [75, 0]
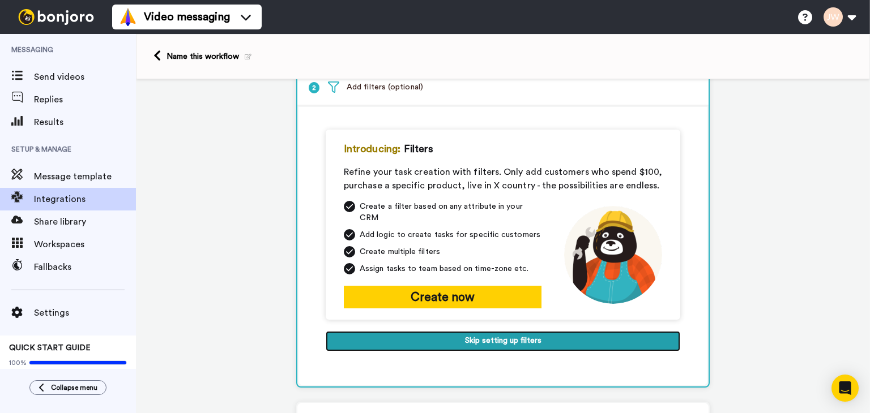
click at [465, 331] on button "Skip setting up filters" at bounding box center [503, 341] width 355 height 20
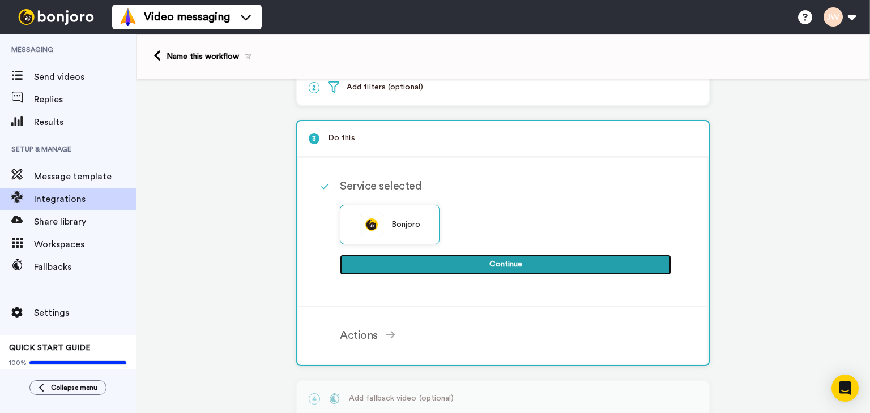
click at [451, 262] on button "Continue" at bounding box center [505, 265] width 331 height 20
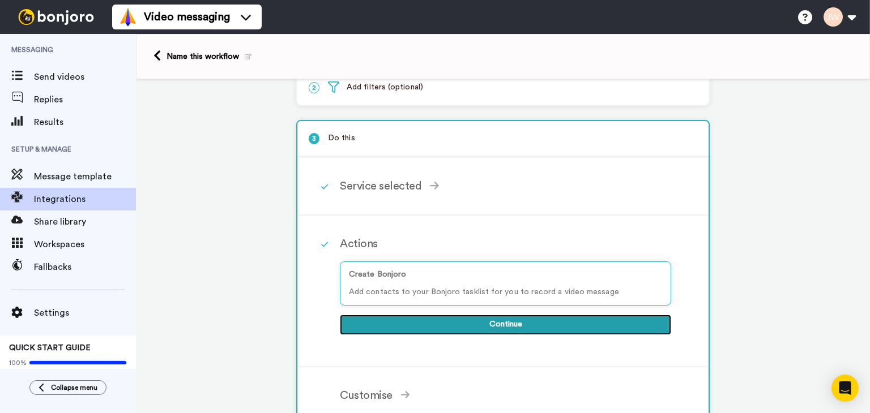
click at [478, 322] on button "Continue" at bounding box center [505, 325] width 331 height 20
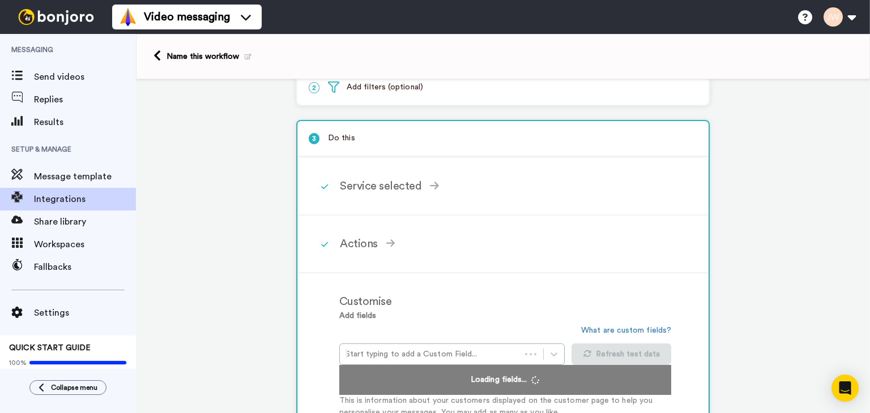
scroll to position [132, 0]
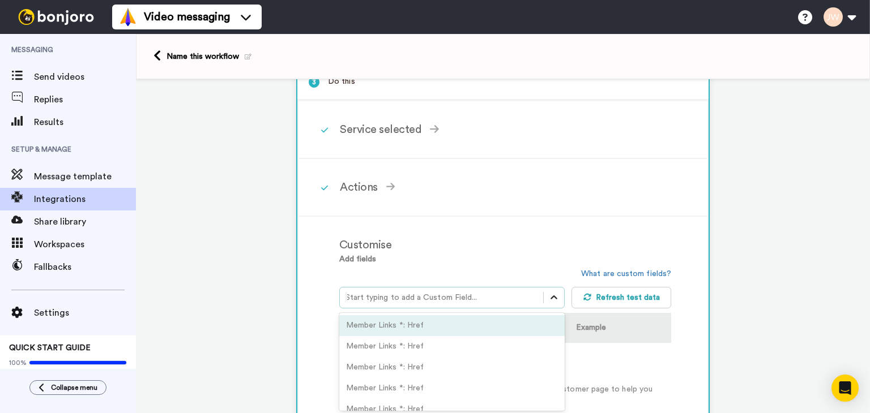
click at [550, 296] on icon at bounding box center [553, 298] width 7 height 4
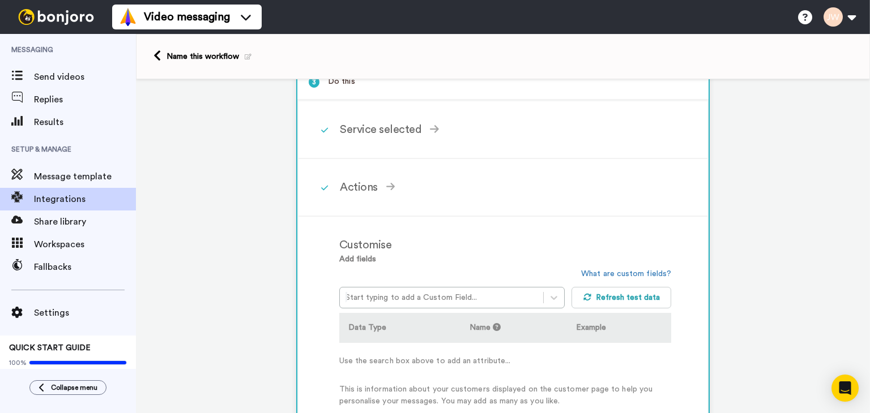
click at [501, 255] on div "Add fields Start typing to add a Custom Field... What are custom fields? Refres…" at bounding box center [505, 331] width 332 height 154
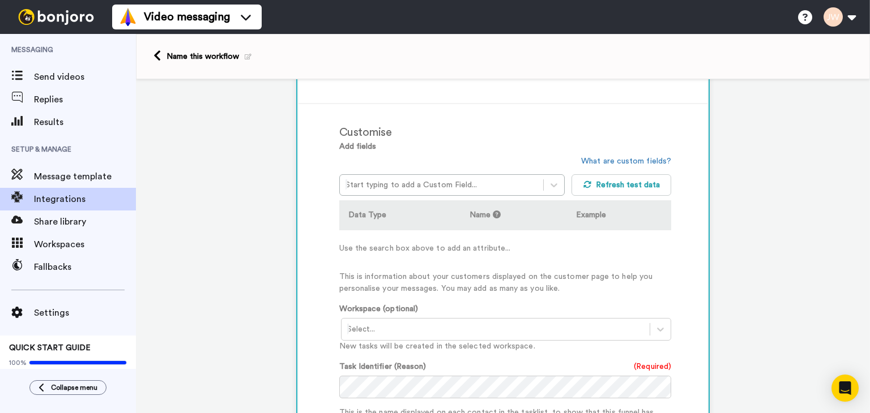
scroll to position [283, 0]
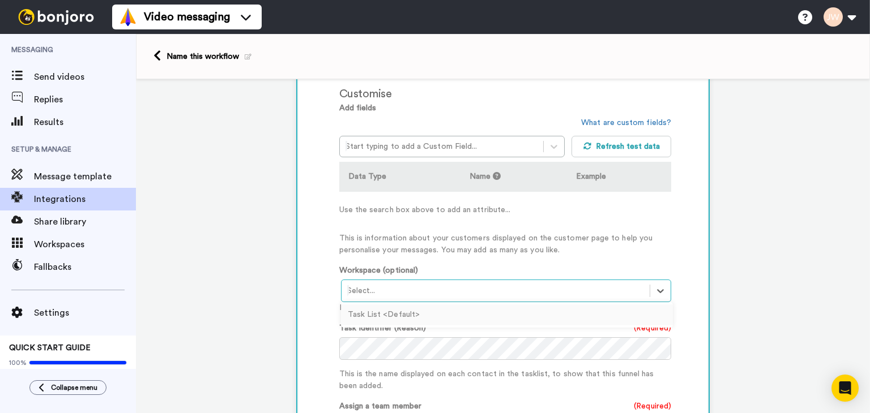
click at [543, 291] on div at bounding box center [495, 291] width 297 height 14
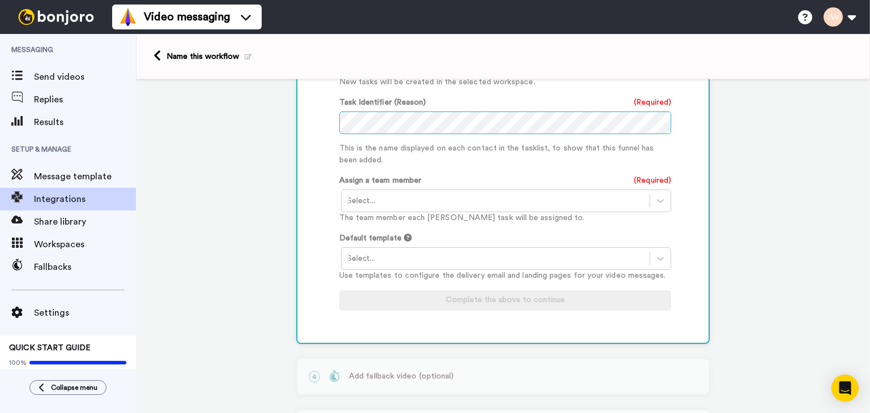
scroll to position [510, 0]
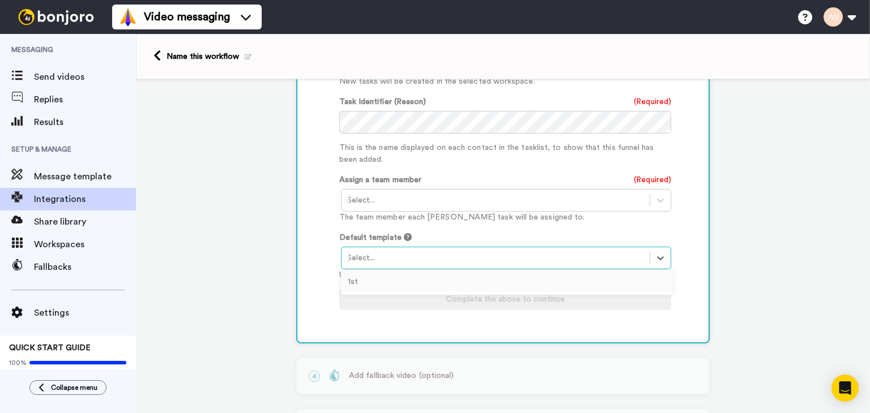
click at [482, 262] on div at bounding box center [495, 258] width 297 height 14
click at [460, 280] on div "1st" at bounding box center [507, 282] width 332 height 21
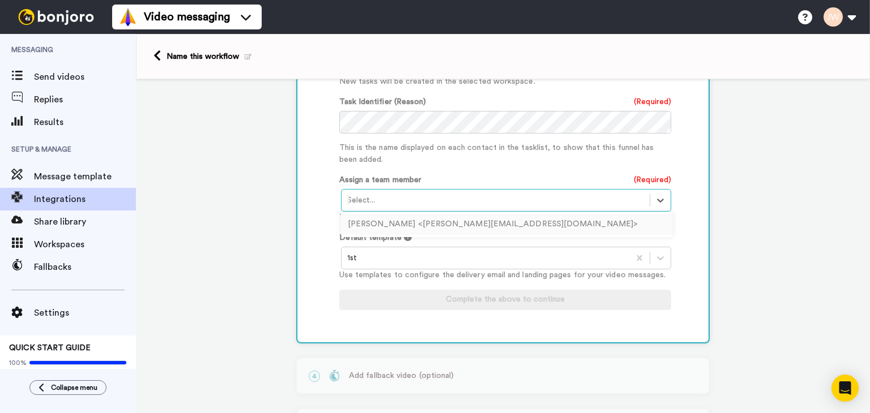
click at [501, 199] on div at bounding box center [495, 201] width 297 height 14
click at [657, 199] on icon at bounding box center [660, 201] width 7 height 4
click at [473, 199] on div at bounding box center [495, 201] width 297 height 14
click at [408, 219] on div "Justin Wiseman <justinw@newdirectionsministries.org>" at bounding box center [507, 224] width 332 height 21
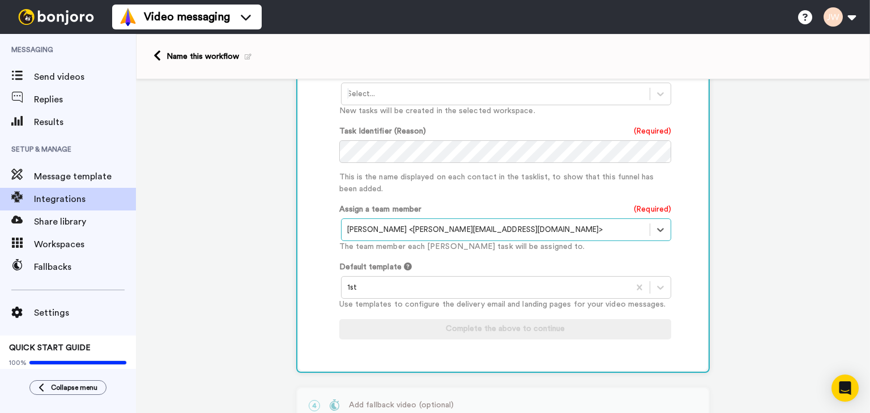
scroll to position [453, 0]
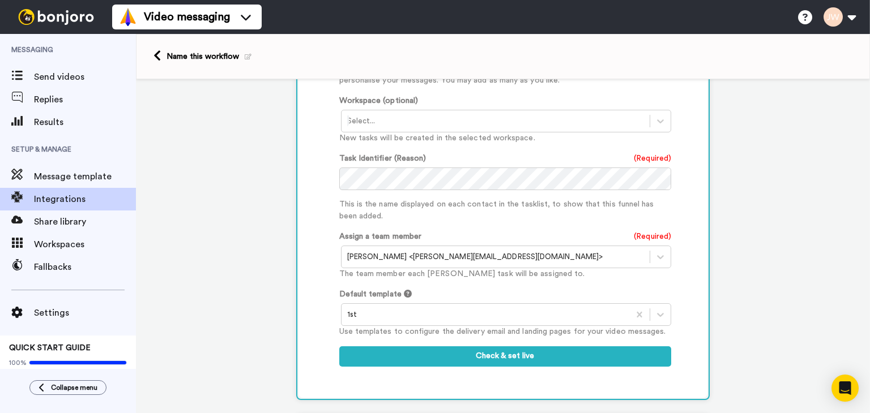
click at [607, 155] on div "Task Identifier (Reason) (Required) This is the name displayed on each contact …" at bounding box center [505, 188] width 332 height 70
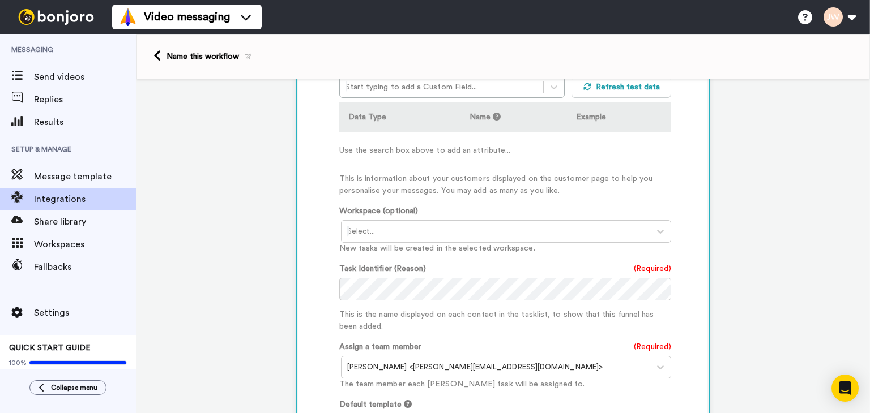
scroll to position [340, 0]
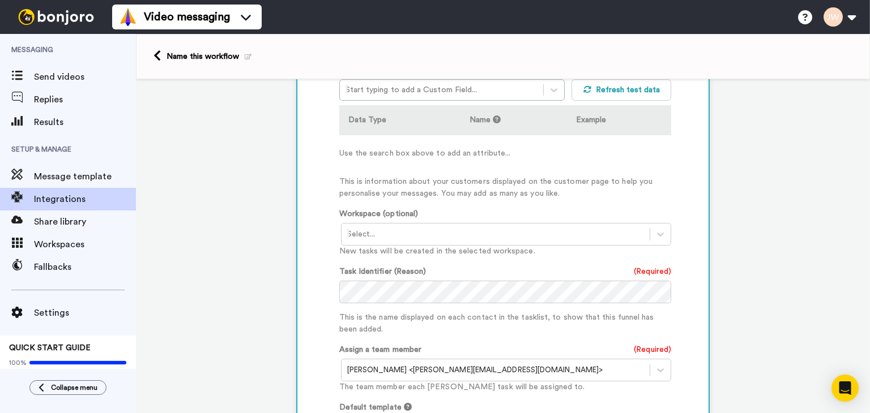
click at [592, 237] on div at bounding box center [495, 235] width 297 height 14
click at [523, 233] on div at bounding box center [495, 235] width 297 height 14
click at [491, 260] on div "Task List <Default>" at bounding box center [507, 258] width 332 height 21
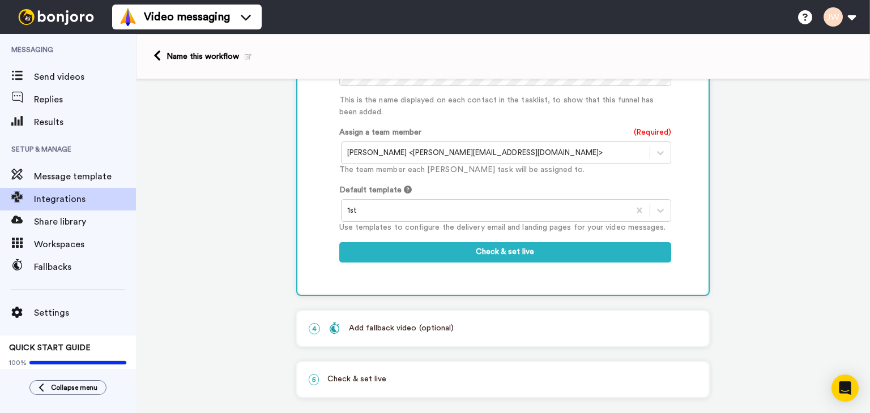
scroll to position [566, 0]
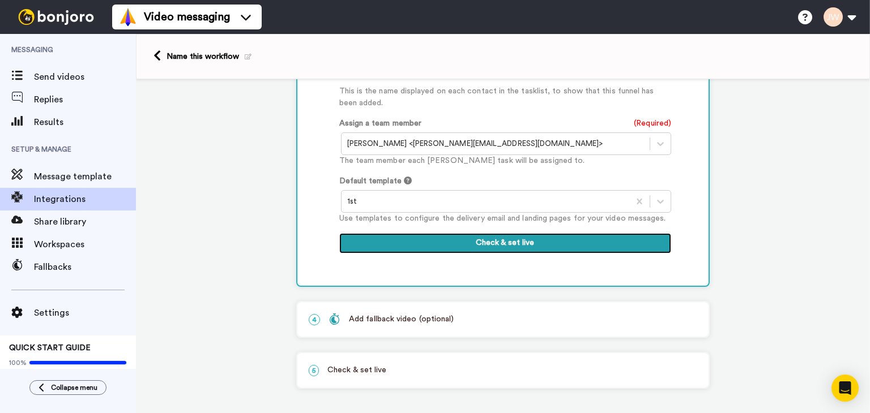
click at [519, 243] on button "Check & set live" at bounding box center [505, 243] width 332 height 20
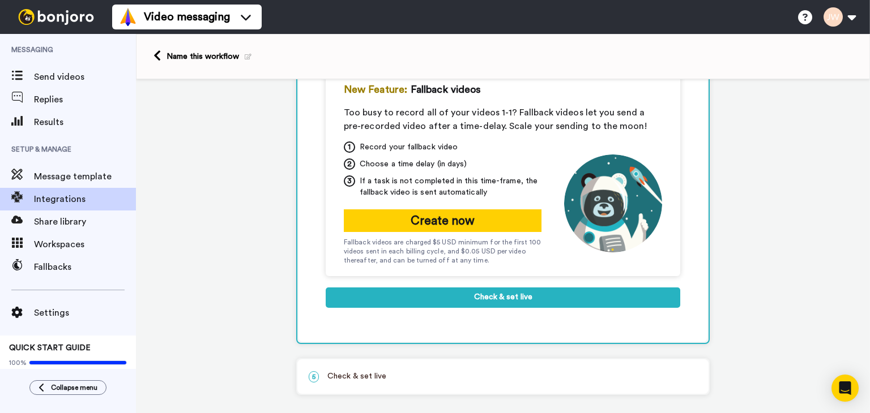
scroll to position [244, 0]
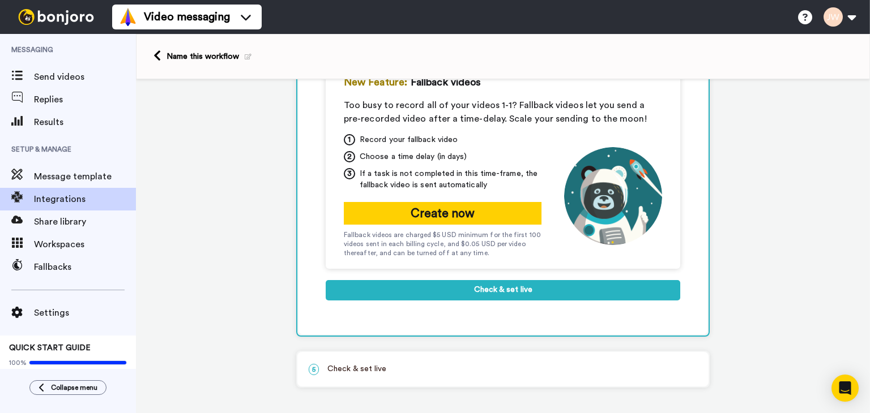
click at [394, 368] on p "5 Check & set live" at bounding box center [503, 370] width 388 height 12
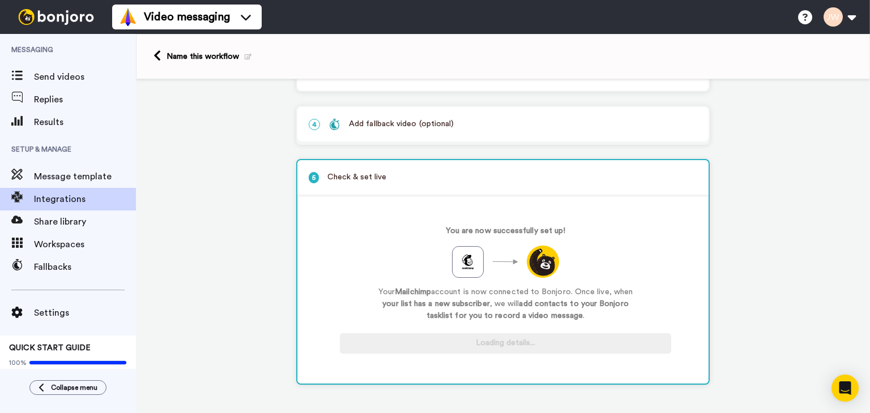
scroll to position [138, 0]
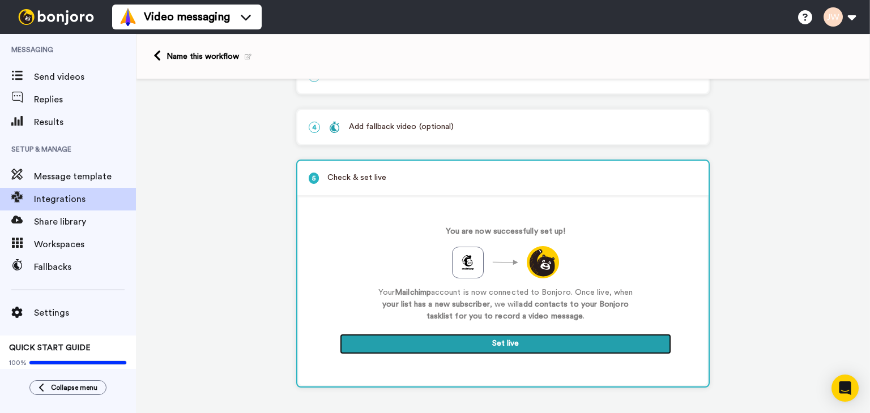
click at [513, 341] on button "Set live" at bounding box center [505, 344] width 331 height 20
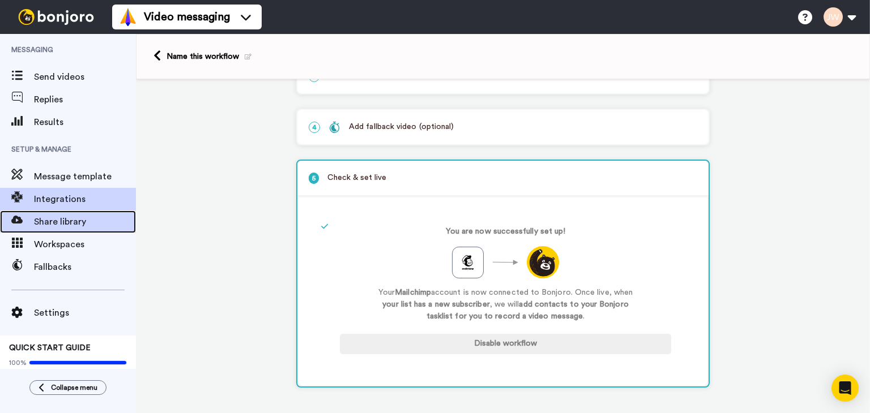
click at [75, 225] on span "Share library" at bounding box center [85, 222] width 102 height 14
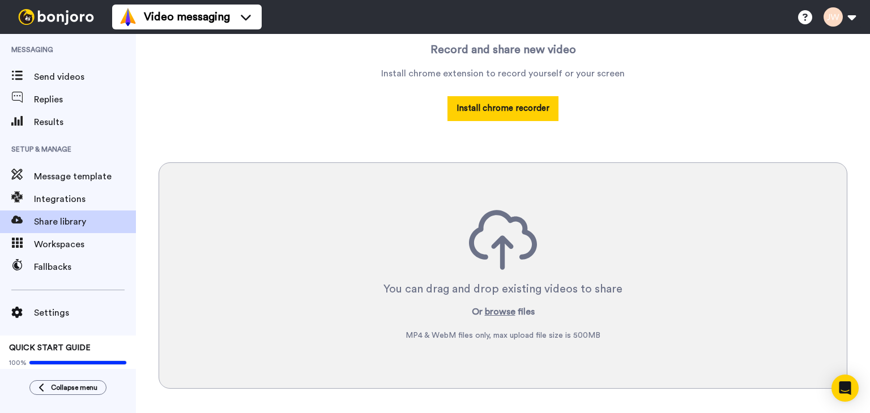
scroll to position [129, 0]
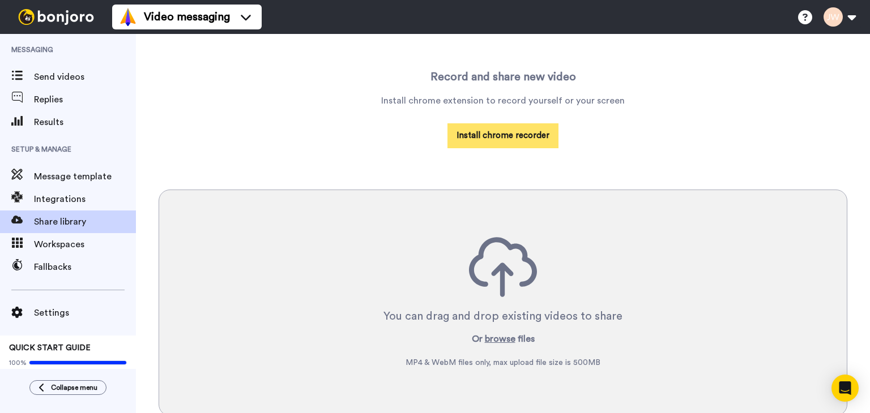
click at [526, 139] on button "Install chrome recorder" at bounding box center [502, 135] width 111 height 24
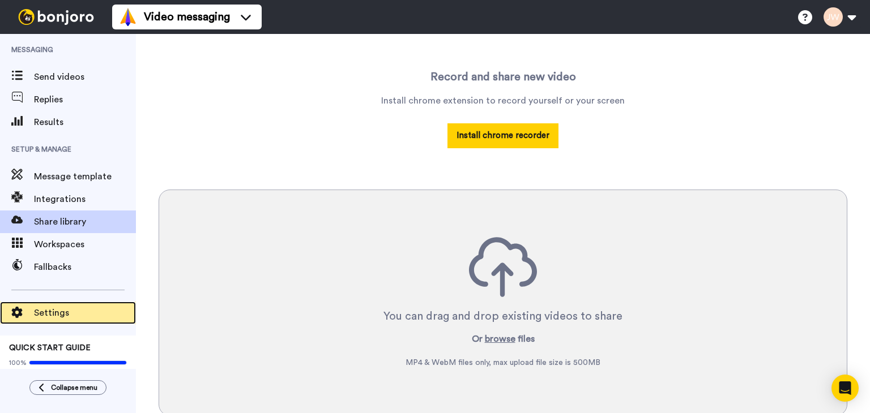
click at [41, 312] on span "Settings" at bounding box center [85, 313] width 102 height 14
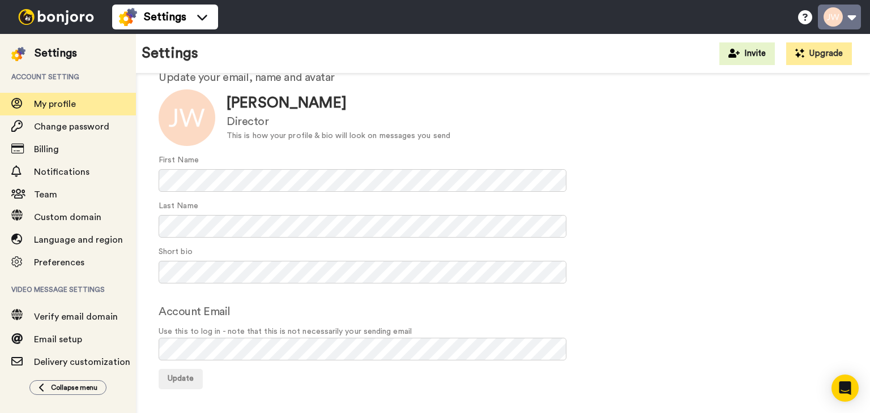
click at [846, 19] on button at bounding box center [839, 17] width 43 height 25
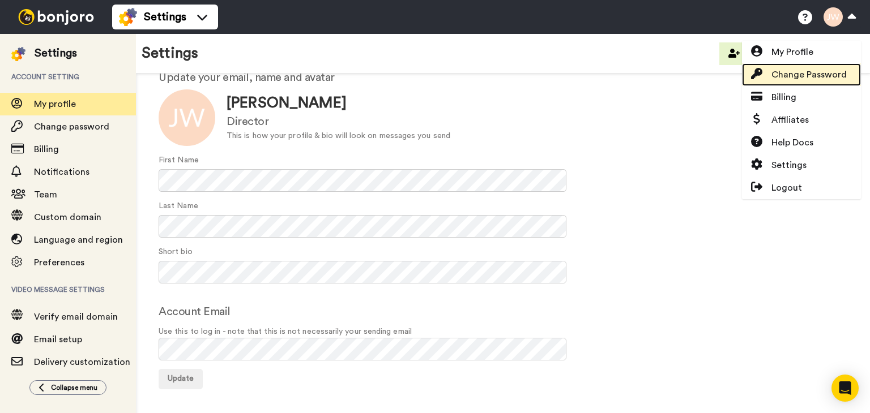
click at [818, 76] on span "Change Password" at bounding box center [808, 75] width 75 height 14
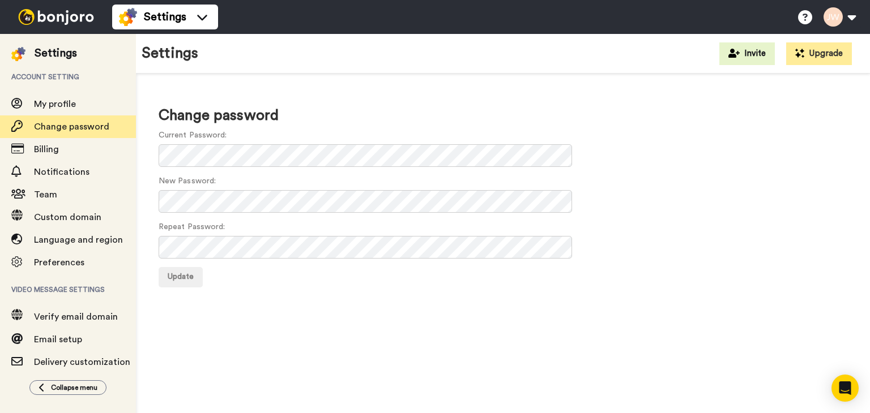
click at [342, 114] on h1 "Change password" at bounding box center [503, 116] width 689 height 16
click at [220, 168] on form "Current Password: New Password: Repeat Password: Update" at bounding box center [503, 209] width 689 height 158
click at [186, 281] on button "Update" at bounding box center [181, 277] width 44 height 20
click at [54, 103] on span "My profile" at bounding box center [55, 104] width 42 height 9
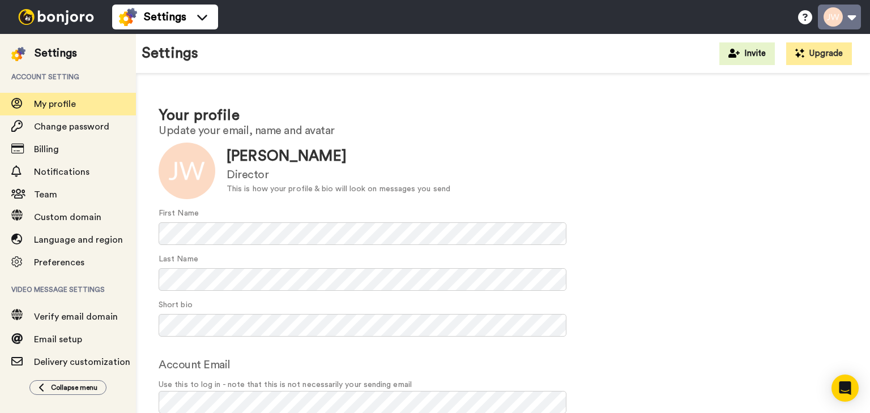
click at [829, 21] on button at bounding box center [839, 17] width 43 height 25
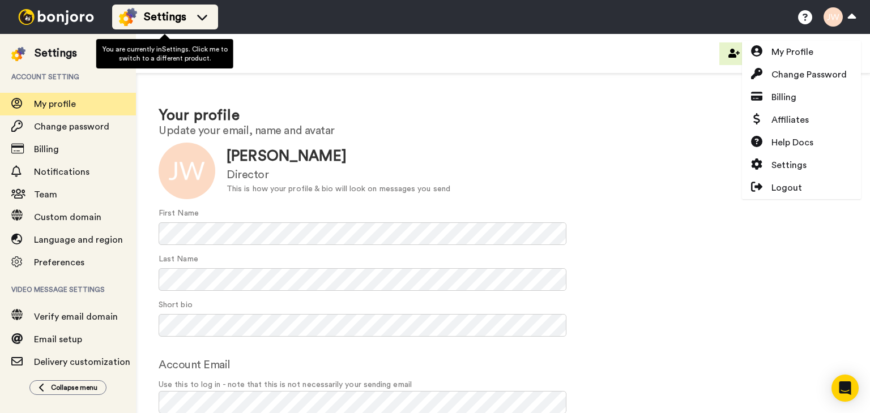
click at [160, 14] on span "Settings" at bounding box center [165, 17] width 42 height 16
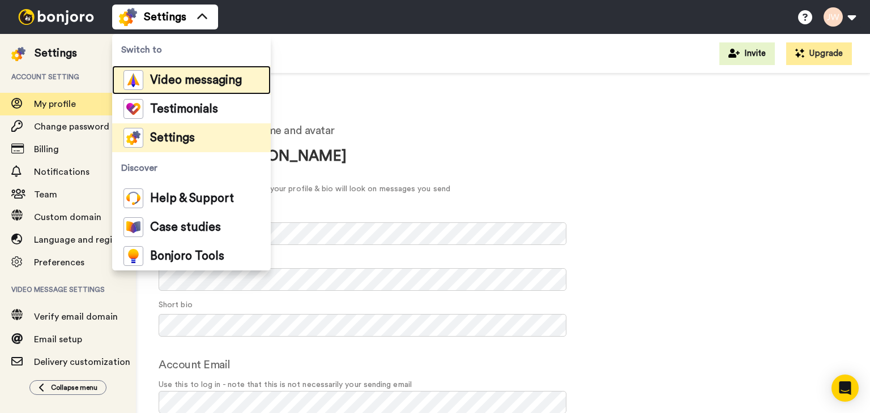
click at [179, 79] on span "Video messaging" at bounding box center [196, 80] width 92 height 11
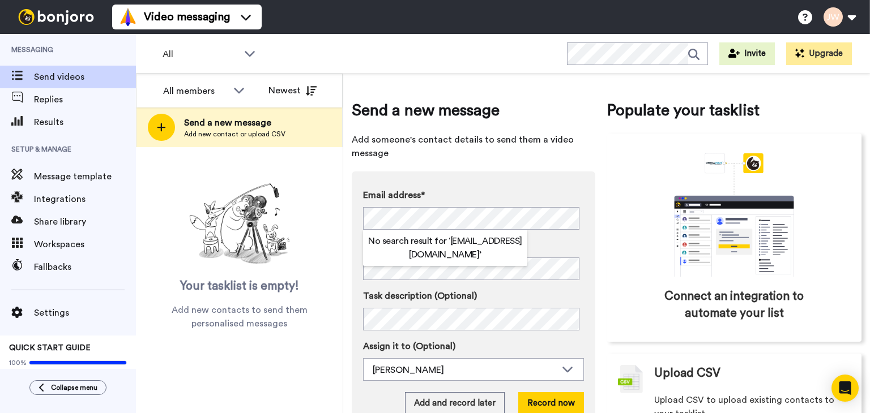
click at [466, 182] on div "Email address* No search result for ‘ [EMAIL_ADDRESS][DOMAIN_NAME] ’ Name Task …" at bounding box center [474, 302] width 244 height 261
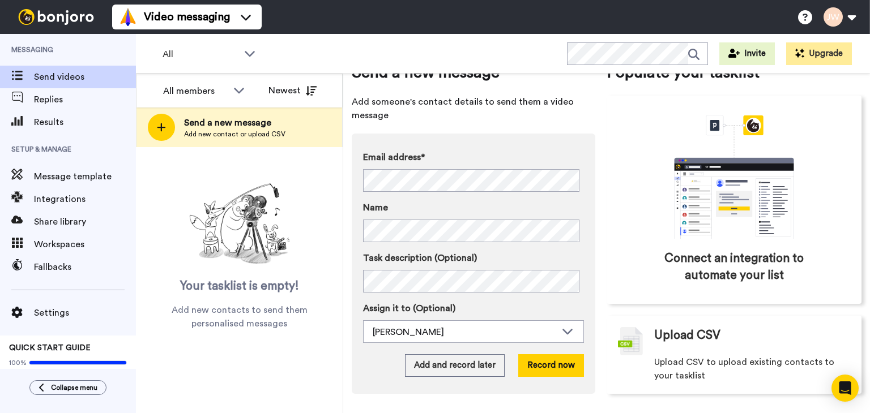
scroll to position [39, 0]
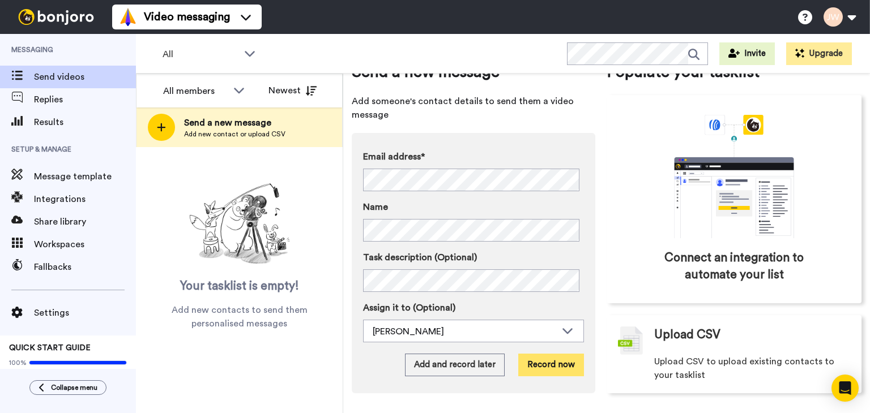
click at [562, 364] on button "Record now" at bounding box center [551, 365] width 66 height 23
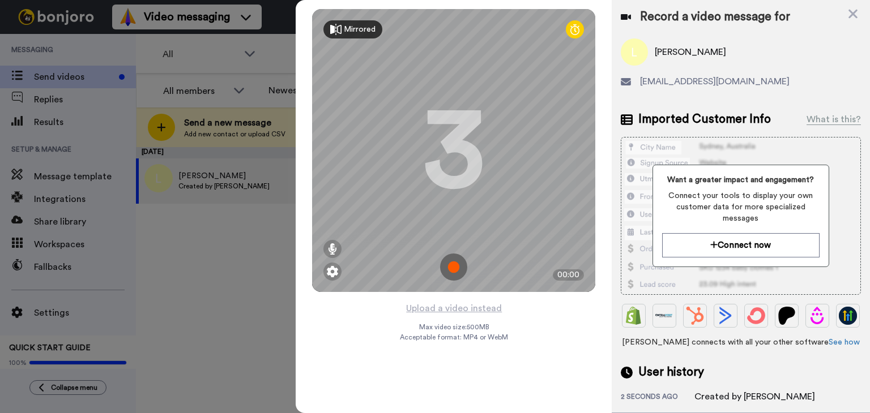
click at [345, 27] on div "Mirrored" at bounding box center [360, 29] width 32 height 11
click at [453, 268] on img at bounding box center [453, 267] width 27 height 27
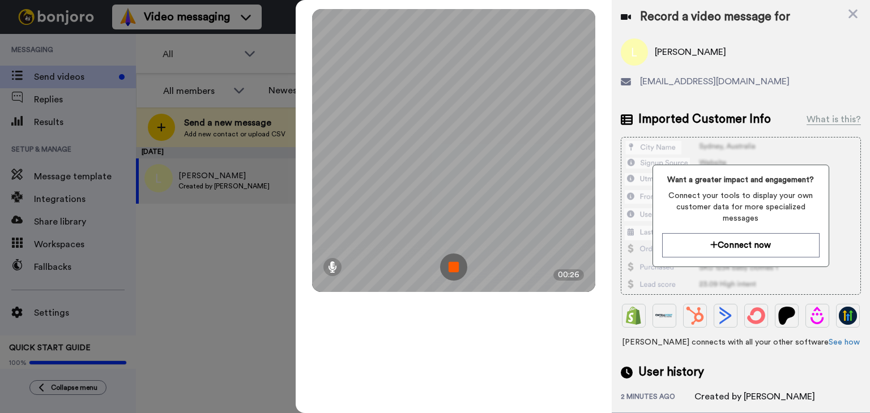
click at [462, 269] on img at bounding box center [453, 267] width 27 height 27
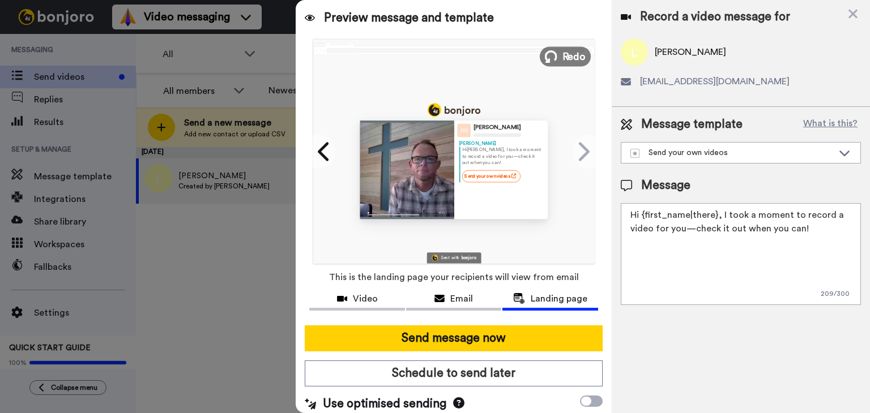
click at [568, 62] on span "Redo" at bounding box center [574, 56] width 24 height 15
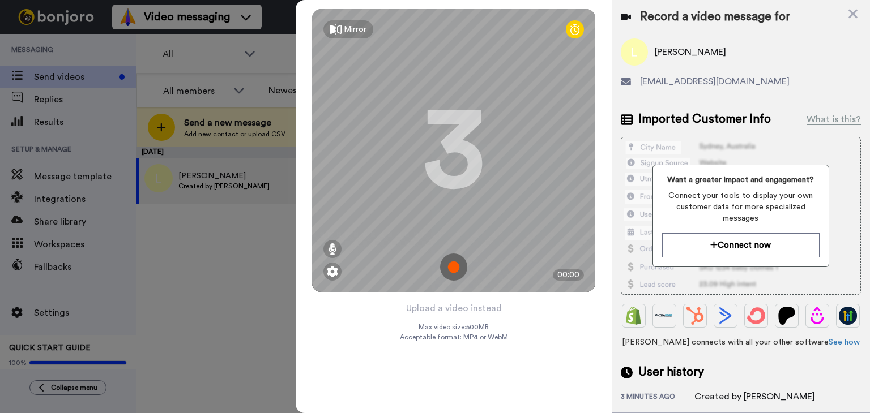
click at [328, 28] on div "Mirror" at bounding box center [348, 29] width 50 height 18
click at [336, 29] on icon at bounding box center [335, 29] width 11 height 11
click at [337, 29] on icon at bounding box center [335, 29] width 11 height 11
click at [455, 272] on img at bounding box center [453, 267] width 27 height 27
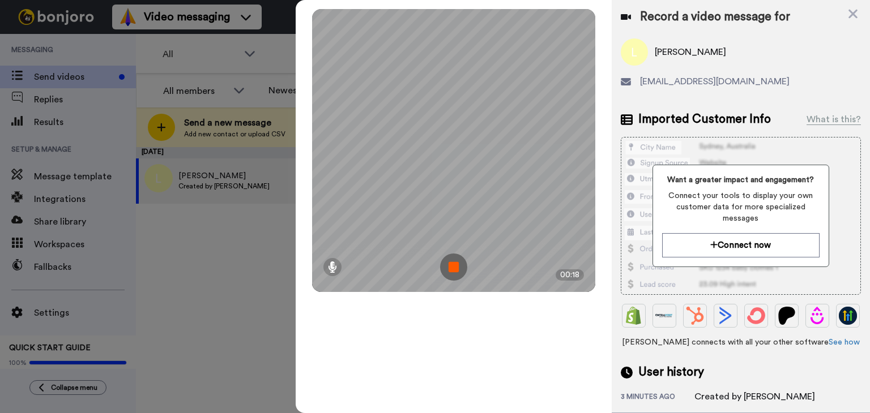
click at [460, 271] on img at bounding box center [453, 267] width 27 height 27
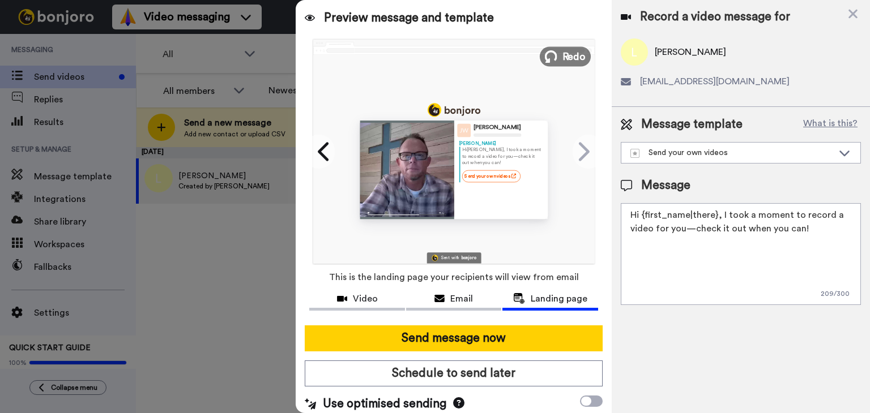
click at [562, 57] on span "Redo" at bounding box center [574, 56] width 24 height 15
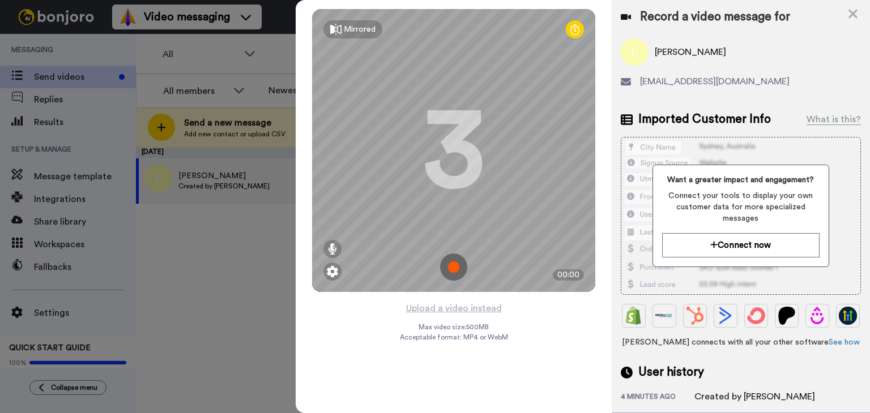
click at [459, 270] on img at bounding box center [453, 267] width 27 height 27
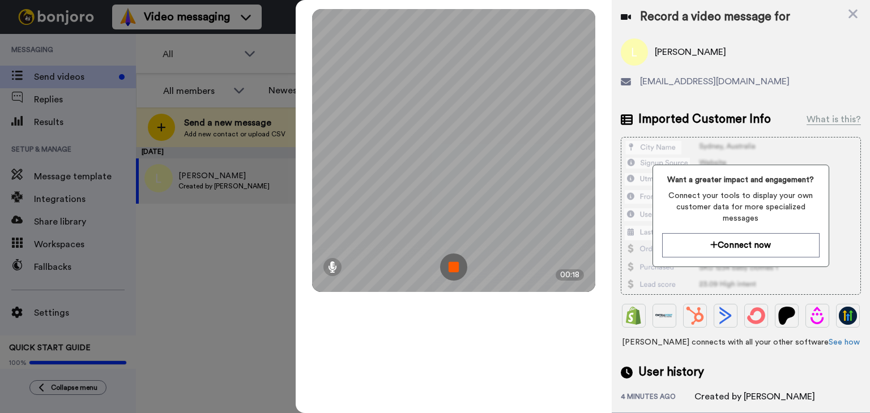
click at [443, 263] on img at bounding box center [453, 267] width 27 height 27
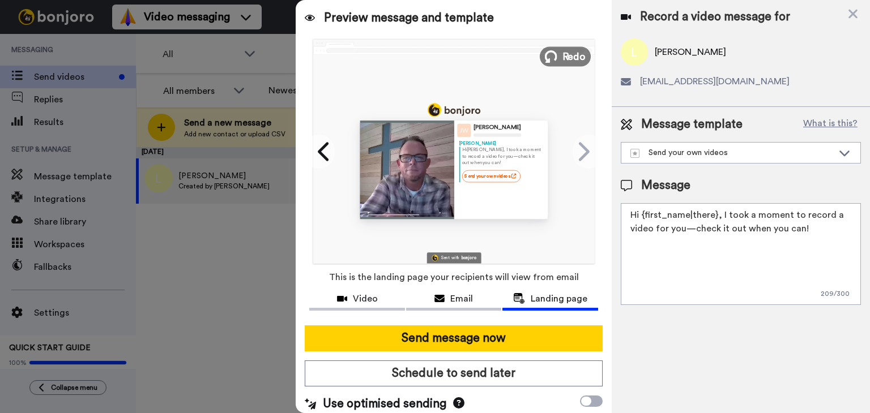
click at [562, 58] on span "Redo" at bounding box center [574, 56] width 24 height 15
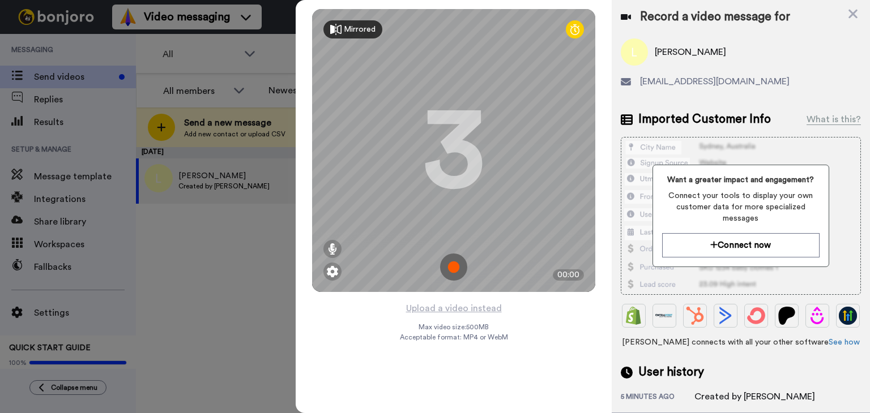
click at [335, 28] on icon at bounding box center [335, 29] width 11 height 11
click at [342, 29] on div "Mirror" at bounding box center [348, 29] width 50 height 18
click at [454, 268] on img at bounding box center [453, 267] width 27 height 27
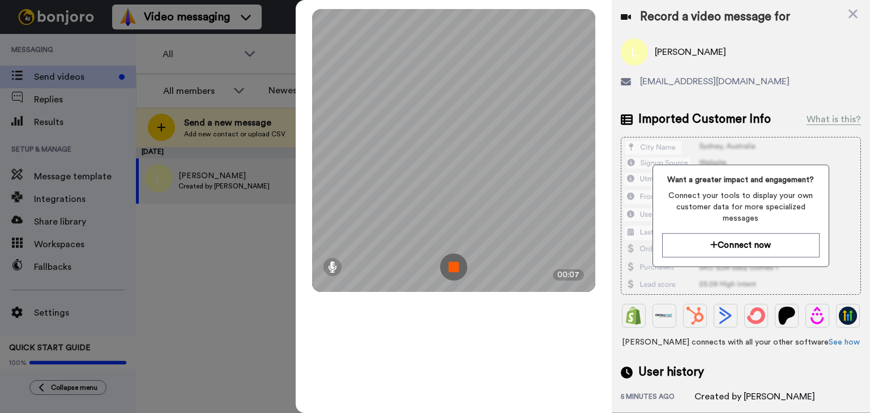
click at [454, 272] on img at bounding box center [453, 267] width 27 height 27
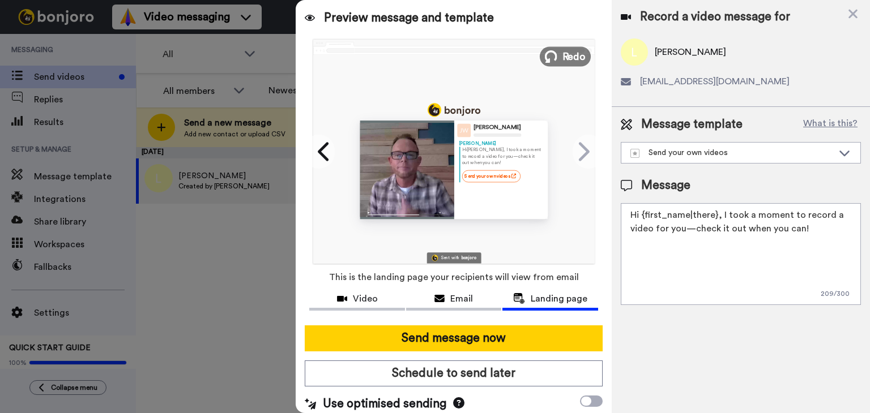
click at [562, 59] on span "Redo" at bounding box center [574, 56] width 24 height 15
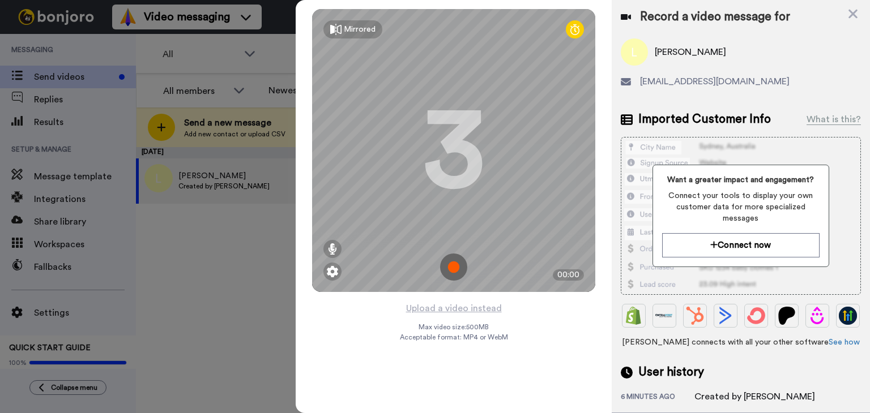
click at [452, 267] on img at bounding box center [453, 267] width 27 height 27
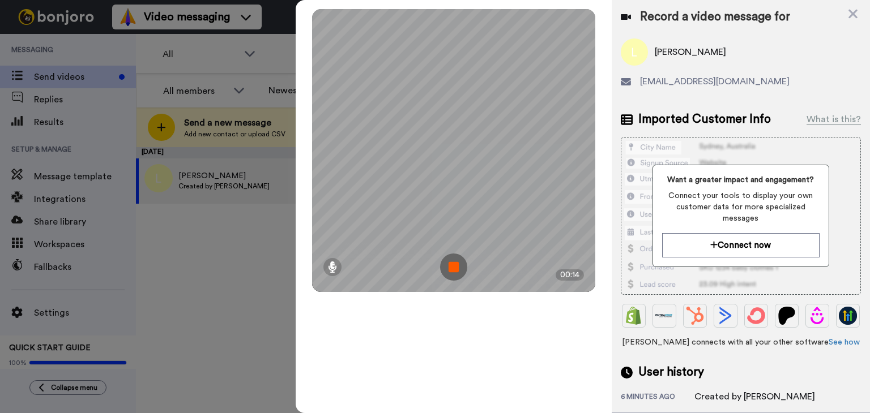
click at [451, 274] on img at bounding box center [453, 267] width 27 height 27
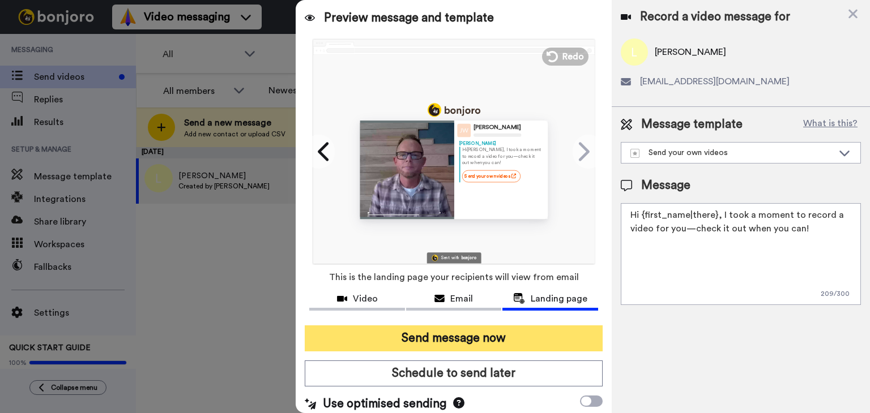
scroll to position [7, 0]
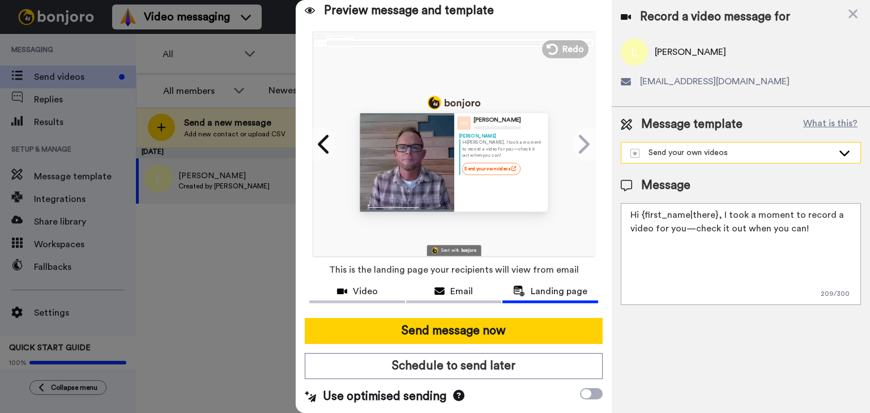
click at [728, 155] on div "Send your own videos" at bounding box center [731, 152] width 203 height 11
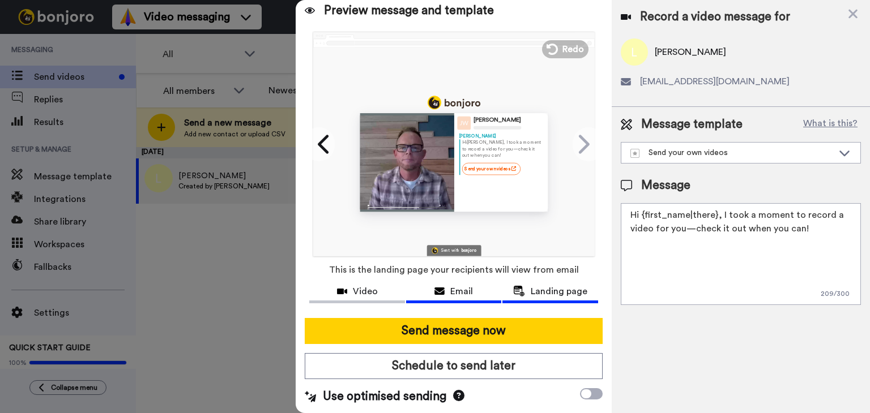
click at [433, 300] on button "Email" at bounding box center [454, 293] width 96 height 21
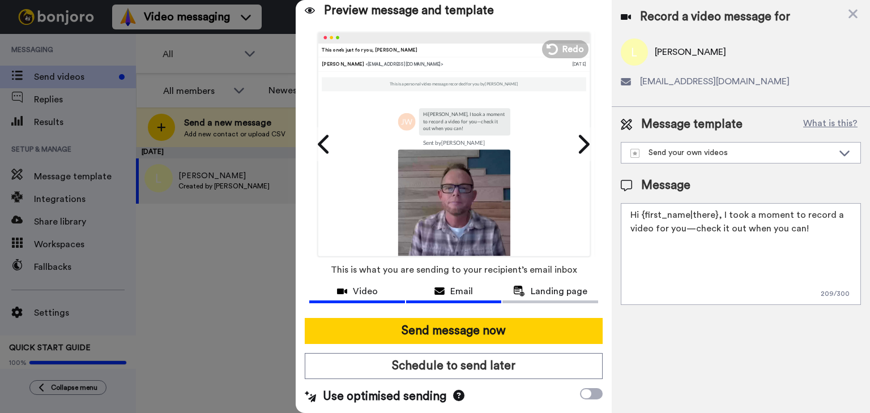
click at [372, 298] on button "Video" at bounding box center [357, 293] width 96 height 21
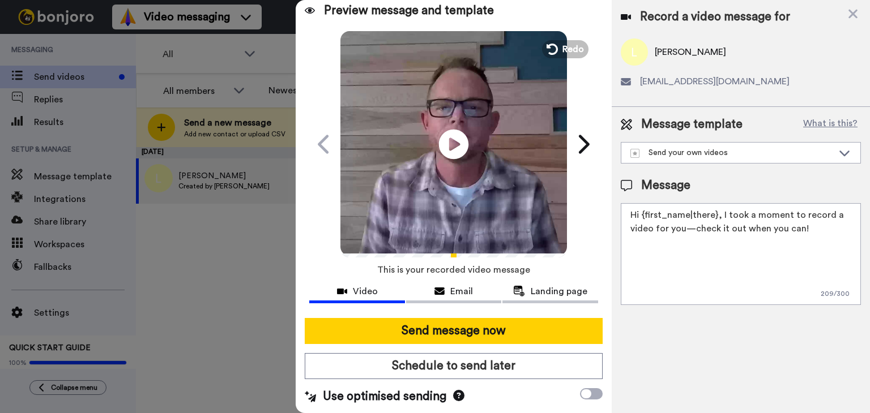
click at [450, 135] on icon at bounding box center [454, 144] width 30 height 30
click at [566, 46] on span "Redo" at bounding box center [574, 48] width 24 height 15
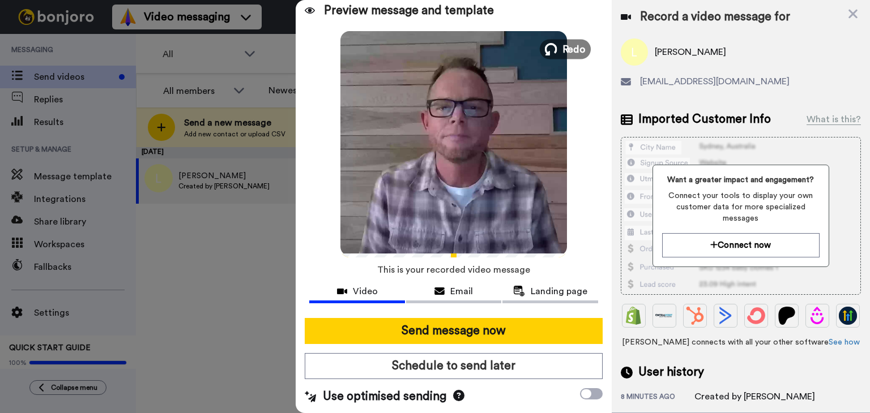
scroll to position [0, 0]
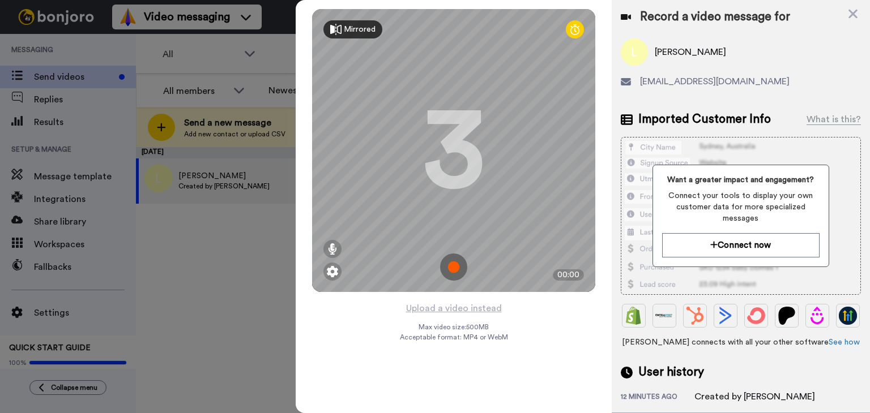
click at [334, 25] on icon at bounding box center [335, 29] width 11 height 11
click at [335, 26] on icon at bounding box center [335, 29] width 11 height 11
click at [454, 272] on img at bounding box center [453, 267] width 27 height 27
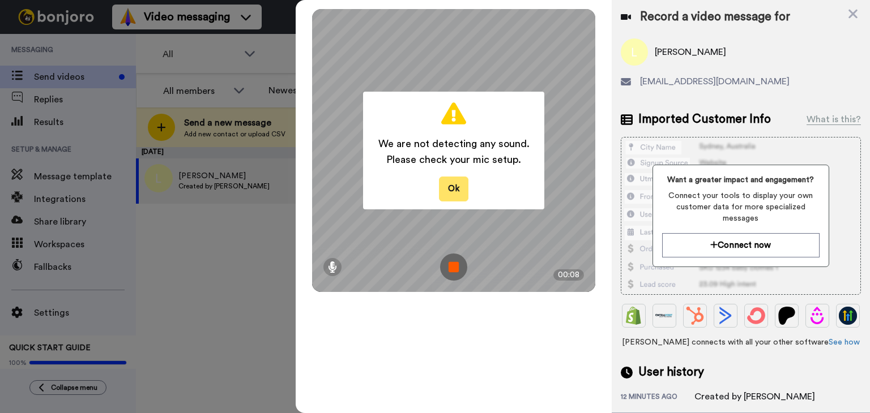
click at [459, 183] on button "Ok" at bounding box center [453, 189] width 29 height 24
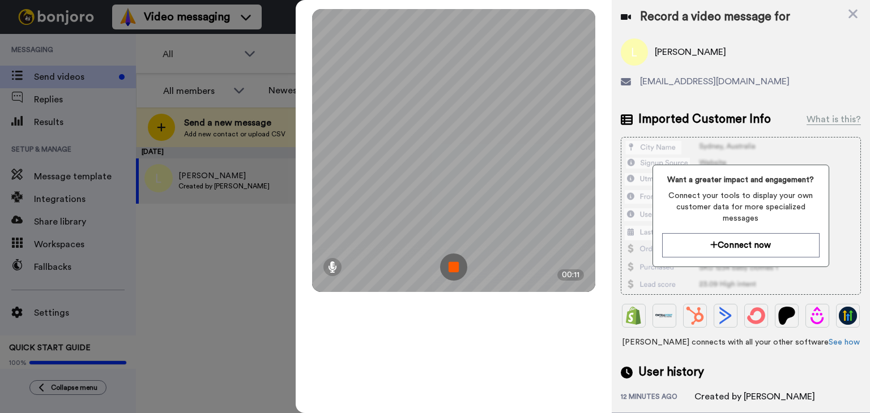
click at [457, 272] on img at bounding box center [453, 267] width 27 height 27
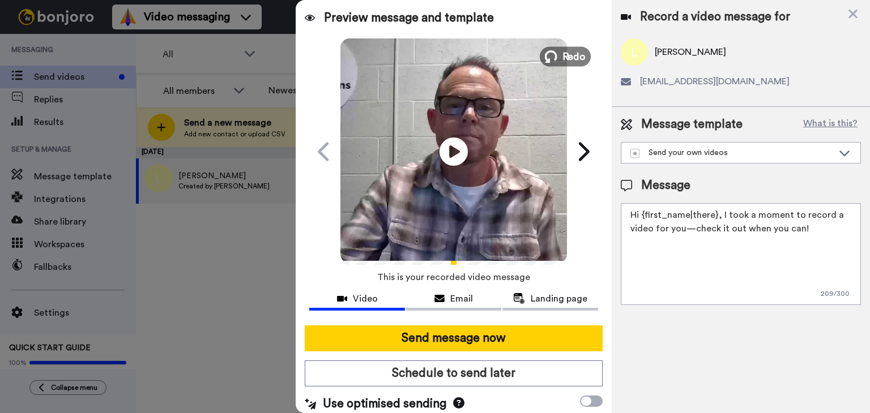
click at [562, 62] on span "Redo" at bounding box center [574, 56] width 24 height 15
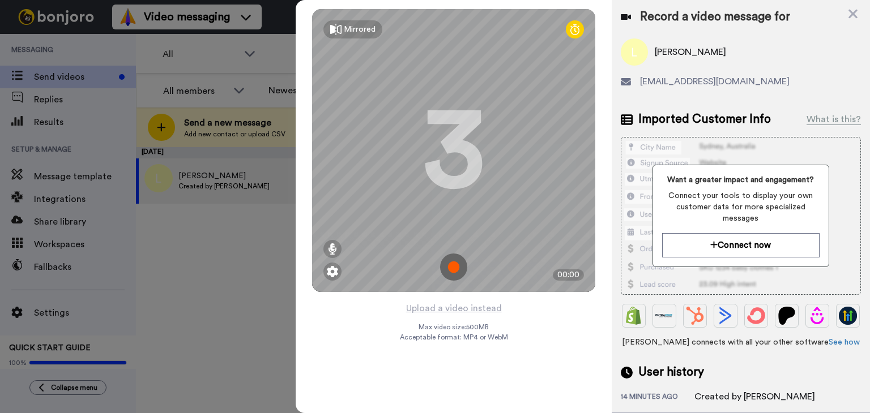
click at [457, 270] on img at bounding box center [453, 267] width 27 height 27
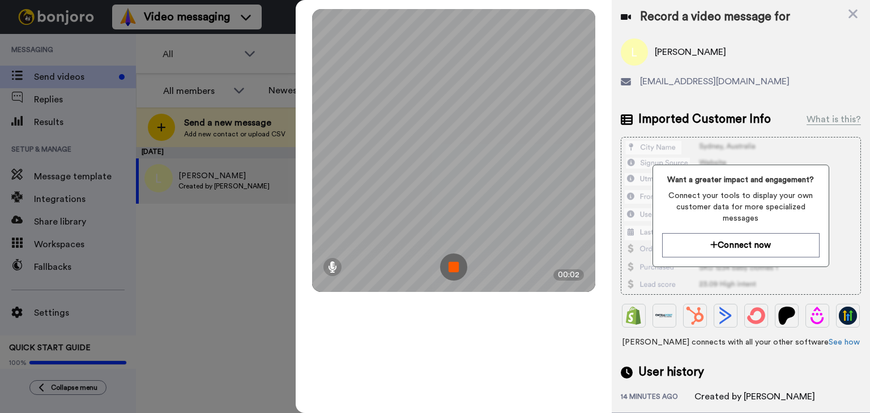
click at [458, 274] on img at bounding box center [453, 267] width 27 height 27
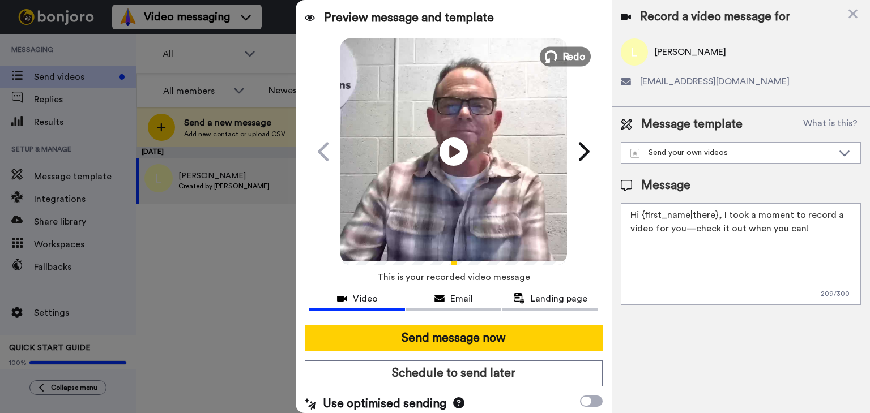
click at [562, 58] on span "Redo" at bounding box center [574, 56] width 24 height 15
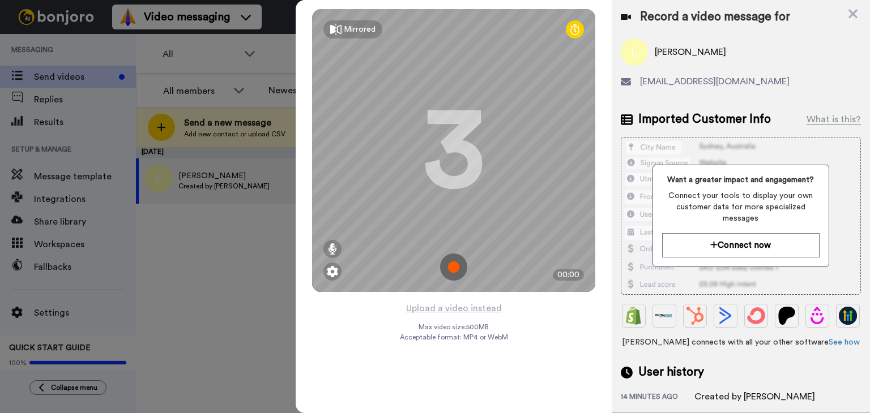
click at [456, 270] on img at bounding box center [453, 267] width 27 height 27
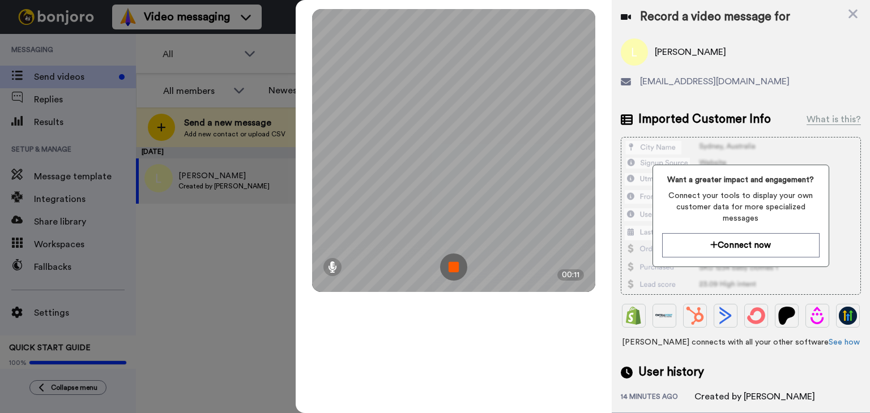
click at [455, 266] on img at bounding box center [453, 267] width 27 height 27
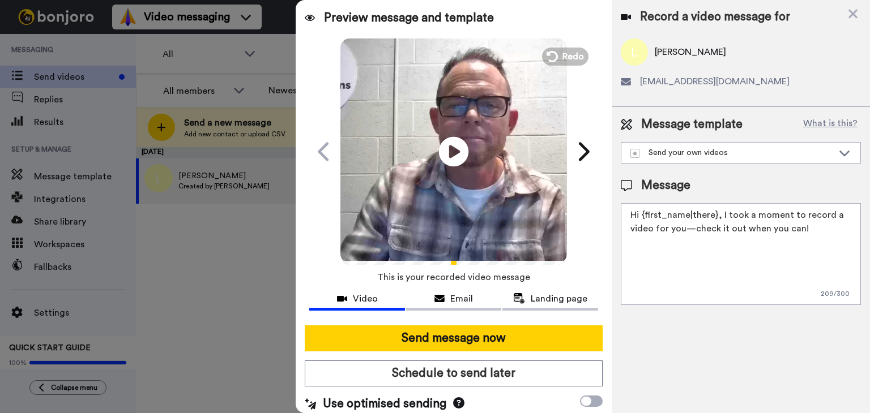
click at [451, 155] on icon "Play/Pause" at bounding box center [454, 152] width 30 height 54
click at [562, 57] on span "Redo" at bounding box center [574, 56] width 24 height 15
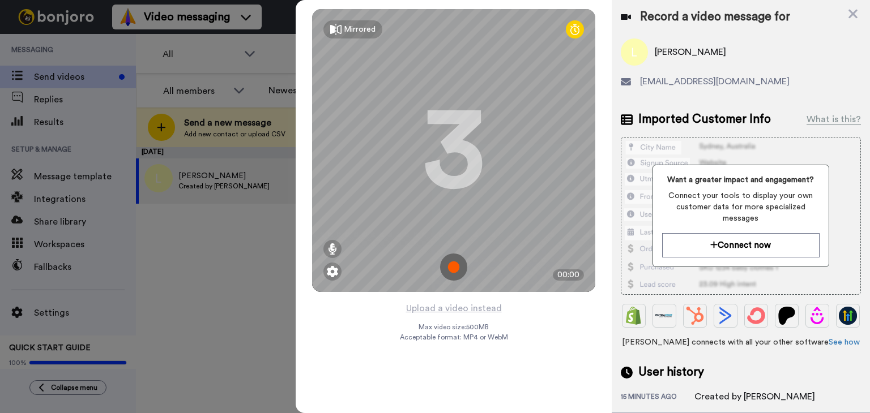
click at [456, 263] on img at bounding box center [453, 267] width 27 height 27
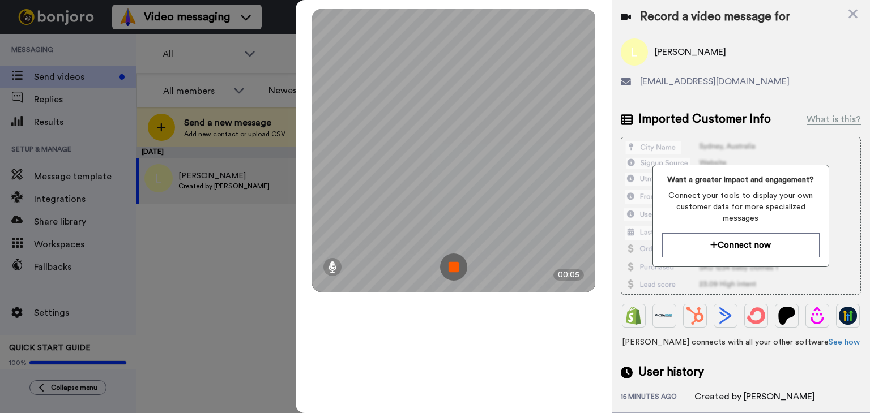
click at [459, 272] on img at bounding box center [453, 267] width 27 height 27
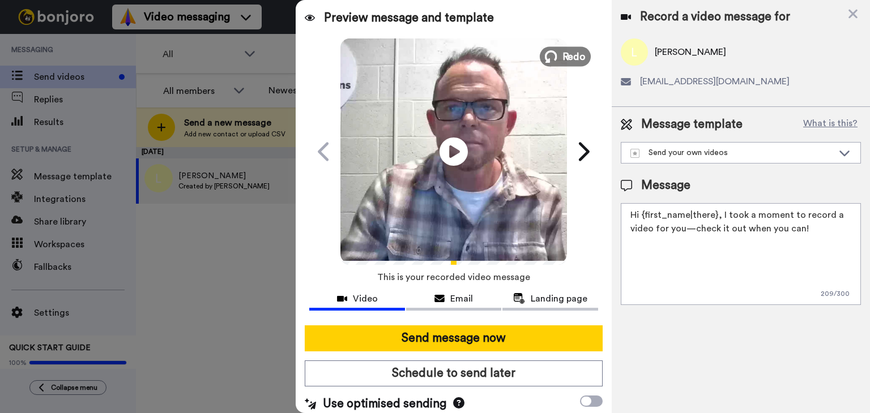
click at [562, 58] on span "Redo" at bounding box center [574, 56] width 24 height 15
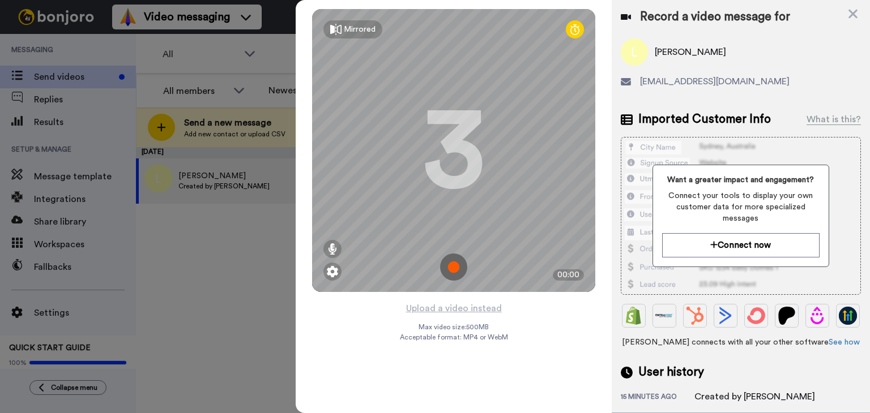
click at [454, 268] on img at bounding box center [453, 267] width 27 height 27
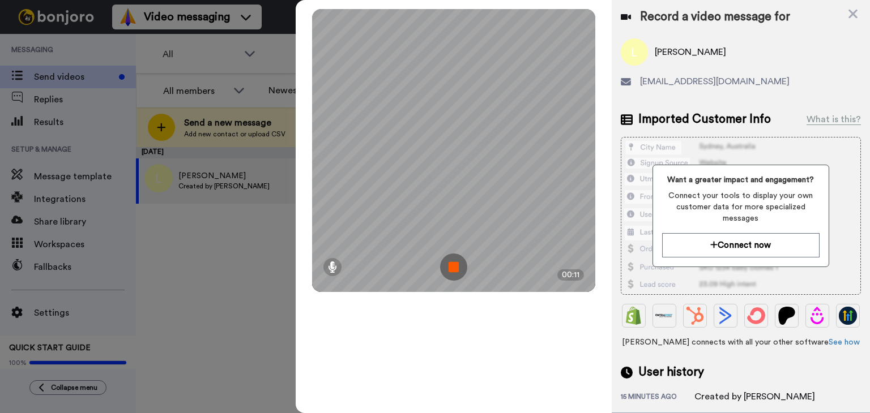
click at [449, 263] on img at bounding box center [453, 267] width 27 height 27
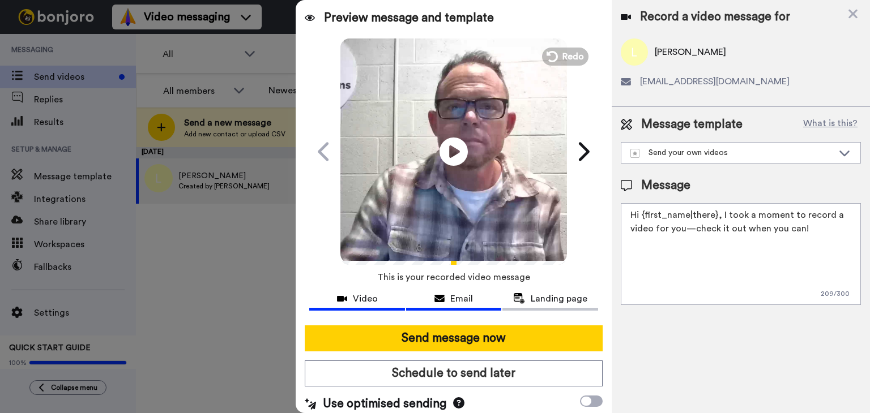
click at [463, 302] on span "Email" at bounding box center [461, 299] width 23 height 14
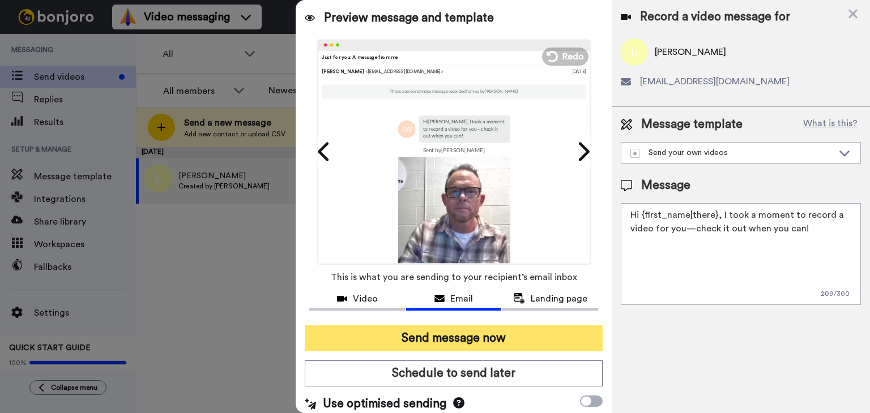
click at [498, 343] on button "Send message now" at bounding box center [454, 339] width 298 height 26
